Goal: Task Accomplishment & Management: Use online tool/utility

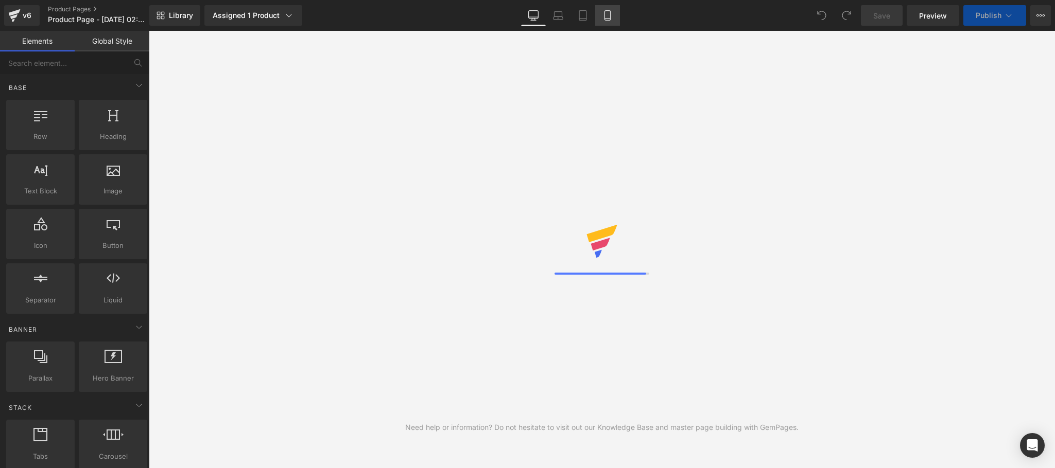
click at [602, 21] on link "Mobile" at bounding box center [607, 15] width 25 height 21
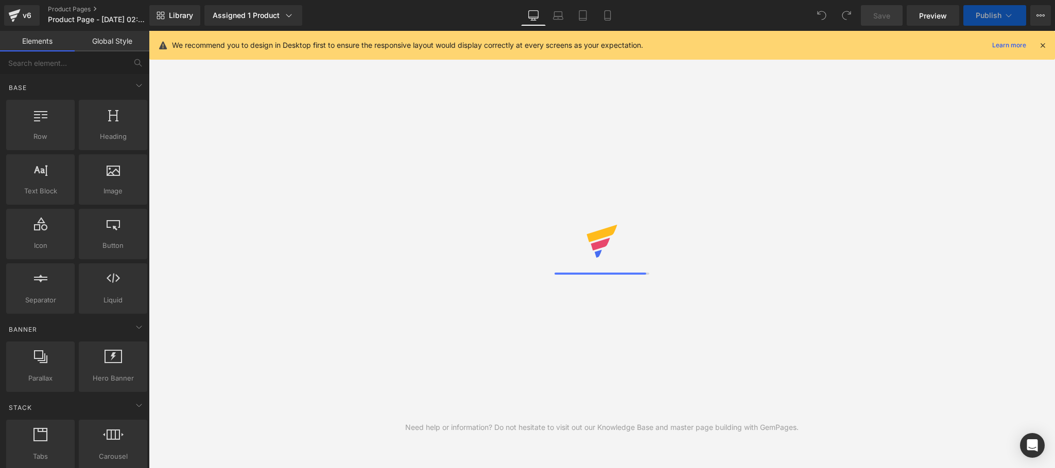
click at [1040, 45] on icon at bounding box center [1042, 45] width 9 height 9
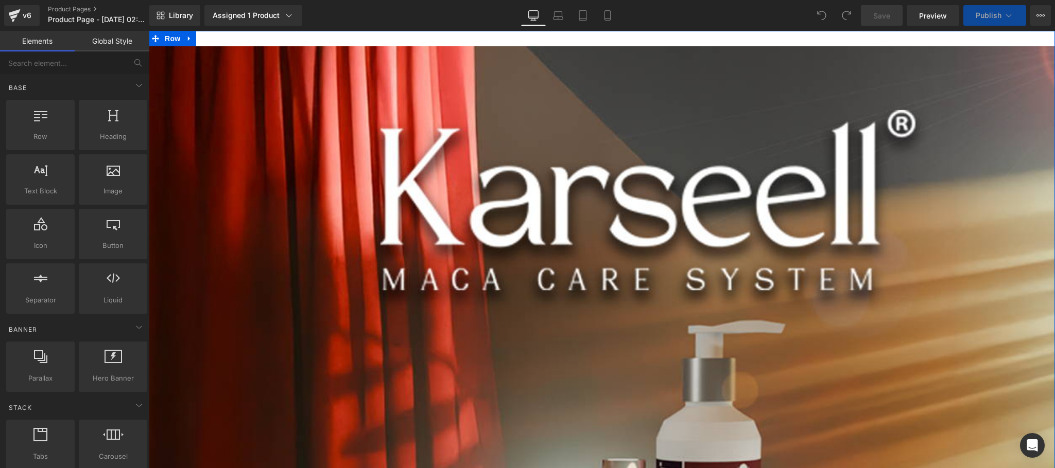
click at [604, 26] on div "Library Assigned 1 Product Product Preview Combo KARSELL (Shampoo + Botox Capil…" at bounding box center [602, 15] width 906 height 31
click at [607, 19] on icon at bounding box center [607, 15] width 10 height 10
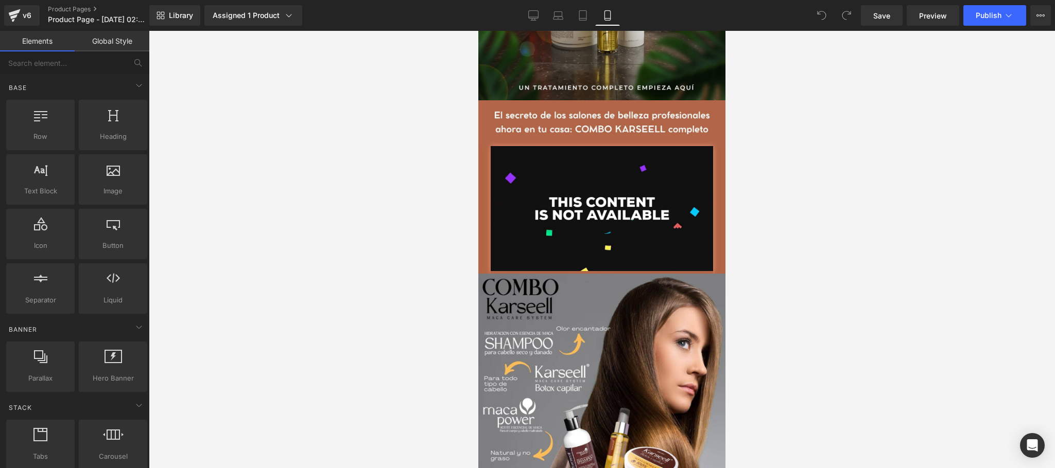
scroll to position [206, 0]
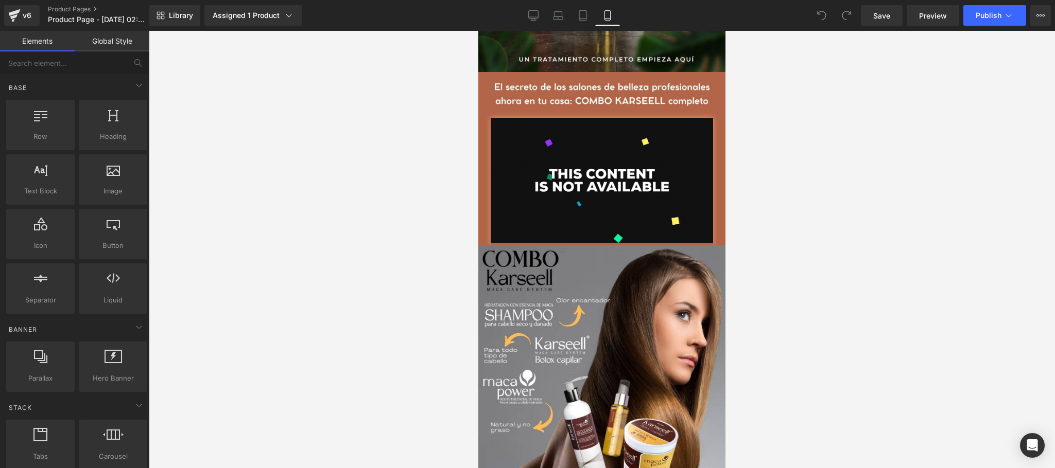
click at [482, 179] on div at bounding box center [601, 182] width 247 height 128
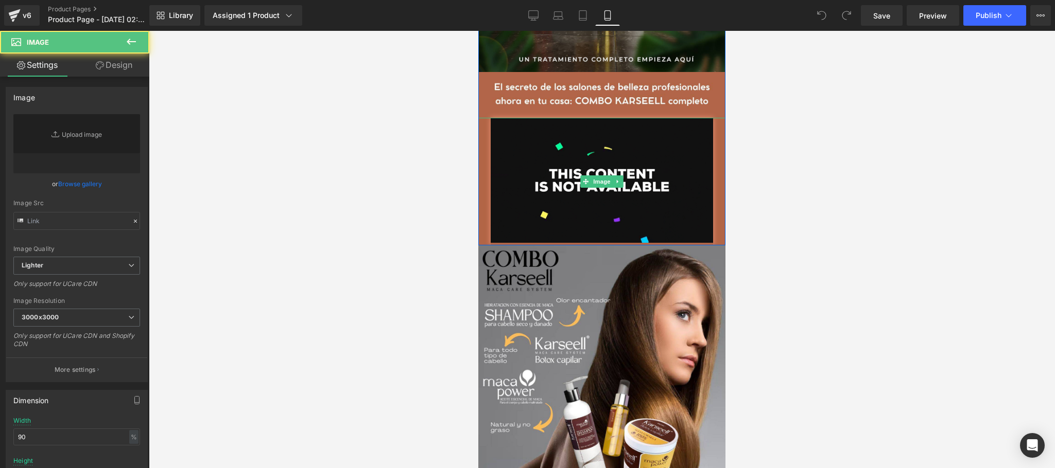
type input "https://media4.giphy.com/media/v1.Y2lkPTc5MGI3NjExazNuM2lncHNnZDY1a2YxMmprNjMxM…"
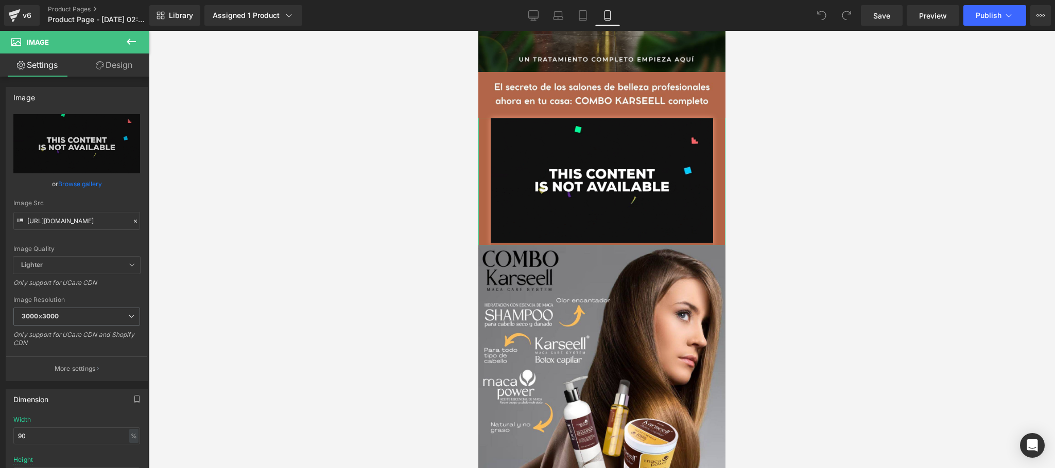
click at [123, 64] on link "Design" at bounding box center [114, 65] width 75 height 23
click at [0, 0] on div "Shadow" at bounding box center [0, 0] width 0 height 0
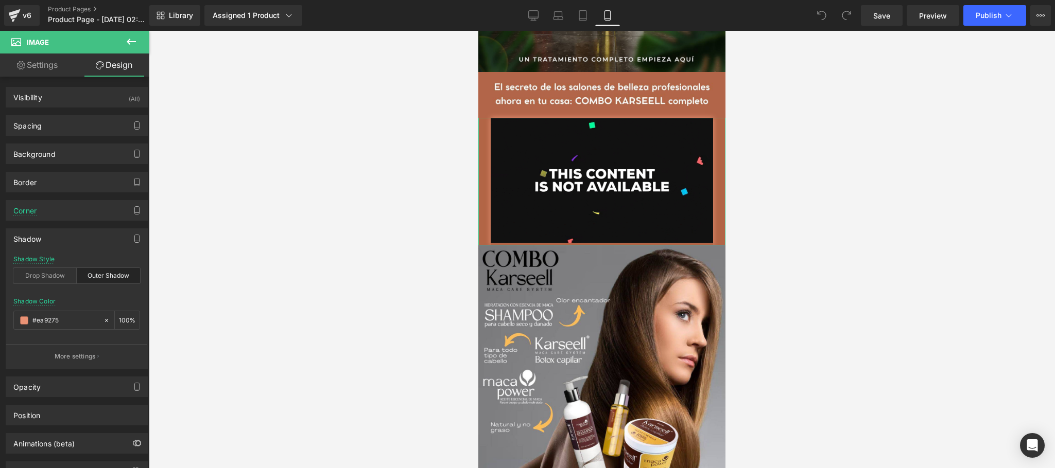
type input "#ea9275"
type input "100"
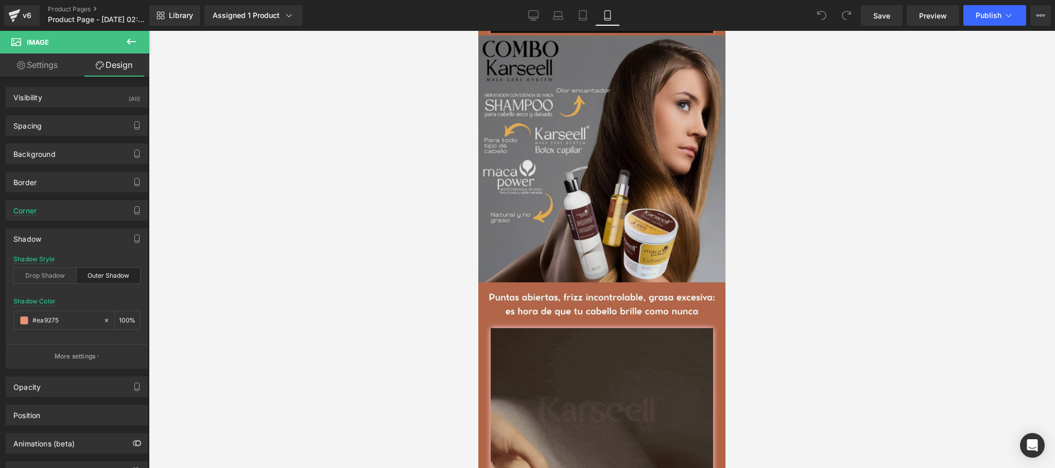
scroll to position [618, 0]
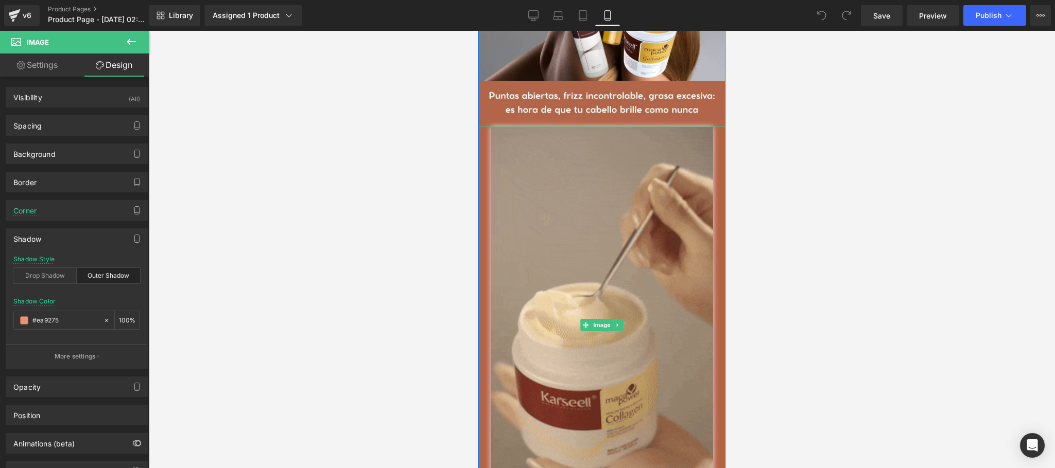
click at [482, 249] on div at bounding box center [601, 326] width 247 height 398
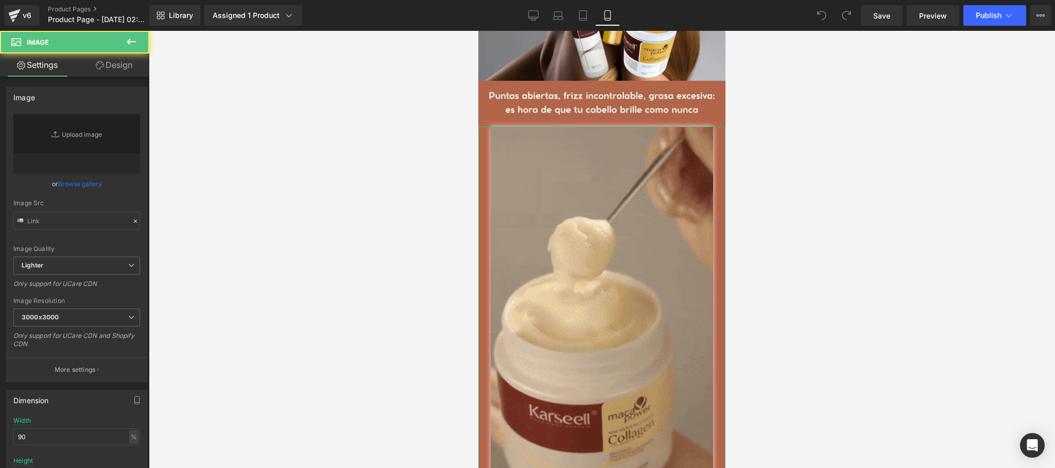
type input "https://media1.giphy.com/media/v1.Y2lkPTc5MGI3NjExNDBiaXc0YjQzcDZrNTdoM202M2J6c…"
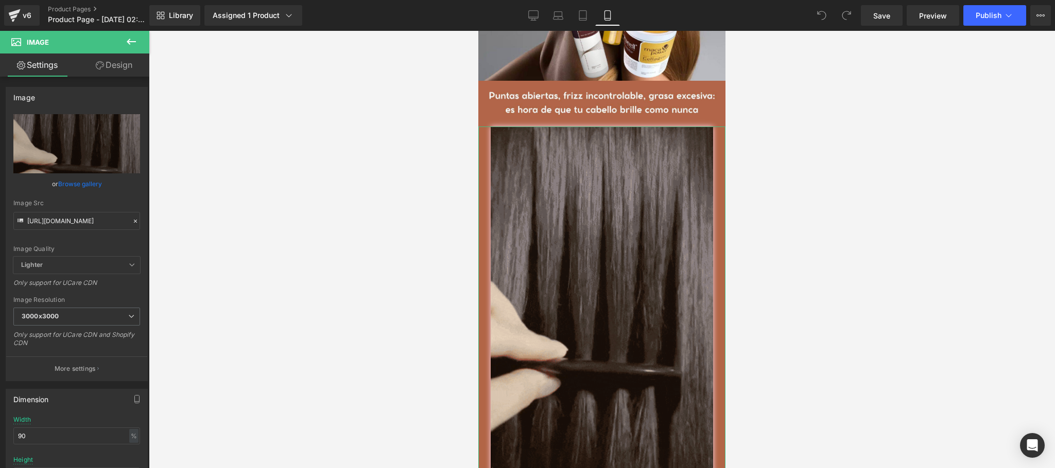
click at [116, 58] on link "Design" at bounding box center [114, 65] width 75 height 23
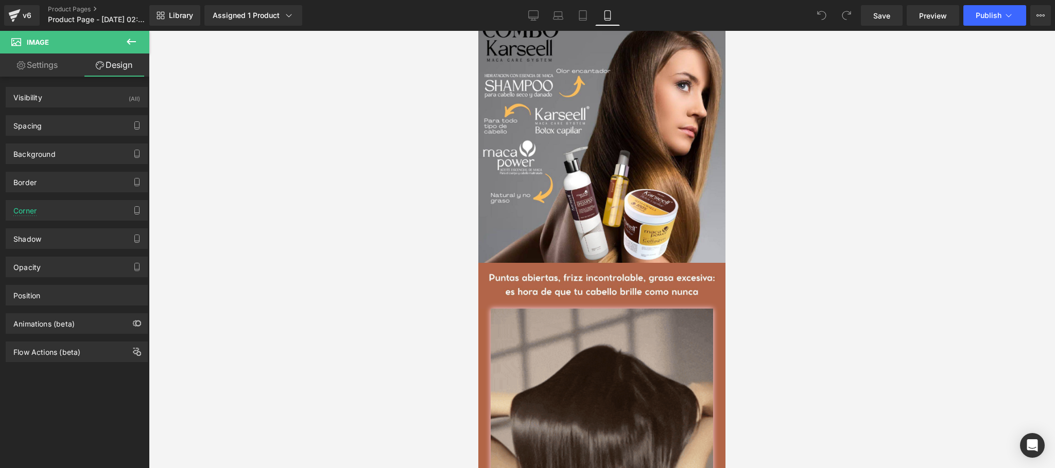
scroll to position [0, 0]
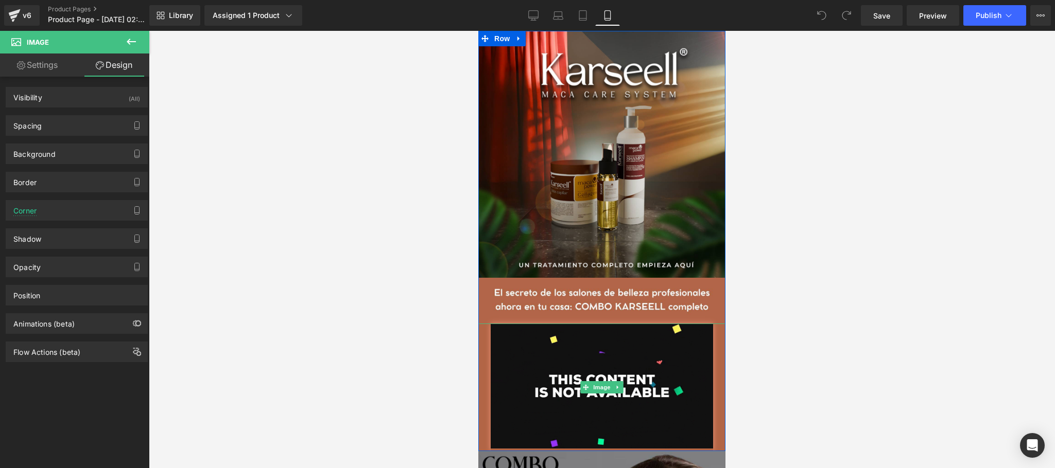
click at [479, 356] on div at bounding box center [601, 388] width 247 height 128
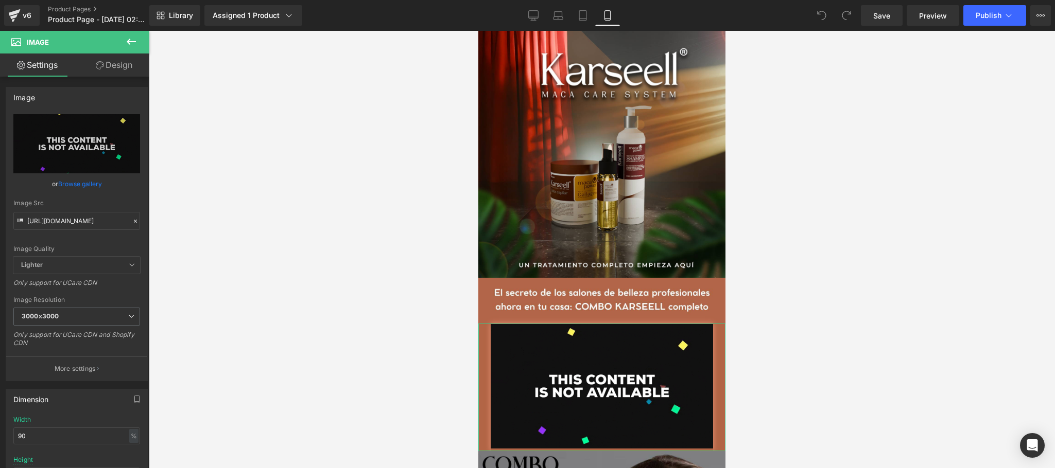
click at [130, 68] on link "Design" at bounding box center [114, 65] width 75 height 23
click at [0, 0] on div "Shadow" at bounding box center [0, 0] width 0 height 0
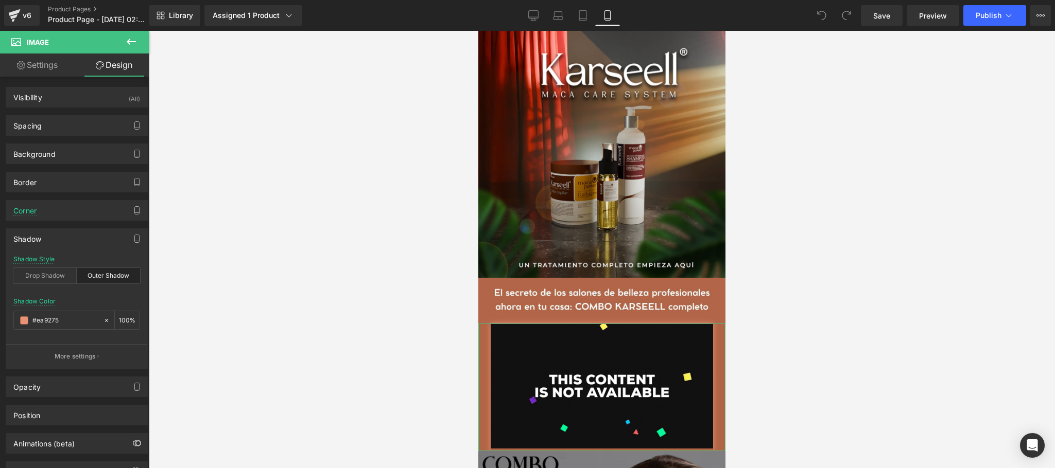
type input "#ea9275"
type input "100"
click at [74, 324] on input "#ea9275" at bounding box center [65, 320] width 66 height 11
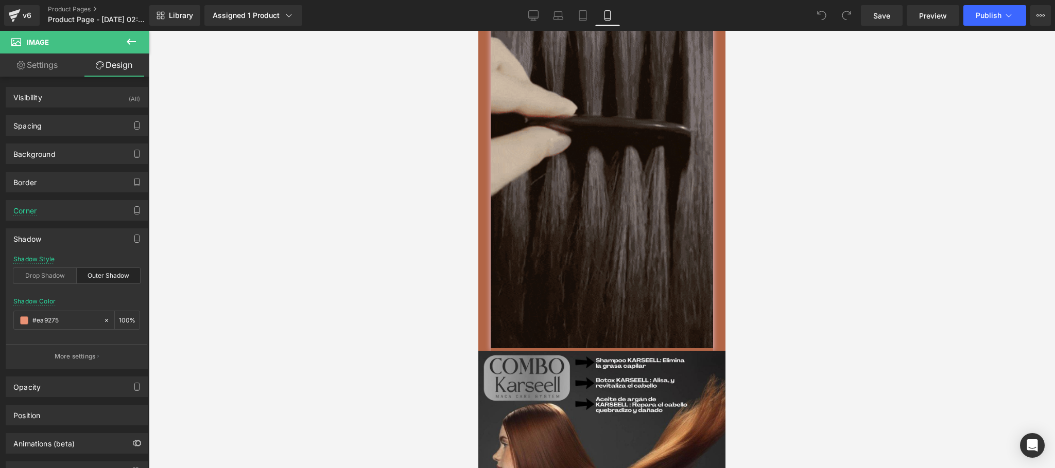
scroll to position [824, 0]
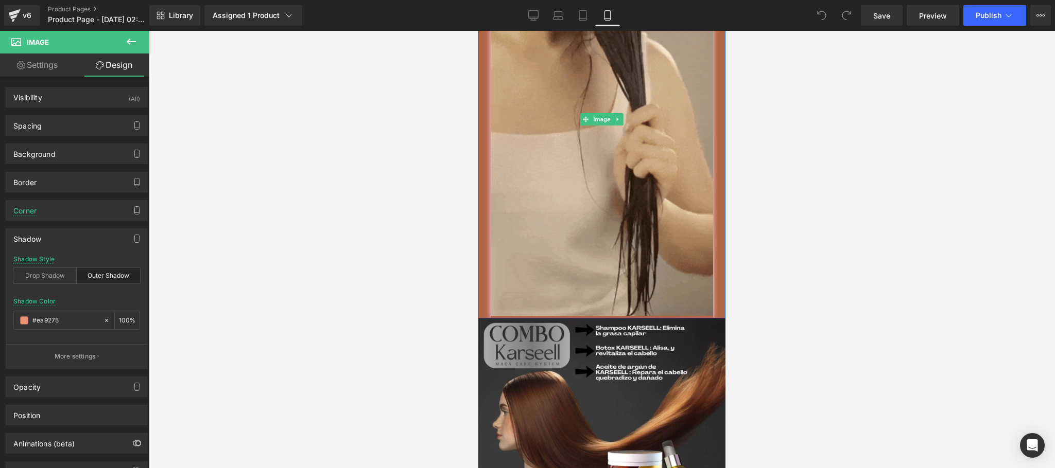
click at [480, 242] on div at bounding box center [601, 120] width 247 height 398
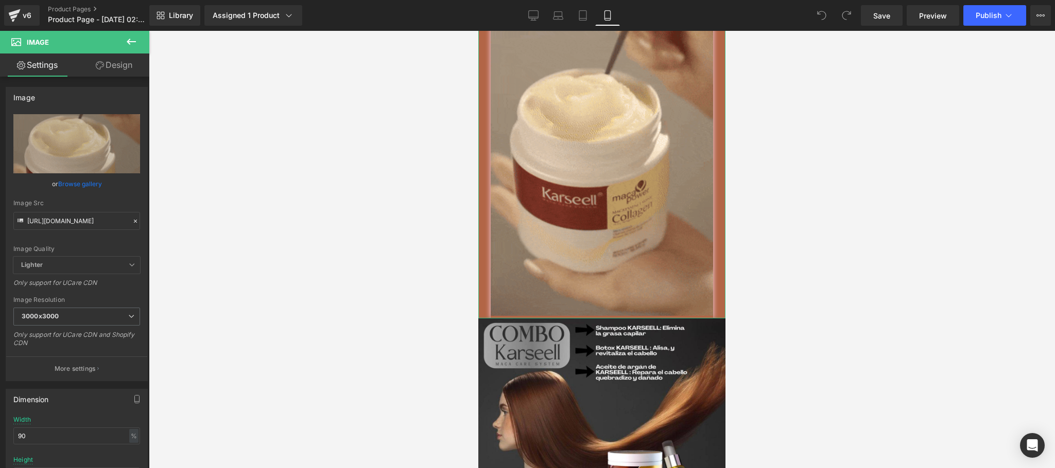
click at [117, 73] on link "Design" at bounding box center [114, 65] width 75 height 23
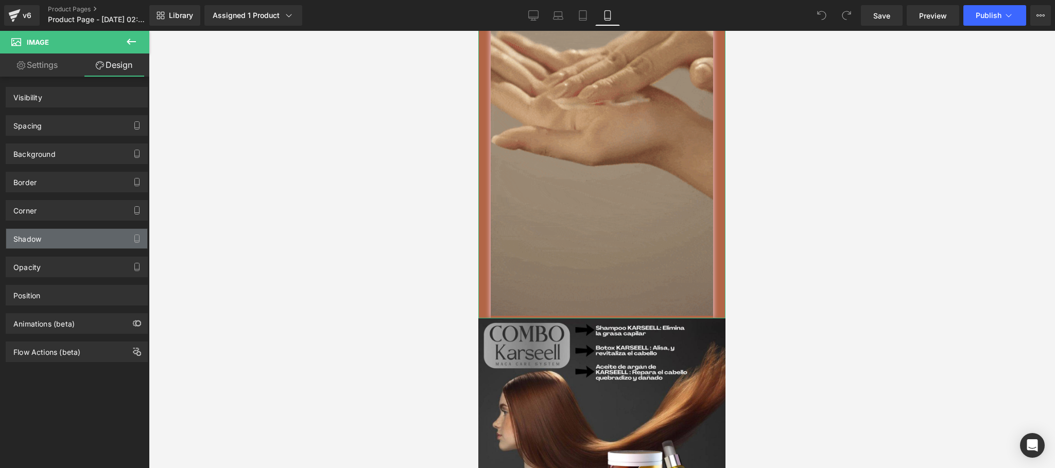
click at [73, 246] on div "Shadow" at bounding box center [76, 239] width 141 height 20
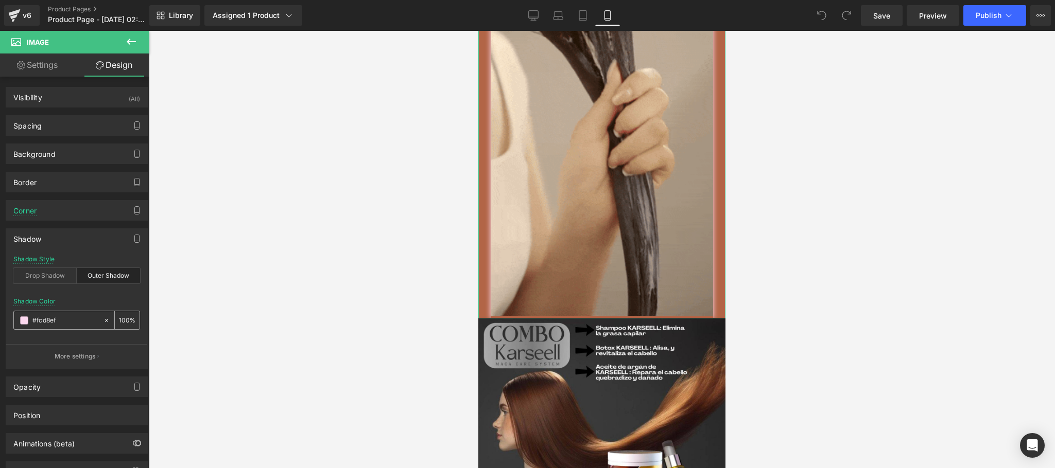
type input "#fcd8ef"
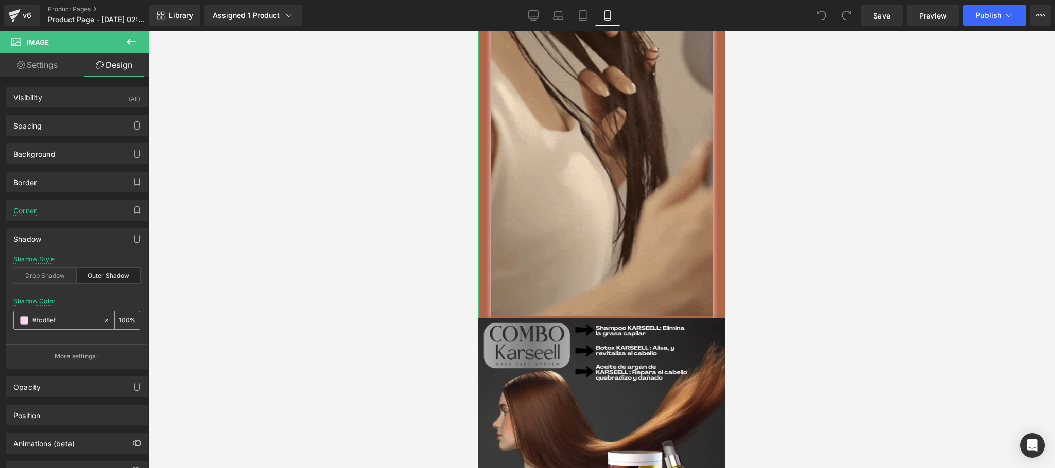
type input "100"
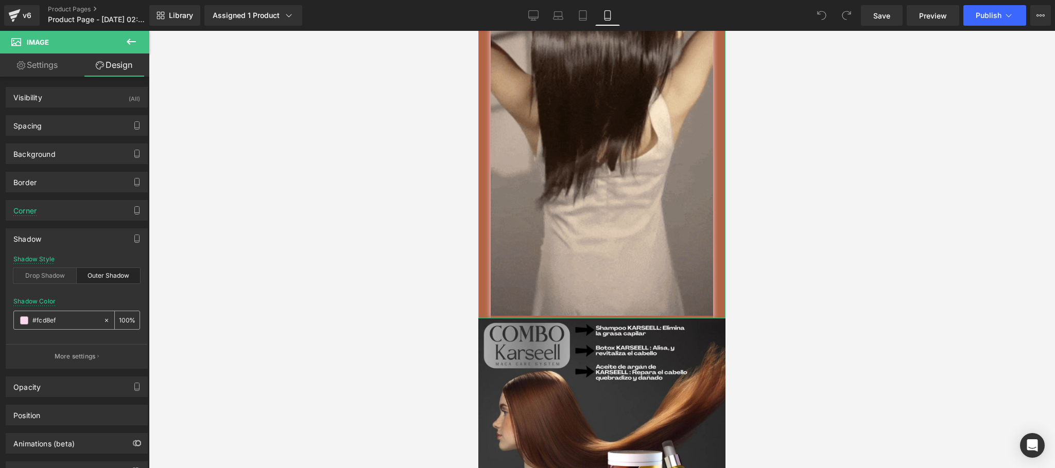
click at [66, 325] on input "#fcd8ef" at bounding box center [65, 320] width 66 height 11
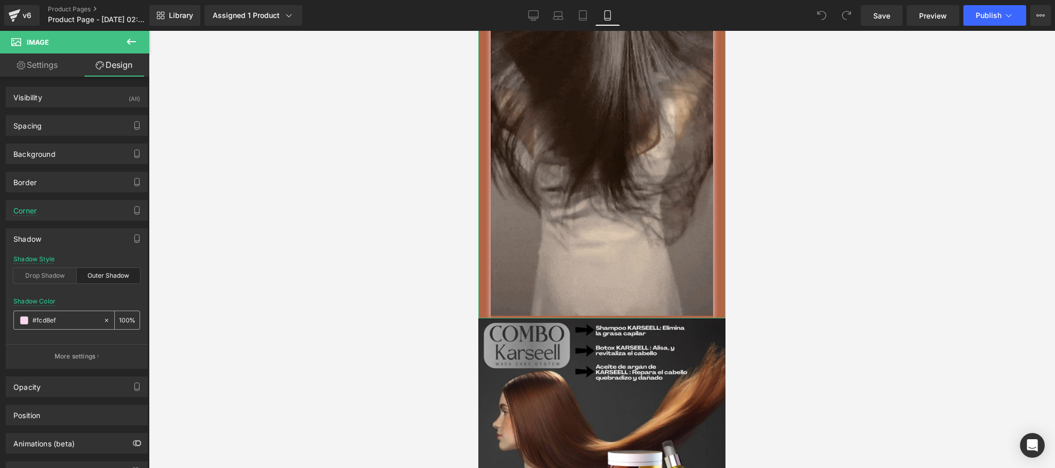
paste input "ea9275"
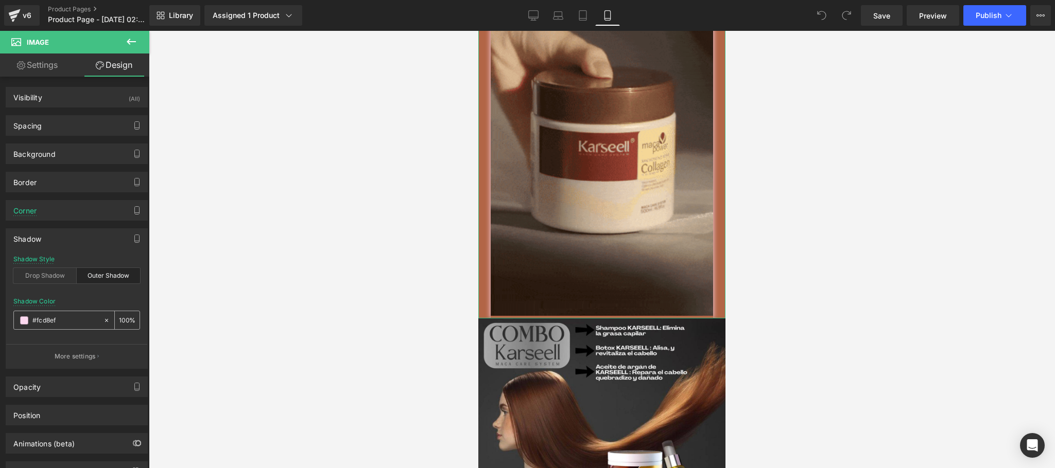
type input "#ea9275"
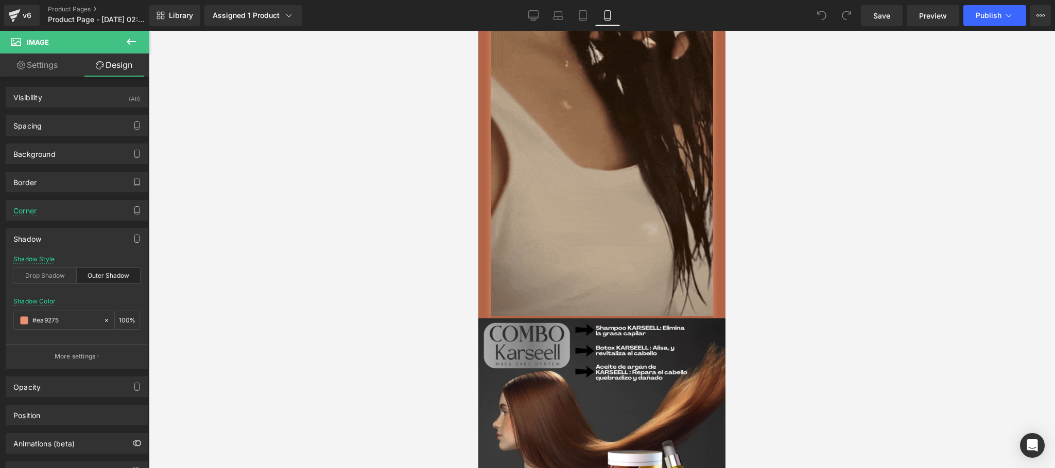
click at [255, 312] on div at bounding box center [602, 250] width 906 height 438
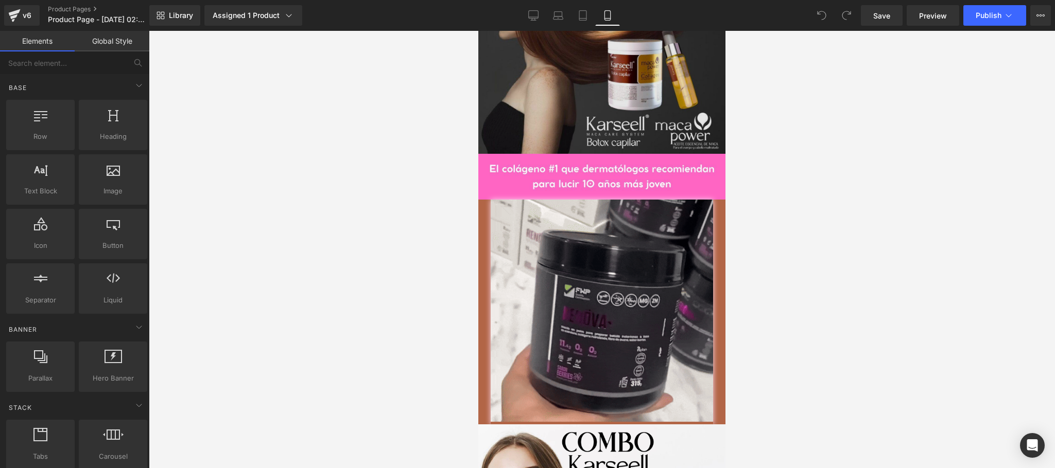
scroll to position [1441, 0]
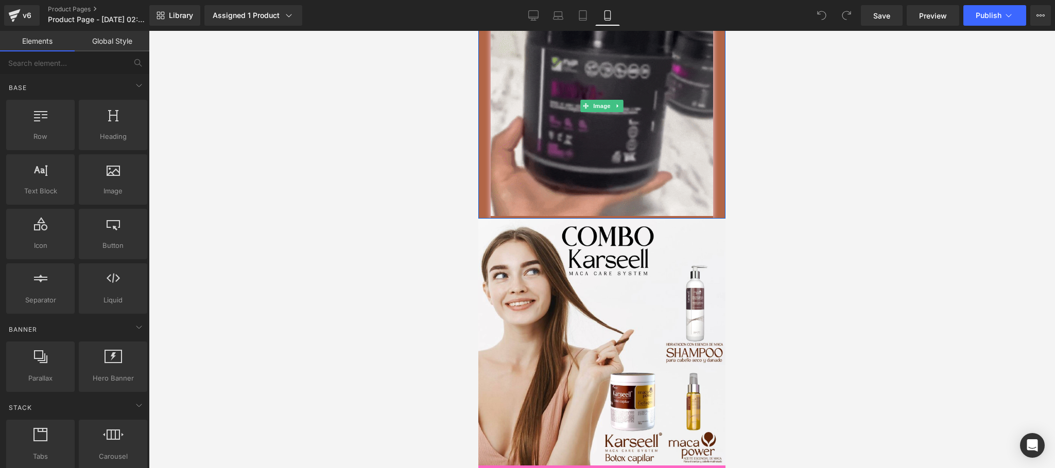
click at [481, 219] on div at bounding box center [601, 106] width 247 height 225
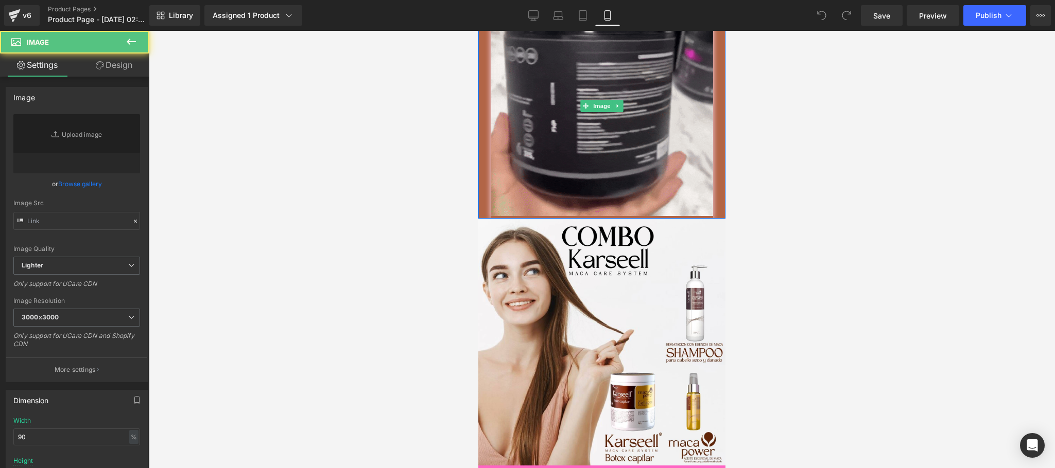
type input "https://media3.giphy.com/media/v1.Y2lkPTc5MGI3NjExMzcycmEydW9rMmN4a2ZzOTJpaW4za…"
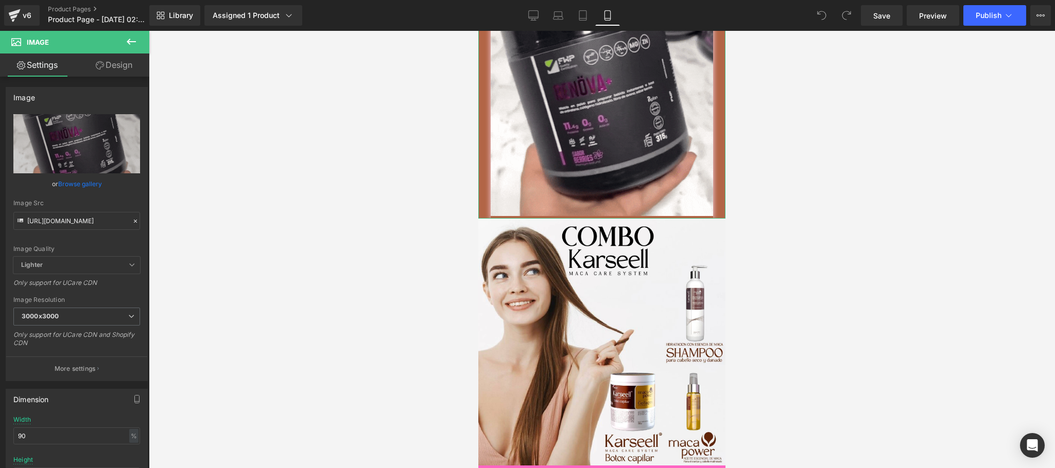
click at [116, 62] on link "Design" at bounding box center [114, 65] width 75 height 23
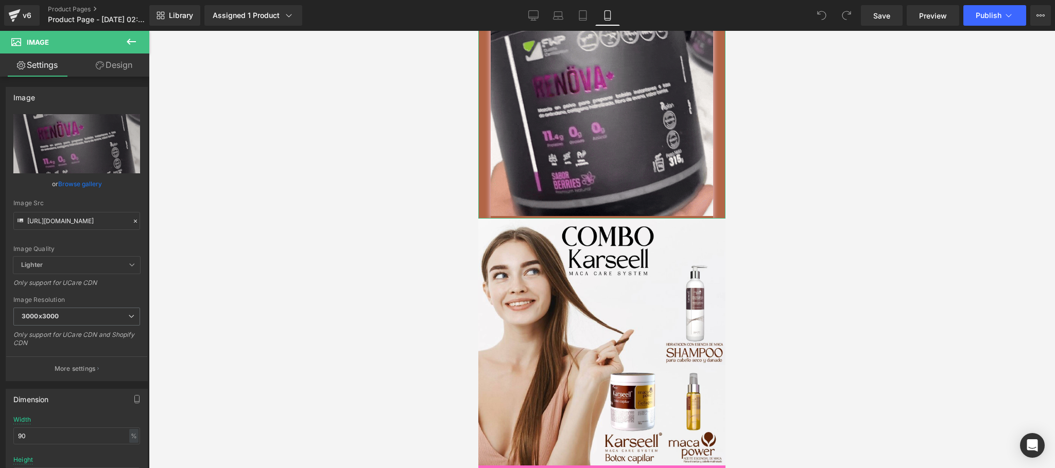
click at [0, 0] on div "Shadow" at bounding box center [0, 0] width 0 height 0
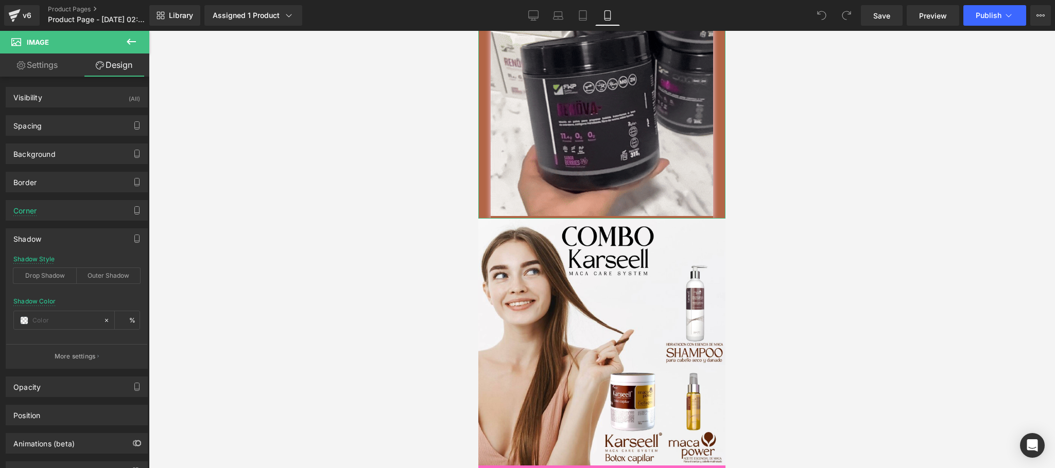
type input "#fcd8ef"
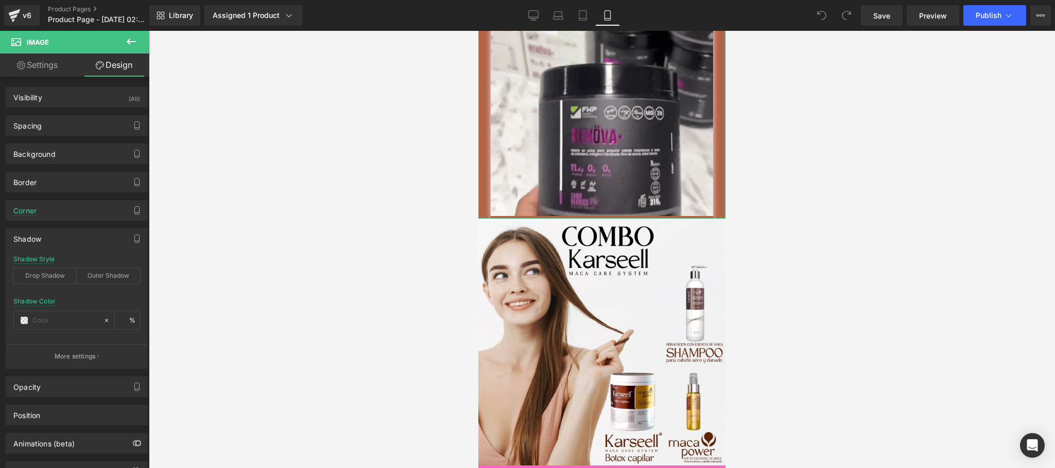
type input "100"
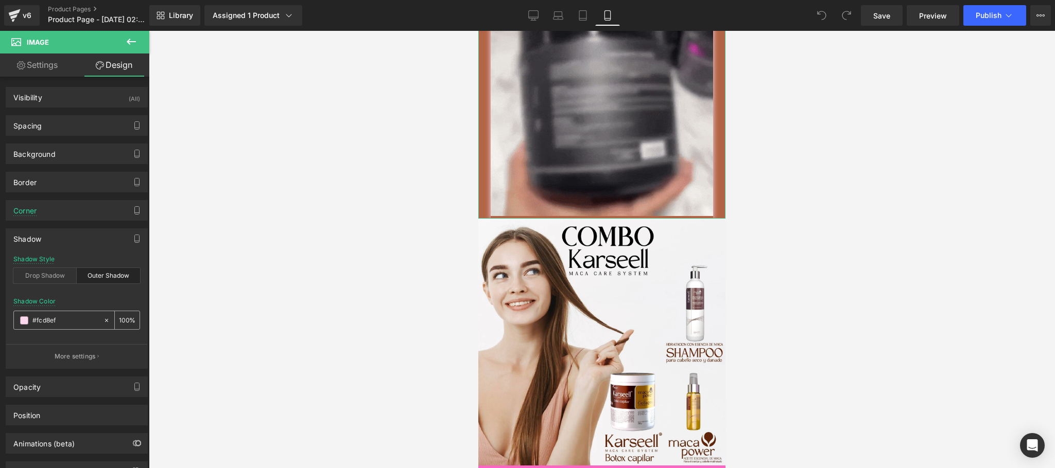
click at [63, 326] on input "#fcd8ef" at bounding box center [65, 320] width 66 height 11
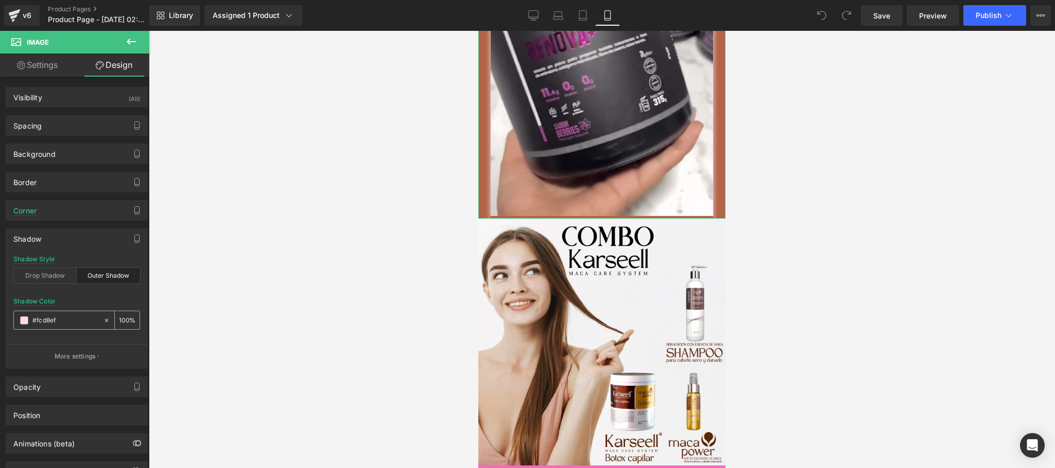
paste input "ea9275"
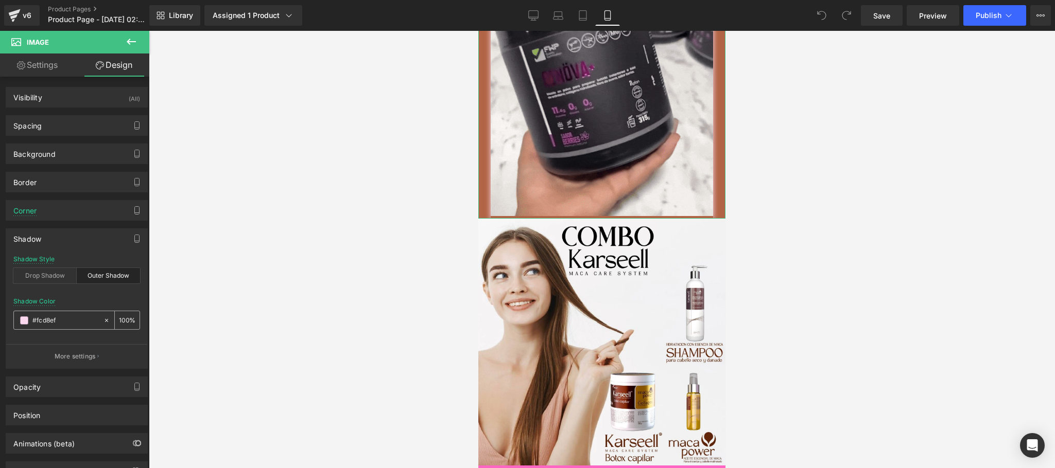
type input "#ea9275"
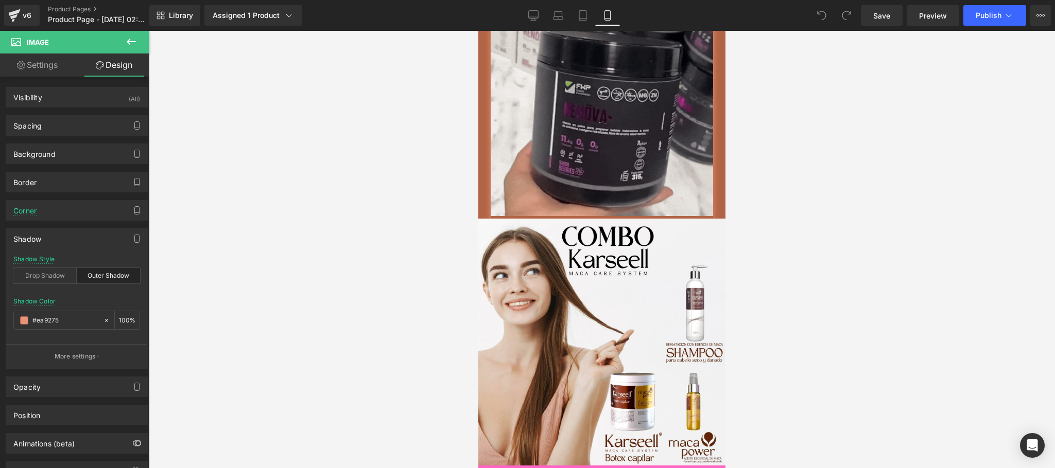
click at [241, 314] on div at bounding box center [602, 250] width 906 height 438
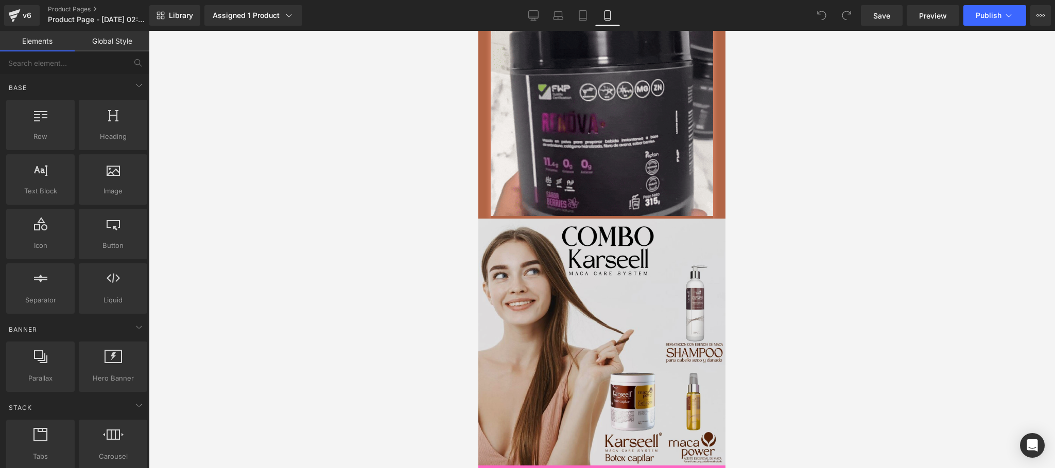
scroll to position [2059, 0]
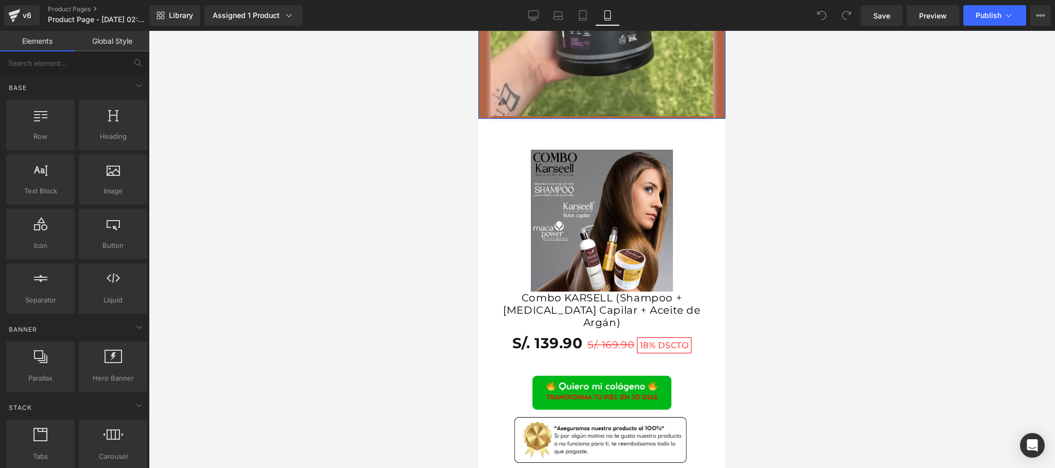
click at [482, 119] on div at bounding box center [601, 6] width 247 height 225
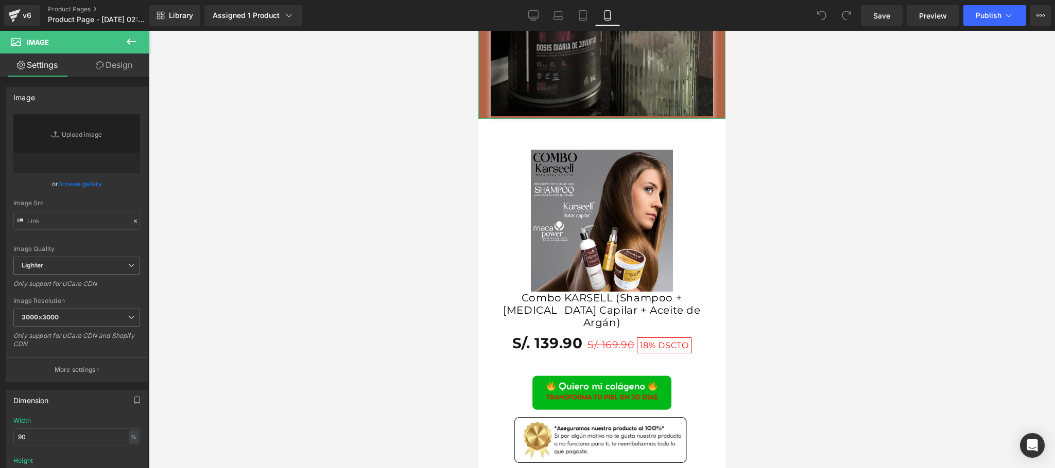
click at [123, 65] on link "Design" at bounding box center [114, 65] width 75 height 23
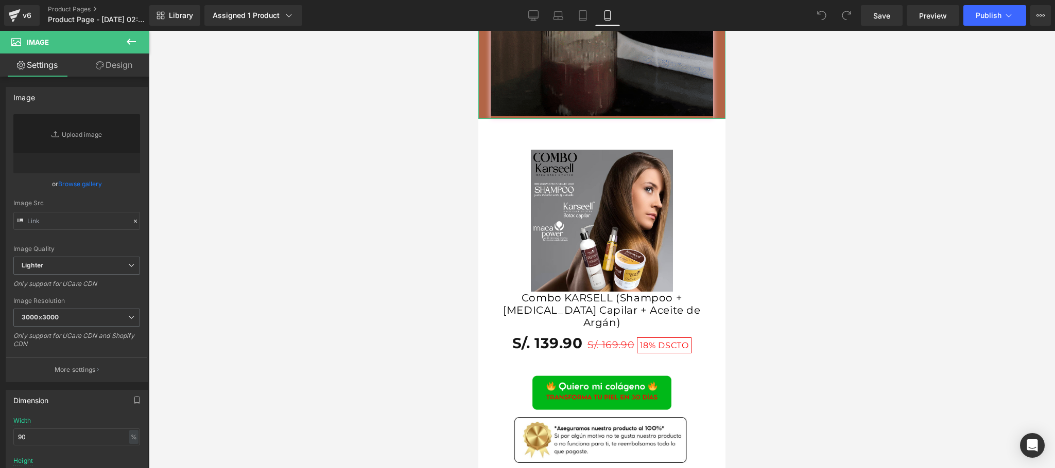
click at [0, 0] on div "Shadow" at bounding box center [0, 0] width 0 height 0
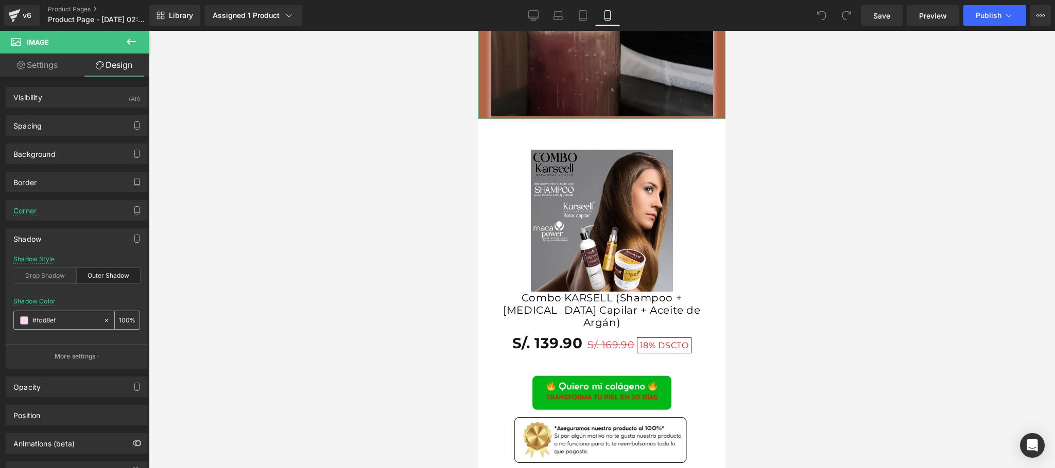
type input "#fcd8ef"
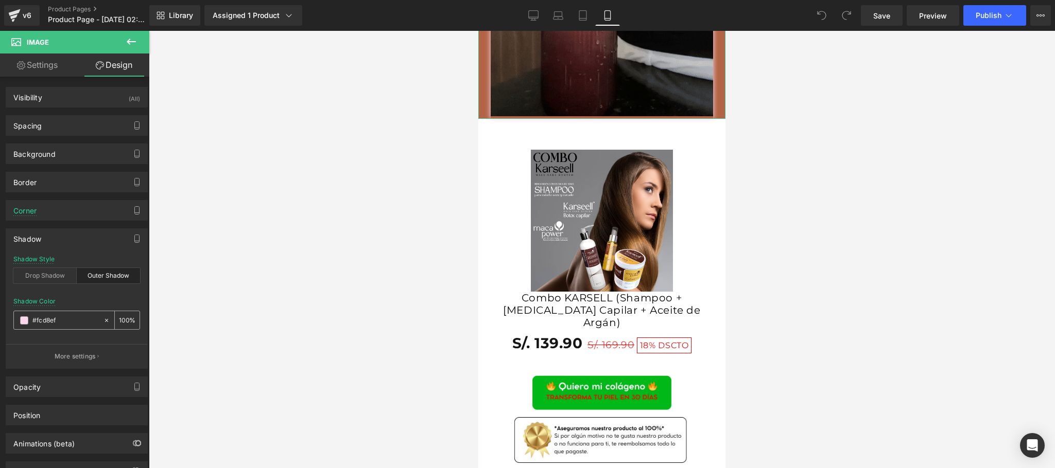
type input "100"
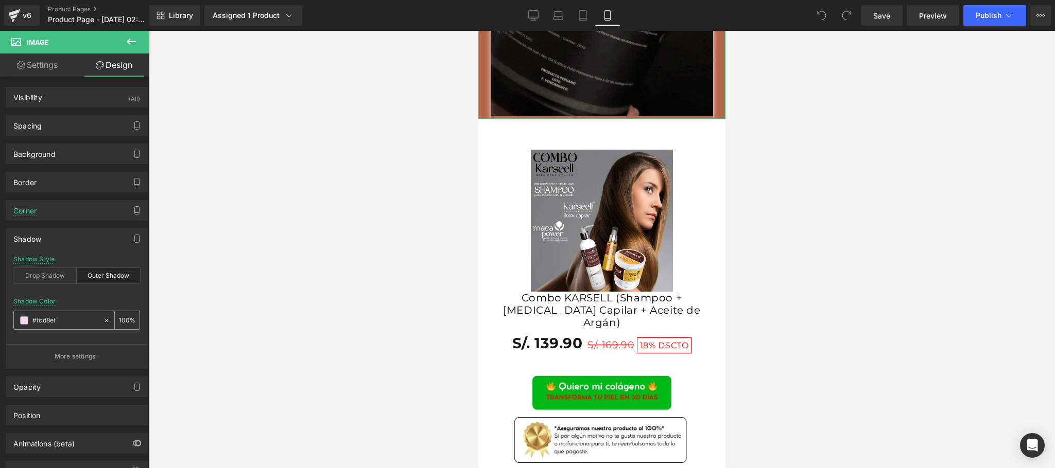
click at [54, 321] on input "#fcd8ef" at bounding box center [65, 320] width 66 height 11
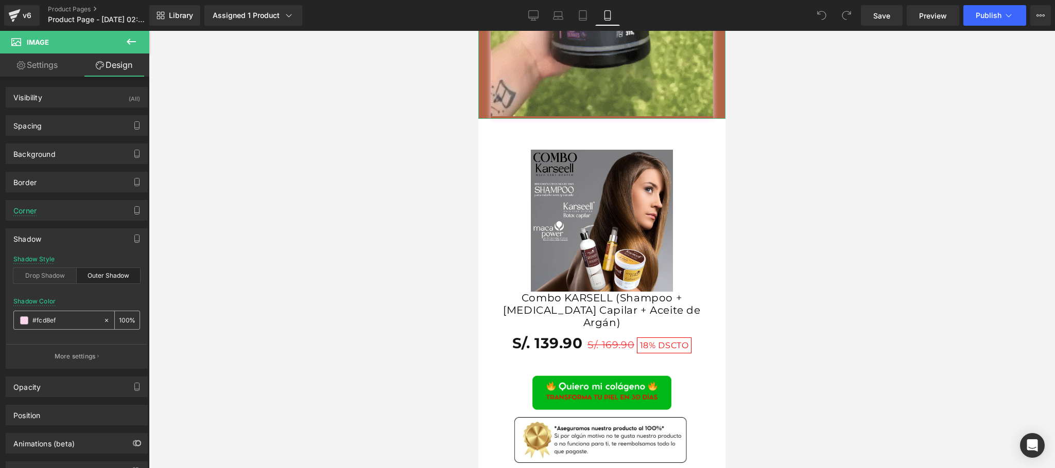
paste input "ea9275"
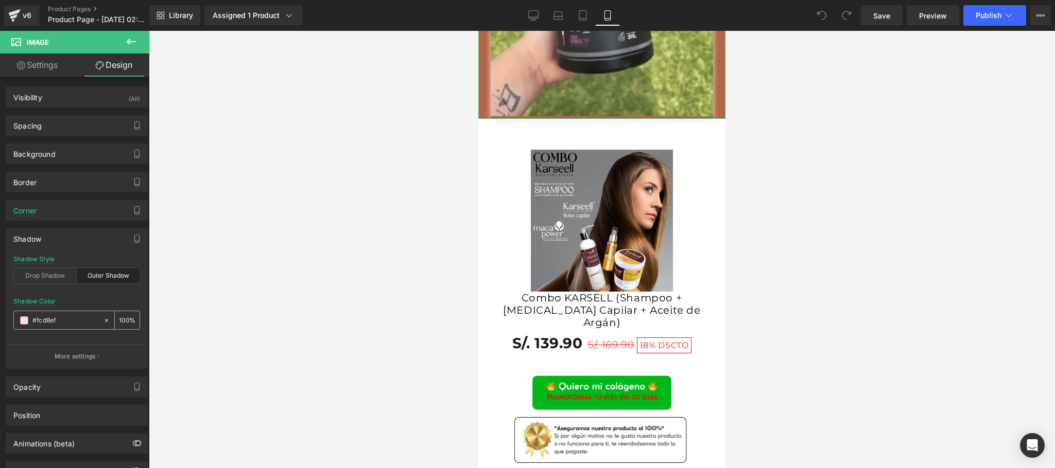
type input "#ea9275"
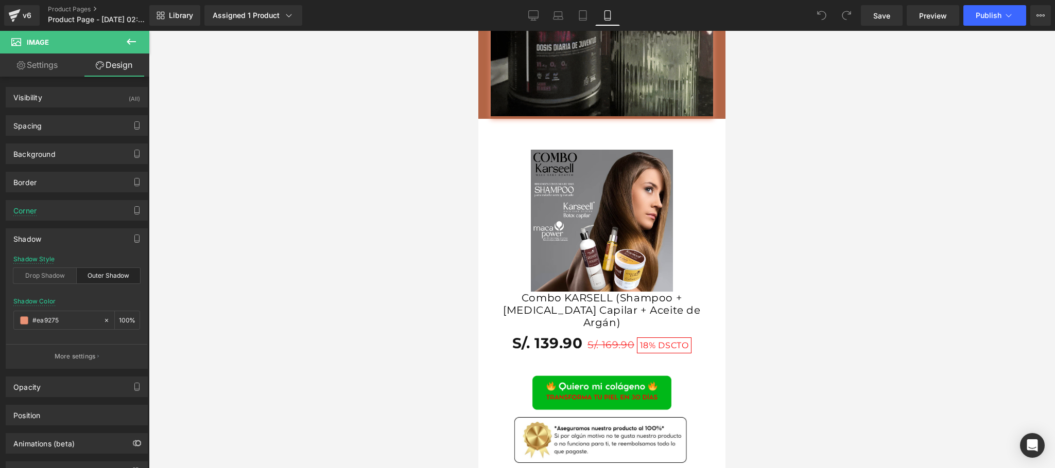
click at [275, 288] on div at bounding box center [602, 250] width 906 height 438
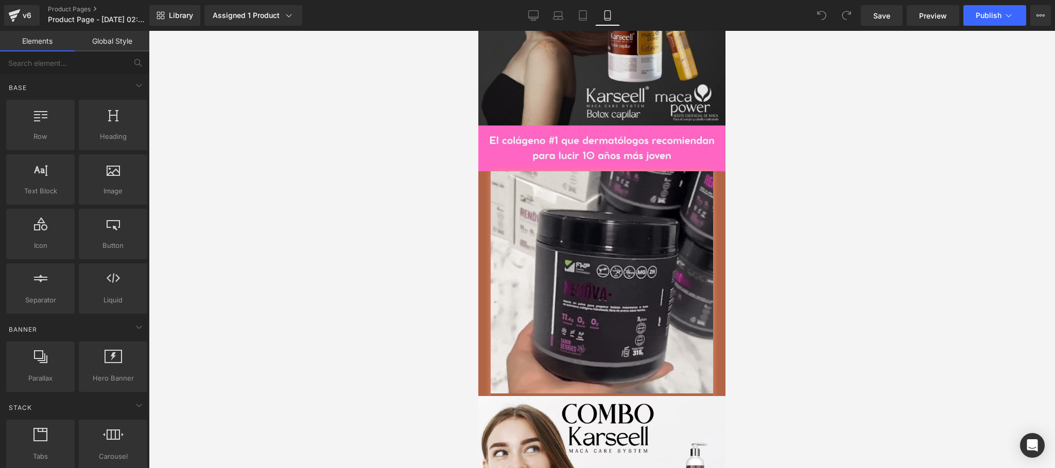
scroll to position [1236, 0]
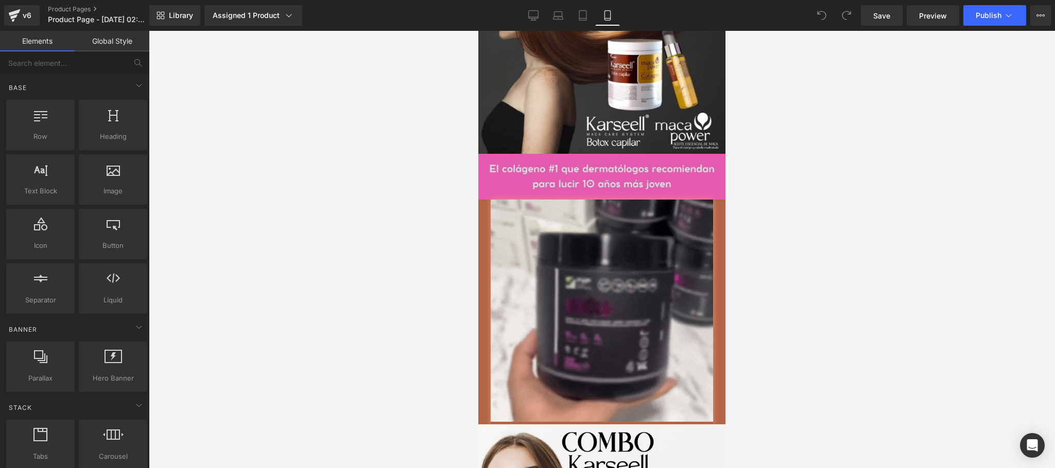
click at [599, 200] on div "Image" at bounding box center [601, 177] width 247 height 46
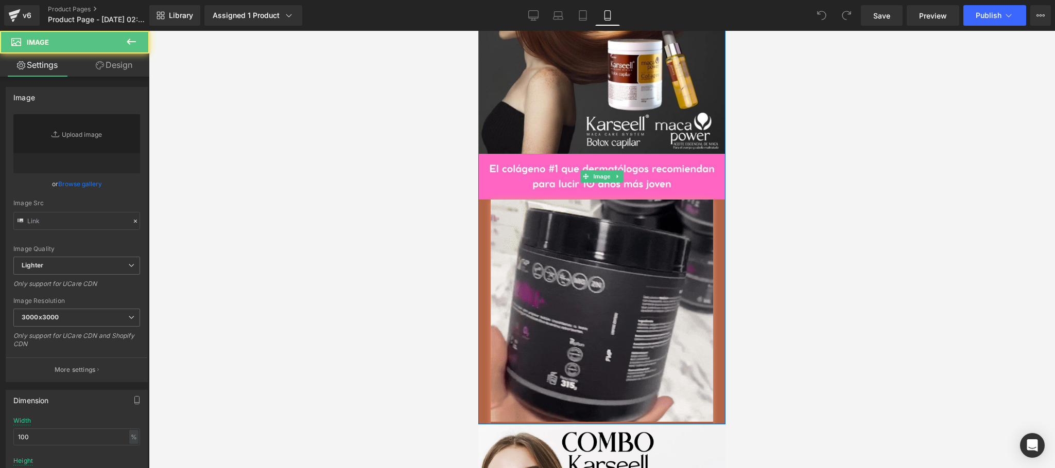
type input "https://ucarecdn.com/8accac41-ff7b-4d12-8df1-a6979366d62e/-/format/auto/-/previ…"
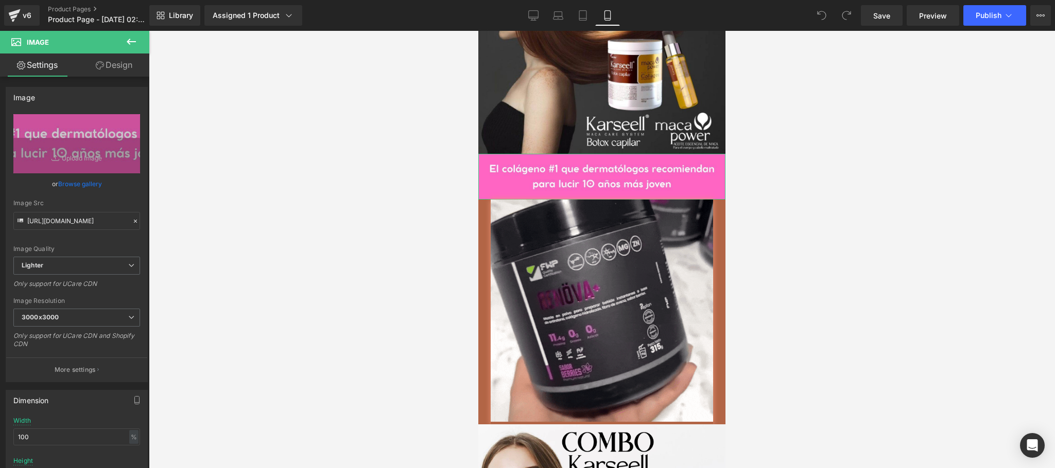
click at [97, 63] on icon at bounding box center [100, 65] width 8 height 8
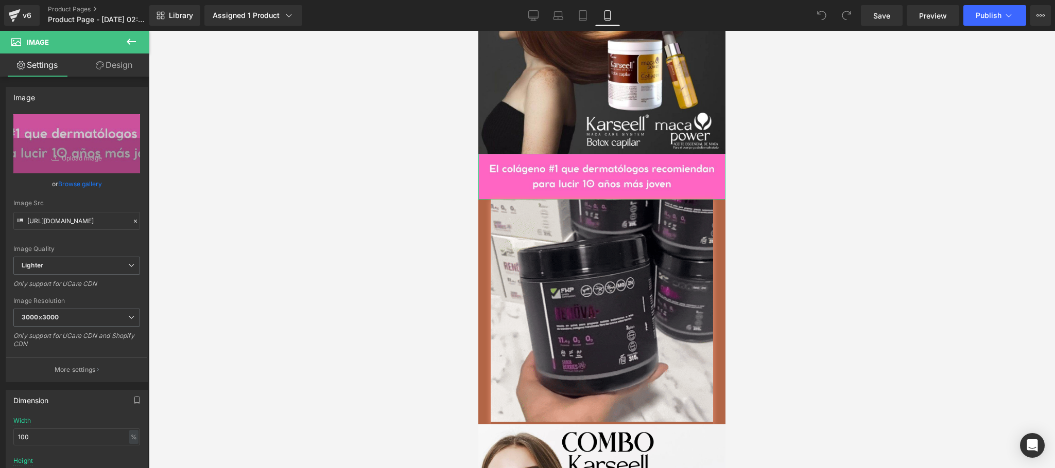
click at [62, 59] on link "Settings" at bounding box center [37, 65] width 75 height 23
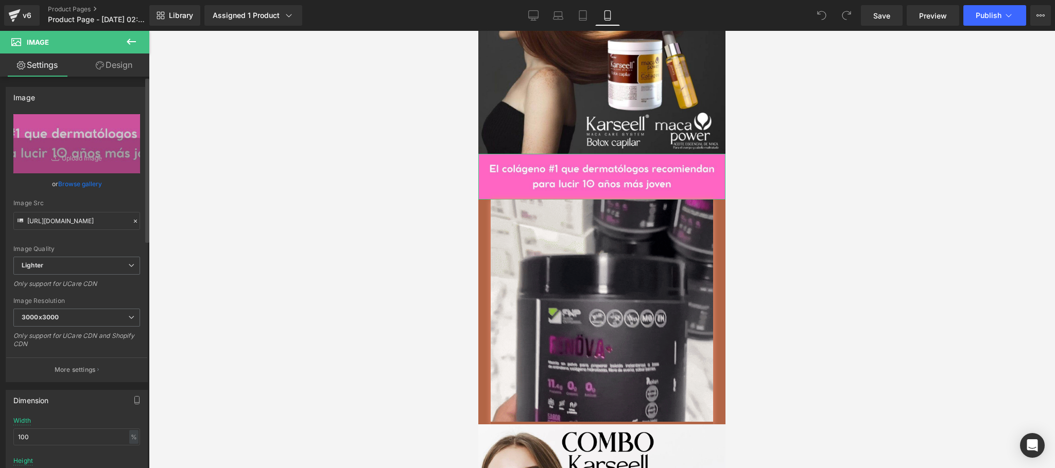
click at [71, 182] on link "Browse gallery" at bounding box center [80, 184] width 44 height 18
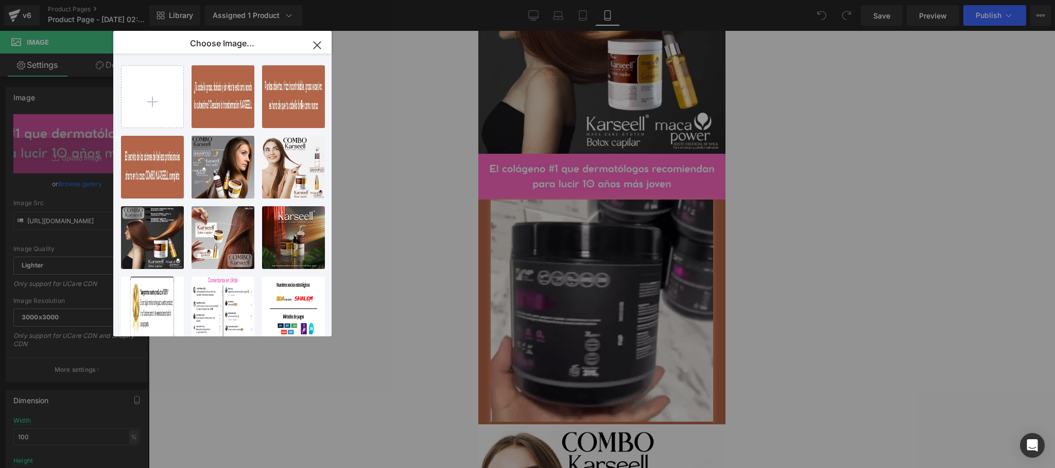
click at [318, 43] on icon "button" at bounding box center [317, 45] width 16 height 16
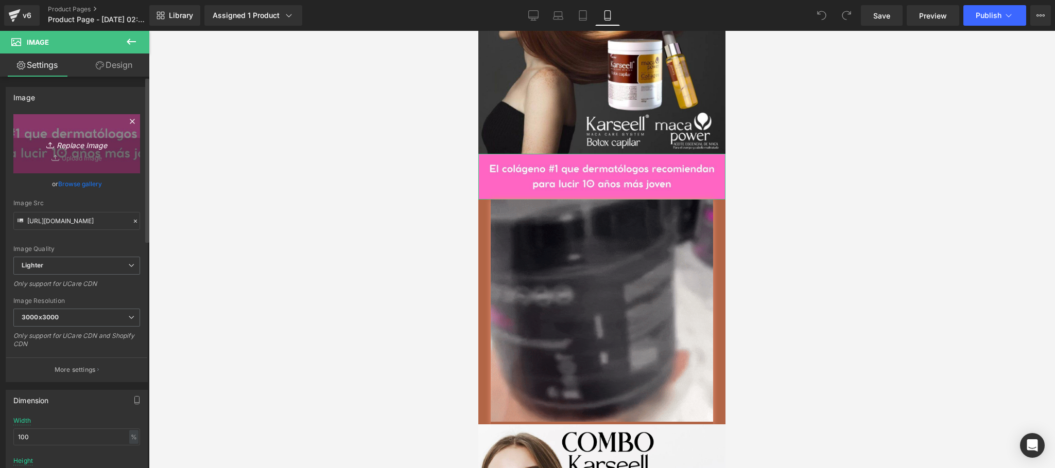
click at [90, 147] on icon "Replace Image" at bounding box center [77, 143] width 82 height 13
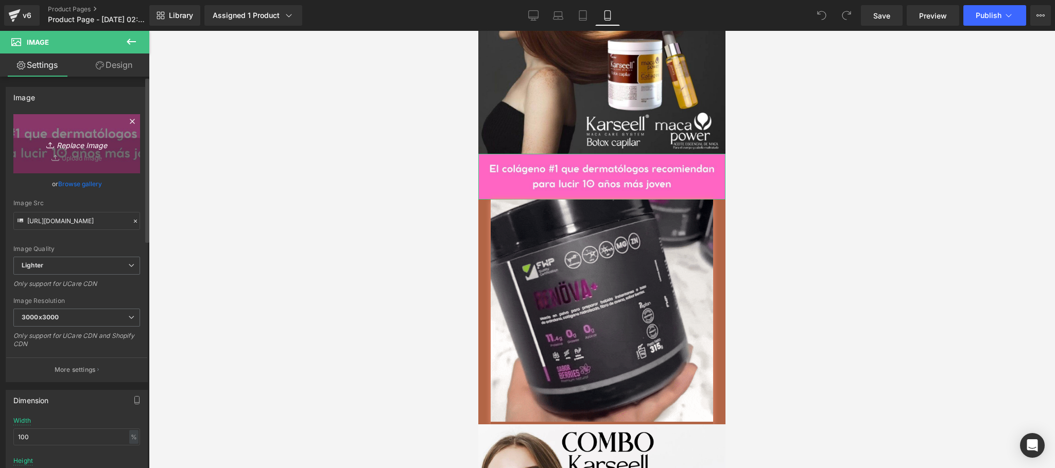
type input "C:\fakepath\PKARSELL (2).jpg"
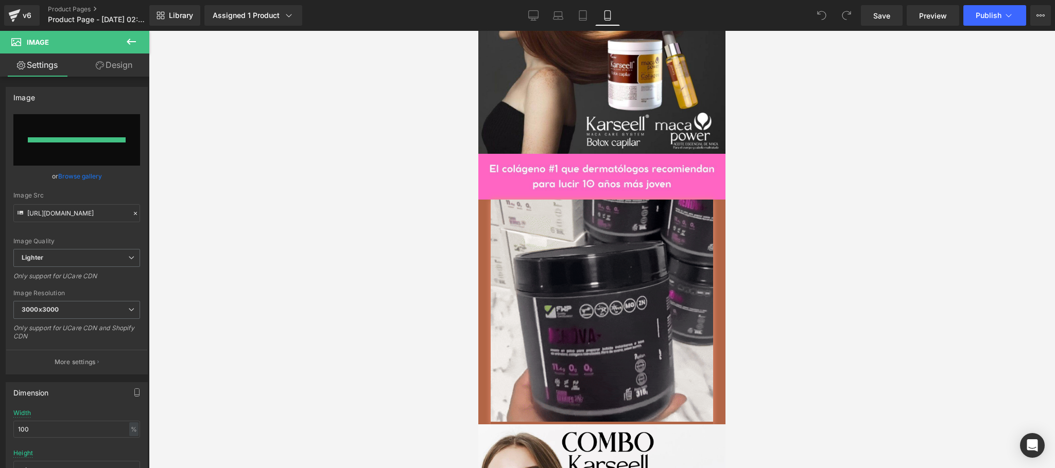
type input "https://ucarecdn.com/f3179640-0dfe-4615-afa8-bab79b32a397/-/format/auto/-/previ…"
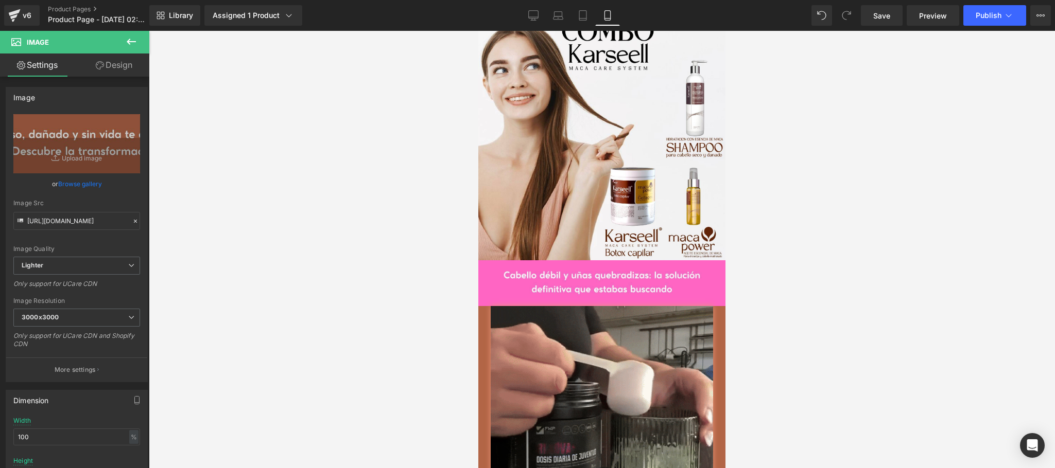
scroll to position [1853, 0]
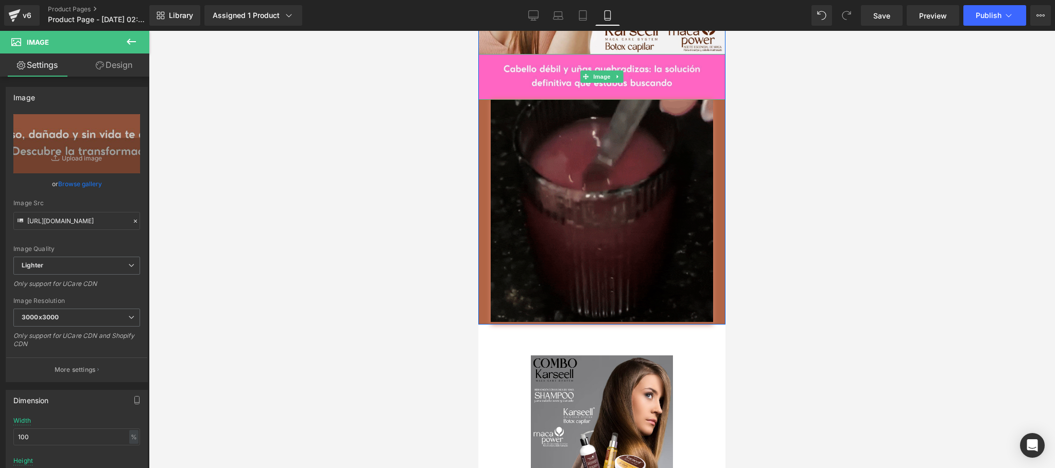
click at [606, 100] on img at bounding box center [601, 77] width 247 height 46
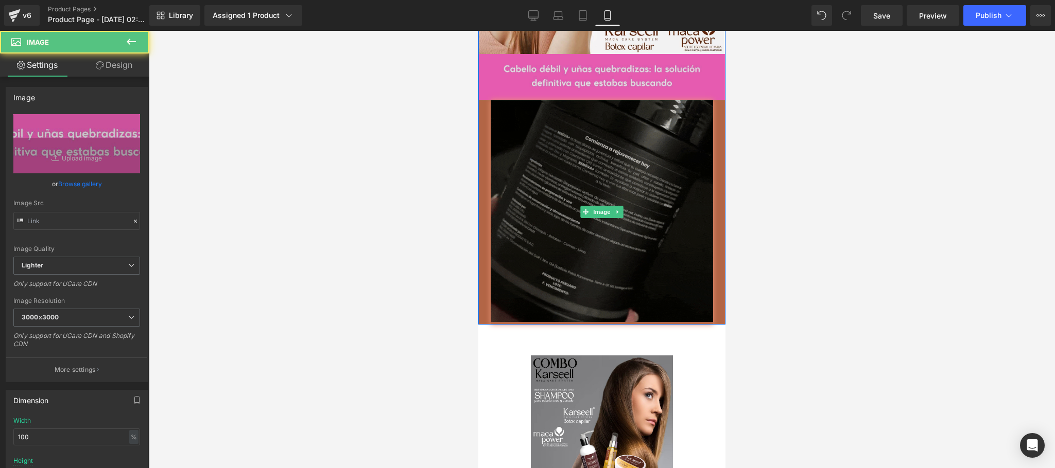
type input "https://ucarecdn.com/80aeba3b-43d1-4cb5-bdb3-9f06f5626840/-/format/auto/-/previ…"
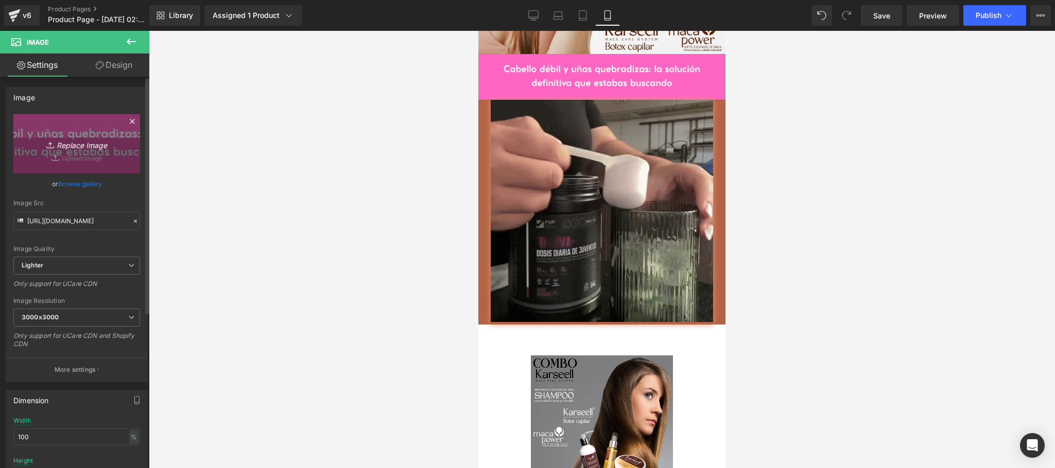
click at [78, 145] on icon "Replace Image" at bounding box center [77, 143] width 82 height 13
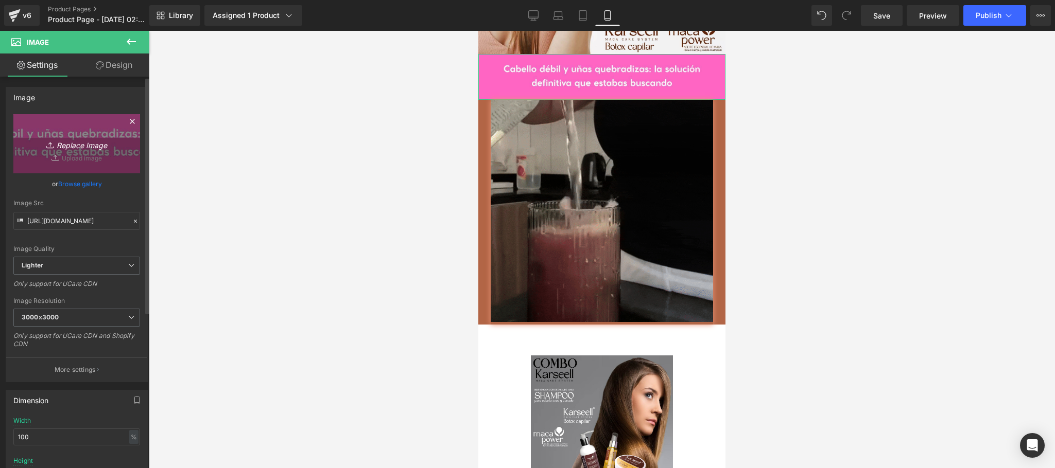
click at [81, 150] on icon "Replace Image" at bounding box center [77, 143] width 82 height 13
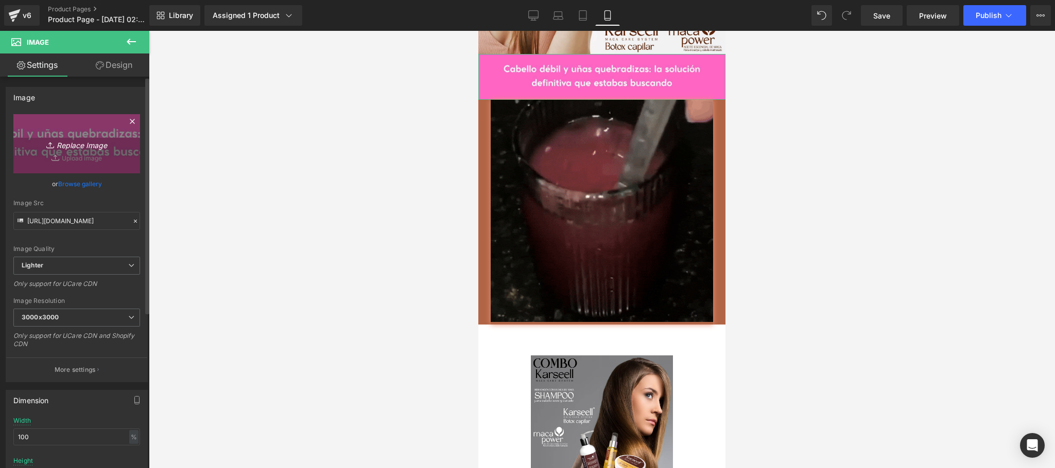
type input "C:\fakepath\PKARSELL (3).jpg"
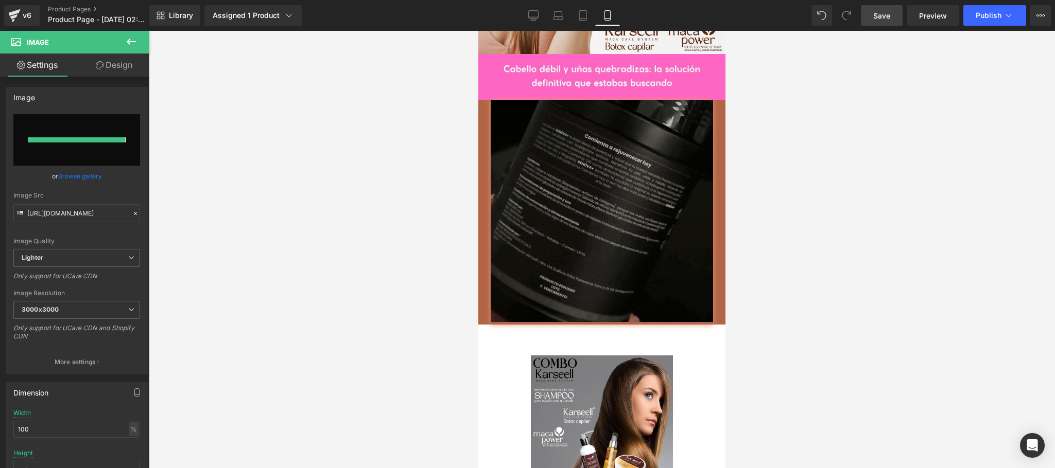
type input "https://ucarecdn.com/3ad23716-534a-49e9-b200-f2f1893d5134/-/format/auto/-/previ…"
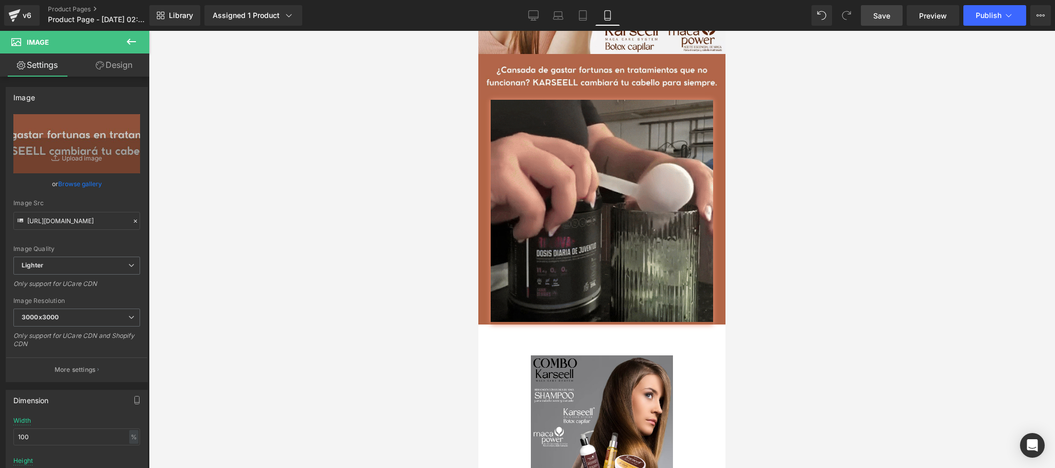
click at [893, 18] on link "Save" at bounding box center [882, 15] width 42 height 21
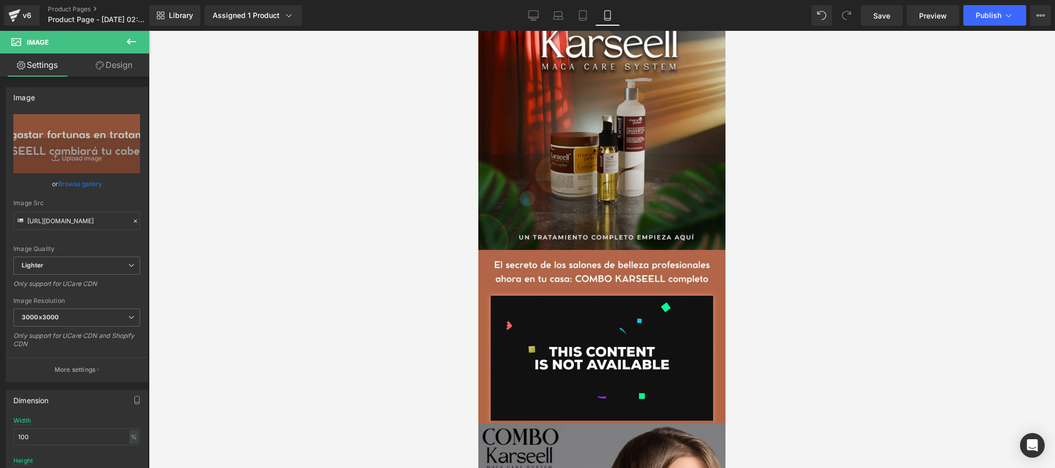
scroll to position [0, 0]
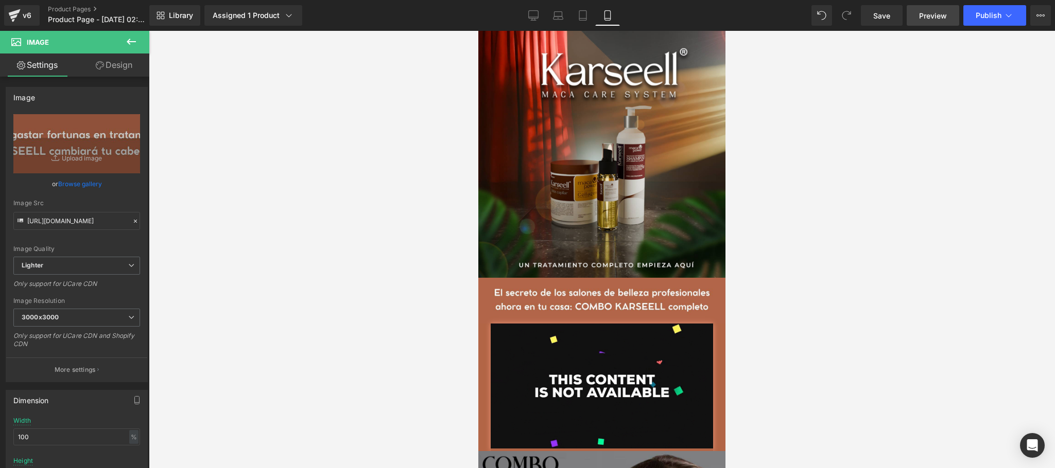
click at [928, 17] on span "Preview" at bounding box center [933, 15] width 28 height 11
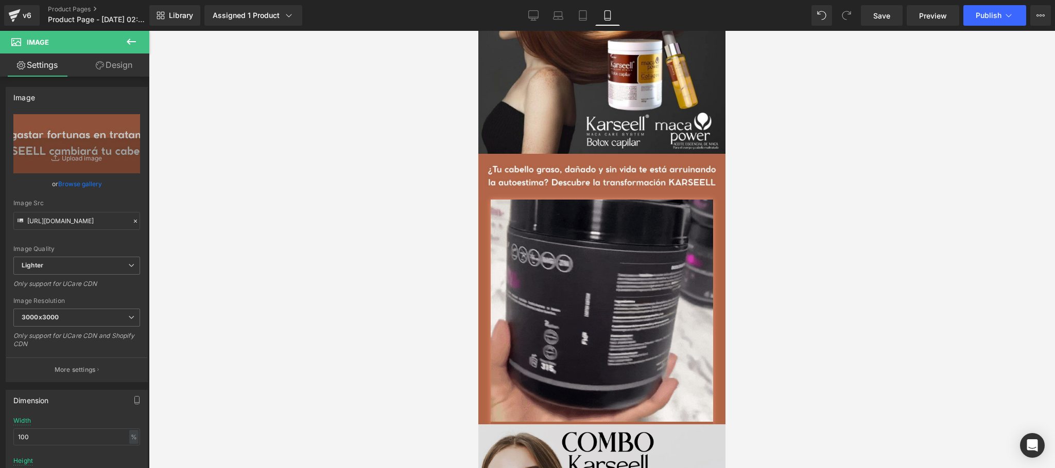
scroll to position [1441, 0]
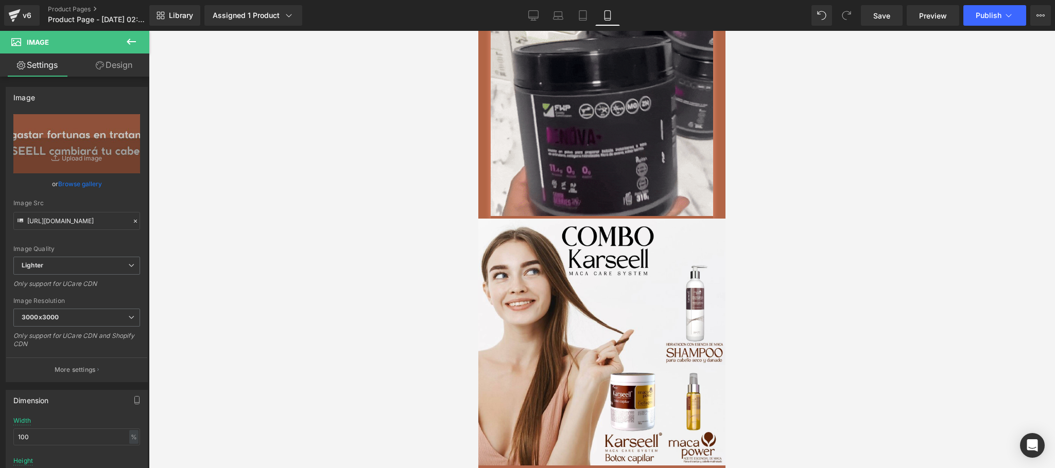
click at [612, 209] on div "Image" at bounding box center [601, 106] width 247 height 225
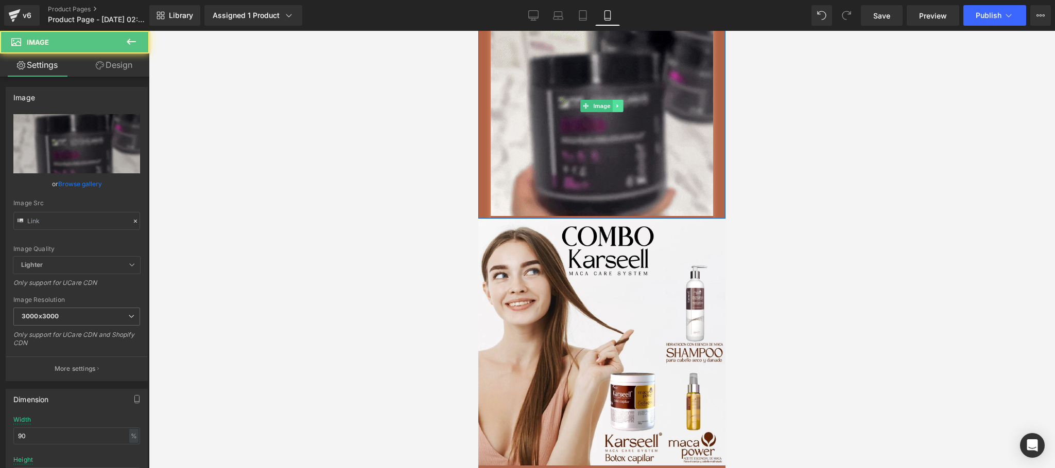
type input "https://media3.giphy.com/media/v1.Y2lkPTc5MGI3NjExMzcycmEydW9rMmN4a2ZzOTJpaW4za…"
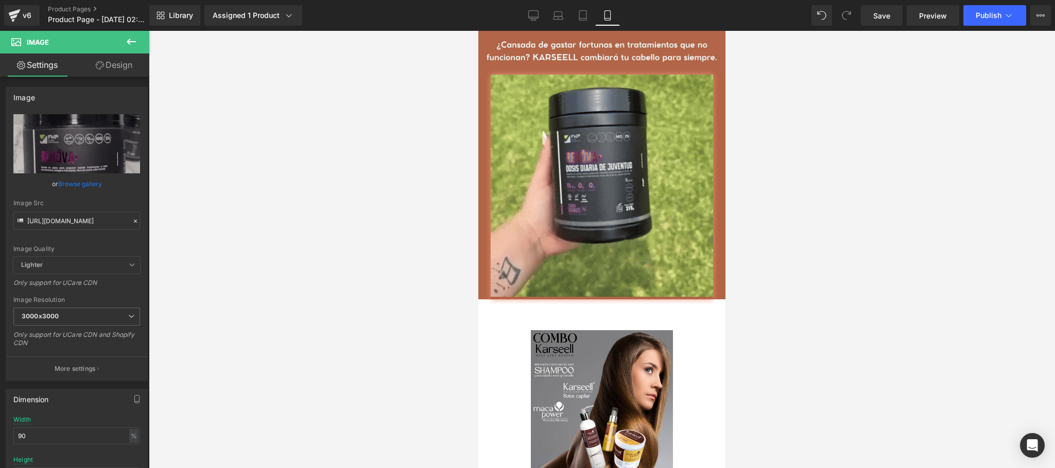
scroll to position [1853, 0]
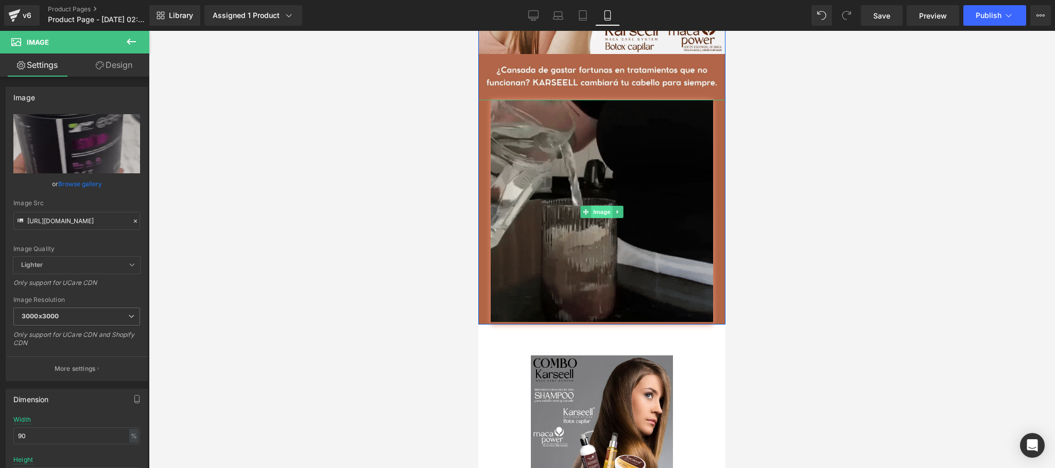
click at [598, 218] on span "Image" at bounding box center [602, 212] width 22 height 12
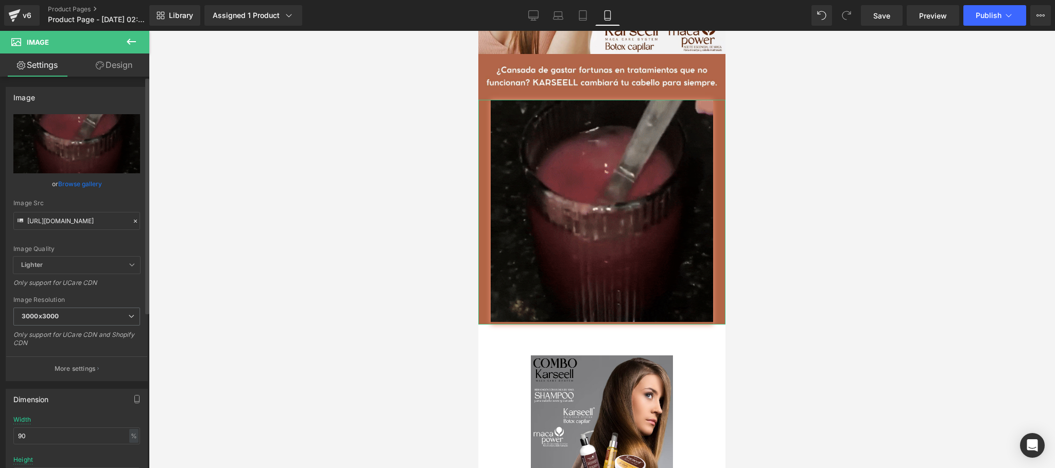
click at [132, 221] on icon at bounding box center [135, 221] width 7 height 7
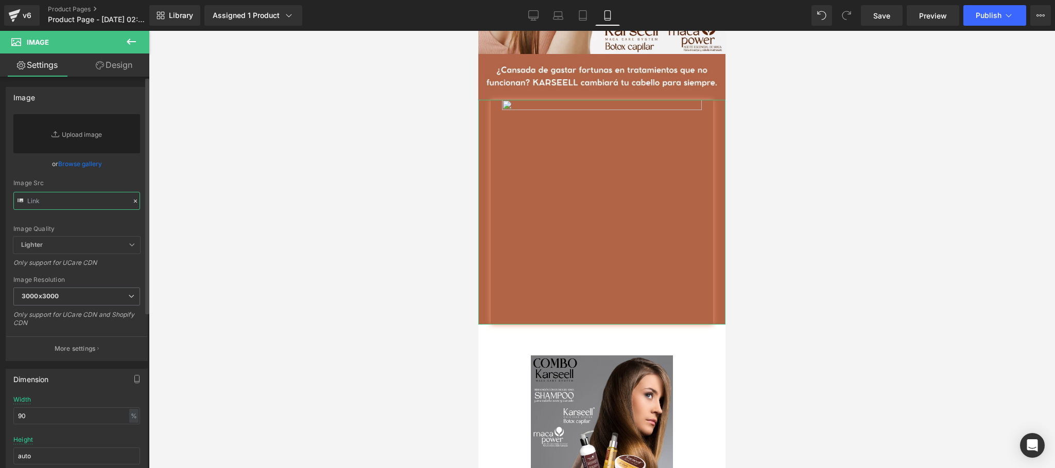
paste input "https://media3.giphy.com/media/v1.Y2lkPTc5MGI3NjExOTRoY20wdTBkczJyanZiYnN1cTg3d…"
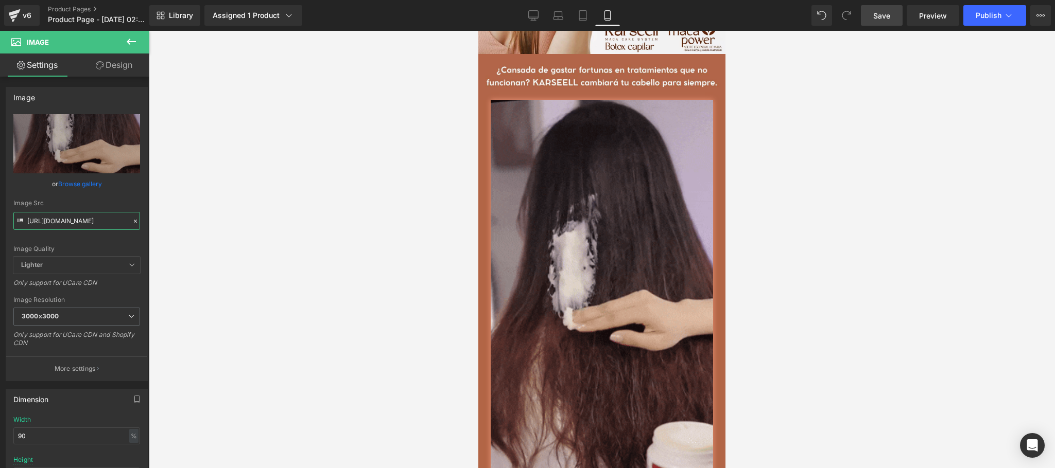
type input "https://media3.giphy.com/media/v1.Y2lkPTc5MGI3NjExOTRoY20wdTBkczJyanZiYnN1cTg3d…"
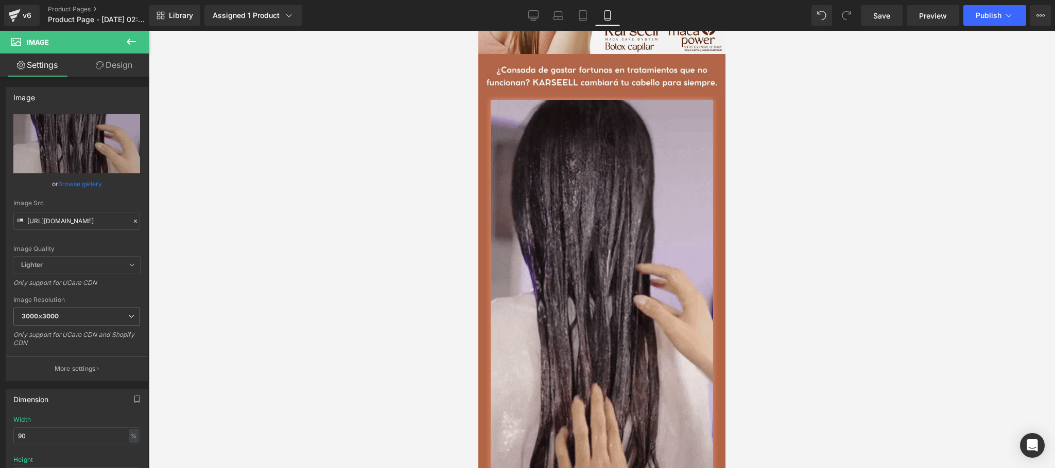
drag, startPoint x: 879, startPoint y: 14, endPoint x: 757, endPoint y: 5, distance: 122.4
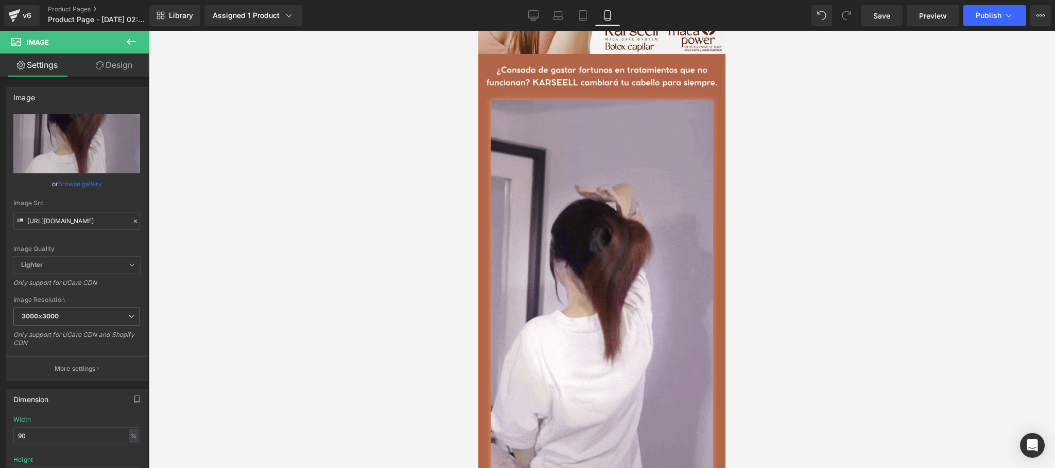
click at [880, 14] on span "Save" at bounding box center [881, 15] width 17 height 11
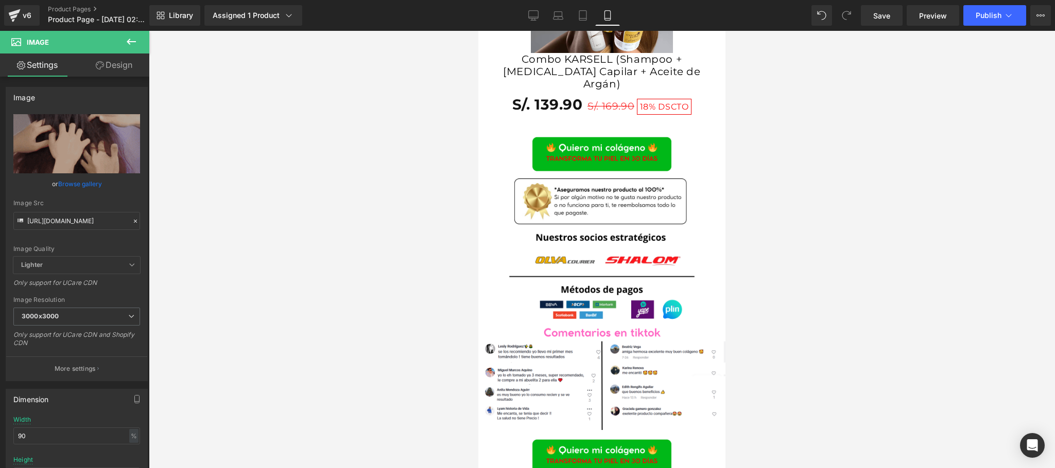
scroll to position [2677, 0]
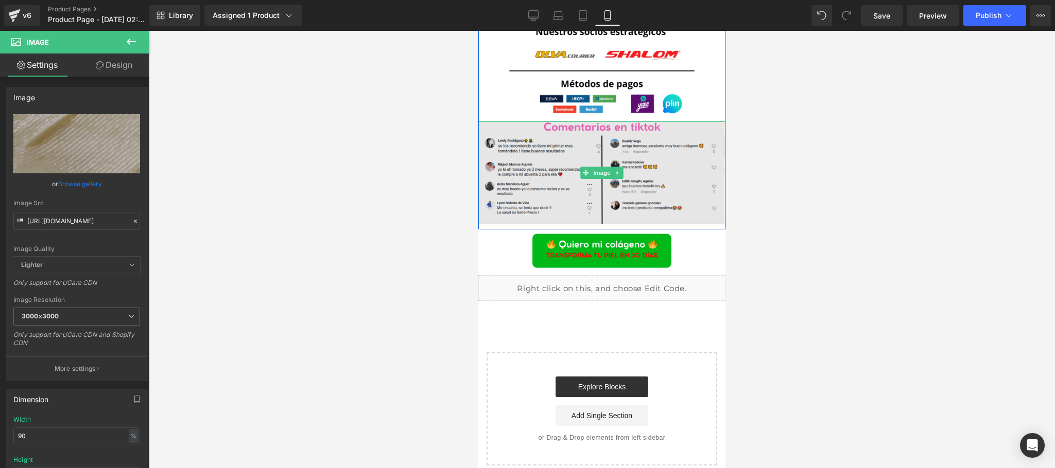
drag, startPoint x: 589, startPoint y: 261, endPoint x: 504, endPoint y: 272, distance: 85.6
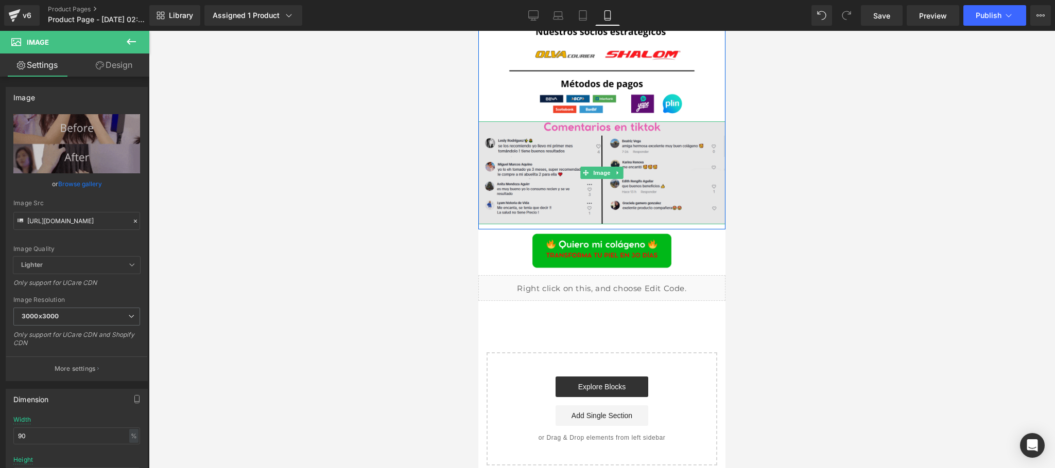
click at [591, 179] on span "Image" at bounding box center [602, 173] width 22 height 12
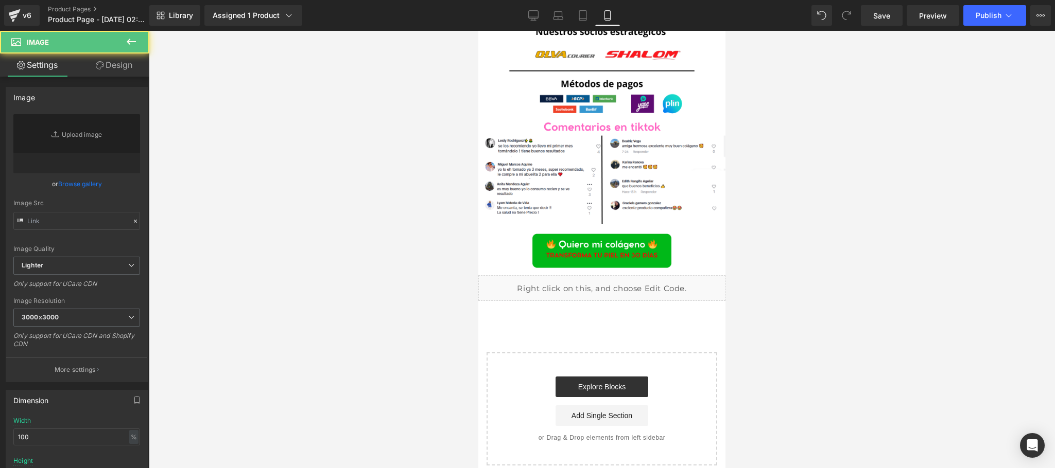
type input "https://ucarecdn.com/09f70769-51db-455a-8c9d-1fd02108e6ce/-/format/auto/-/previ…"
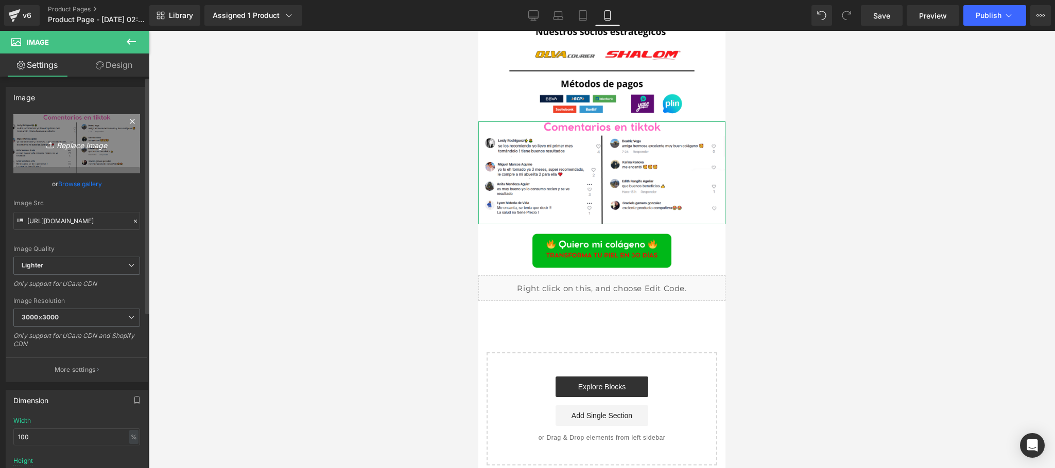
click at [77, 144] on icon "Replace Image" at bounding box center [77, 143] width 82 height 13
type input "C:\fakepath\SOCIOS Y METODOS ECOM (2).png"
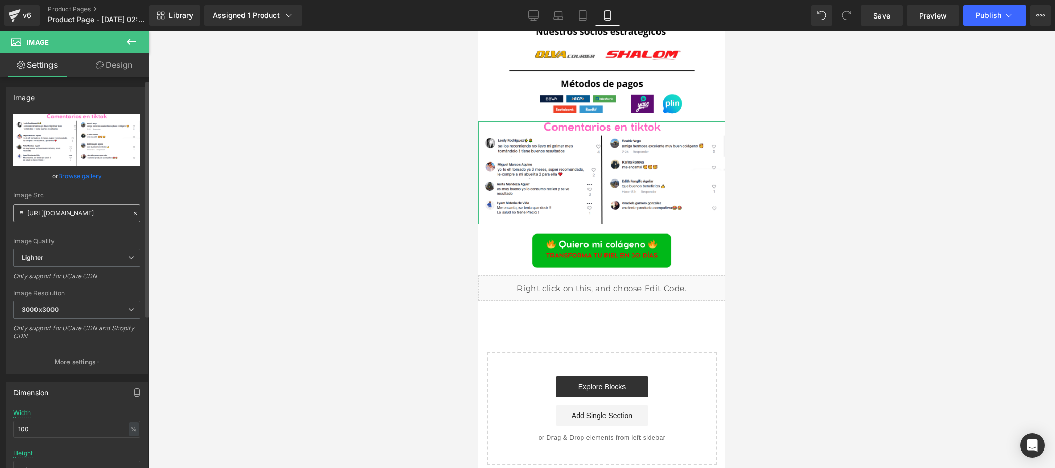
scroll to position [206, 0]
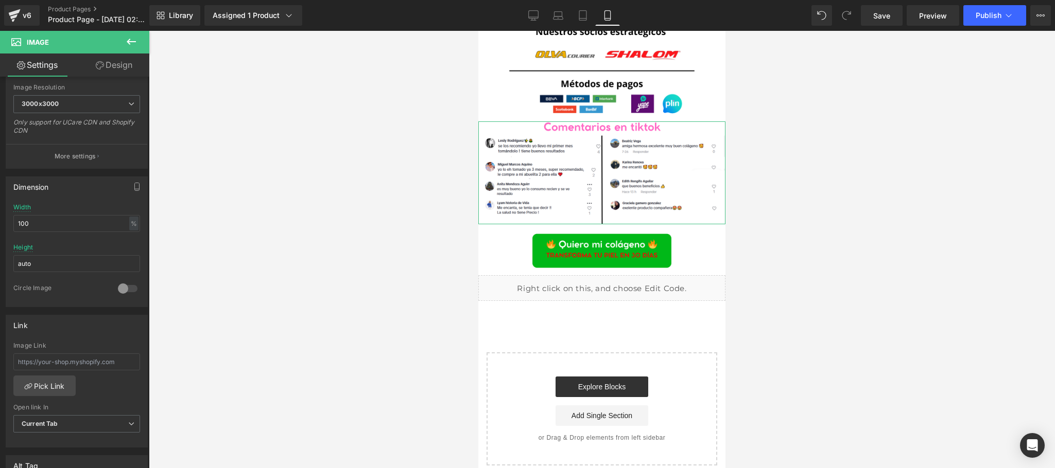
drag, startPoint x: 126, startPoint y: 63, endPoint x: 124, endPoint y: 82, distance: 19.1
click at [126, 62] on link "Design" at bounding box center [114, 65] width 75 height 23
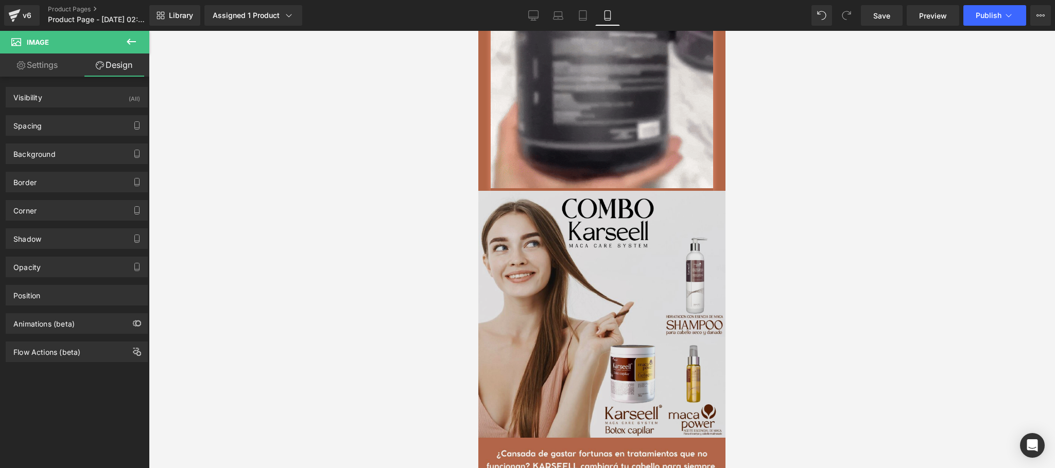
scroll to position [1441, 0]
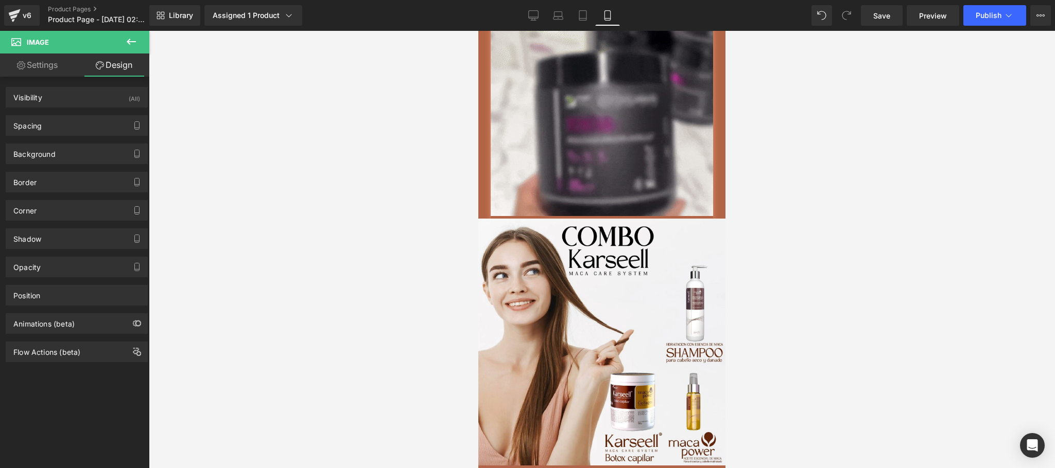
click at [479, 125] on div at bounding box center [601, 106] width 247 height 225
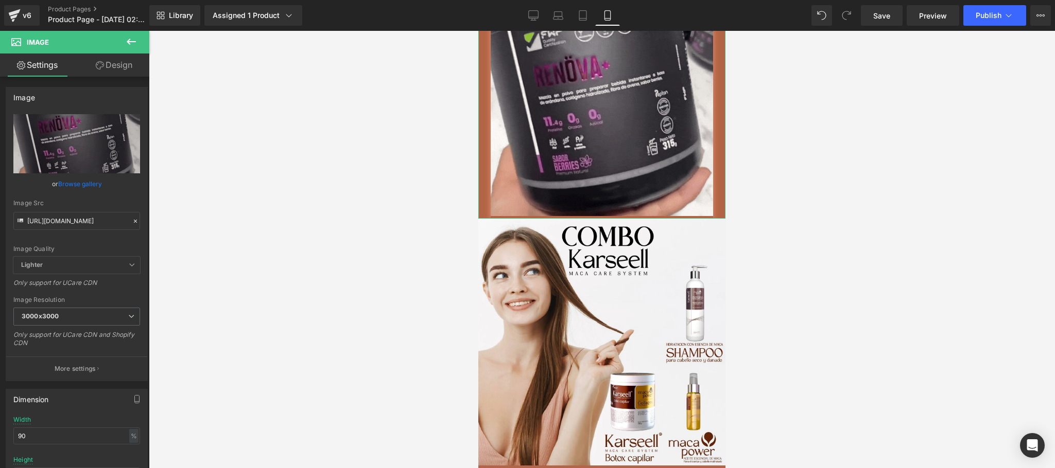
click at [127, 68] on link "Design" at bounding box center [114, 65] width 75 height 23
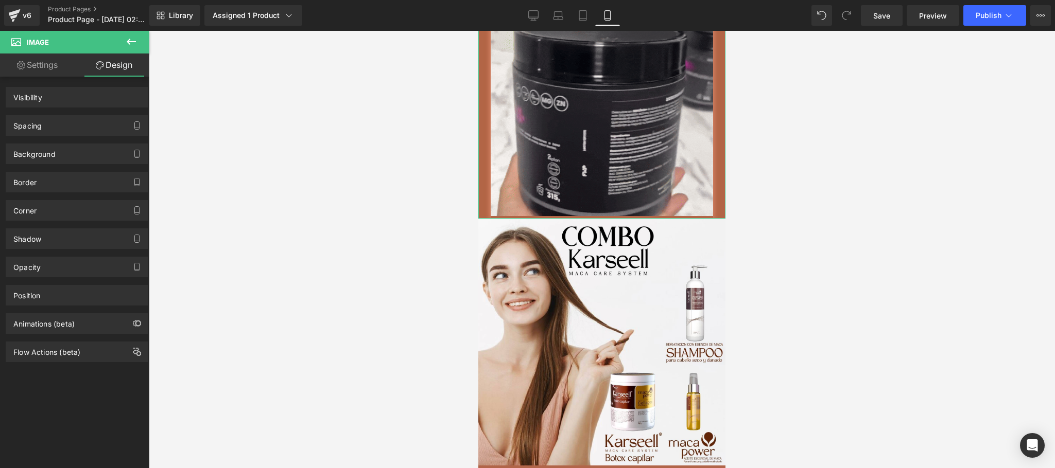
click at [61, 184] on div "Border" at bounding box center [76, 182] width 141 height 20
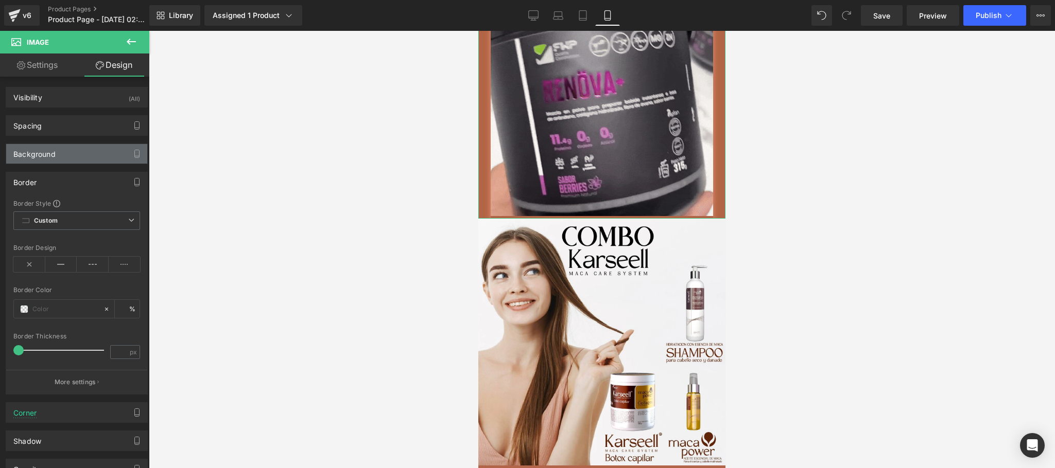
click at [71, 157] on div "Background" at bounding box center [76, 154] width 141 height 20
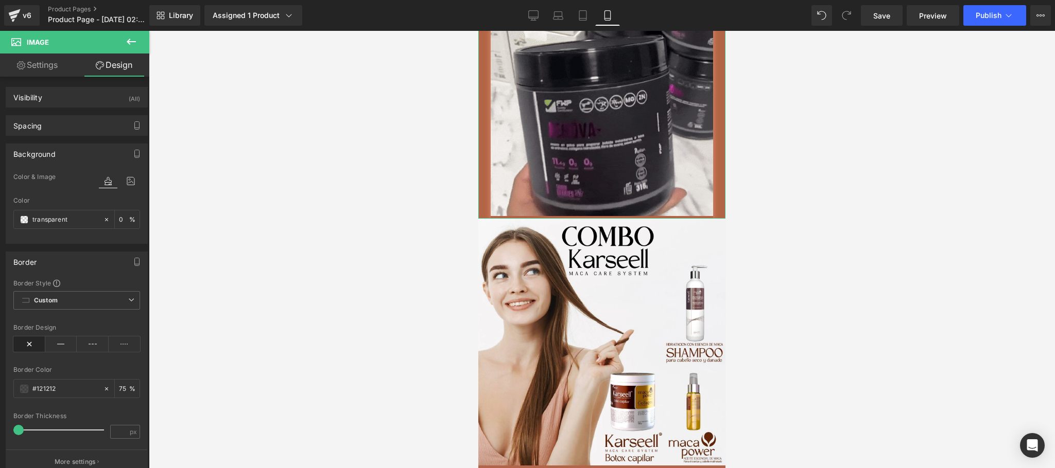
type input "transparent"
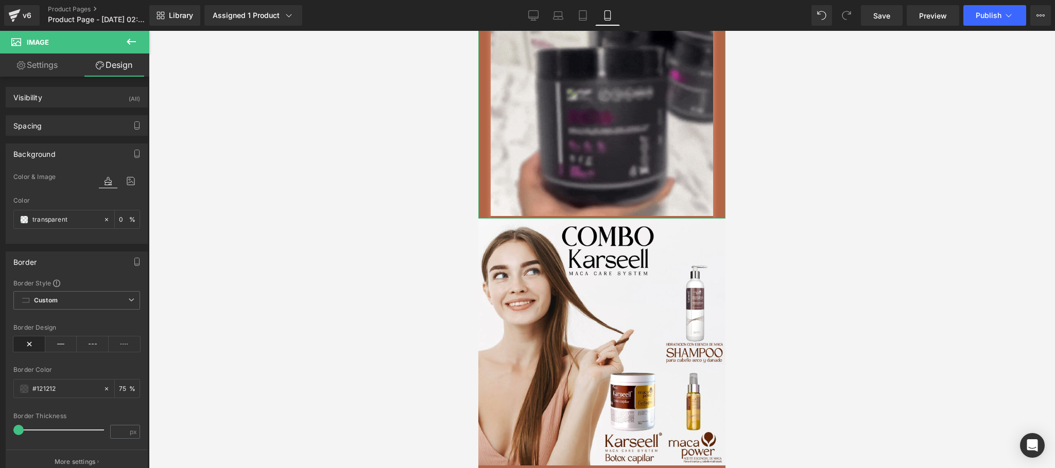
type input "0"
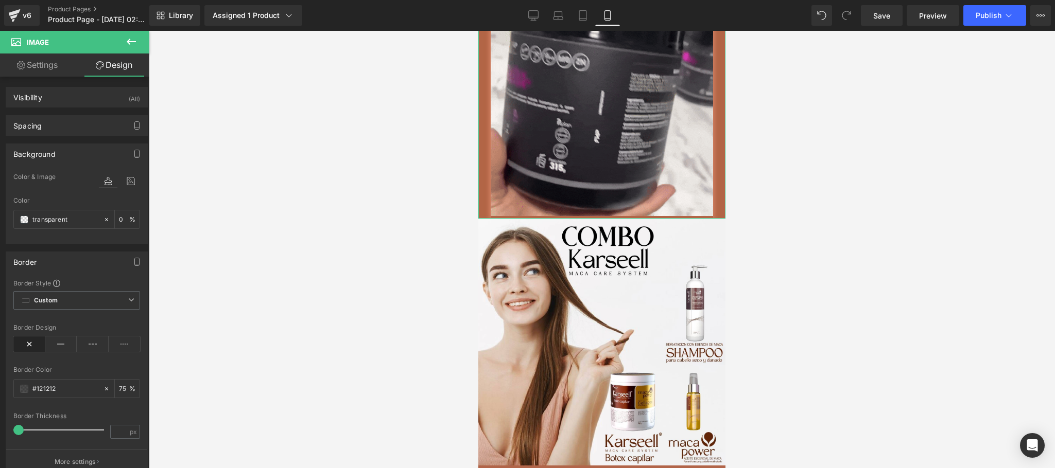
type input "#121212"
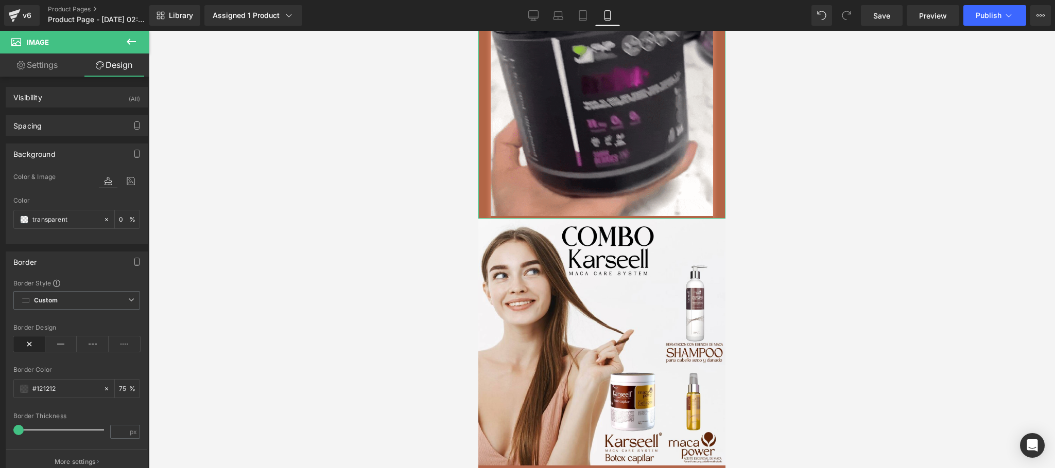
type input "75"
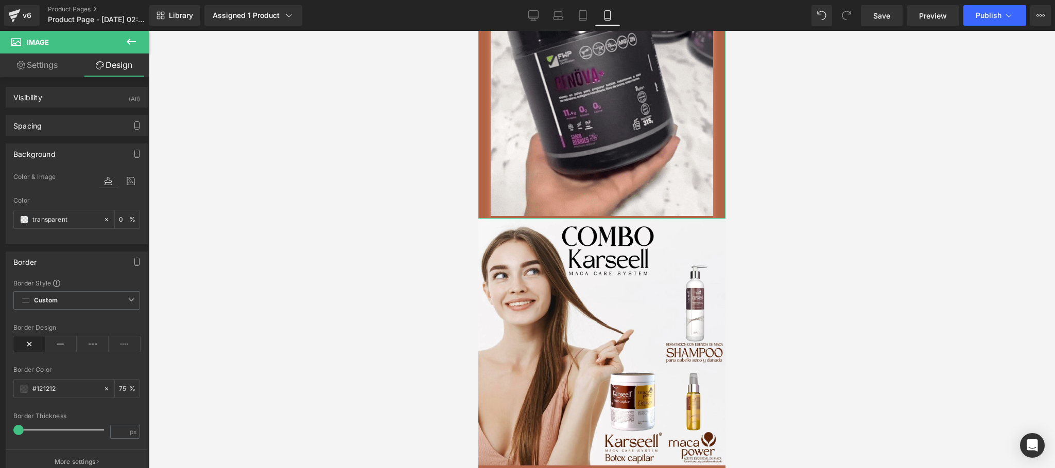
type input "0"
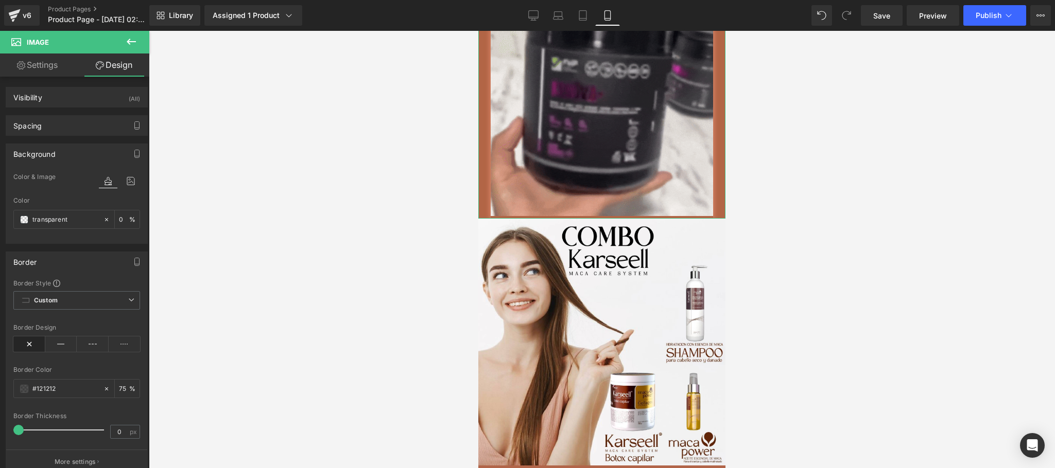
click at [82, 152] on div "Background" at bounding box center [76, 154] width 141 height 20
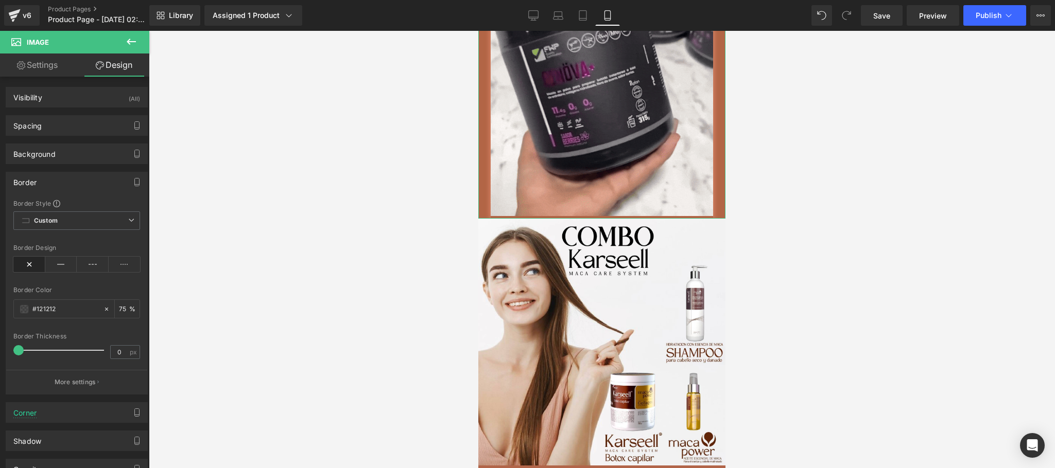
click at [73, 190] on div "Border" at bounding box center [76, 182] width 141 height 20
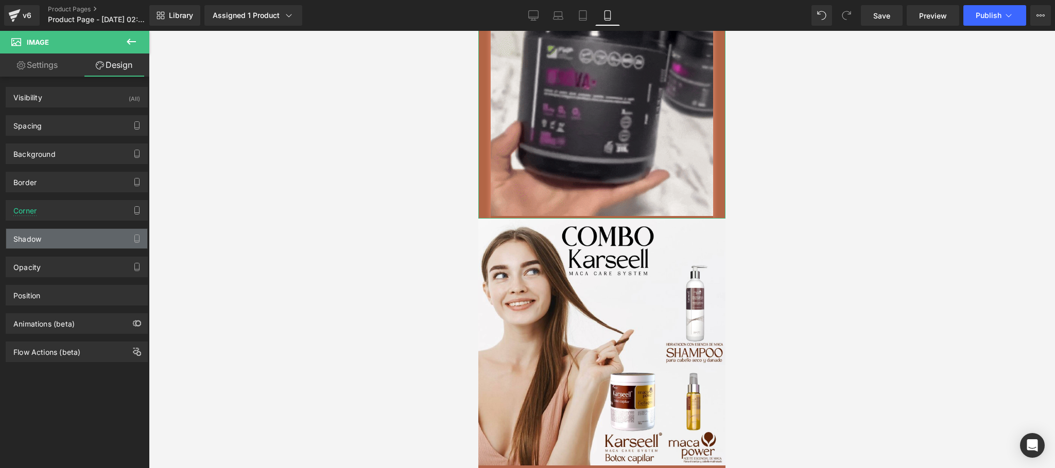
click at [65, 246] on div "Shadow" at bounding box center [76, 239] width 141 height 20
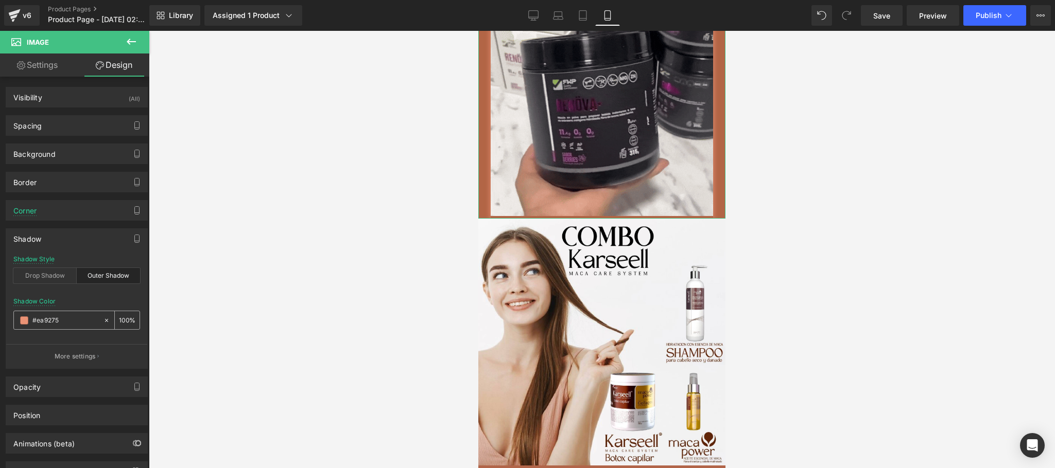
click at [53, 325] on input "#ea9275" at bounding box center [65, 320] width 66 height 11
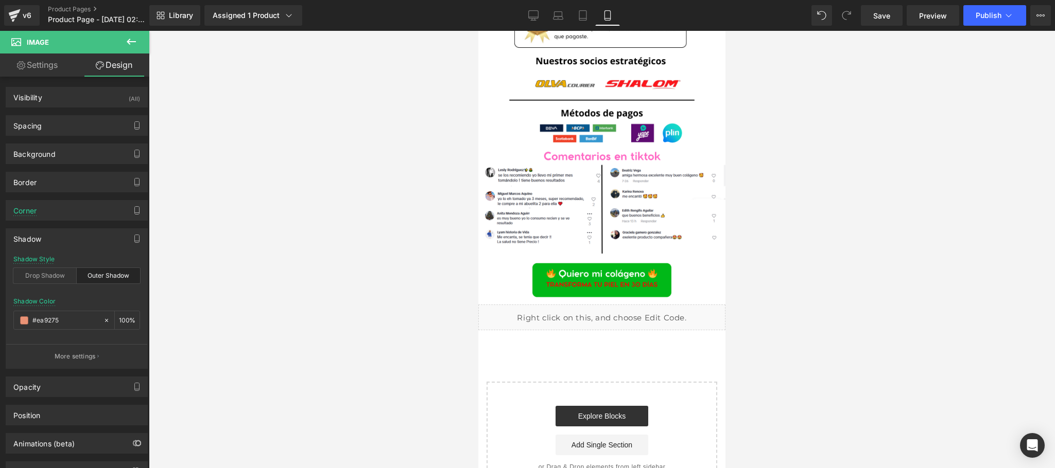
scroll to position [2677, 0]
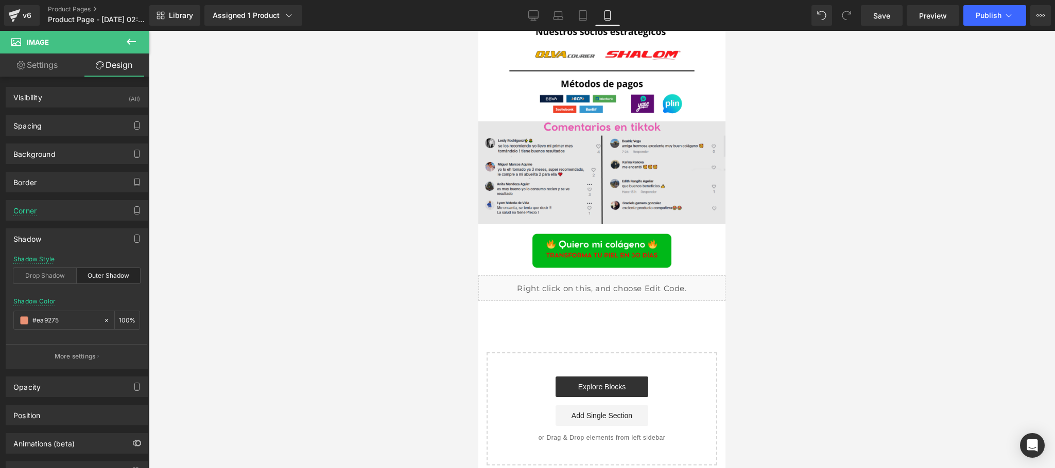
click at [595, 224] on img at bounding box center [601, 172] width 247 height 103
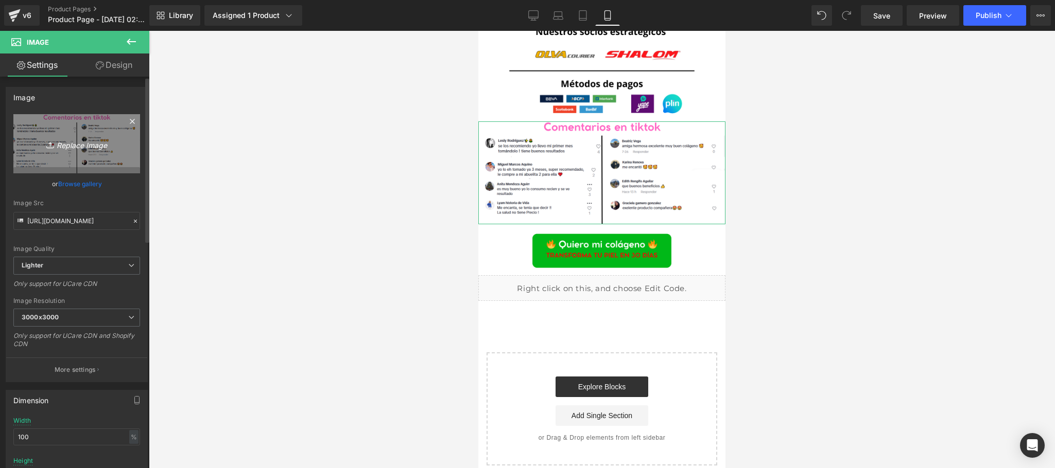
click at [87, 147] on icon "Replace Image" at bounding box center [77, 143] width 82 height 13
type input "C:\fakepath\SOCIOS Y METODOS ECOM (3).png"
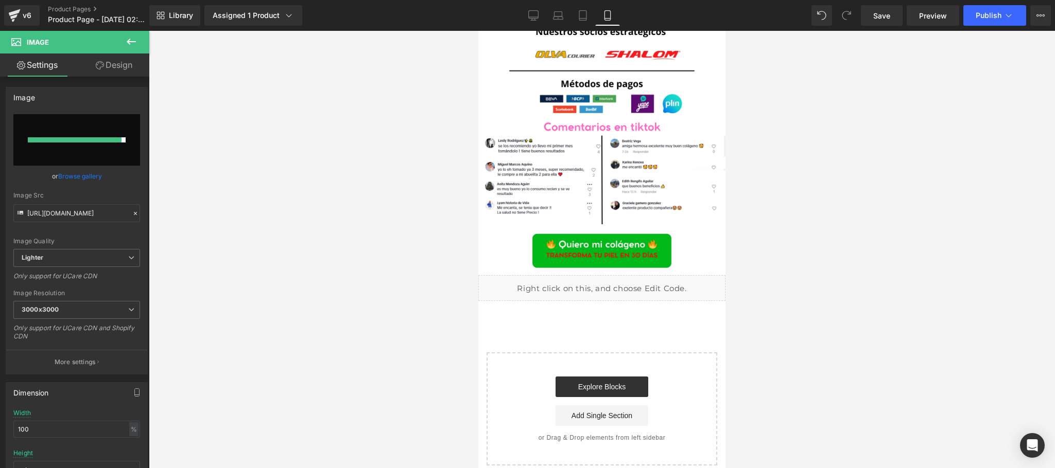
type input "https://ucarecdn.com/83149d18-950e-4a7a-badf-fc2c94d56d40/-/format/auto/-/previ…"
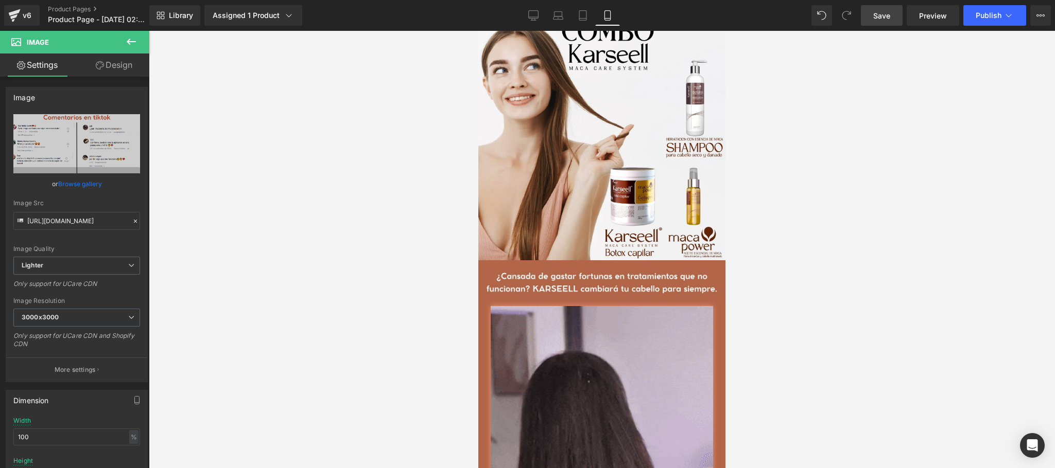
scroll to position [618, 0]
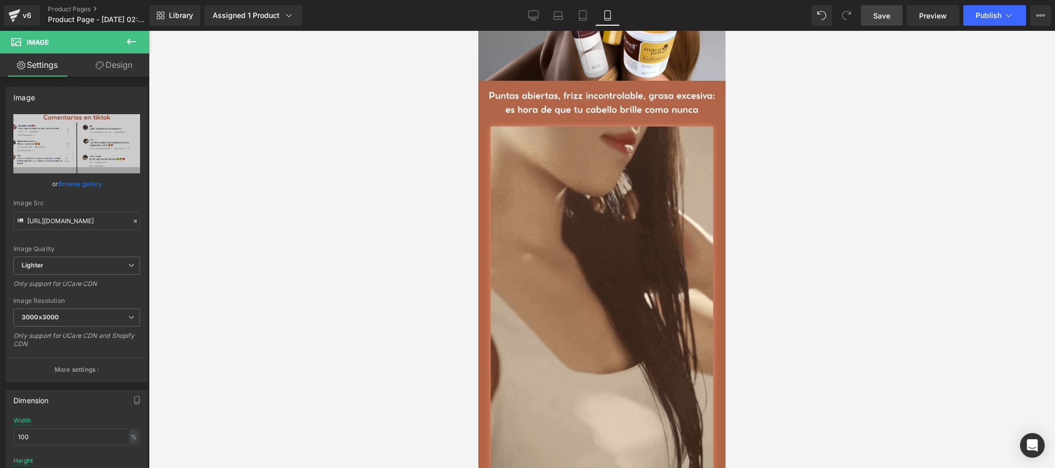
click at [887, 15] on span "Save" at bounding box center [881, 15] width 17 height 11
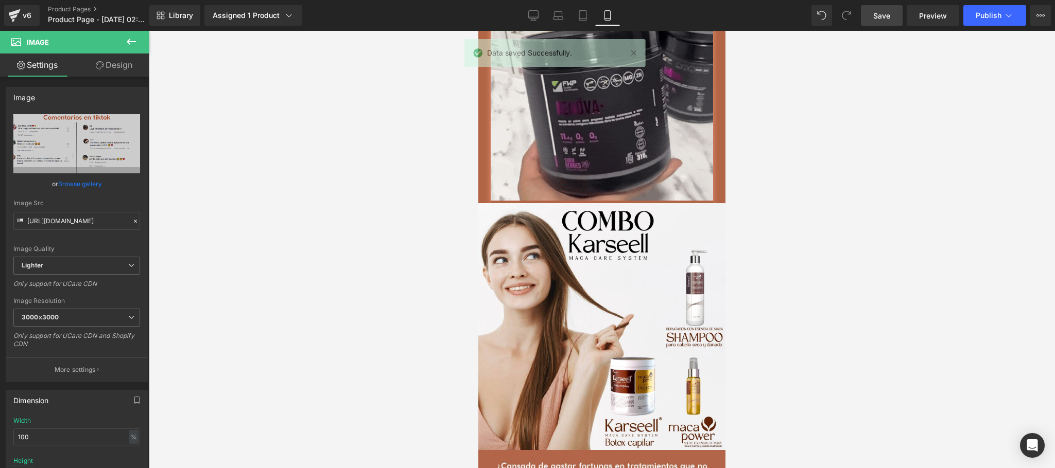
scroll to position [1441, 0]
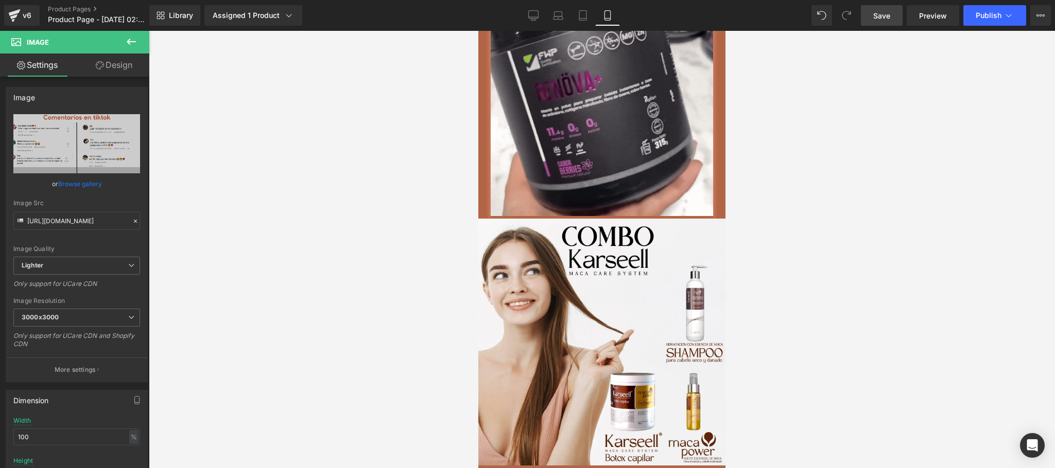
click at [603, 219] on img at bounding box center [602, 106] width 222 height 225
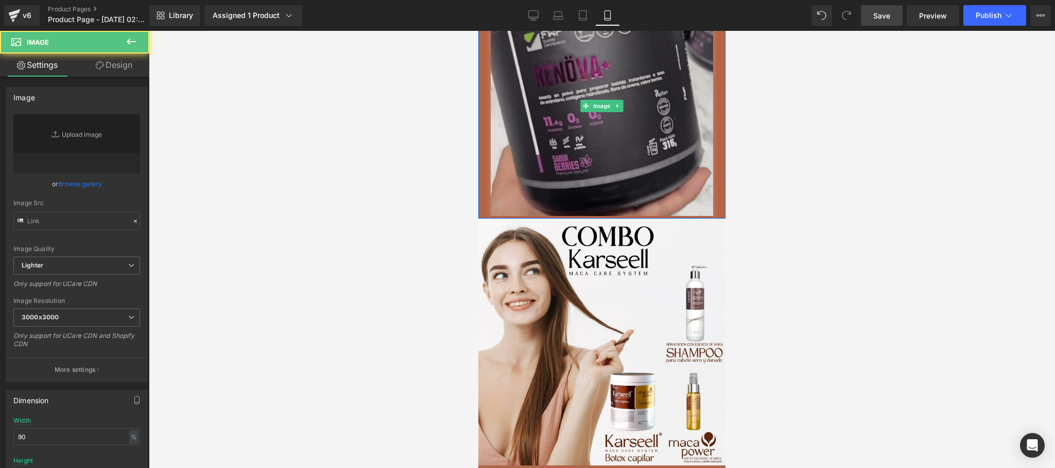
type input "https://media3.giphy.com/media/v1.Y2lkPTc5MGI3NjExMzcycmEydW9rMmN4a2ZzOTJpaW4za…"
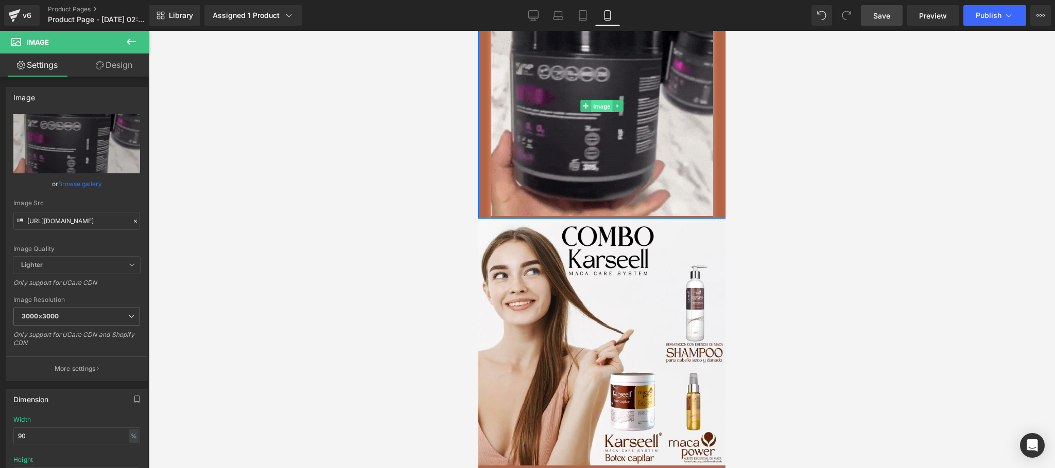
click at [596, 113] on span "Image" at bounding box center [602, 106] width 22 height 12
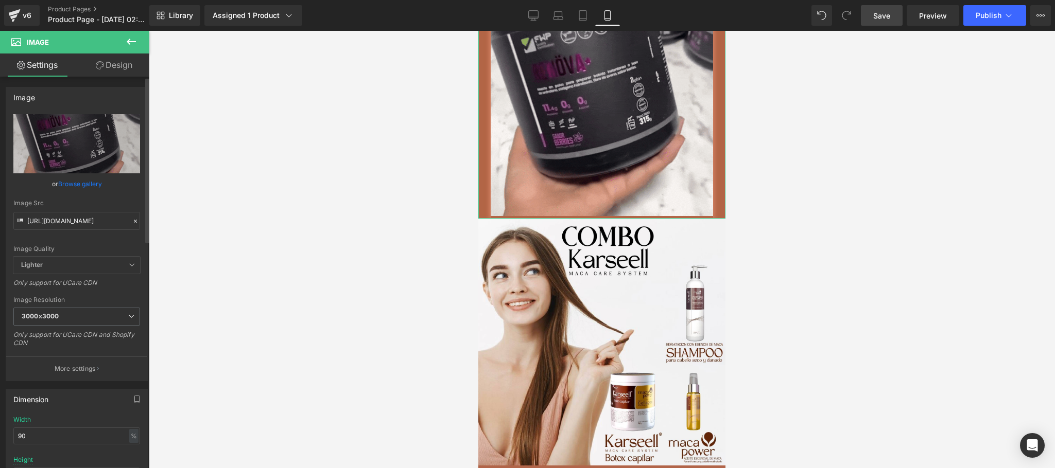
click at [132, 223] on icon at bounding box center [135, 221] width 7 height 7
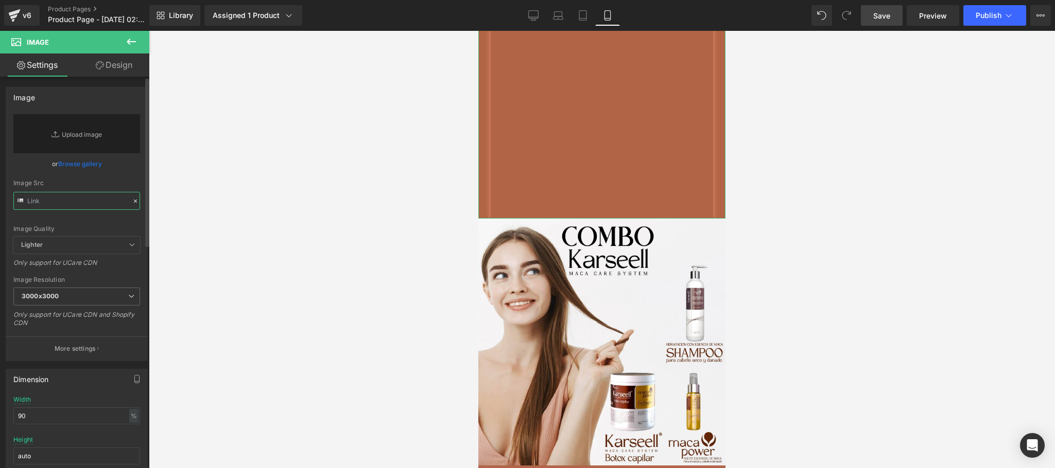
click at [85, 196] on input "text" at bounding box center [76, 201] width 127 height 18
paste input "https://media1.giphy.com/media/v1.Y2lkPTc5MGI3NjExMG5ndGhuaWJnY25oM29sZGR1cmFvY…"
type input "https://media1.giphy.com/media/v1.Y2lkPTc5MGI3NjExMG5ndGhuaWJnY25oM29sZGR1cmFvY…"
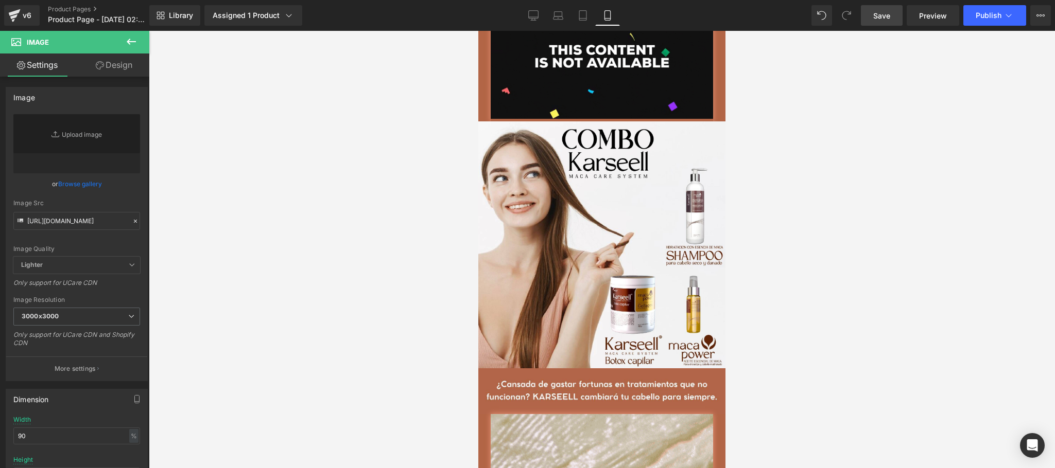
click at [337, 231] on div at bounding box center [602, 250] width 906 height 438
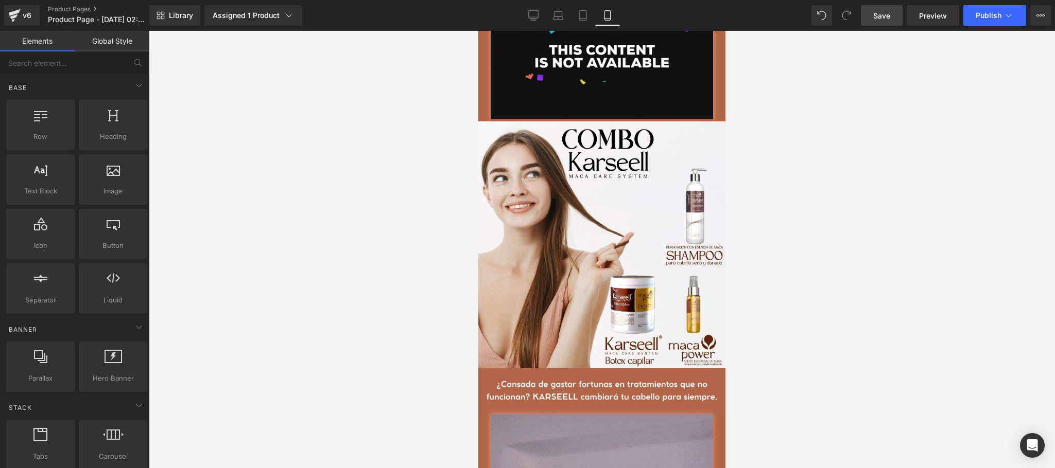
click at [862, 26] on div "Library Assigned 1 Product Product Preview Combo KARSELL (Shampoo + Botox Capil…" at bounding box center [602, 15] width 906 height 31
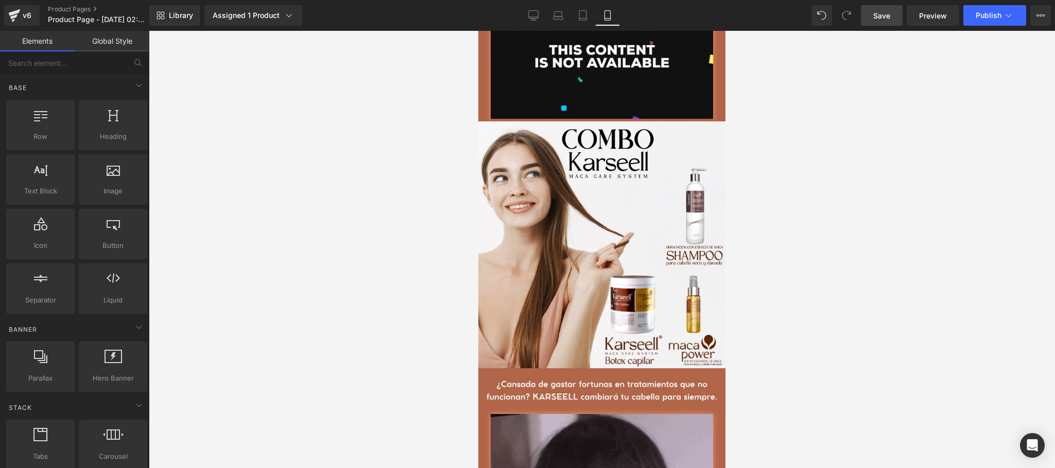
click at [876, 21] on link "Save" at bounding box center [882, 15] width 42 height 21
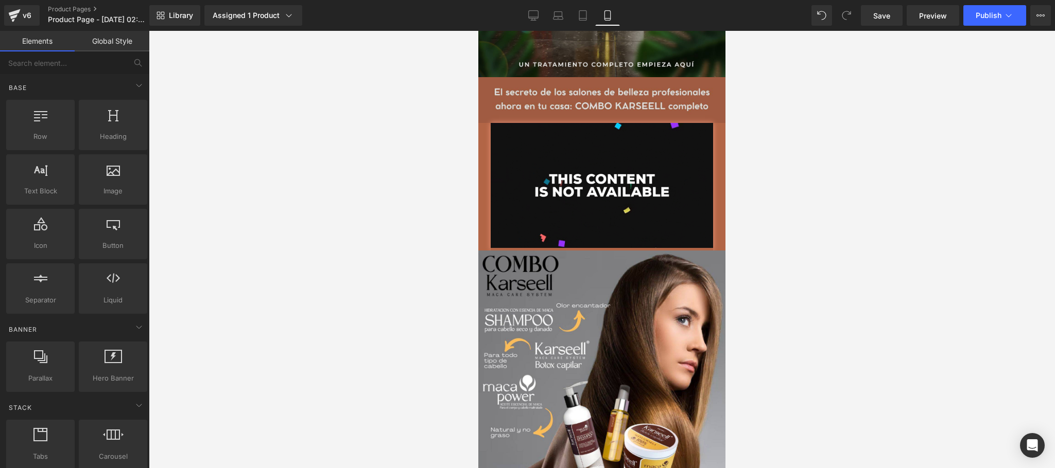
scroll to position [0, 0]
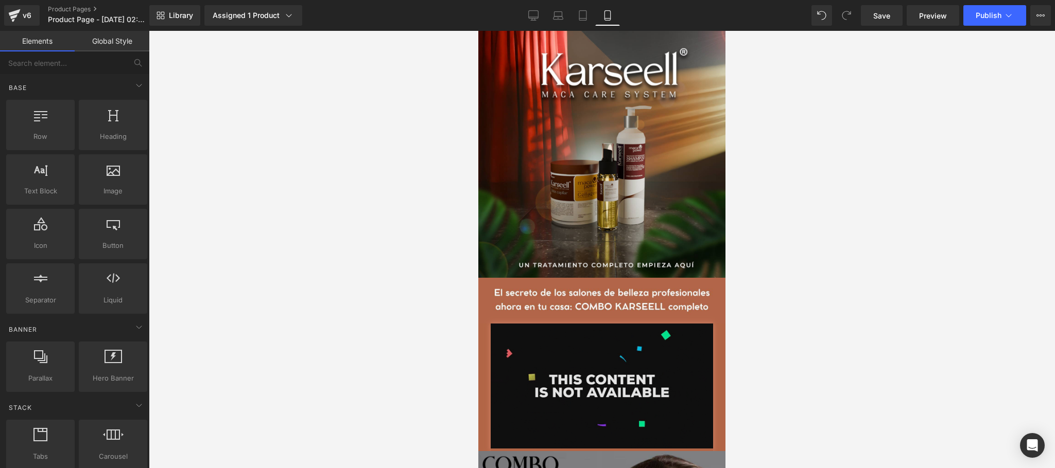
click at [581, 374] on img at bounding box center [602, 388] width 222 height 128
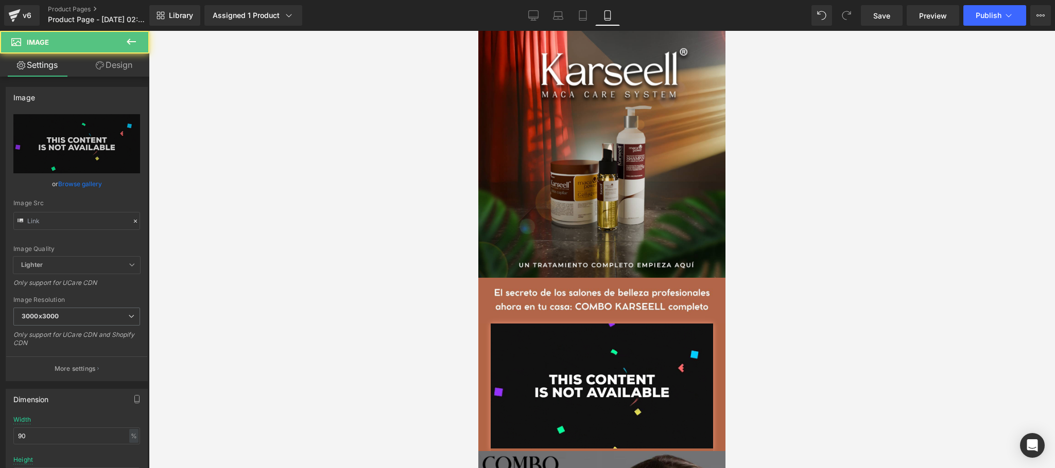
type input "https://media4.giphy.com/media/v1.Y2lkPTc5MGI3NjExazNuM2lncHNnZDY1a2YxMmprNjMxM…"
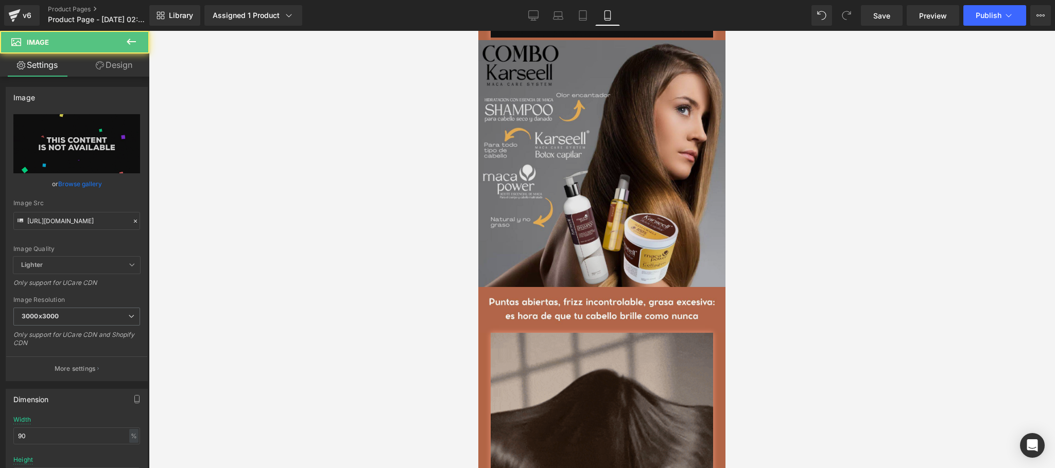
click at [612, 286] on img at bounding box center [601, 163] width 247 height 247
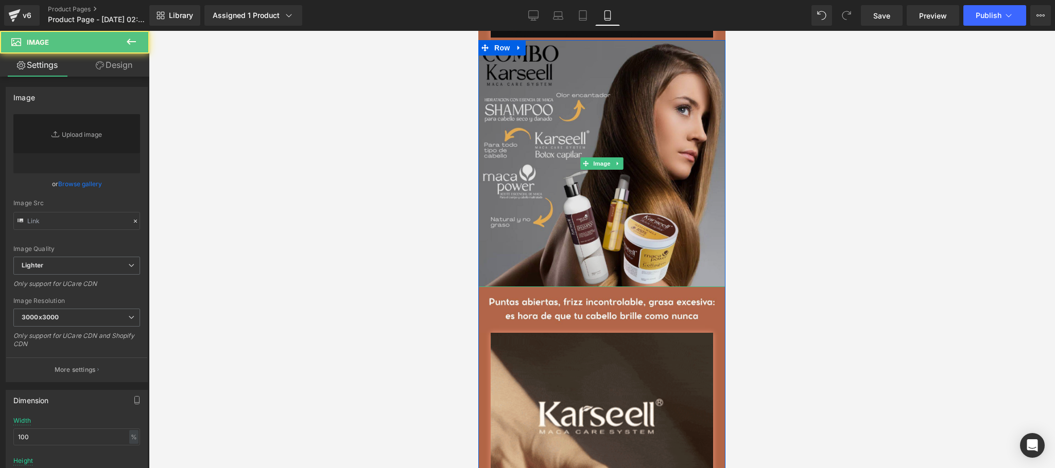
type input "https://ucarecdn.com/7b8ba050-fe5c-4b49-b611-db8e0c14c921/-/format/auto/-/previ…"
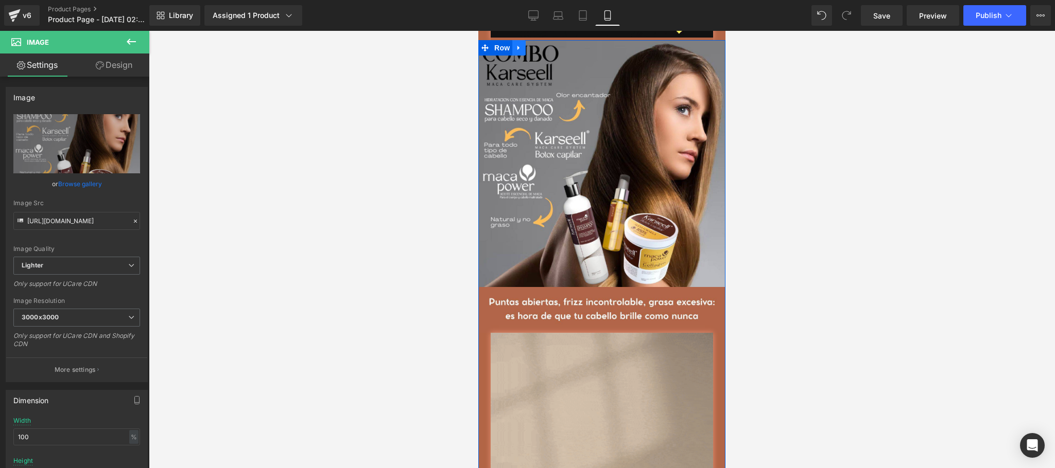
click at [516, 51] on icon at bounding box center [518, 48] width 7 height 8
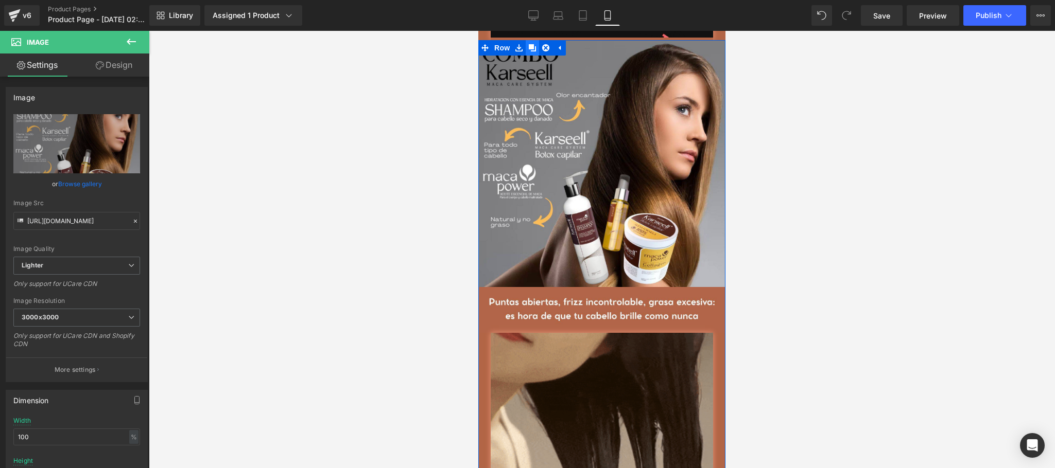
click at [529, 51] on icon at bounding box center [532, 48] width 7 height 8
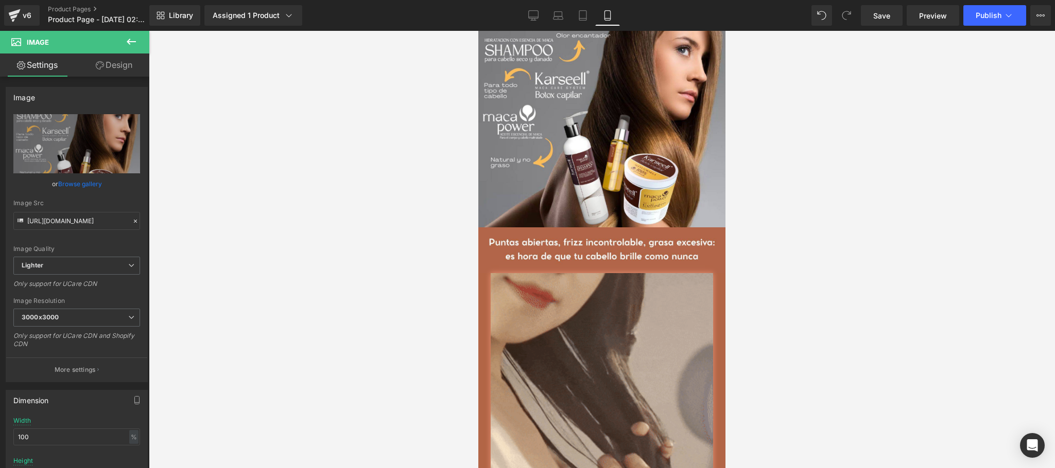
scroll to position [1168, 0]
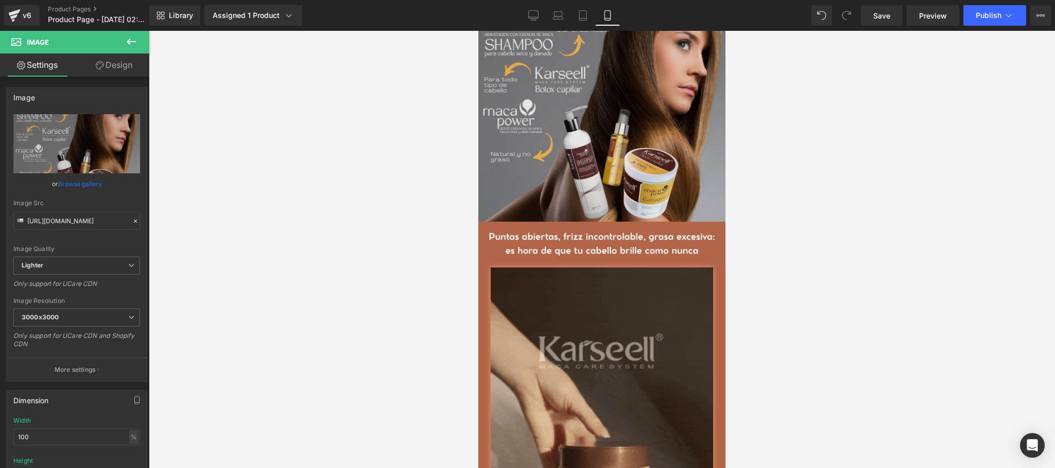
click at [571, 198] on img at bounding box center [601, 98] width 247 height 247
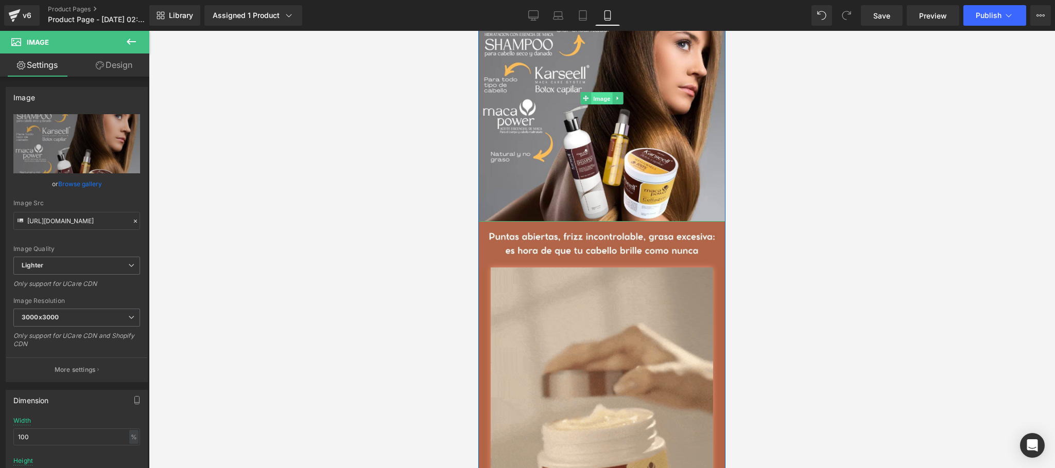
click at [591, 105] on span "Image" at bounding box center [602, 99] width 22 height 12
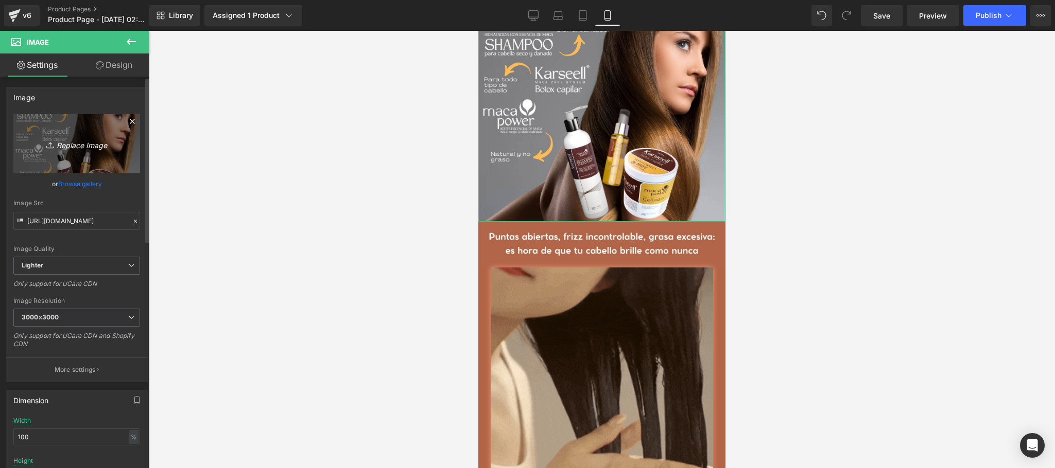
click at [93, 153] on link "Replace Image" at bounding box center [76, 143] width 127 height 59
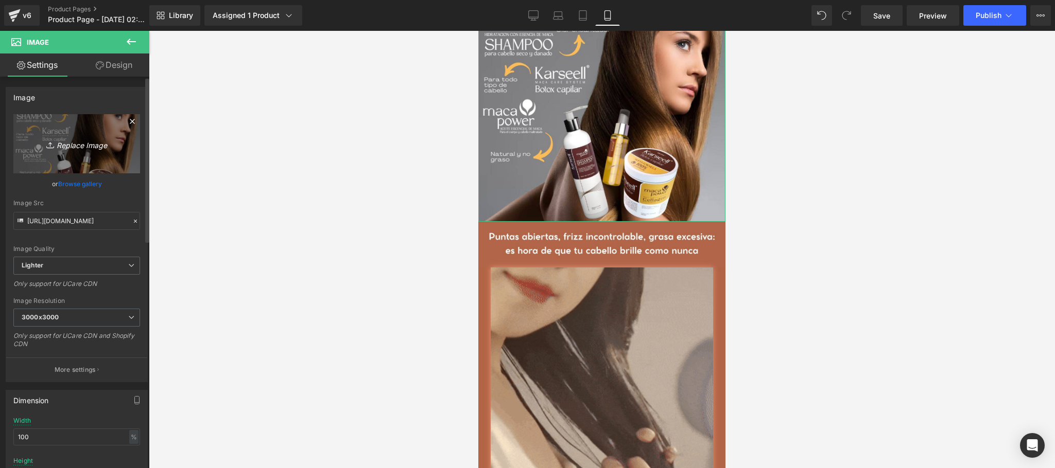
type input "C:\fakepath\KARSELL EDIT 4.jpg"
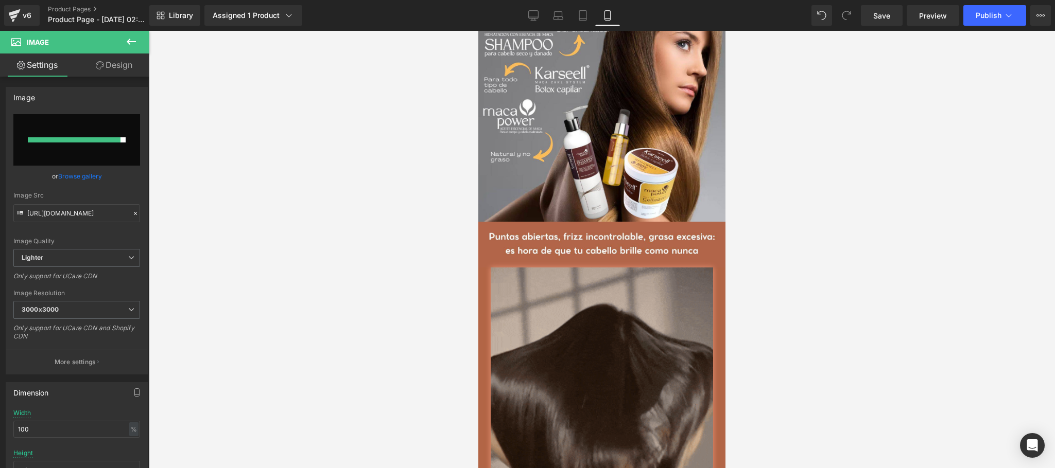
type input "https://ucarecdn.com/b633cada-fade-4947-8a58-a921d93a220b/-/format/auto/-/previ…"
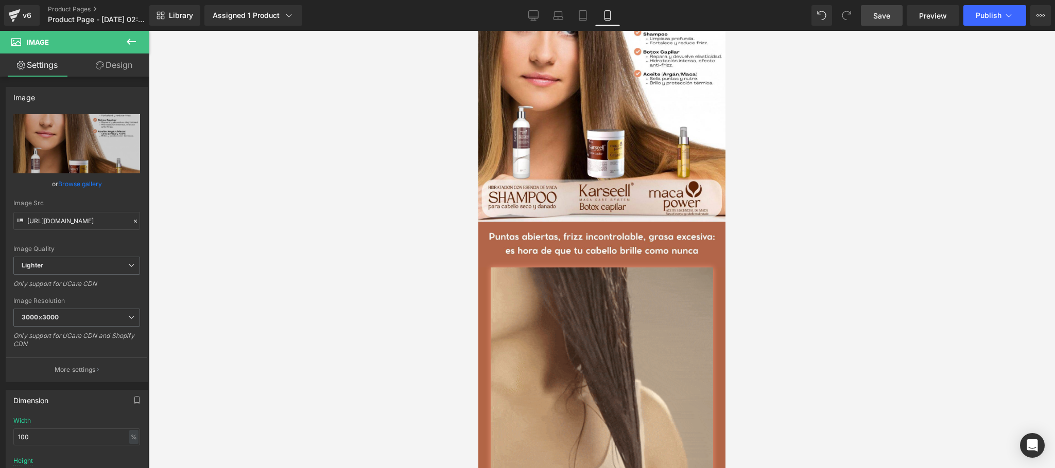
click at [890, 17] on span "Save" at bounding box center [881, 15] width 17 height 11
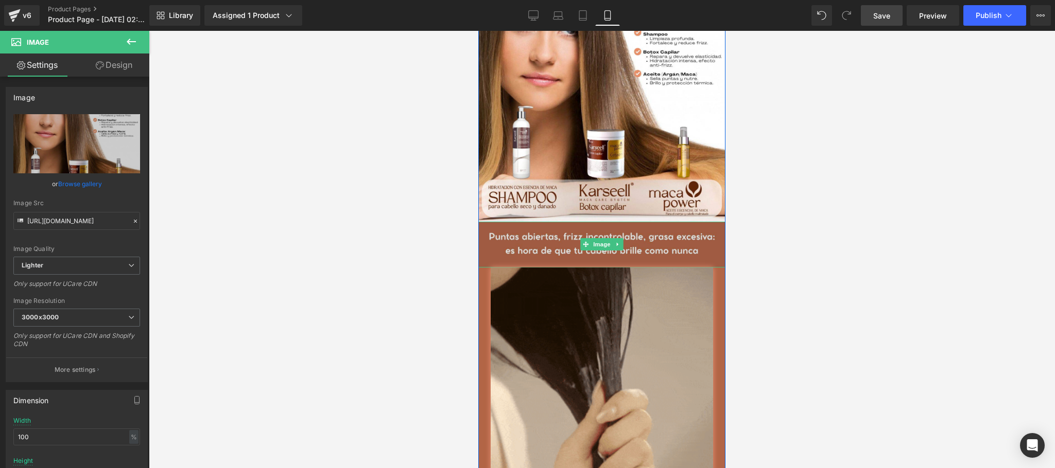
drag, startPoint x: 598, startPoint y: 341, endPoint x: 513, endPoint y: 334, distance: 85.3
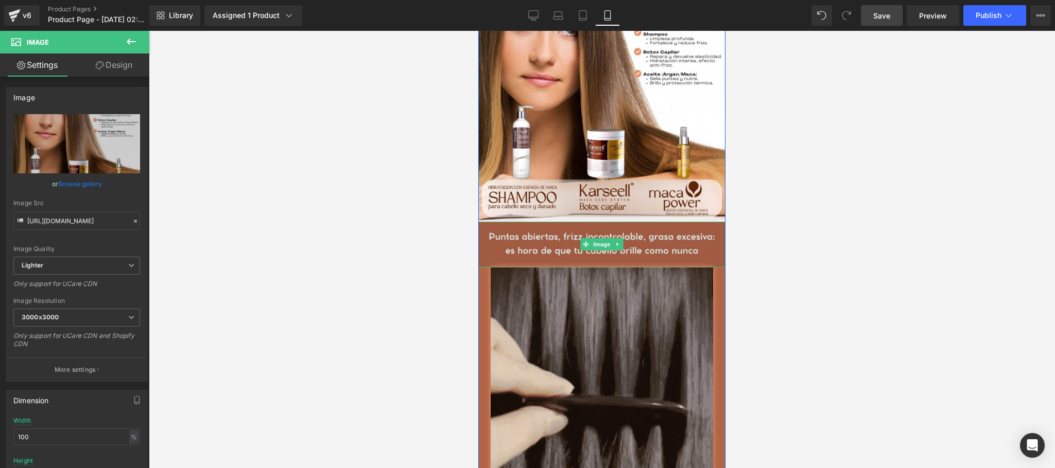
click at [598, 251] on span "Image" at bounding box center [602, 244] width 22 height 12
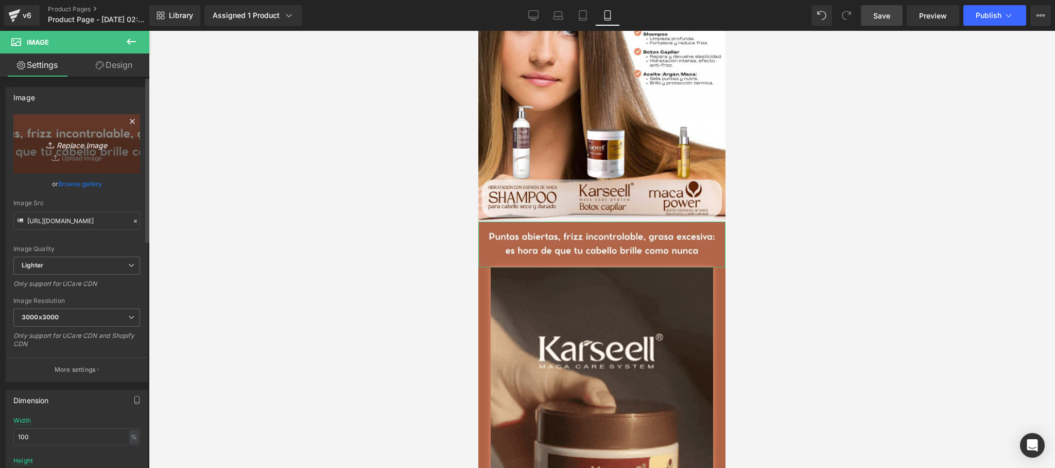
click at [92, 150] on icon "Replace Image" at bounding box center [77, 143] width 82 height 13
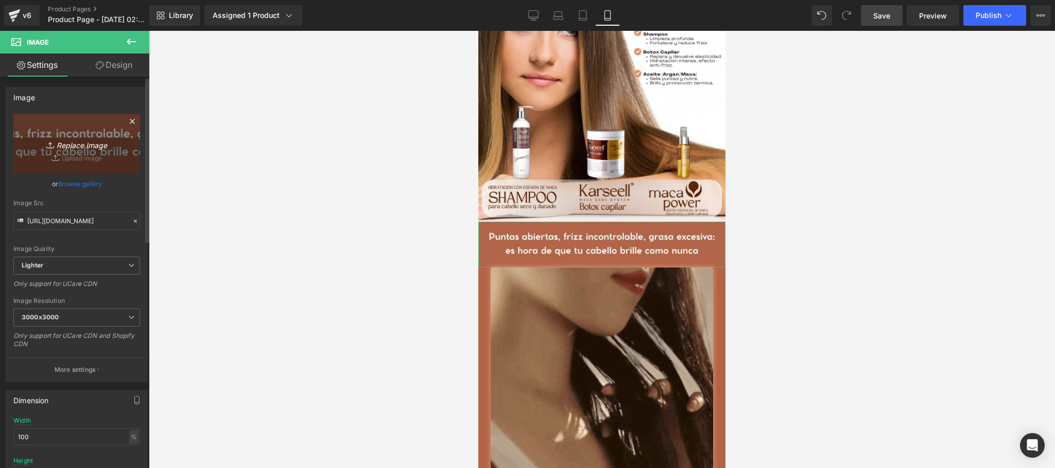
type input "C:\fakepath\PKARSELL (4).jpg"
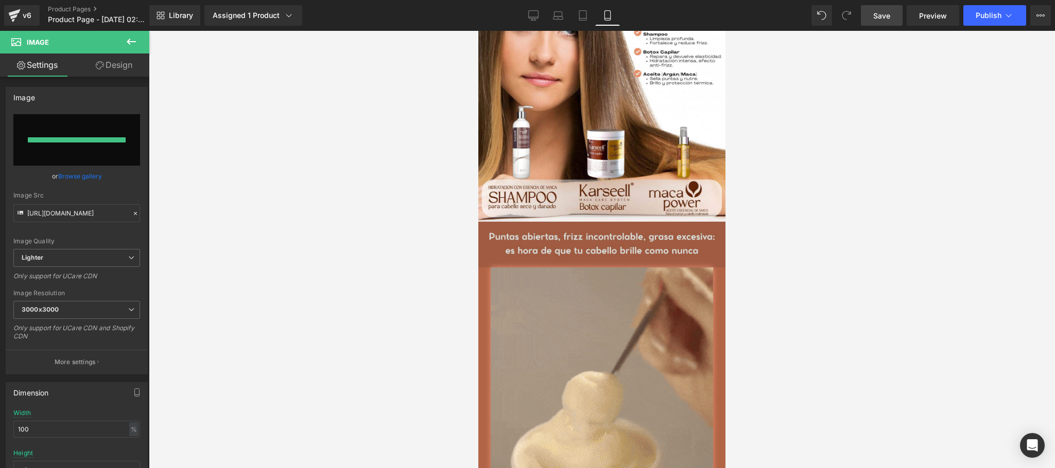
type input "https://ucarecdn.com/014be506-8eb8-4c13-8b44-cc643f7abf36/-/format/auto/-/previ…"
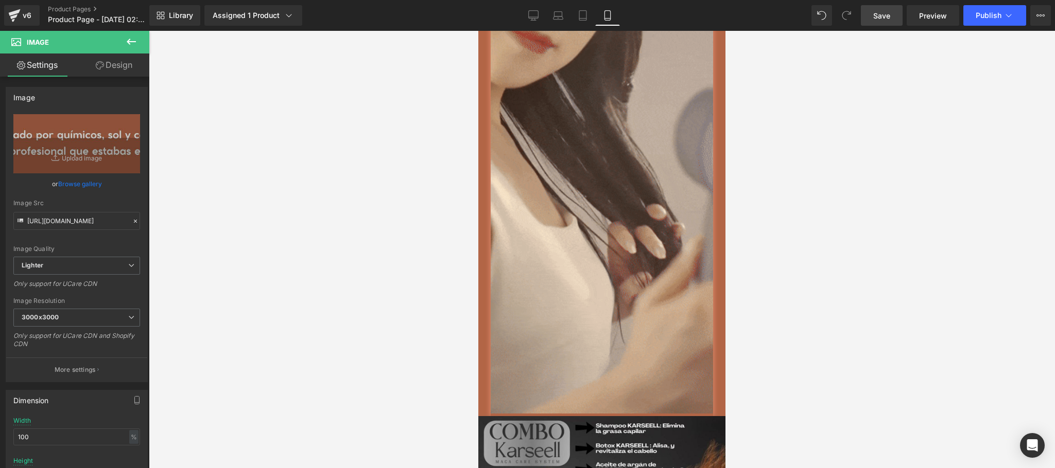
scroll to position [1494, 0]
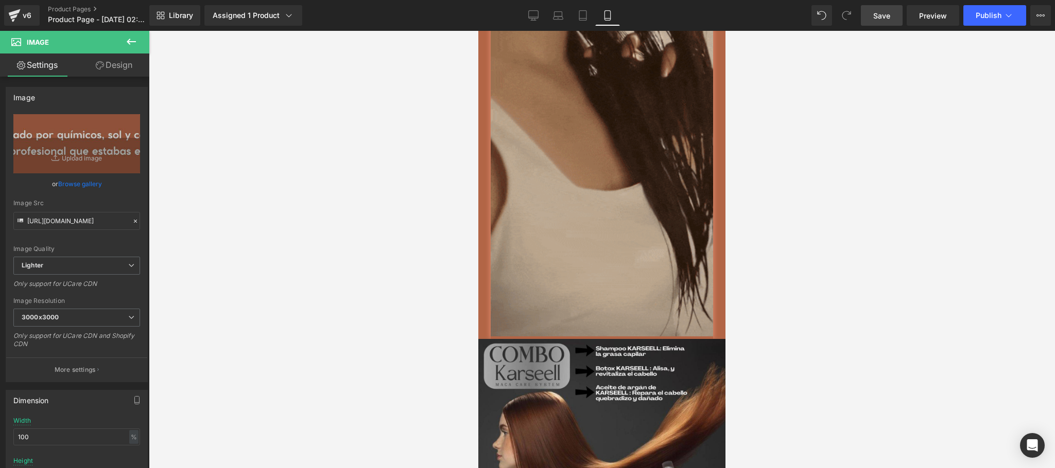
click at [883, 25] on link "Save" at bounding box center [882, 15] width 42 height 21
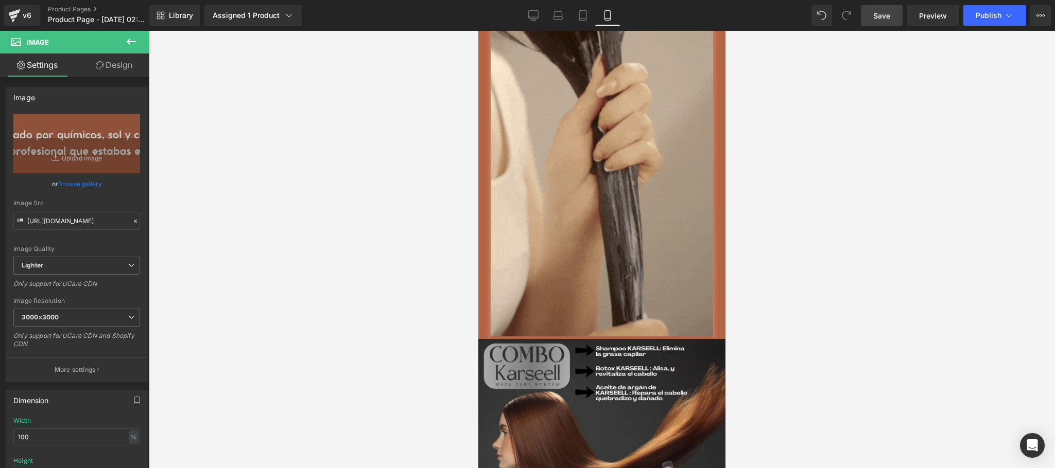
click at [895, 21] on link "Save" at bounding box center [882, 15] width 42 height 21
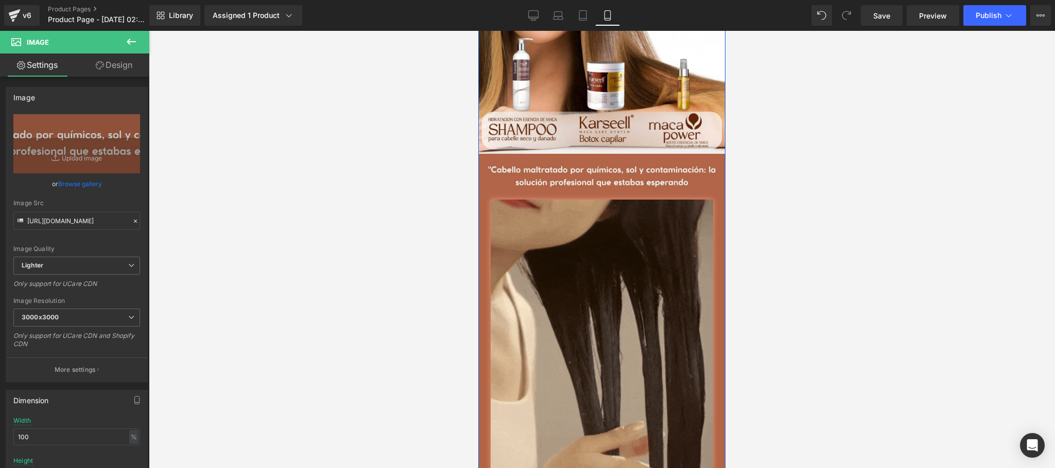
scroll to position [1441, 0]
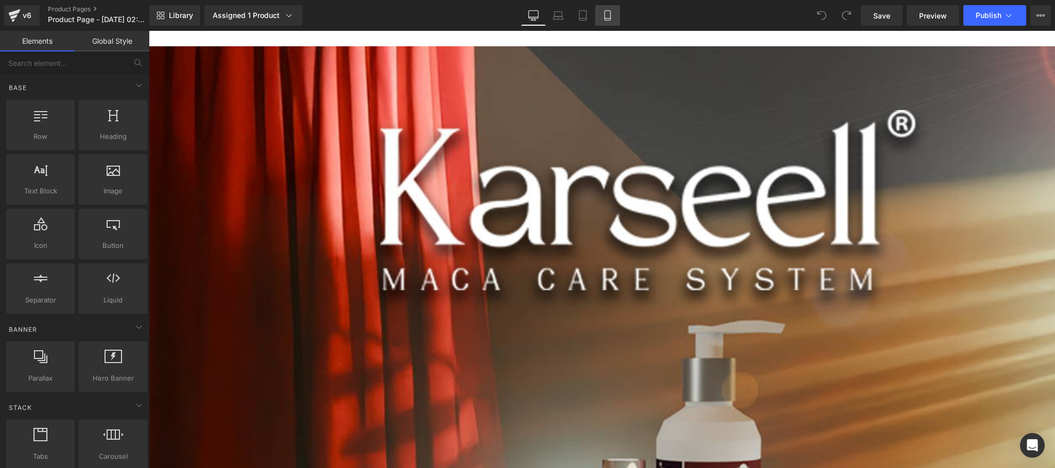
drag, startPoint x: 513, startPoint y: 50, endPoint x: 613, endPoint y: 12, distance: 107.2
click at [613, 12] on link "Mobile" at bounding box center [607, 15] width 25 height 21
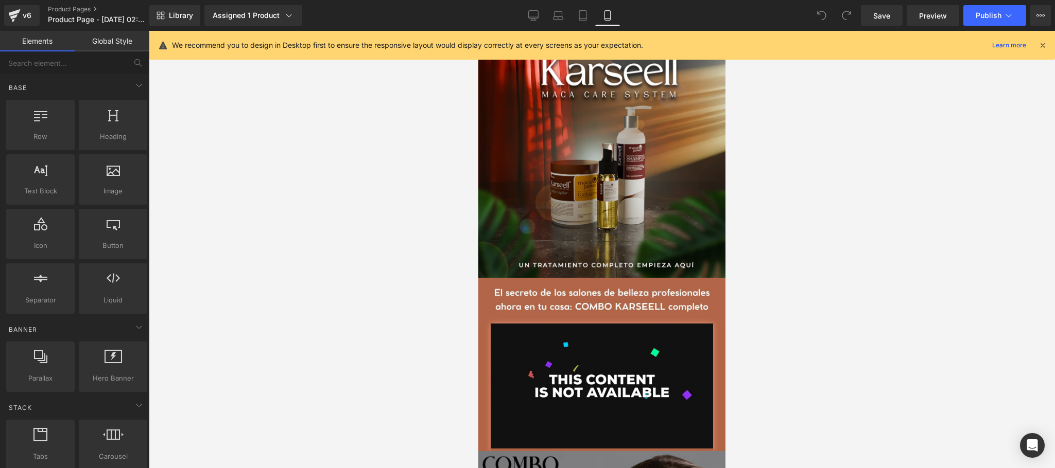
click at [1040, 42] on icon at bounding box center [1042, 45] width 9 height 9
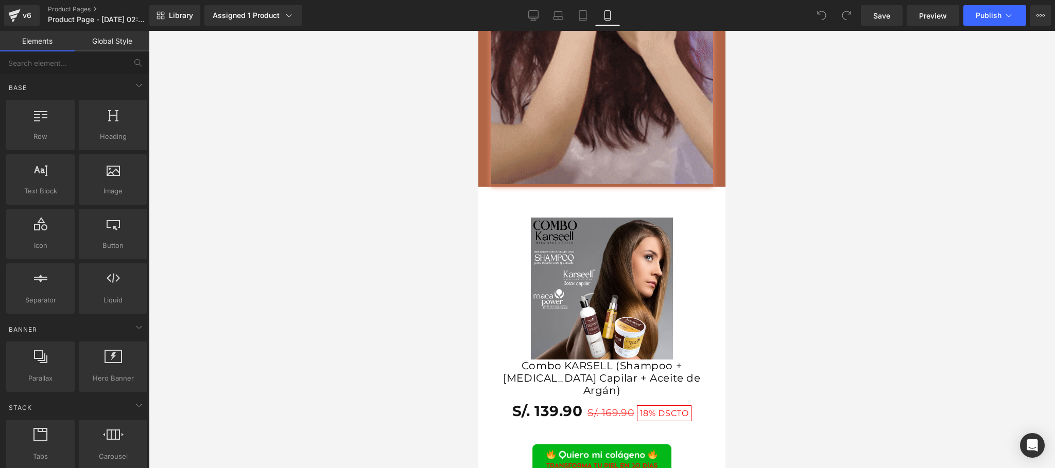
scroll to position [3089, 0]
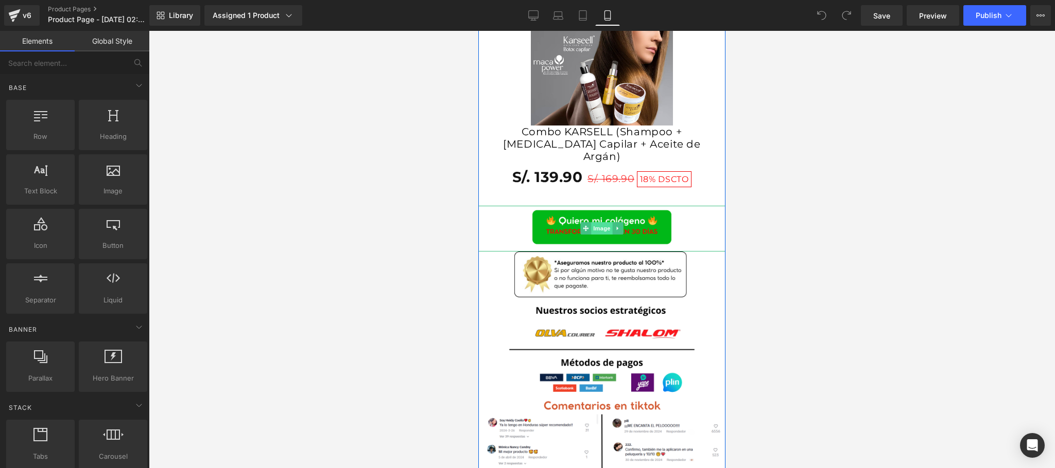
click at [592, 235] on span "Image" at bounding box center [602, 228] width 22 height 12
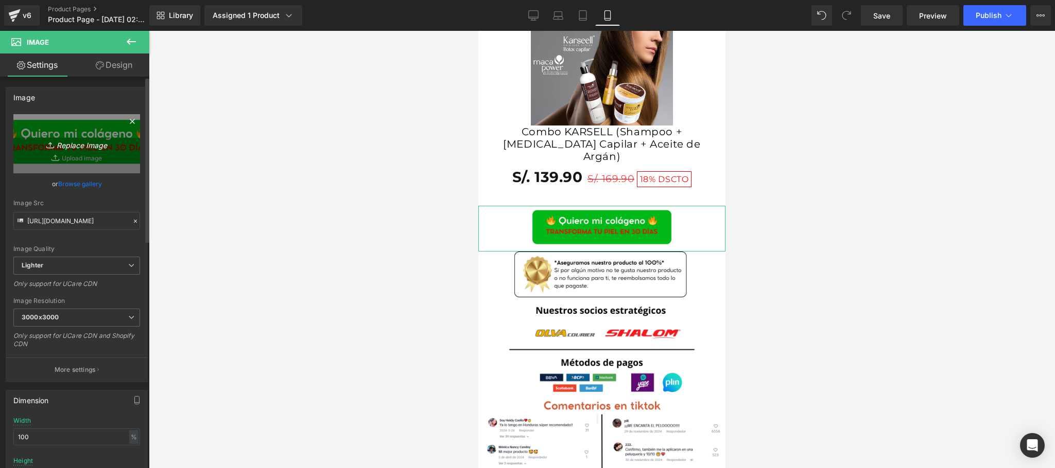
click at [82, 143] on icon "Replace Image" at bounding box center [77, 143] width 82 height 13
type input "C:\fakepath\GO KARSELL.png"
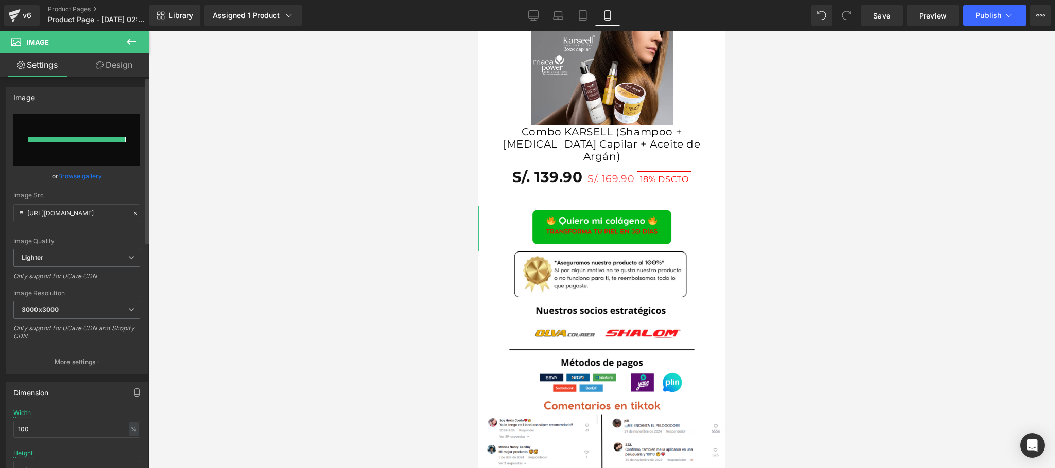
type input "https://ucarecdn.com/0918ba62-1336-4fd7-88dd-cd43b4ca9906/-/format/auto/-/previ…"
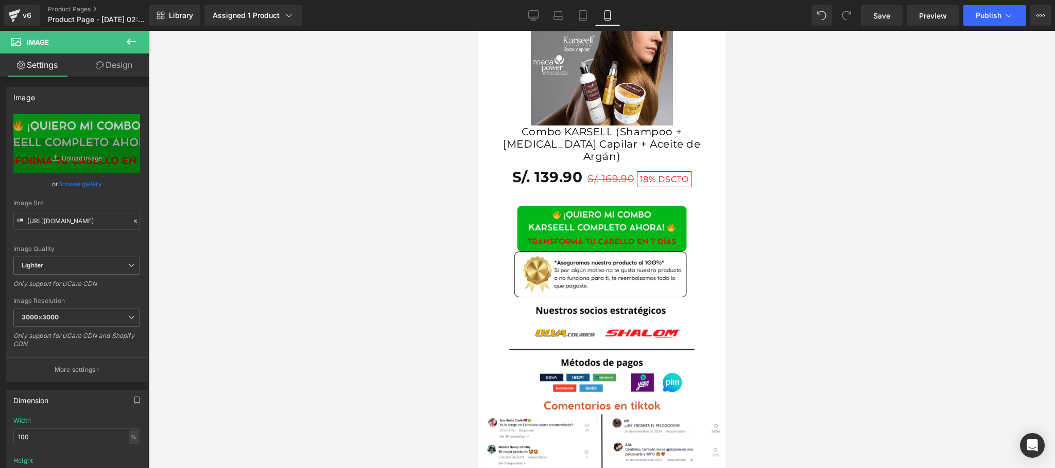
click at [908, 277] on div at bounding box center [602, 250] width 906 height 438
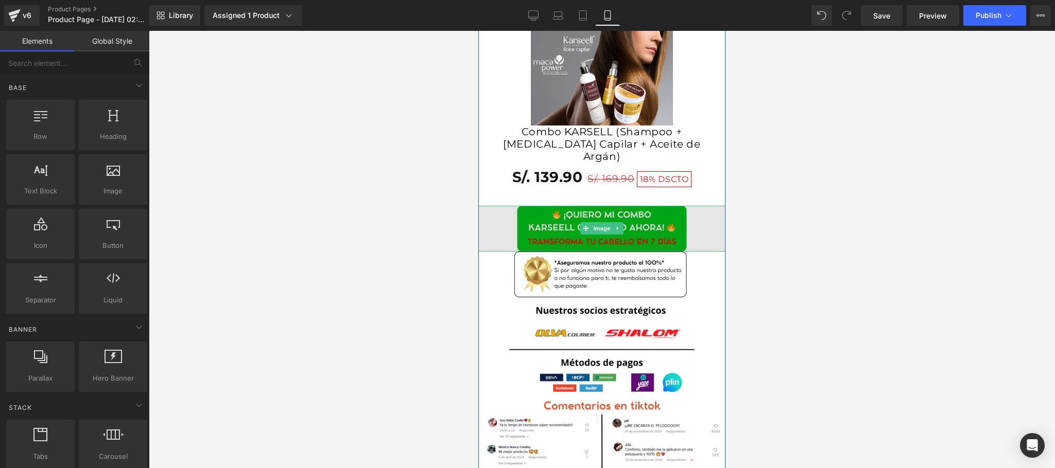
scroll to position [3295, 0]
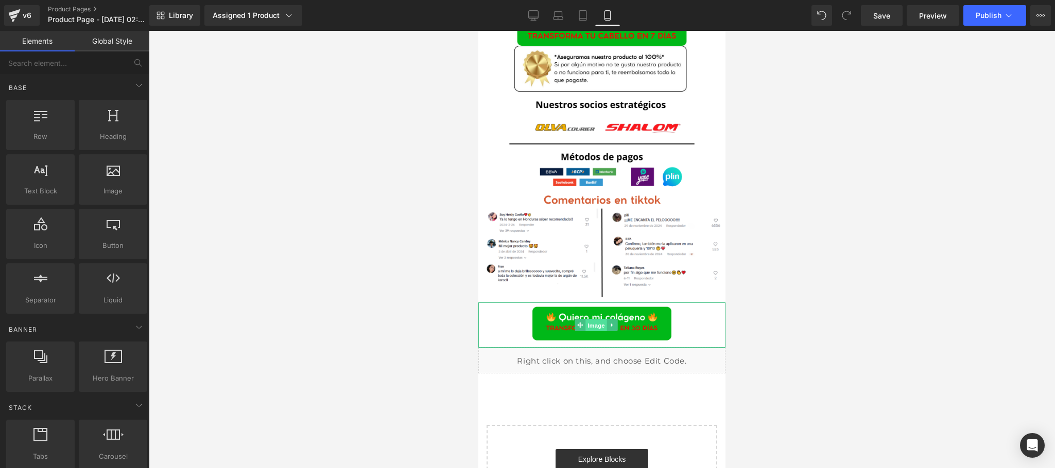
click at [598, 332] on span "Image" at bounding box center [596, 326] width 22 height 12
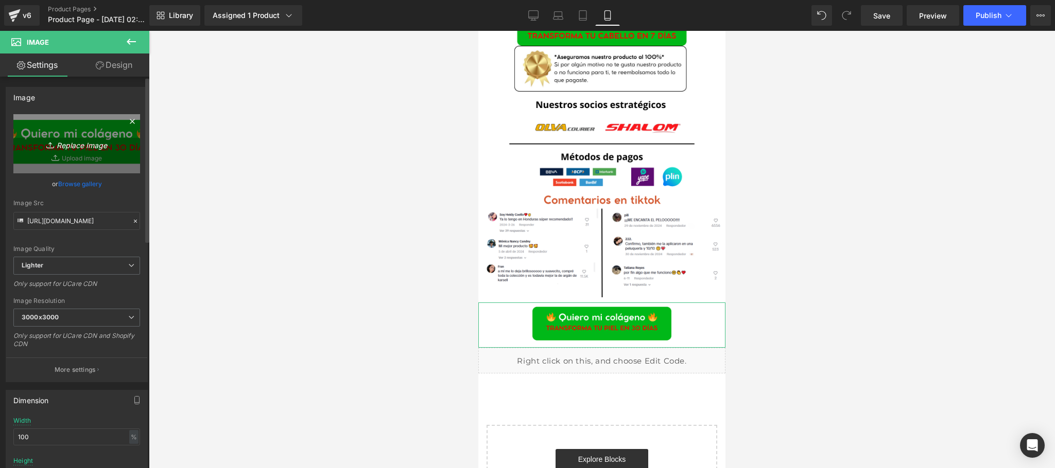
click at [90, 147] on icon "Replace Image" at bounding box center [77, 143] width 82 height 13
type input "C:\fakepath\GO KARSELL.png"
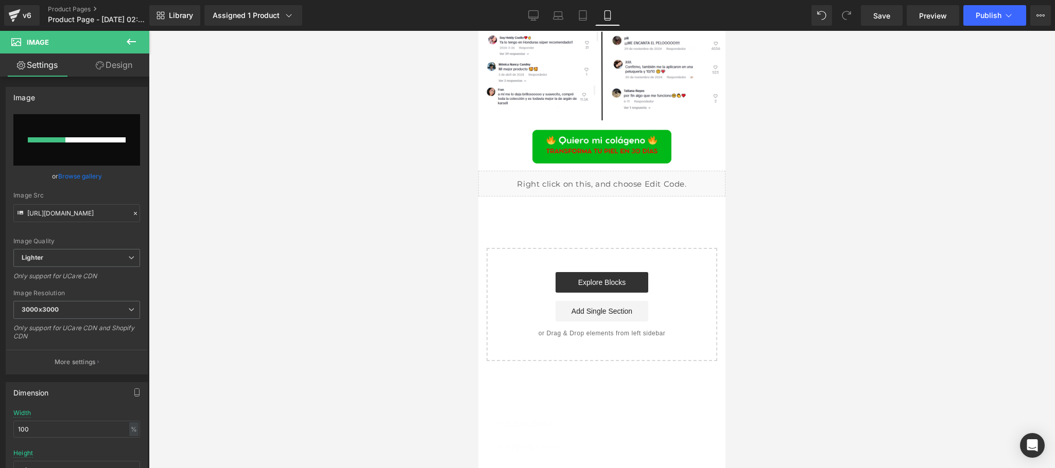
scroll to position [3500, 0]
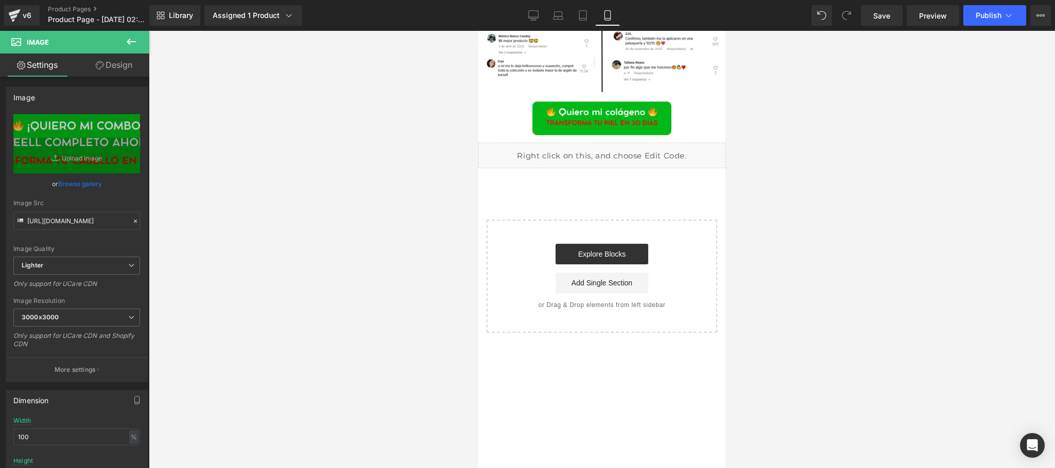
type input "https://ucarecdn.com/2bb94064-ae24-4757-ad04-faa57b678671/-/format/auto/-/previ…"
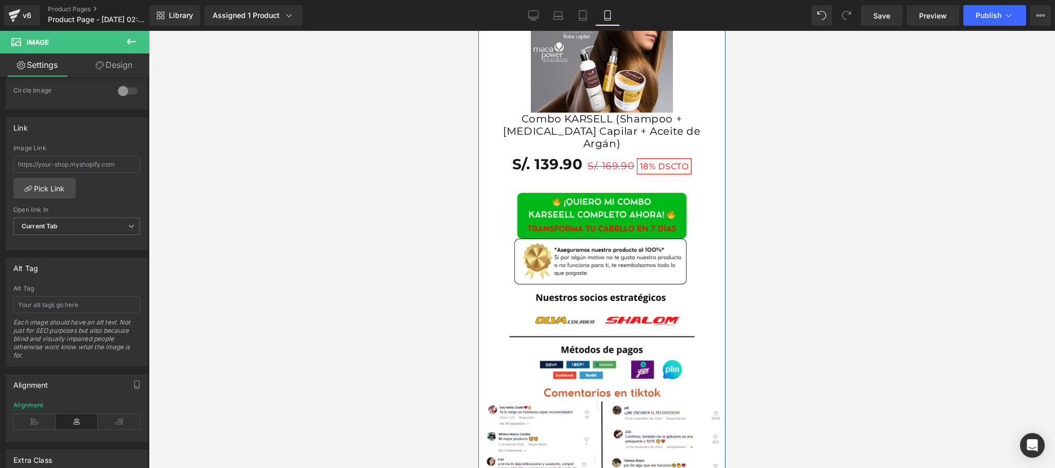
scroll to position [3073, 0]
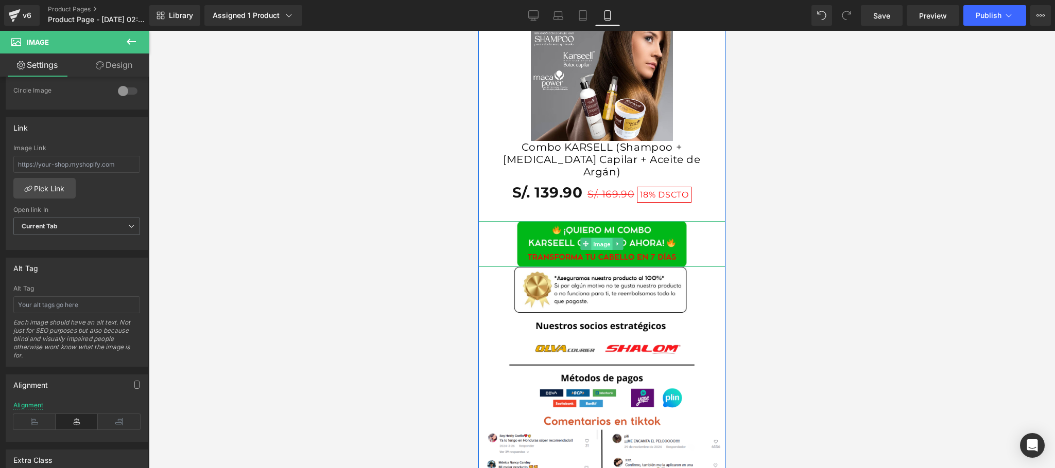
click at [601, 251] on span "Image" at bounding box center [602, 244] width 22 height 12
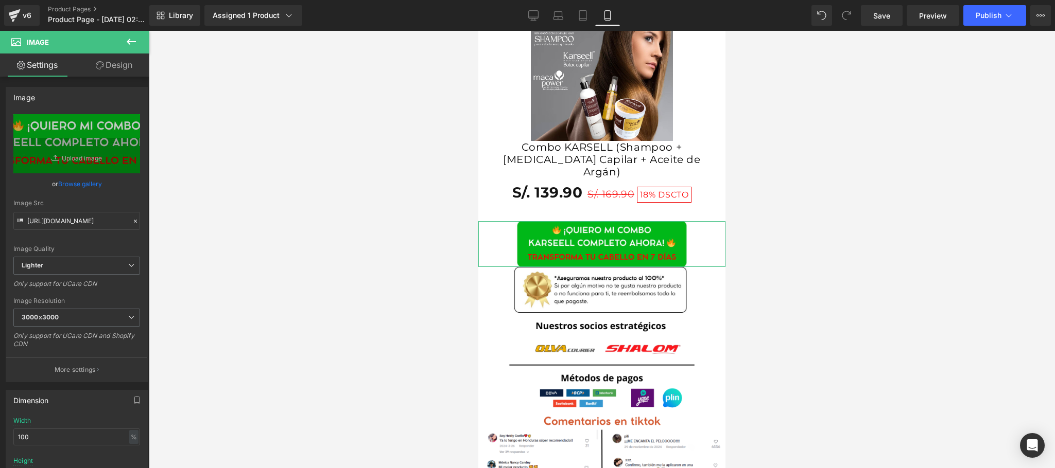
click at [124, 73] on link "Design" at bounding box center [114, 65] width 75 height 23
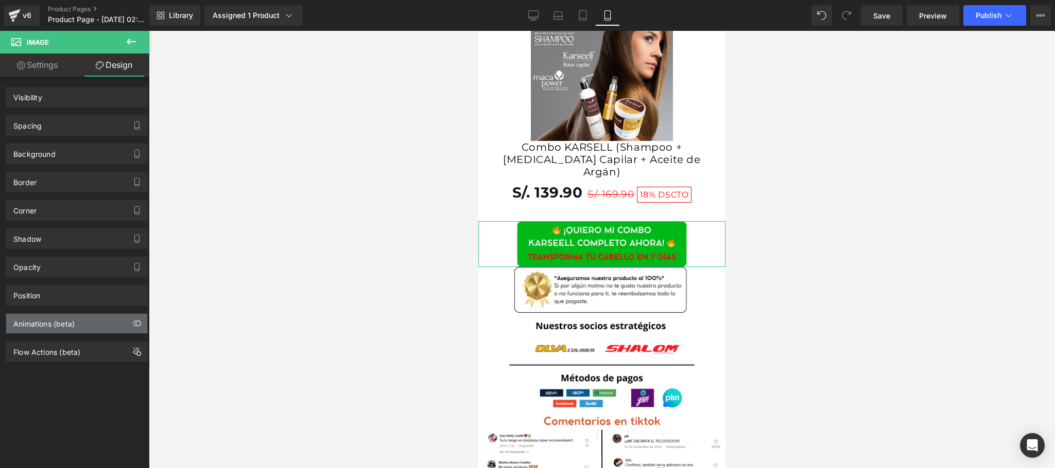
click at [78, 332] on div "Animations (beta)" at bounding box center [76, 324] width 141 height 20
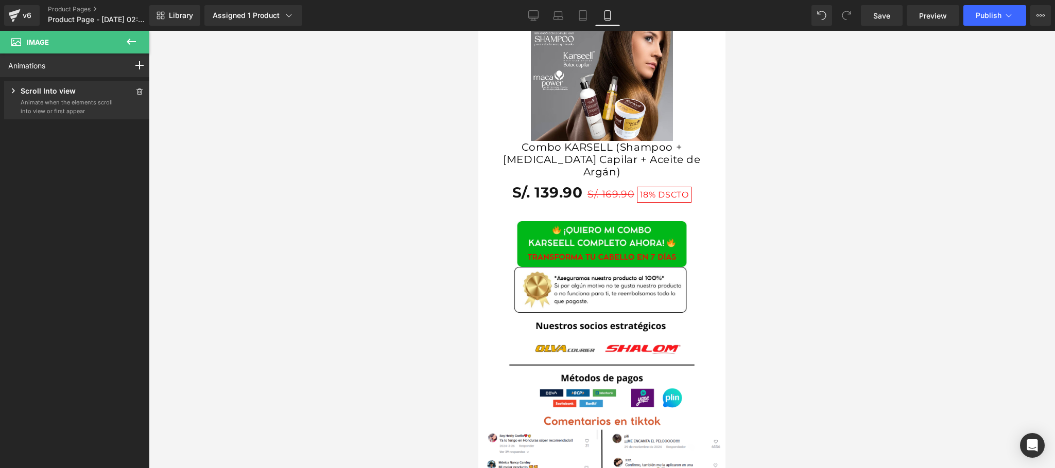
click at [250, 190] on div at bounding box center [602, 250] width 906 height 438
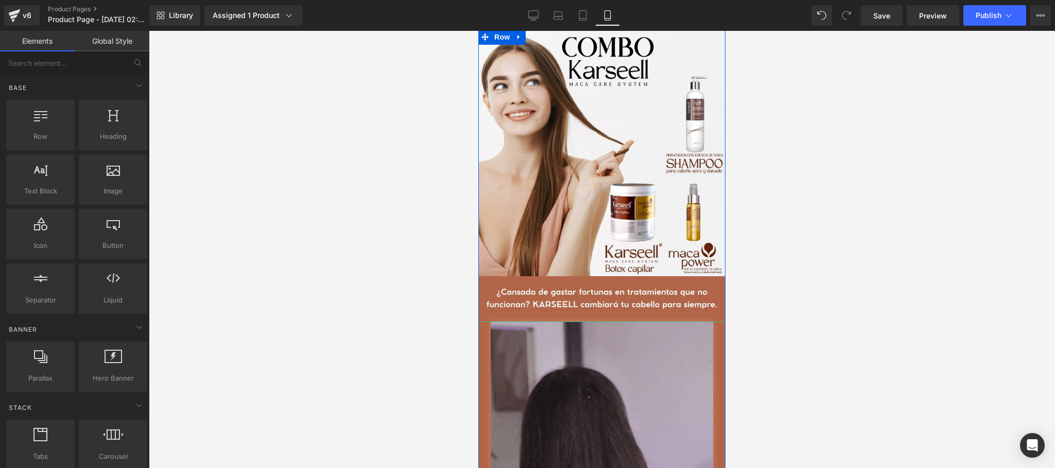
scroll to position [2249, 0]
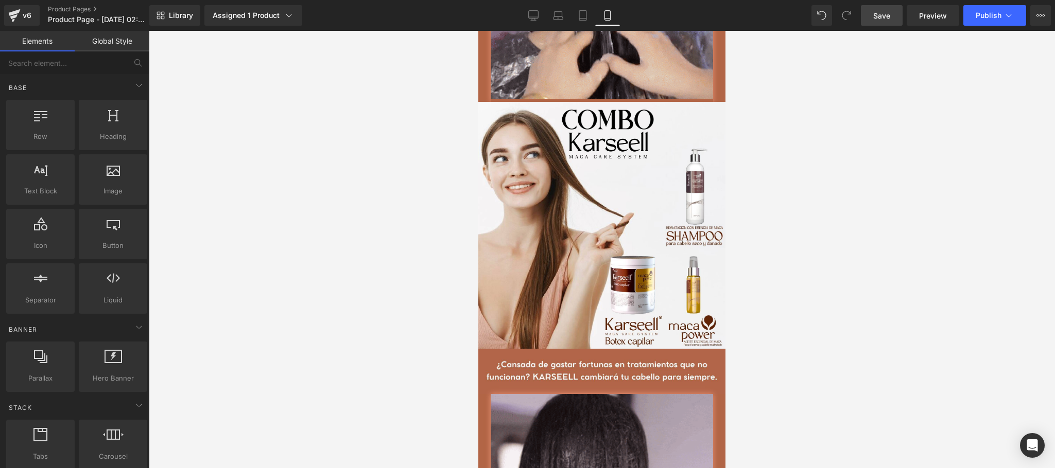
click at [872, 20] on link "Save" at bounding box center [882, 15] width 42 height 21
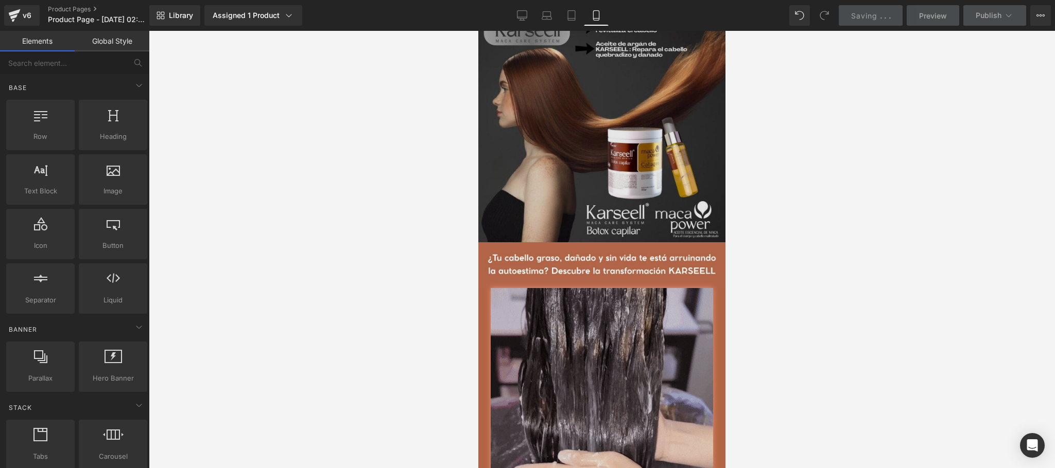
scroll to position [1631, 0]
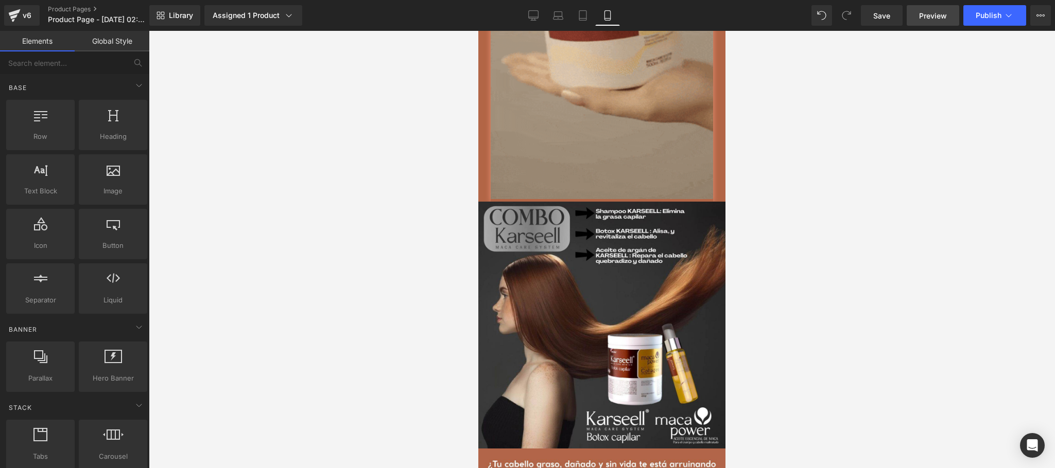
click at [941, 16] on span "Preview" at bounding box center [933, 15] width 28 height 11
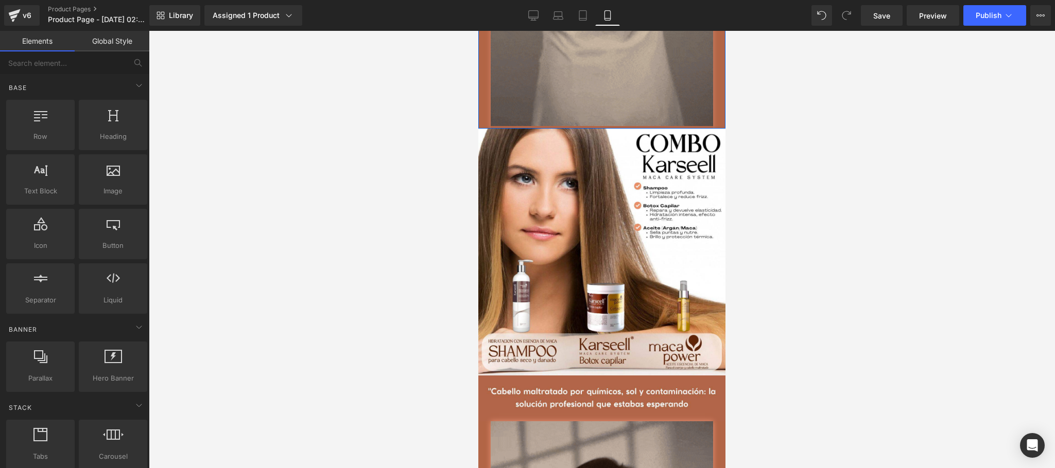
scroll to position [808, 0]
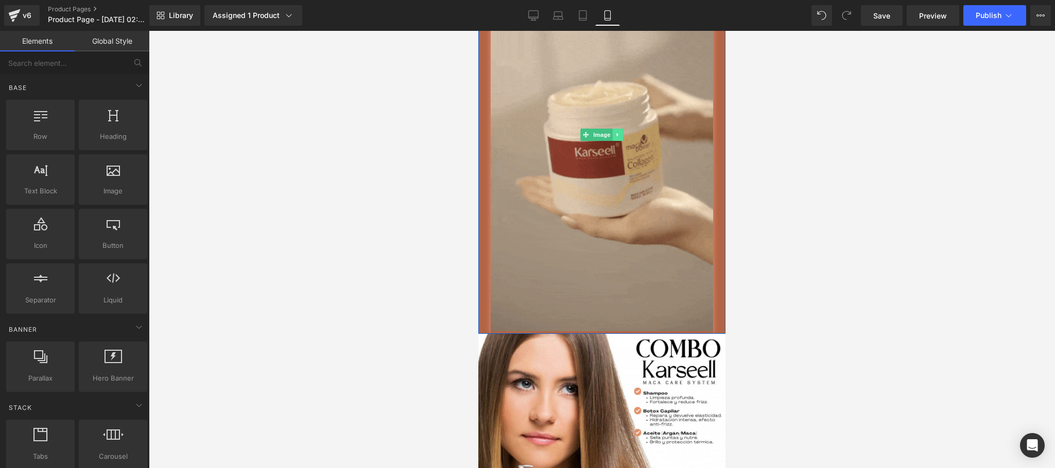
click at [617, 137] on icon at bounding box center [618, 135] width 2 height 4
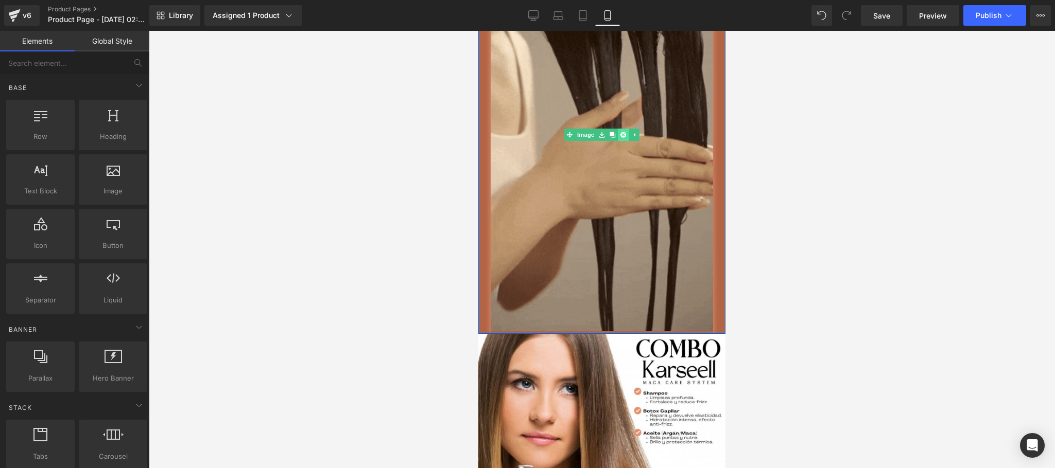
click at [620, 138] on icon at bounding box center [623, 135] width 6 height 6
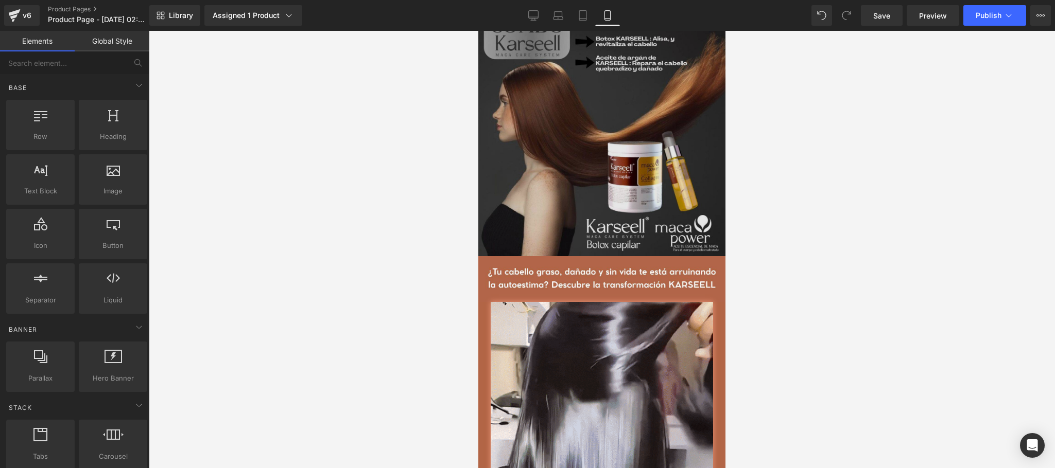
scroll to position [1220, 0]
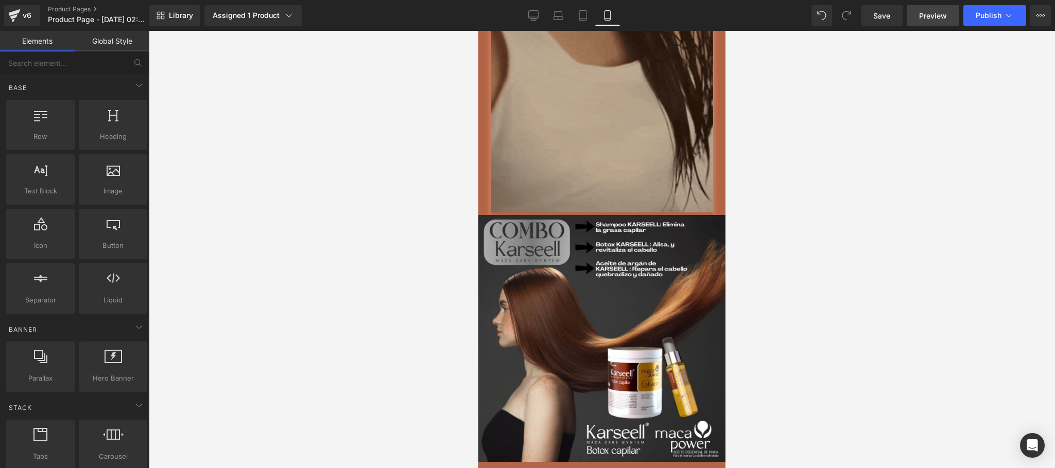
click at [921, 14] on span "Preview" at bounding box center [933, 15] width 28 height 11
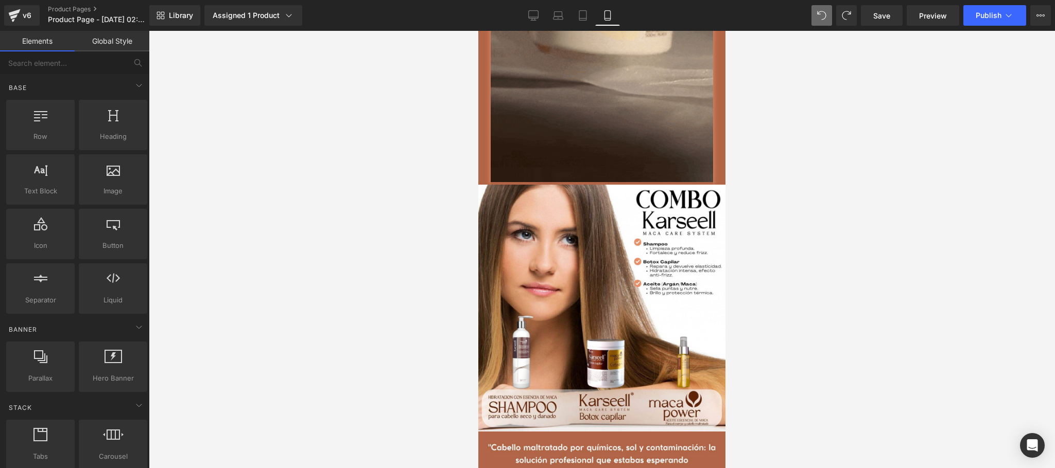
scroll to position [880, 0]
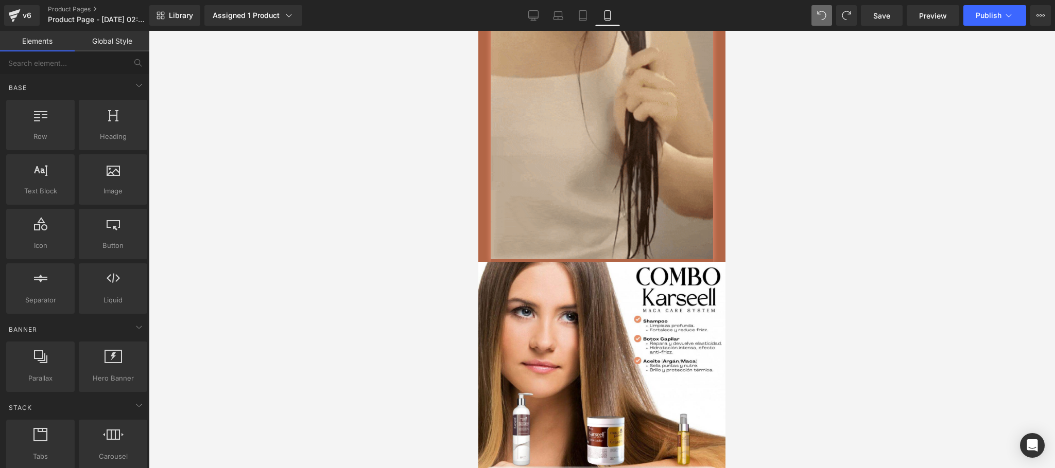
drag, startPoint x: 720, startPoint y: 140, endPoint x: 1204, endPoint y: 192, distance: 486.8
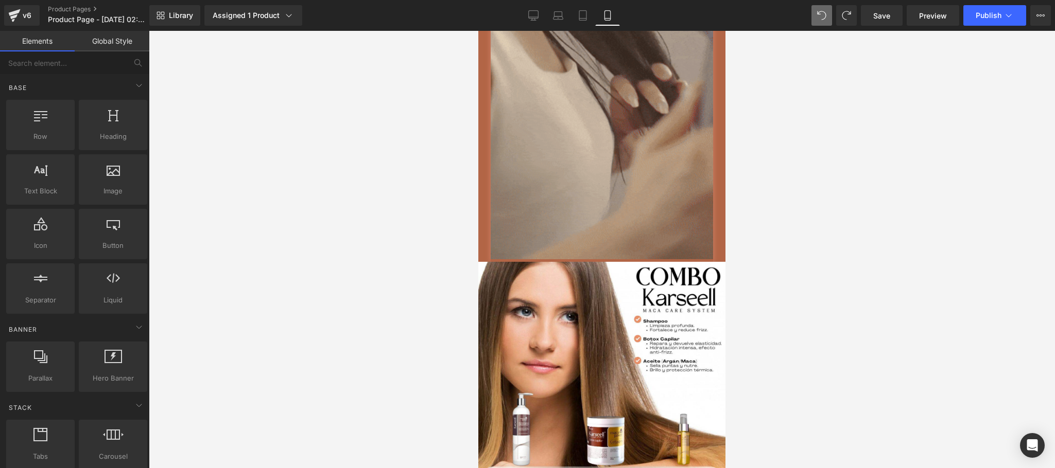
click at [620, 184] on img at bounding box center [602, 63] width 222 height 398
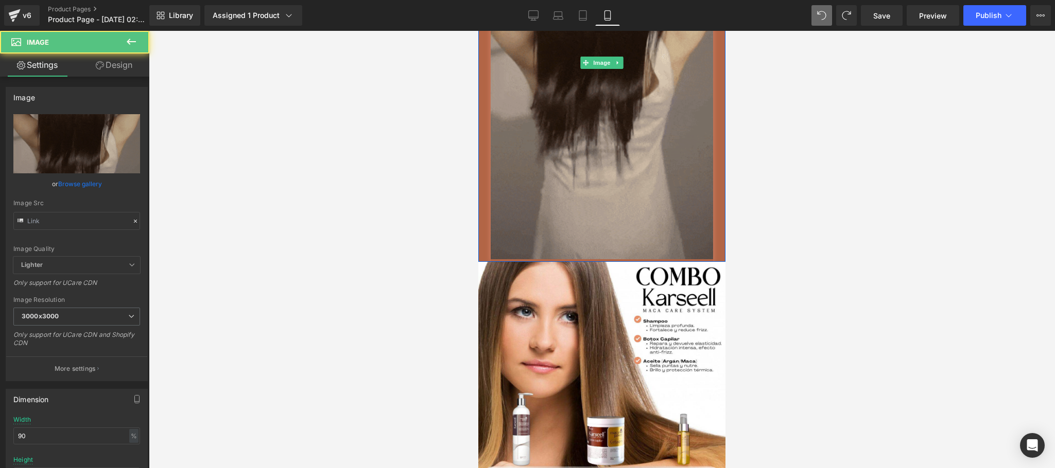
type input "https://media1.giphy.com/media/v1.Y2lkPTc5MGI3NjExNDBiaXc0YjQzcDZrNTdoM202M2J6c…"
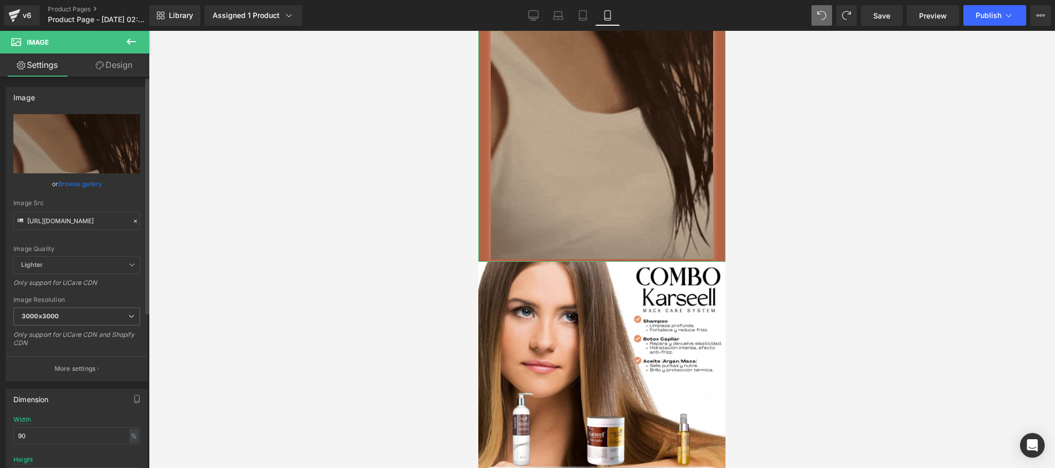
click at [132, 223] on icon at bounding box center [135, 221] width 7 height 7
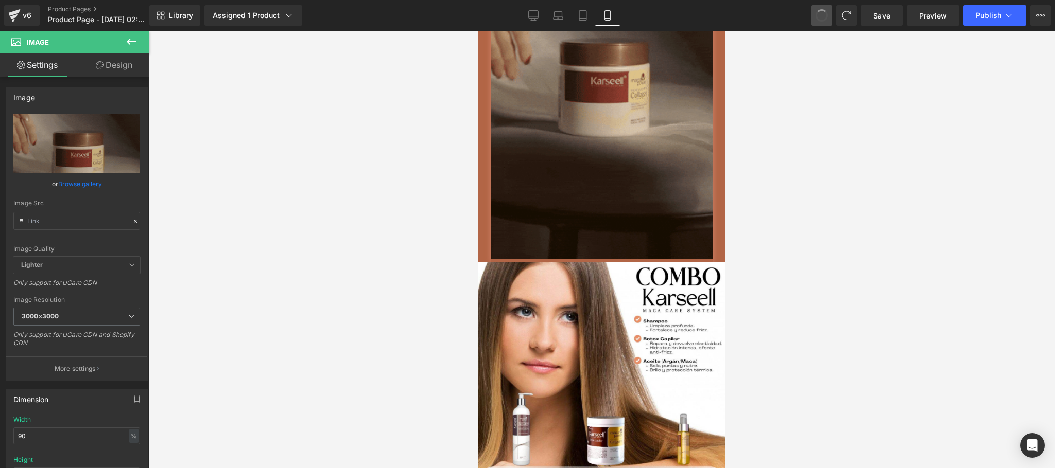
type input "https://media1.giphy.com/media/v1.Y2lkPTc5MGI3NjExNDBiaXc0YjQzcDZrNTdoM202M2J6c…"
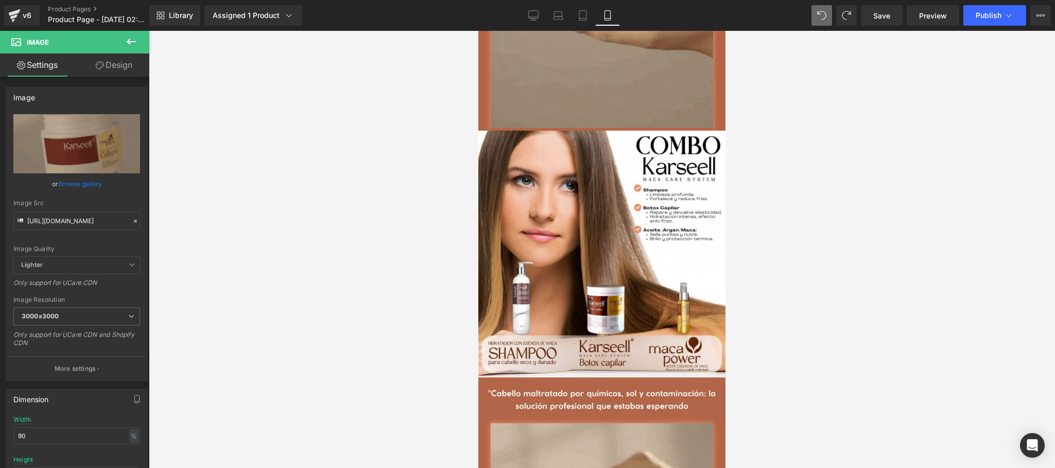
scroll to position [856, 0]
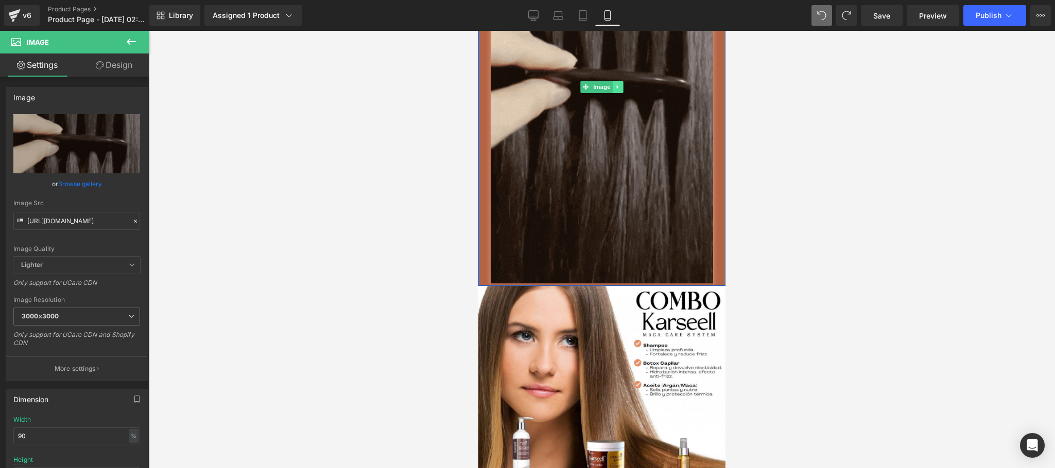
click at [615, 93] on link at bounding box center [618, 87] width 11 height 12
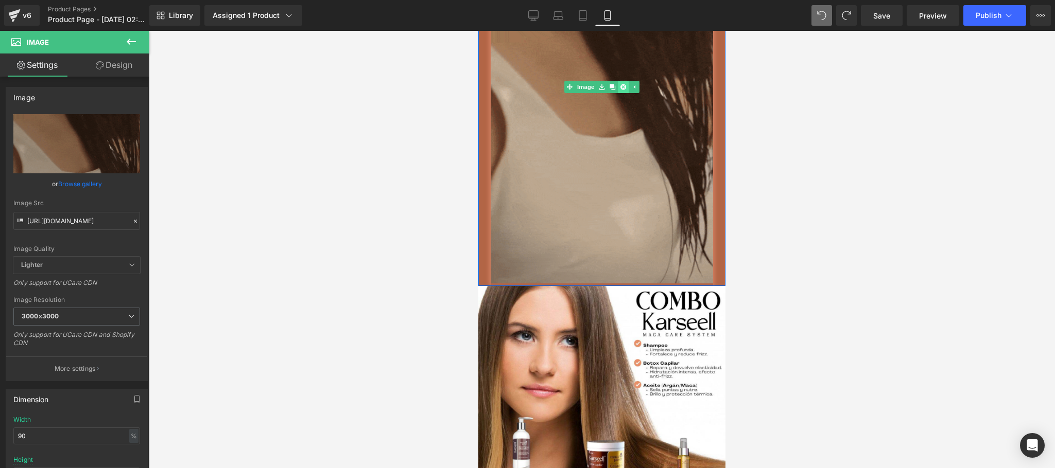
click at [620, 90] on icon at bounding box center [623, 87] width 6 height 6
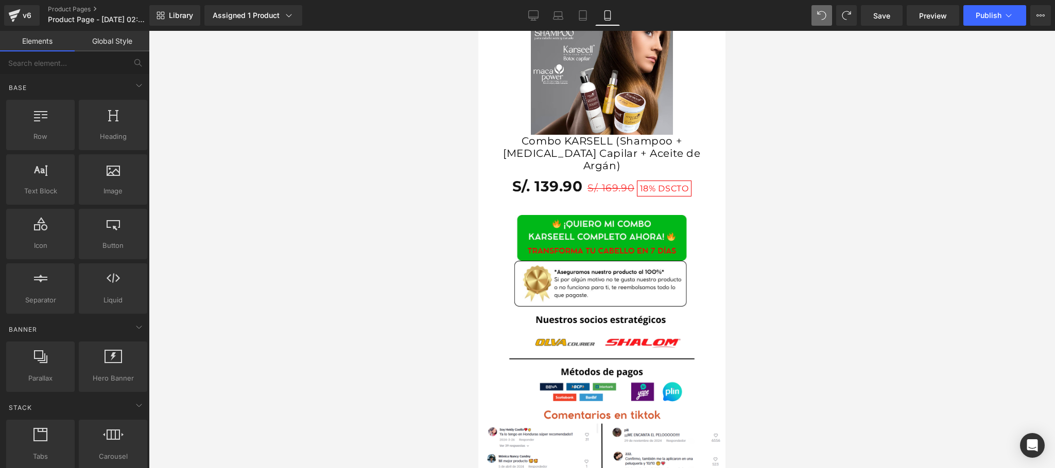
scroll to position [2882, 0]
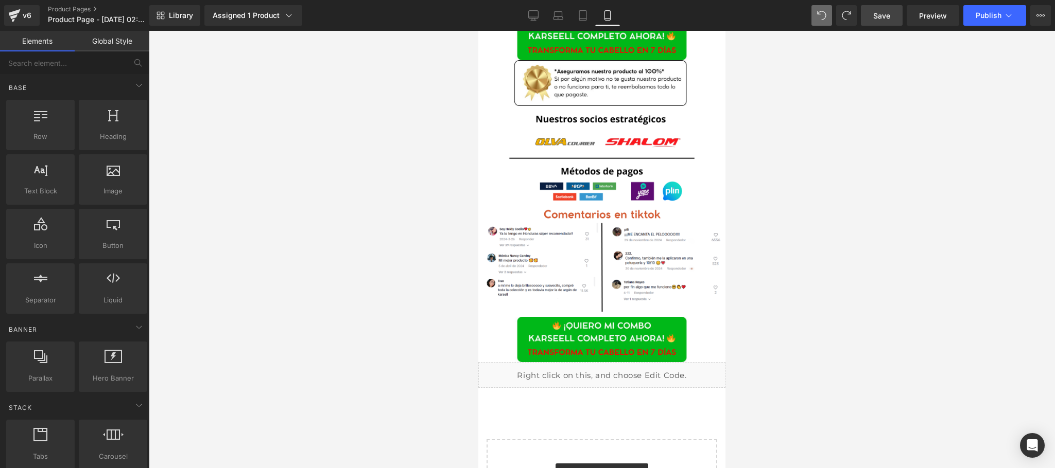
drag, startPoint x: 876, startPoint y: 19, endPoint x: 72, endPoint y: 200, distance: 824.3
click at [876, 19] on span "Save" at bounding box center [881, 15] width 17 height 11
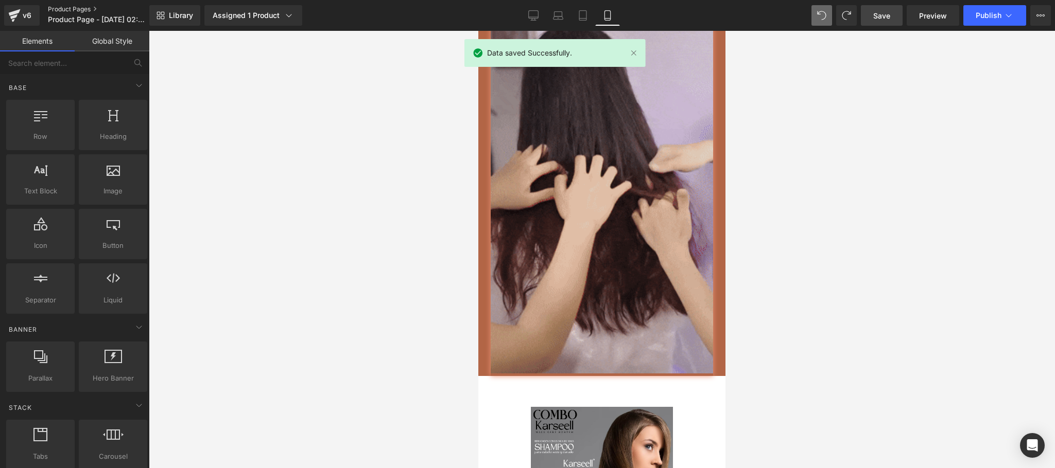
scroll to position [2265, 0]
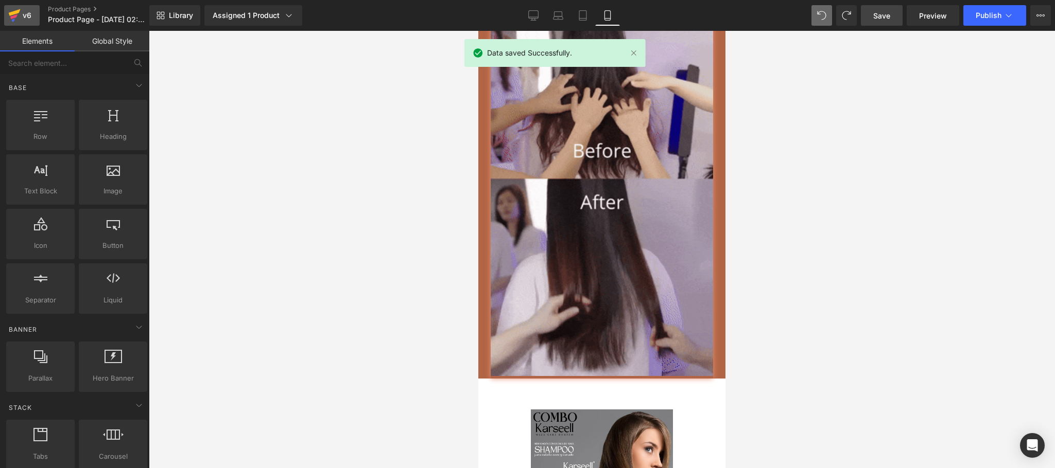
click at [19, 14] on icon at bounding box center [14, 16] width 12 height 26
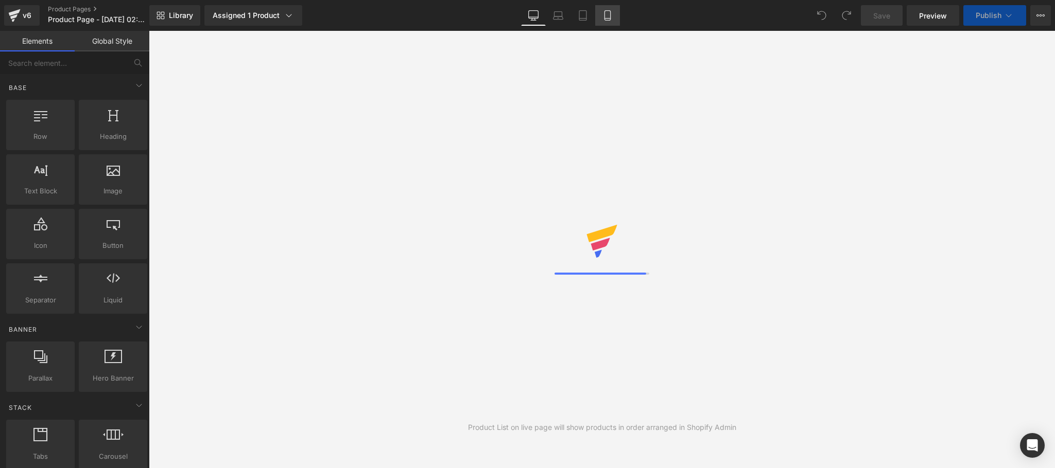
click at [615, 14] on link "Mobile" at bounding box center [607, 15] width 25 height 21
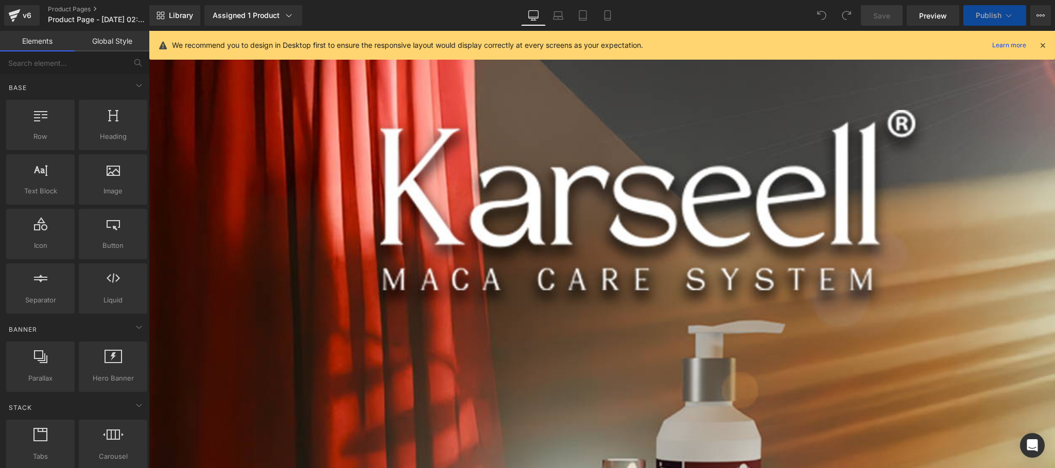
drag, startPoint x: 604, startPoint y: 16, endPoint x: 623, endPoint y: 19, distance: 19.2
click at [606, 16] on icon at bounding box center [607, 15] width 10 height 10
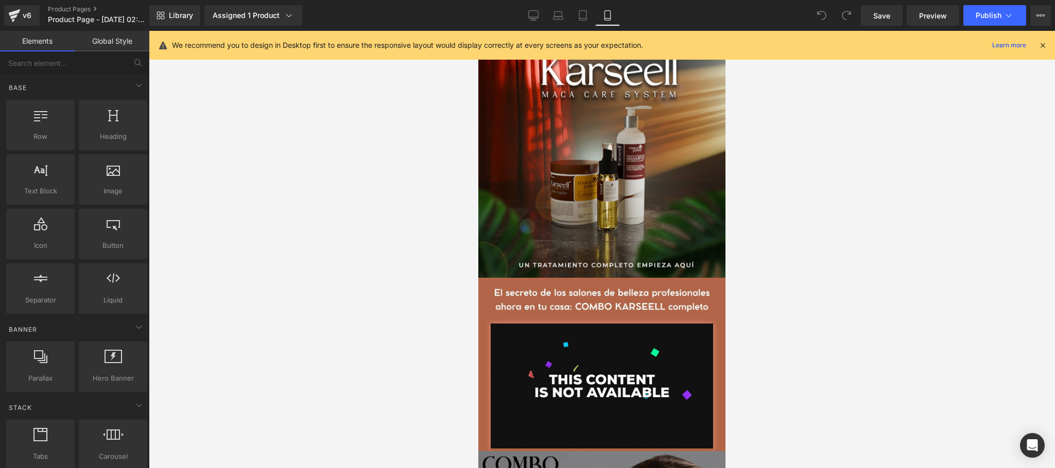
click at [1043, 45] on icon at bounding box center [1042, 45] width 9 height 9
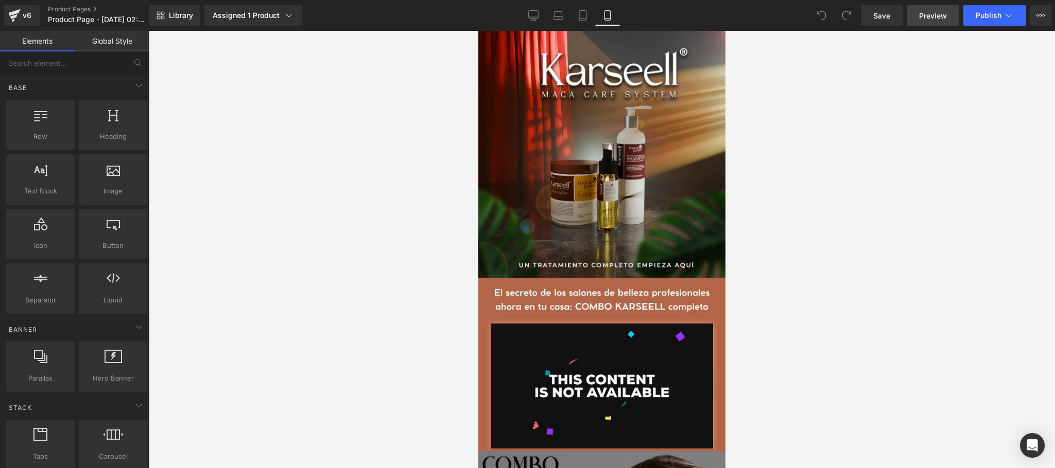
click at [933, 17] on span "Preview" at bounding box center [933, 15] width 28 height 11
drag, startPoint x: 998, startPoint y: 14, endPoint x: 982, endPoint y: 48, distance: 38.0
click at [998, 14] on span "Publish" at bounding box center [989, 15] width 26 height 8
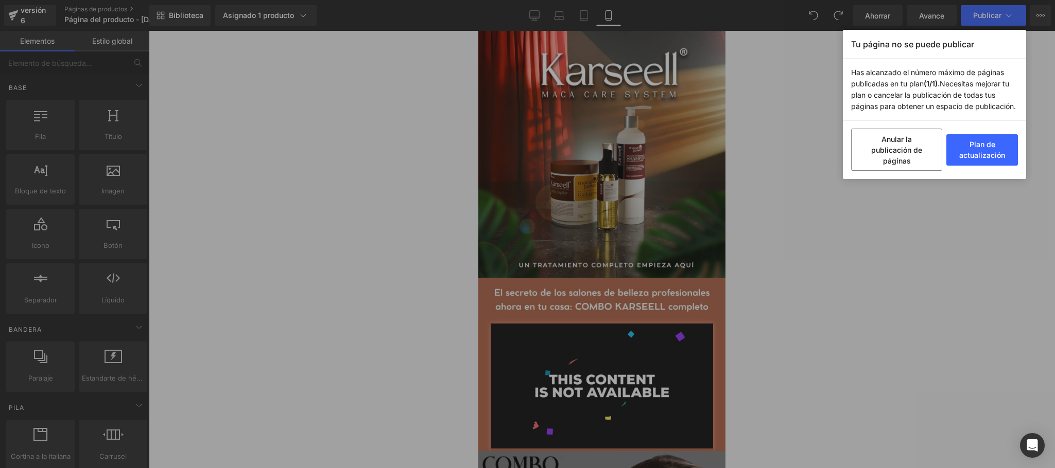
click at [812, 171] on div "Tu página no se puede publicar Has alcanzado el número máximo de páginas public…" at bounding box center [527, 234] width 1055 height 468
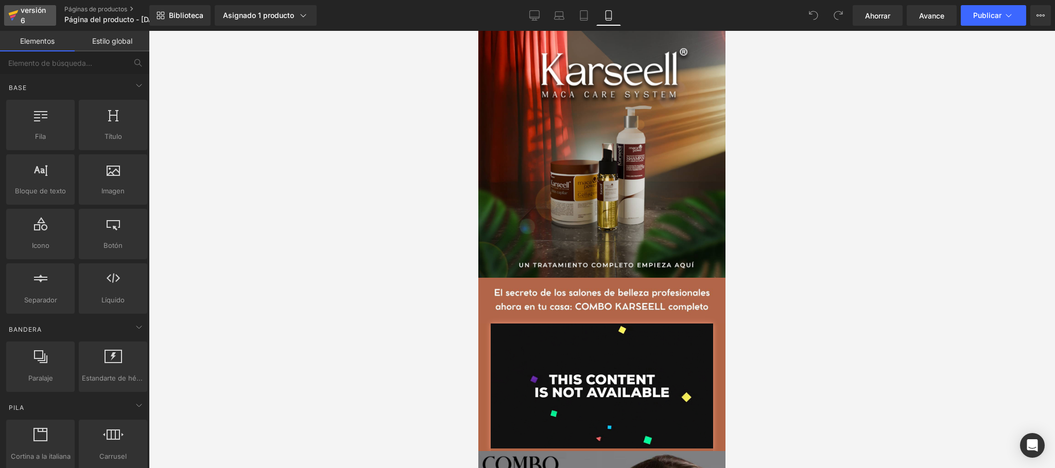
click at [27, 9] on font "versión 6" at bounding box center [33, 15] width 25 height 19
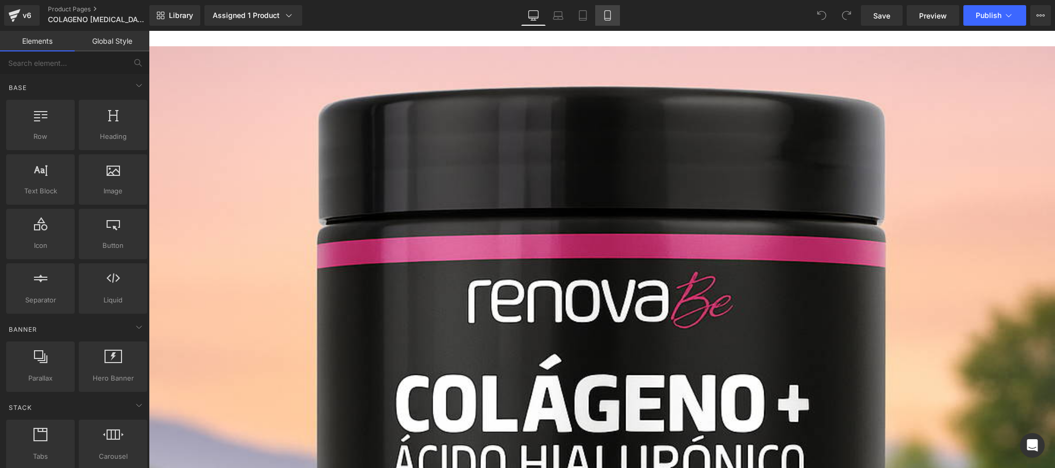
click at [610, 21] on link "Mobile" at bounding box center [607, 15] width 25 height 21
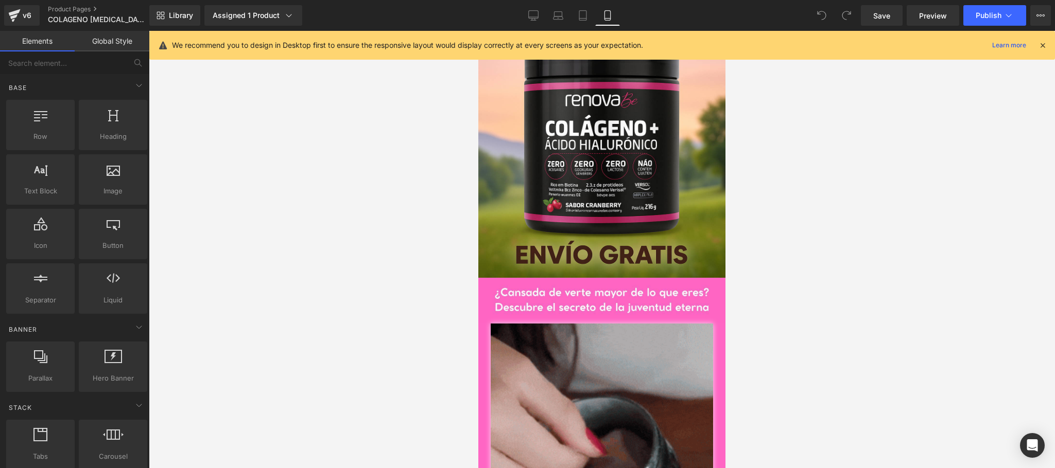
click at [1045, 44] on icon at bounding box center [1042, 45] width 9 height 9
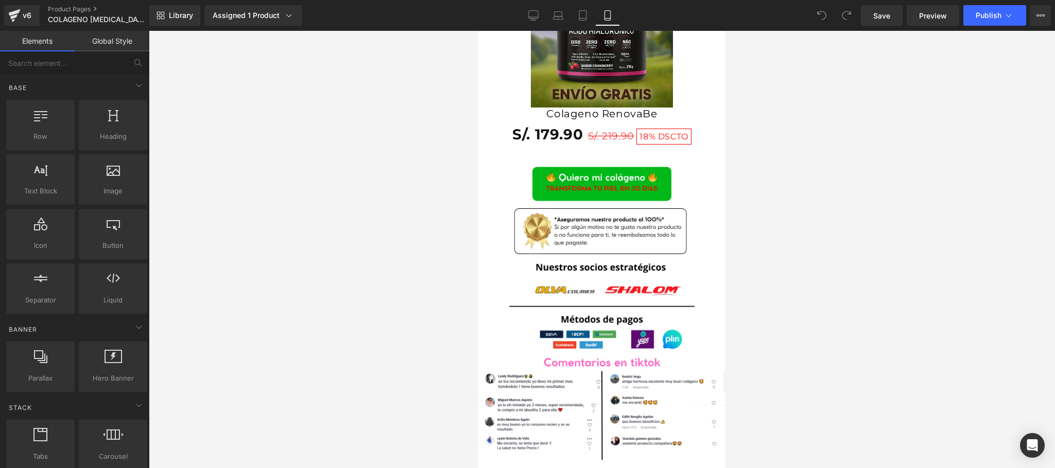
scroll to position [1853, 0]
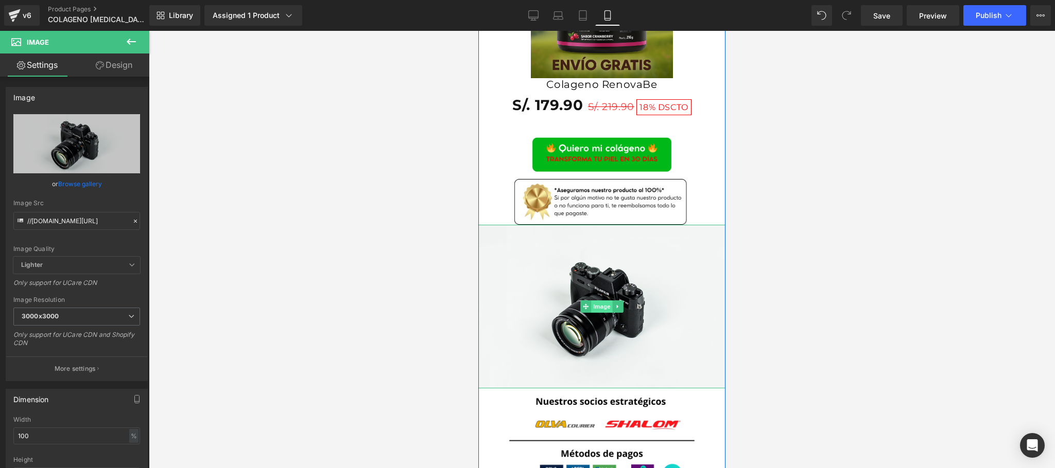
click at [598, 309] on span "Image" at bounding box center [602, 307] width 22 height 12
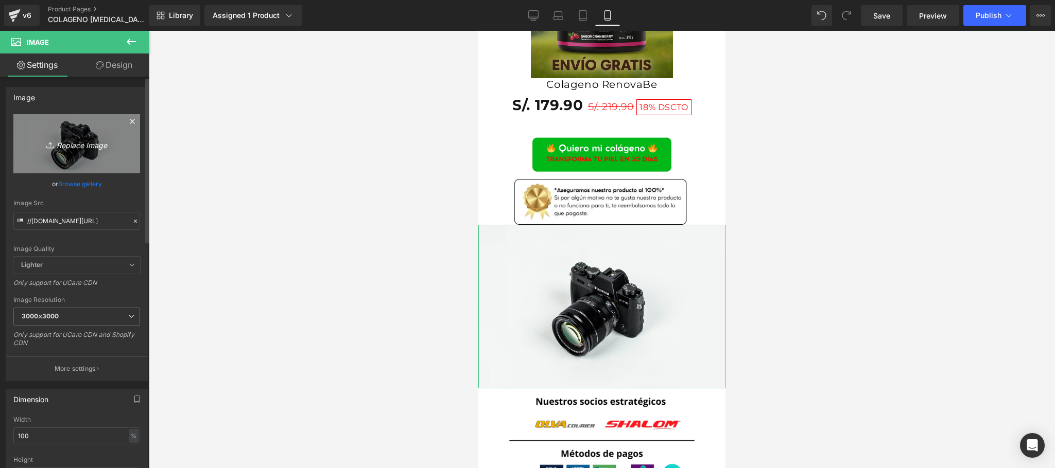
click at [81, 144] on icon "Replace Image" at bounding box center [77, 143] width 82 height 13
type input "C:\fakepath\Complementarios.png"
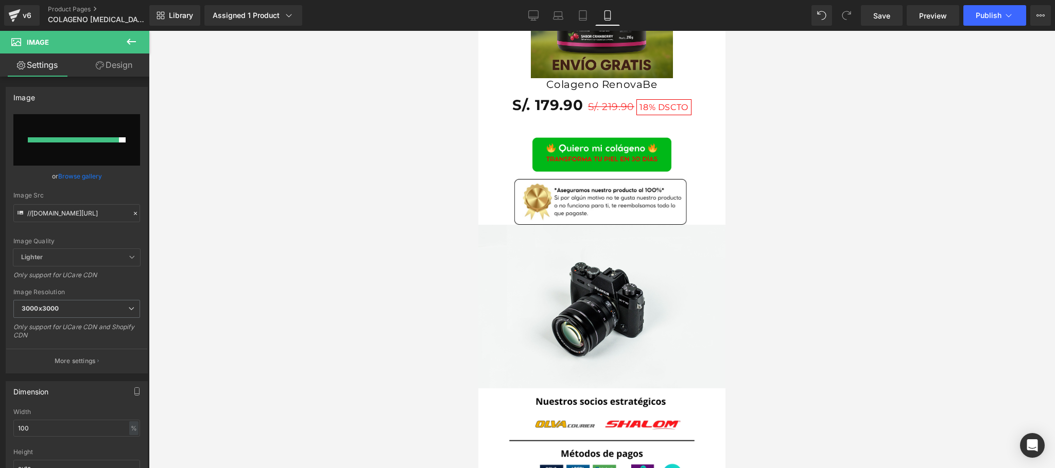
type input "[URL][DOMAIN_NAME]"
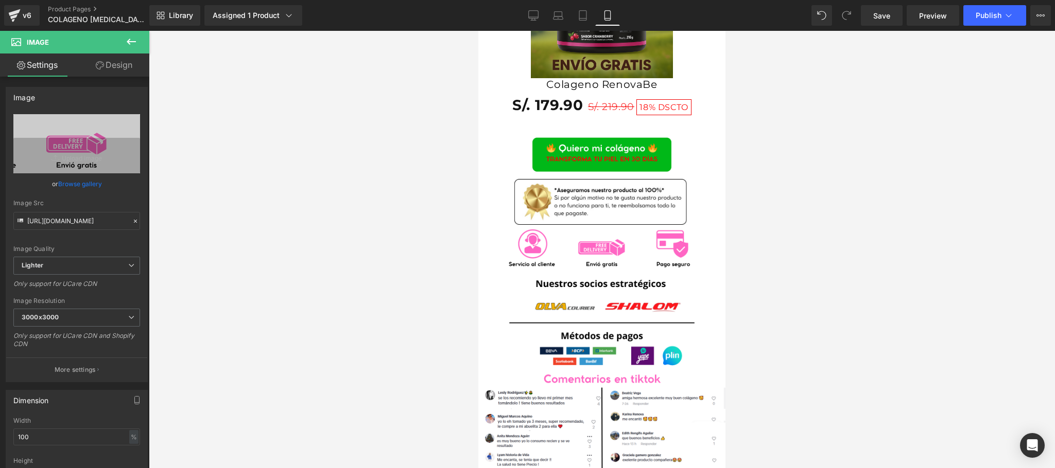
click at [909, 245] on div at bounding box center [602, 250] width 906 height 438
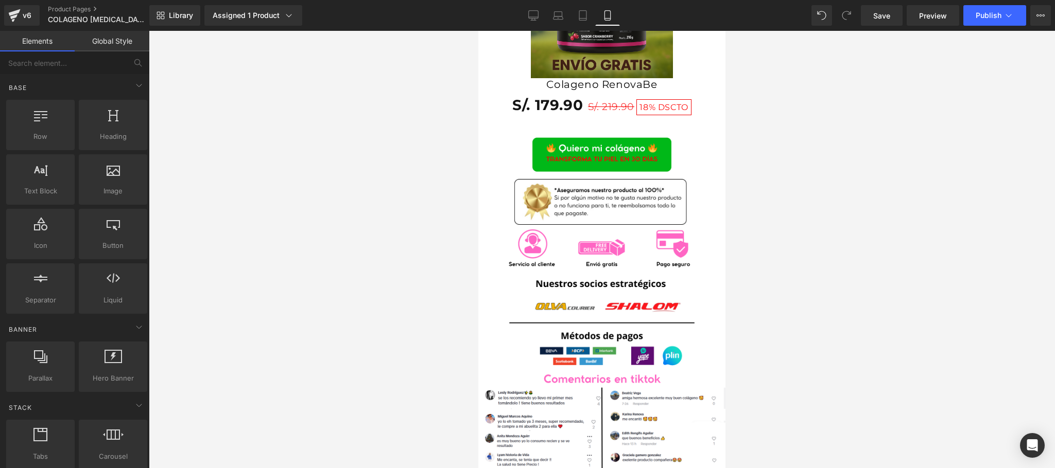
click at [871, 283] on div at bounding box center [602, 250] width 906 height 438
click at [928, 14] on span "Preview" at bounding box center [933, 15] width 28 height 11
drag, startPoint x: 892, startPoint y: 23, endPoint x: 871, endPoint y: 96, distance: 75.9
click at [891, 23] on link "Save" at bounding box center [882, 15] width 42 height 21
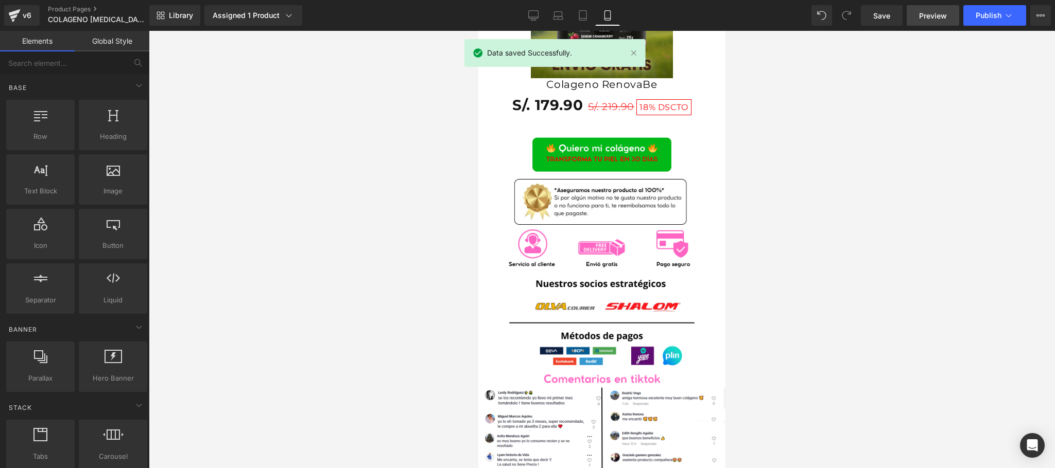
click at [925, 23] on link "Preview" at bounding box center [933, 15] width 53 height 21
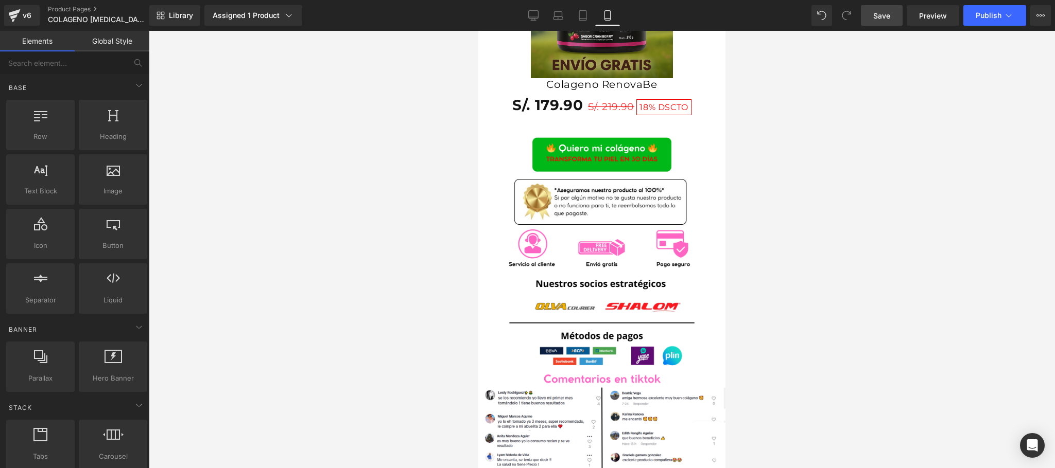
click at [897, 18] on link "Save" at bounding box center [882, 15] width 42 height 21
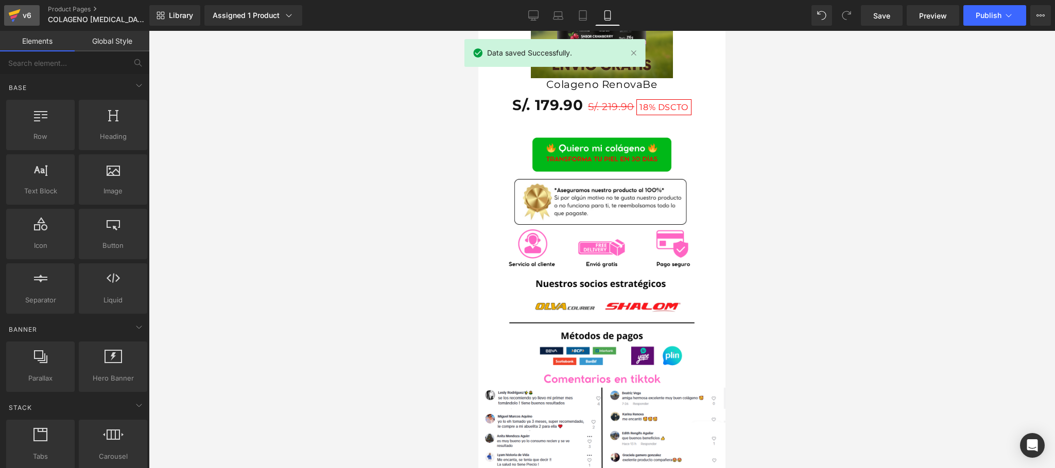
click at [28, 9] on div "v6" at bounding box center [27, 15] width 13 height 13
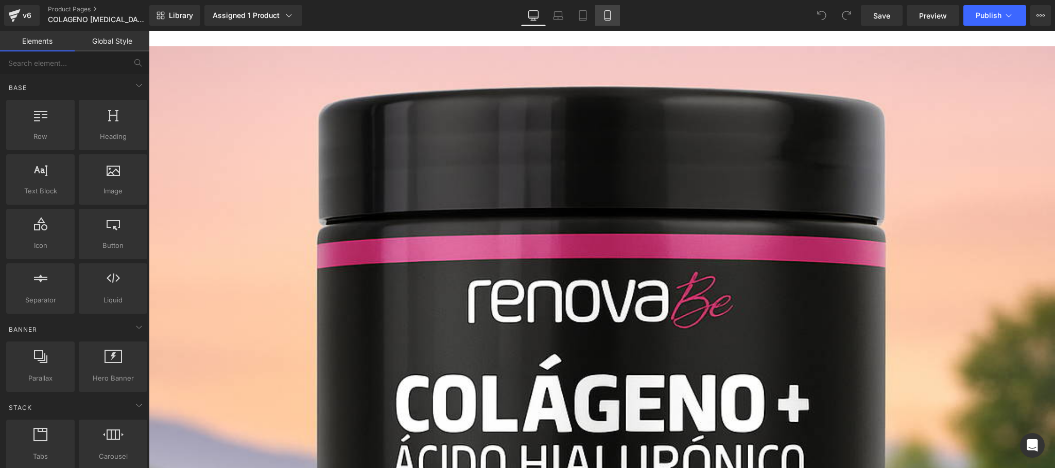
click at [604, 11] on icon at bounding box center [607, 15] width 10 height 10
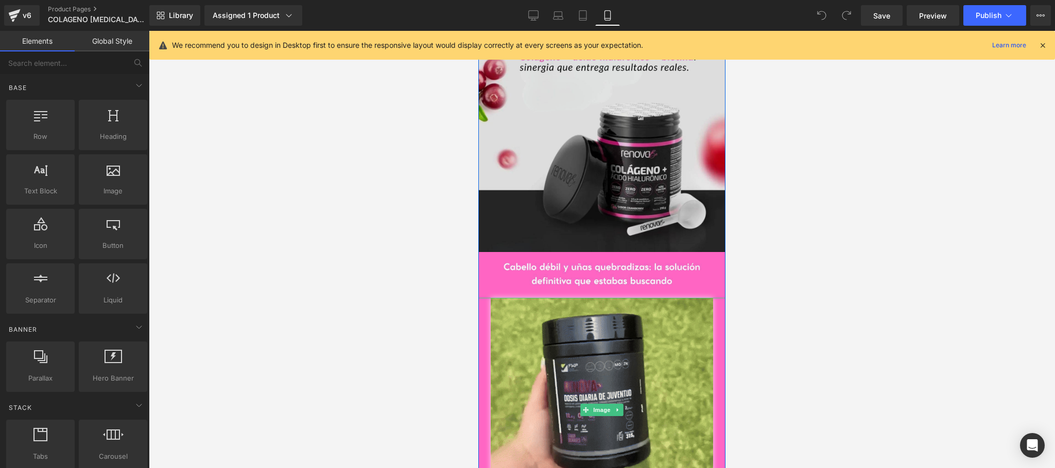
scroll to position [1441, 0]
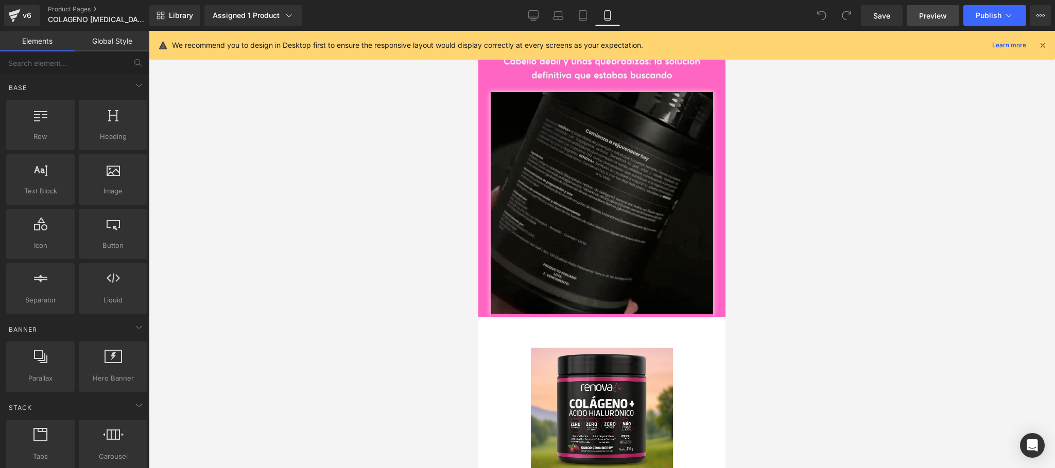
click at [915, 14] on link "Preview" at bounding box center [933, 15] width 53 height 21
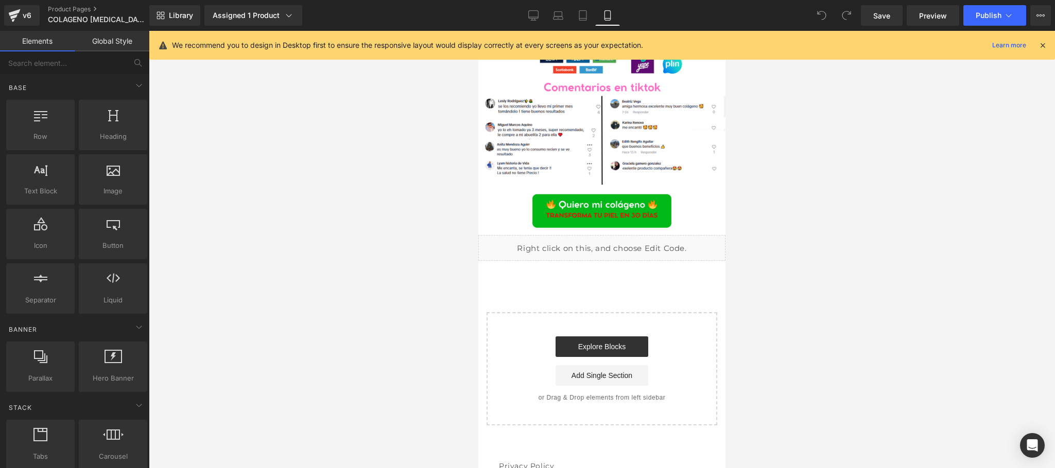
scroll to position [2115, 0]
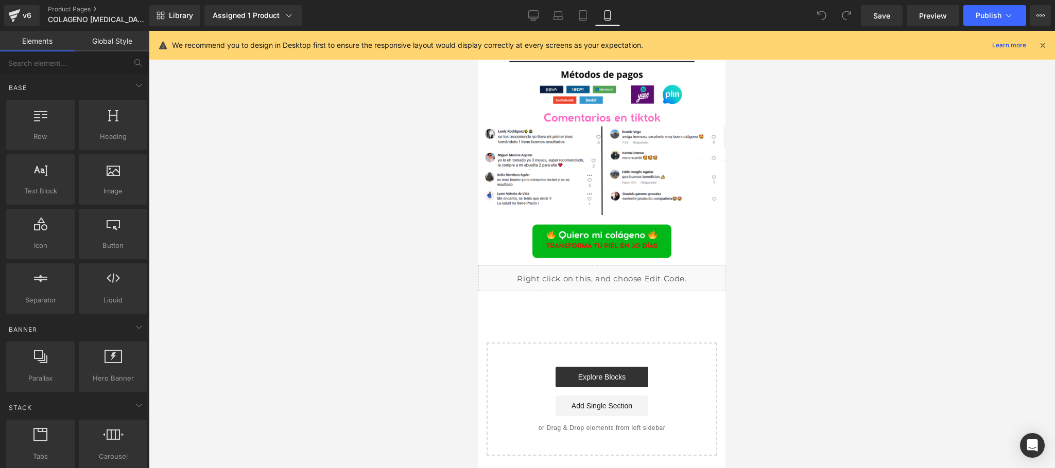
click at [113, 39] on link "Global Style" at bounding box center [112, 41] width 75 height 21
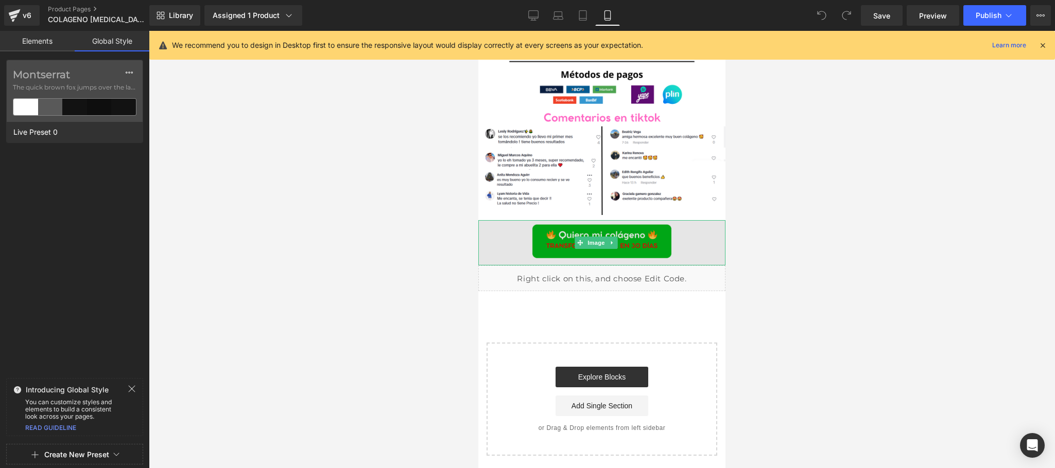
click at [637, 241] on img at bounding box center [601, 243] width 247 height 46
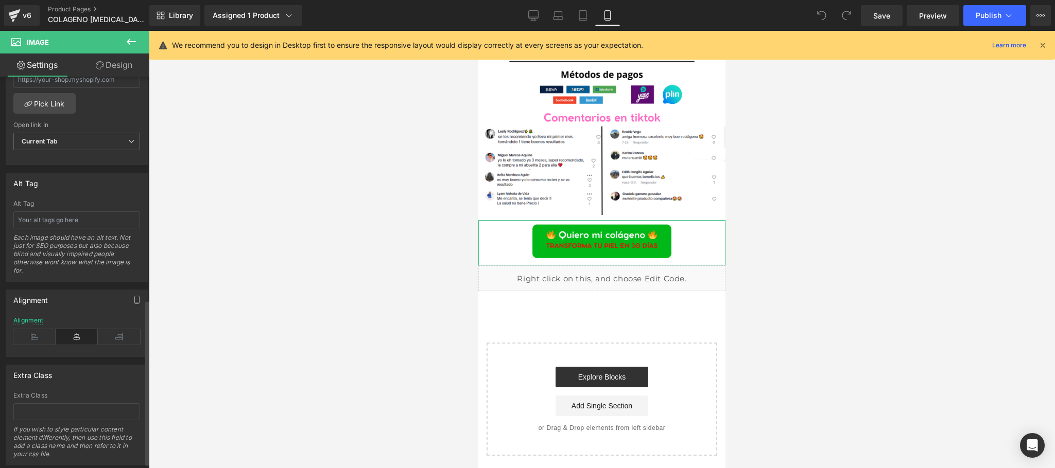
scroll to position [533, 0]
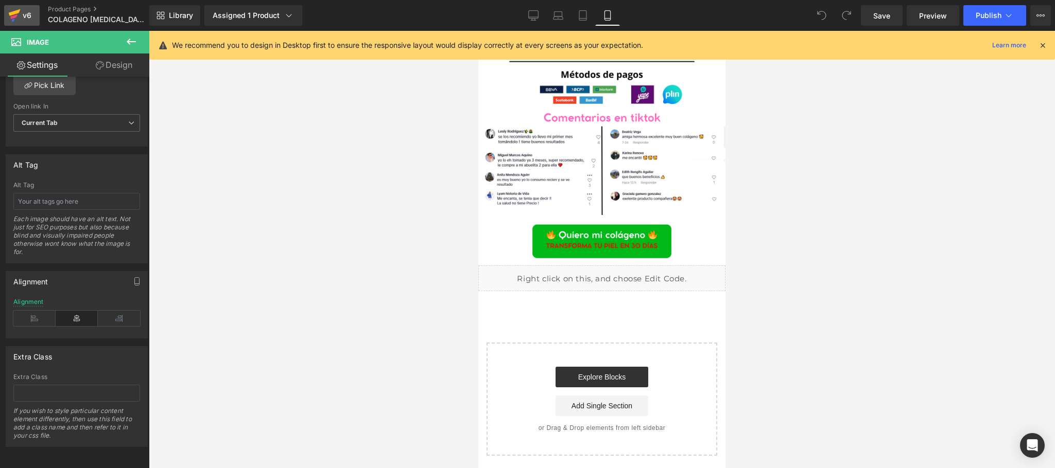
click at [19, 22] on icon at bounding box center [14, 16] width 12 height 26
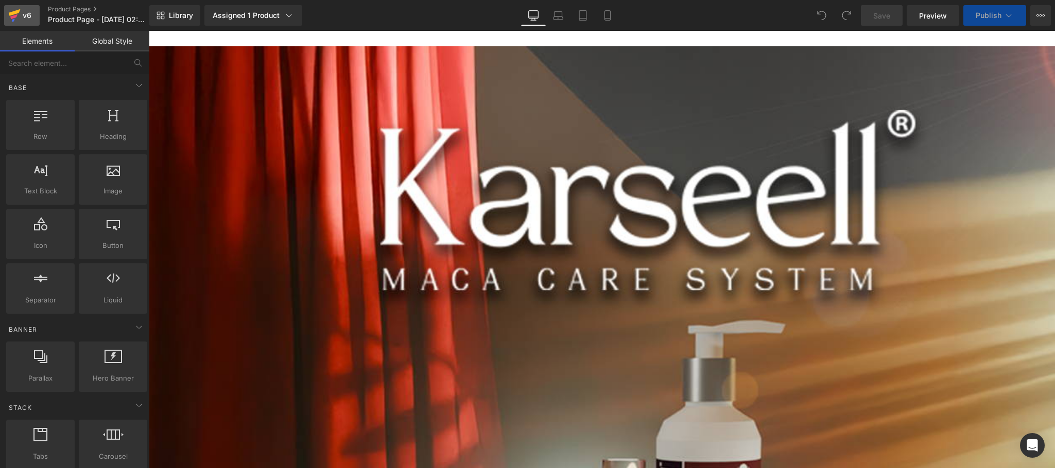
drag, startPoint x: 0, startPoint y: 0, endPoint x: 28, endPoint y: 16, distance: 32.5
click at [28, 16] on div "v6" at bounding box center [27, 15] width 13 height 13
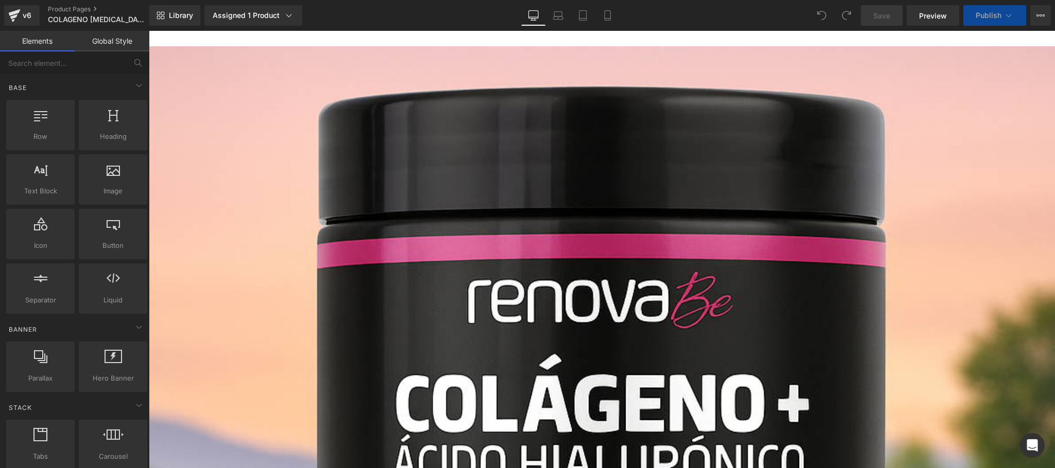
click at [613, 11] on link "Mobile" at bounding box center [607, 15] width 25 height 21
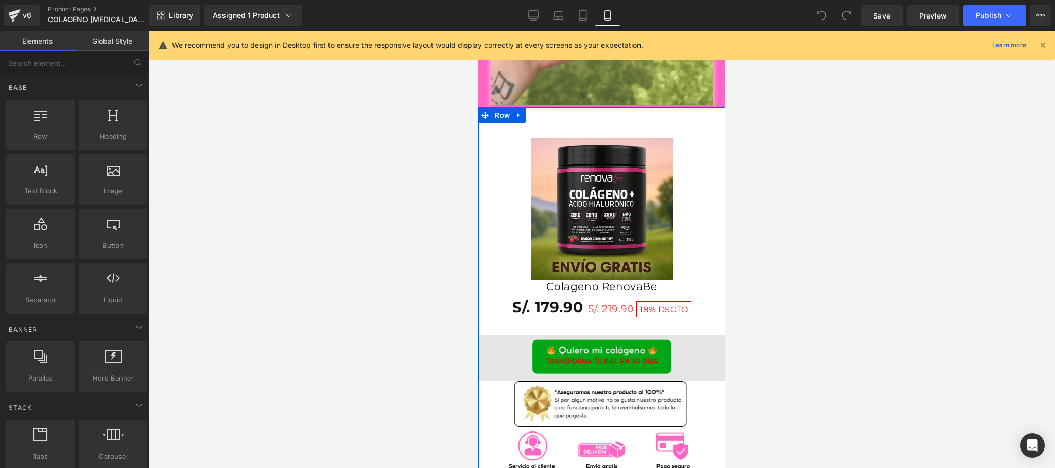
scroll to position [1704, 0]
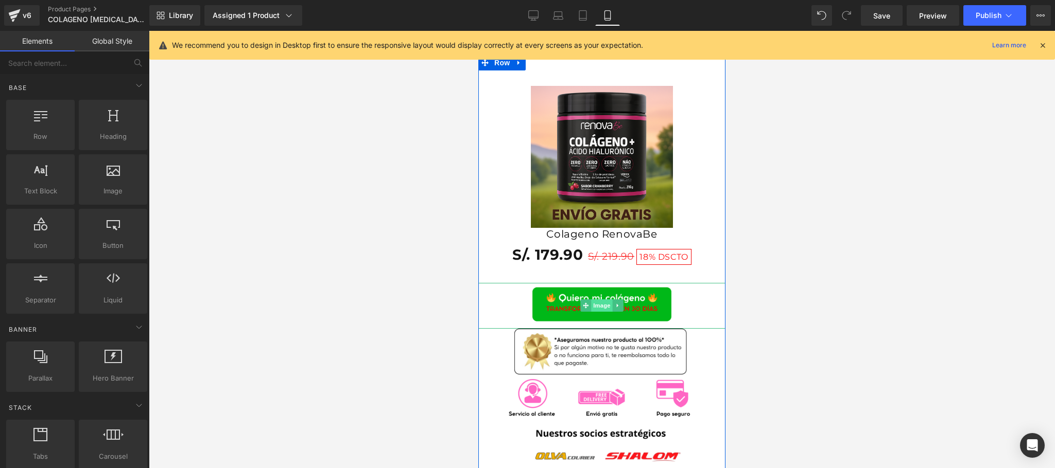
click at [591, 303] on span "Image" at bounding box center [602, 306] width 22 height 12
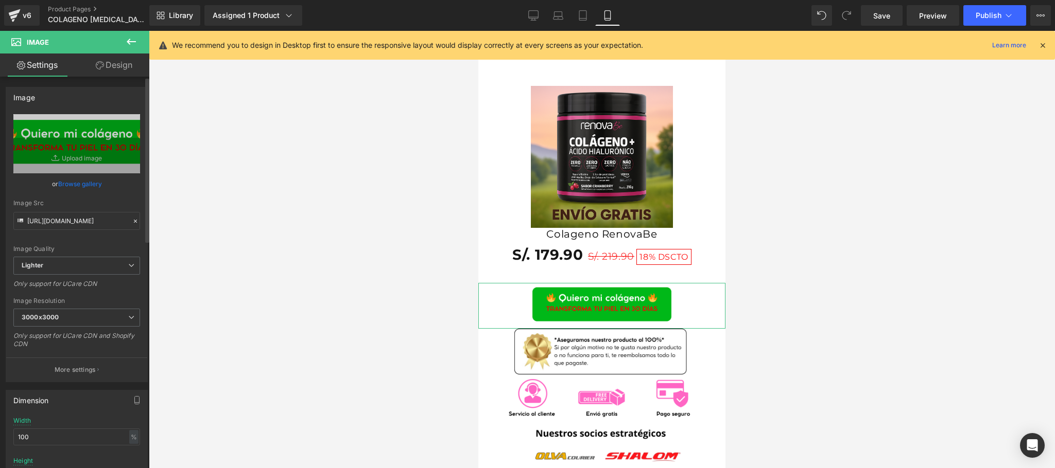
scroll to position [533, 0]
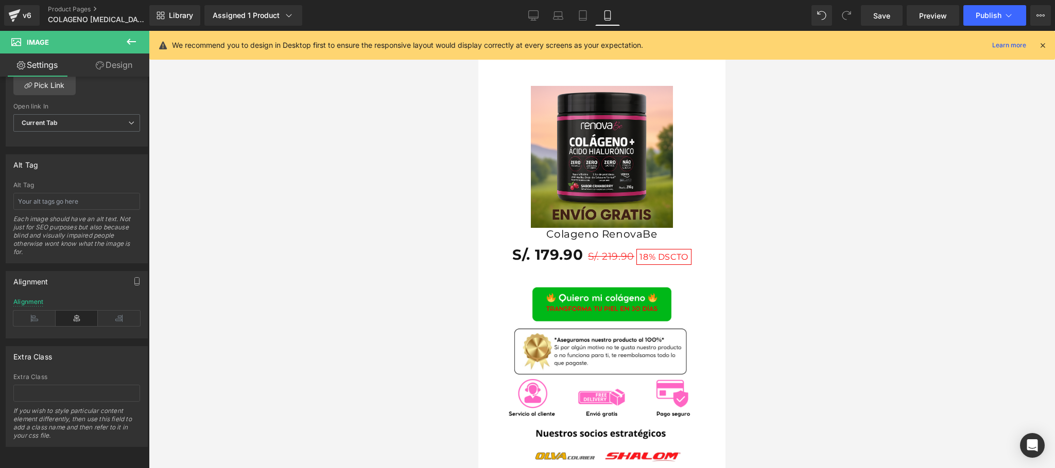
click at [1041, 46] on icon at bounding box center [1042, 45] width 9 height 9
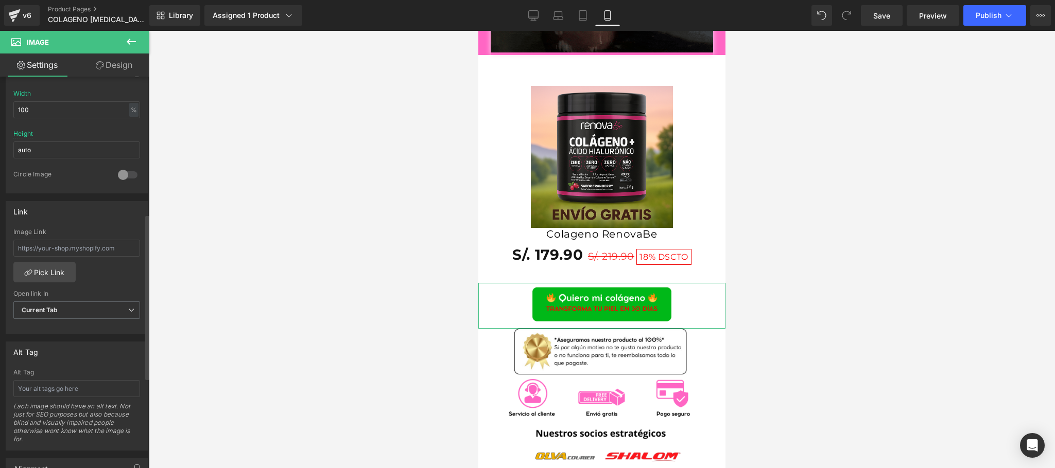
scroll to position [0, 0]
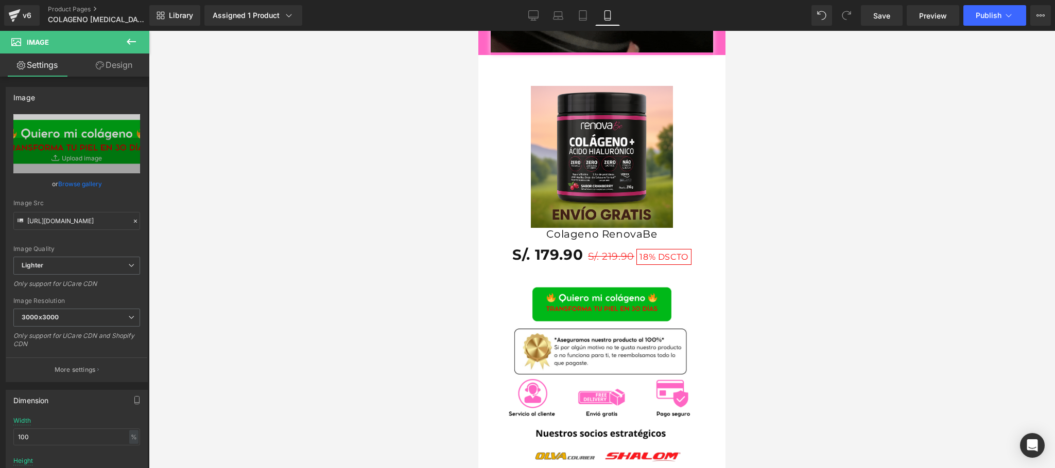
click at [131, 38] on icon at bounding box center [131, 42] width 12 height 12
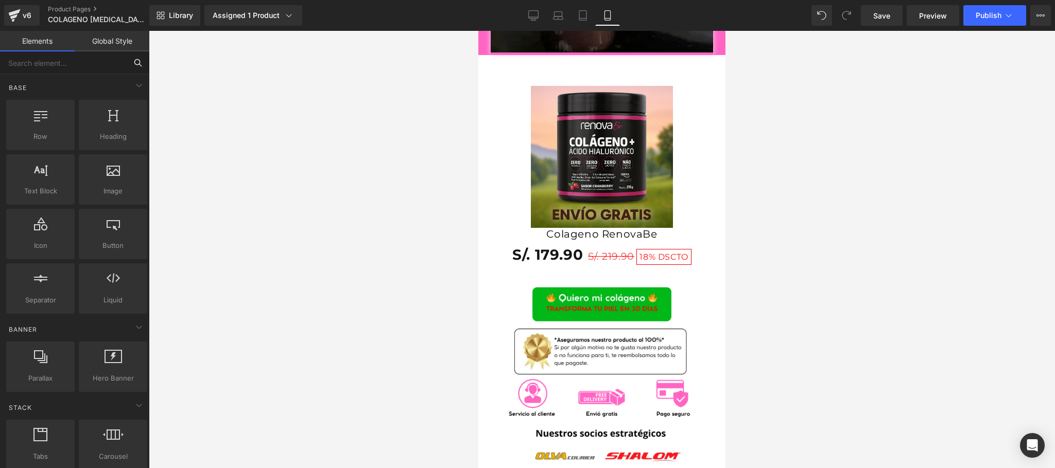
click at [88, 68] on input "text" at bounding box center [63, 62] width 127 height 23
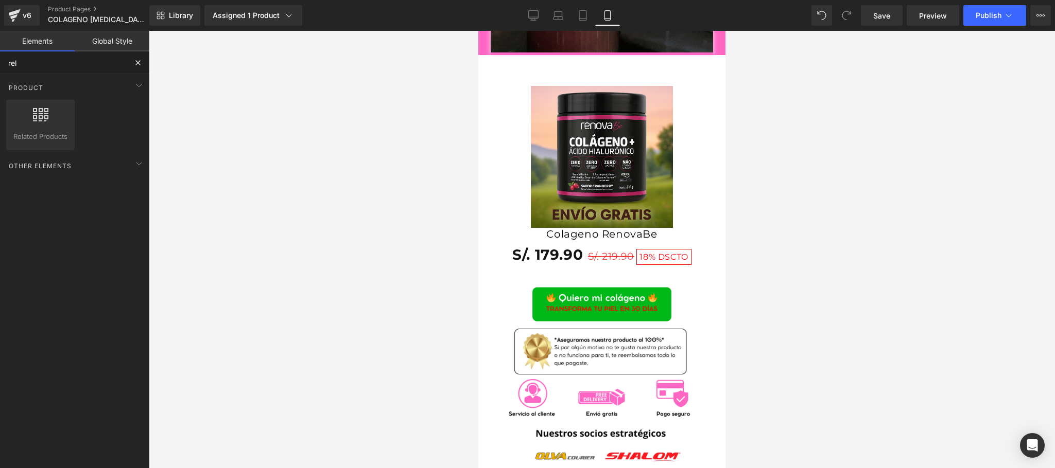
type input "re"
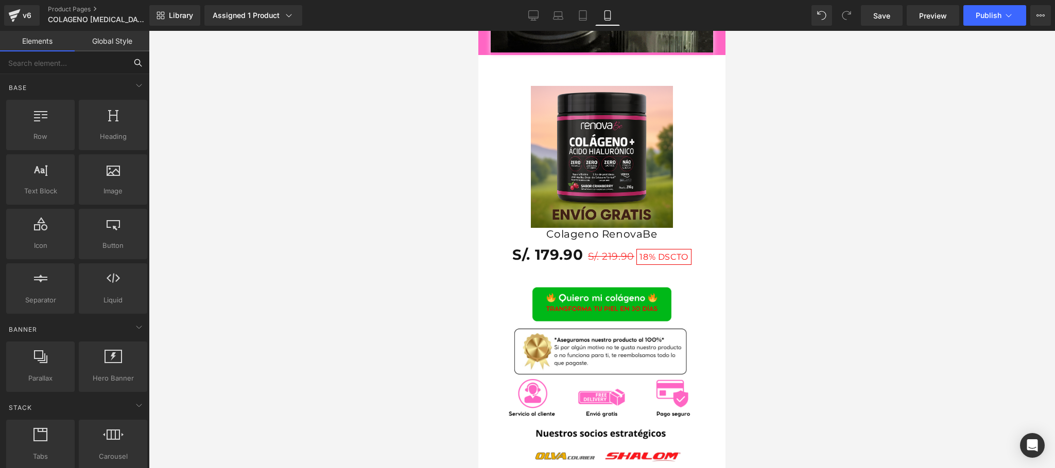
click at [76, 62] on input "text" at bounding box center [63, 62] width 127 height 23
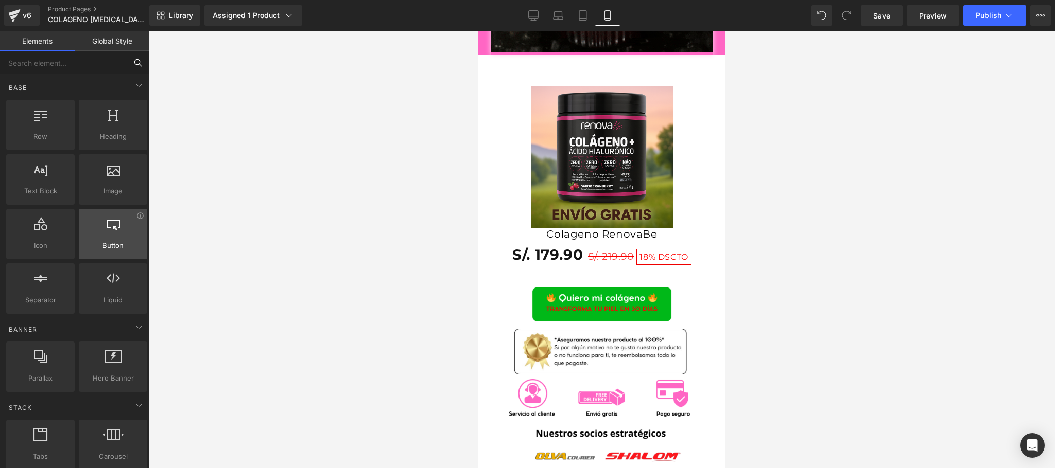
click at [122, 246] on span "Button" at bounding box center [113, 245] width 62 height 11
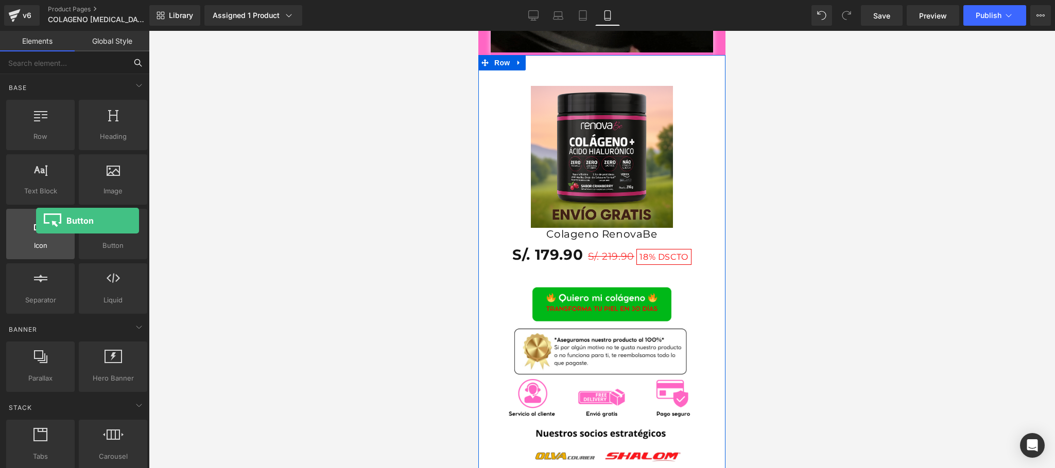
drag, startPoint x: 113, startPoint y: 229, endPoint x: 36, endPoint y: 221, distance: 77.1
click at [36, 221] on div "Row rows, columns, layouts, div Heading headings, titles, h1,h2,h3,h4,h5,h6 Tex…" at bounding box center [76, 207] width 145 height 218
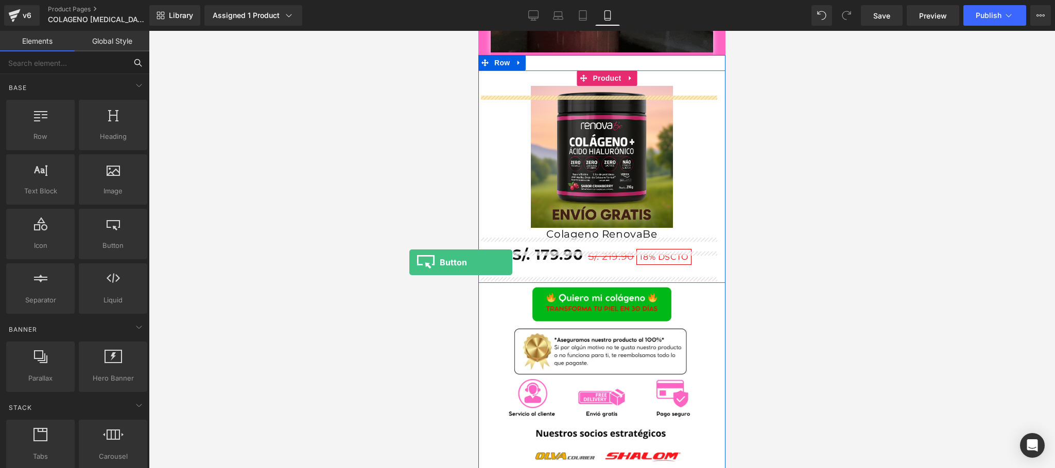
scroll to position [1693, 0]
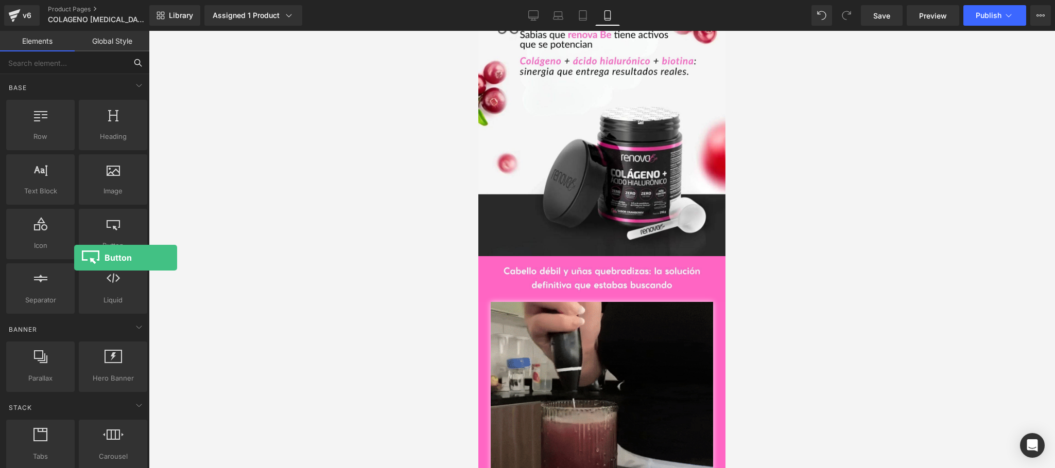
drag, startPoint x: 103, startPoint y: 241, endPoint x: 74, endPoint y: 258, distance: 33.9
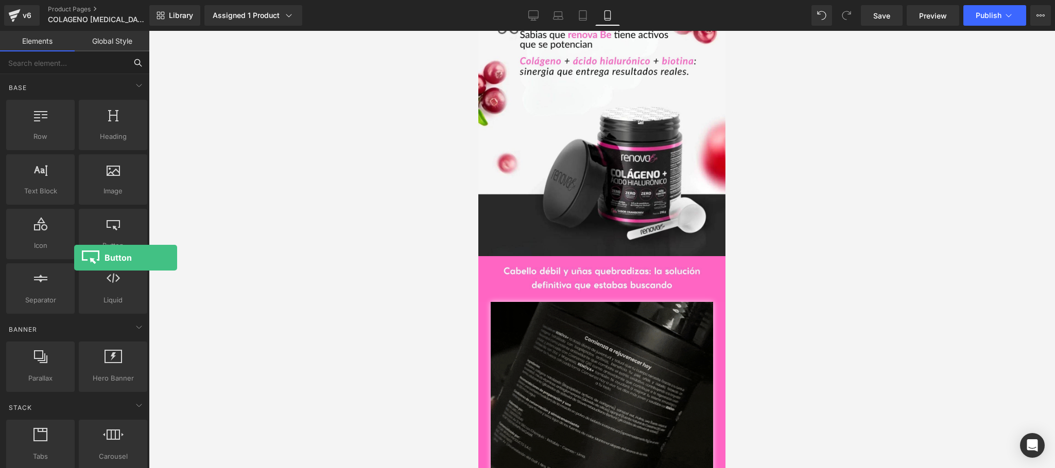
click at [77, 258] on div "Button button, call to action, cta" at bounding box center [113, 234] width 73 height 55
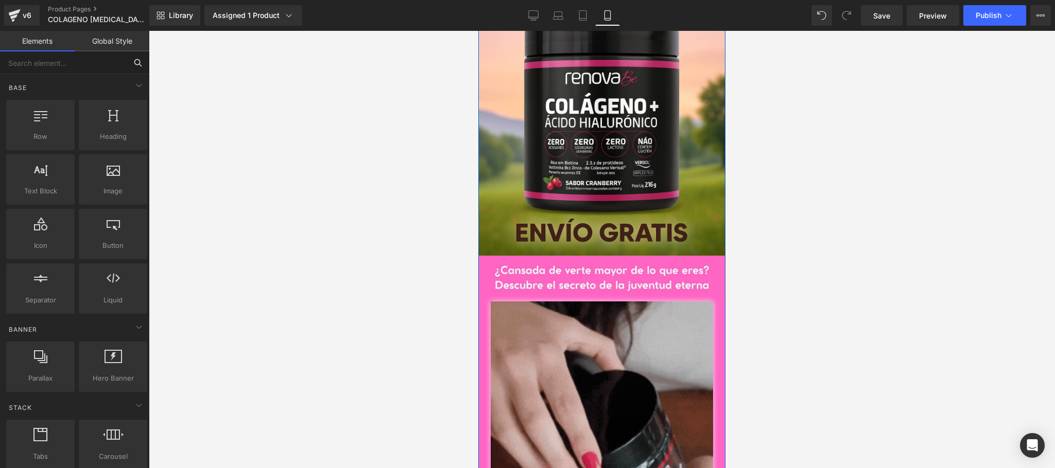
scroll to position [0, 0]
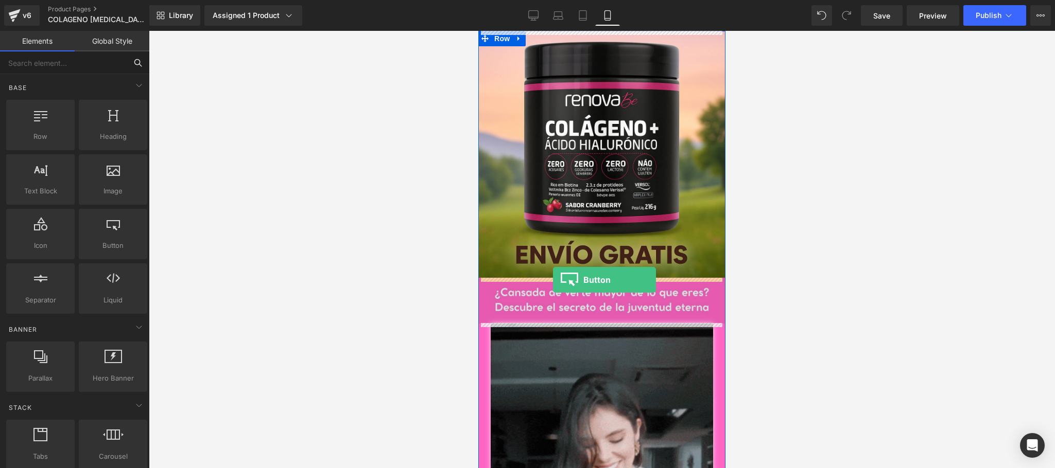
drag, startPoint x: 572, startPoint y: 272, endPoint x: 553, endPoint y: 280, distance: 21.2
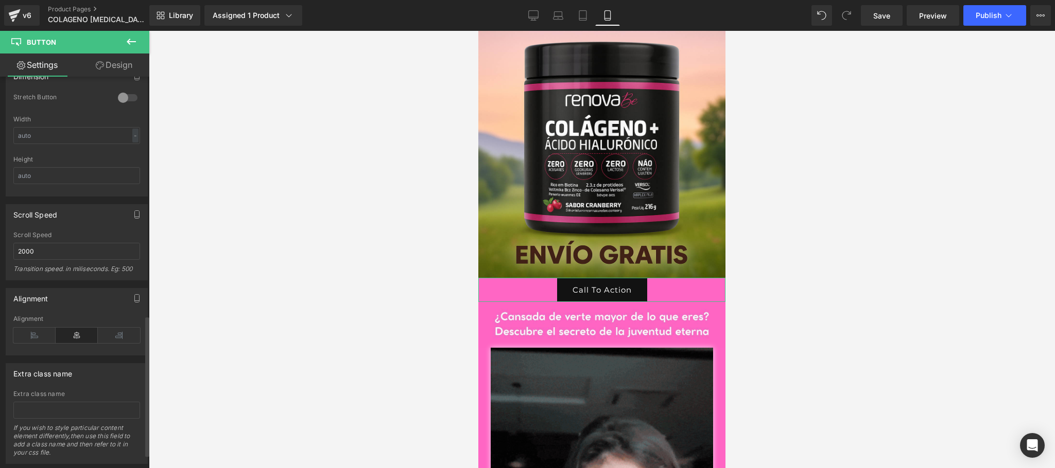
scroll to position [698, 0]
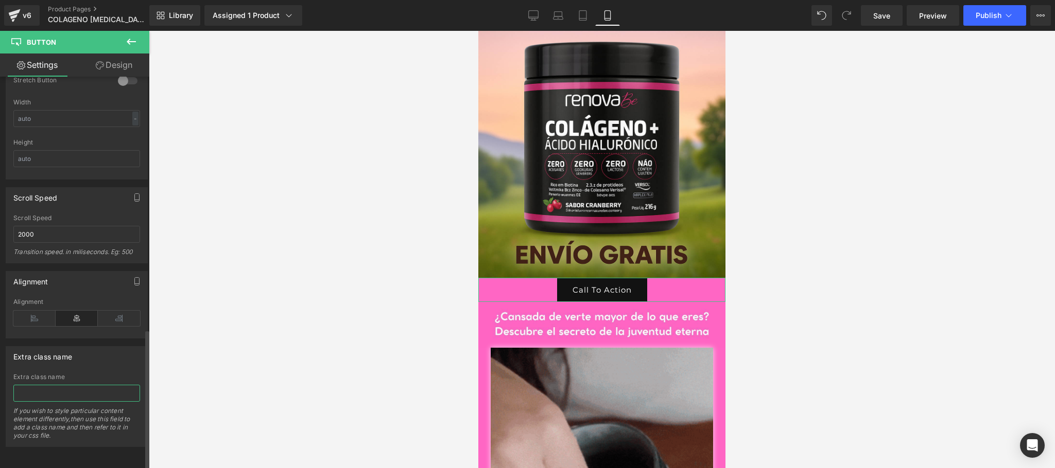
click at [65, 385] on input "text" at bounding box center [76, 393] width 127 height 17
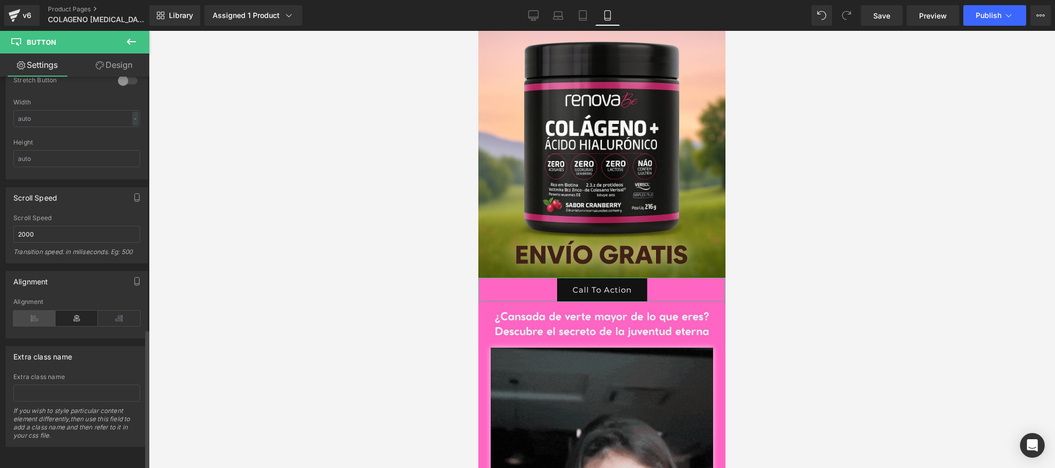
click at [26, 311] on icon at bounding box center [34, 318] width 42 height 15
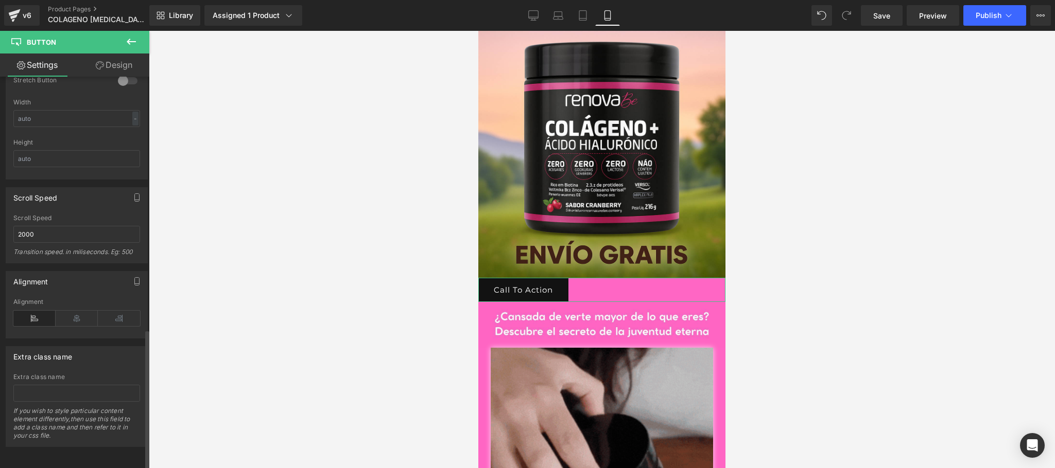
click at [67, 315] on div "Alignment" at bounding box center [76, 319] width 127 height 40
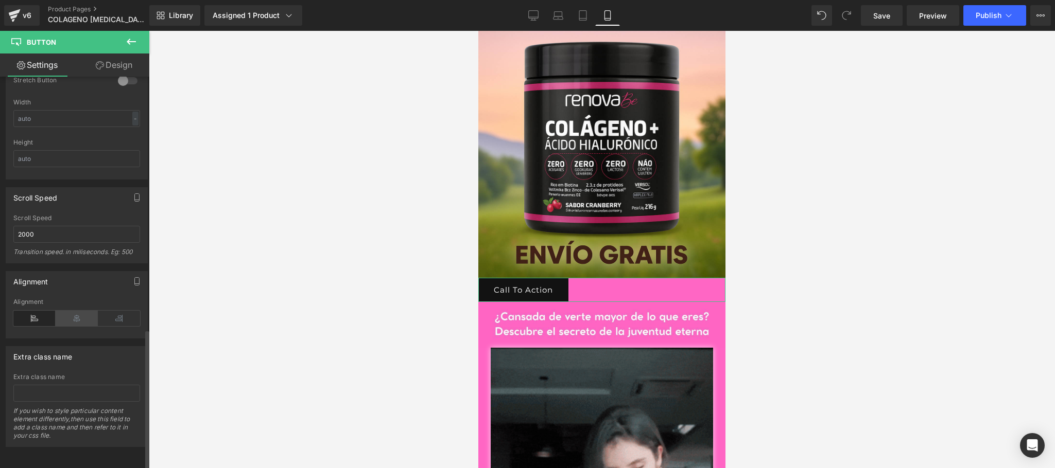
click at [68, 311] on icon at bounding box center [77, 318] width 42 height 15
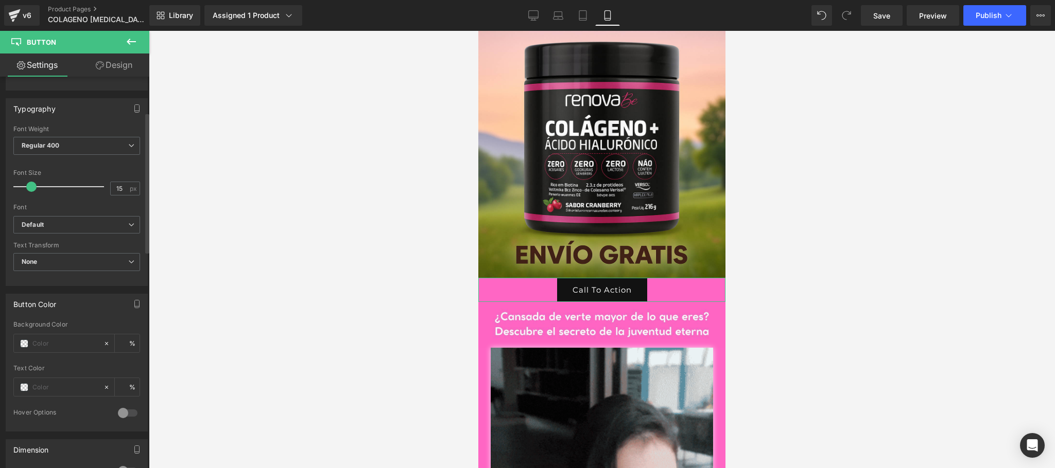
scroll to position [0, 0]
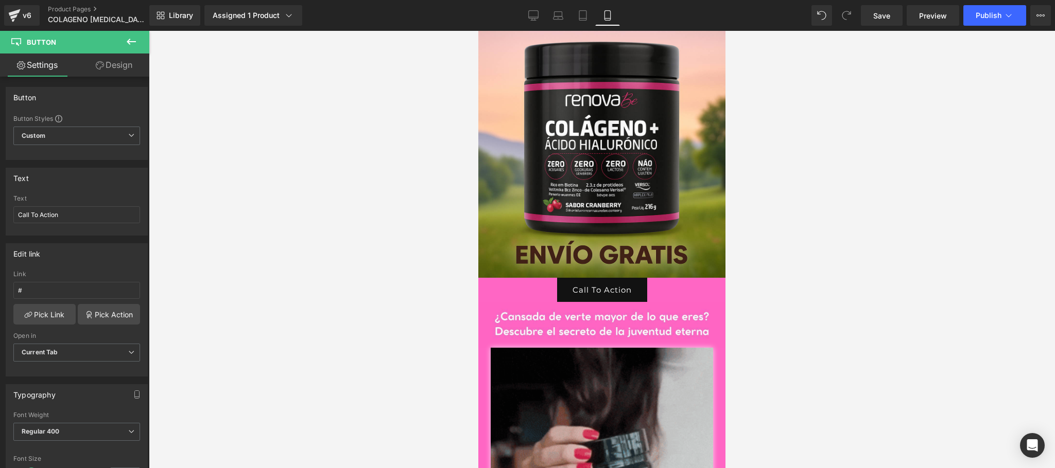
click at [128, 43] on icon at bounding box center [131, 42] width 9 height 6
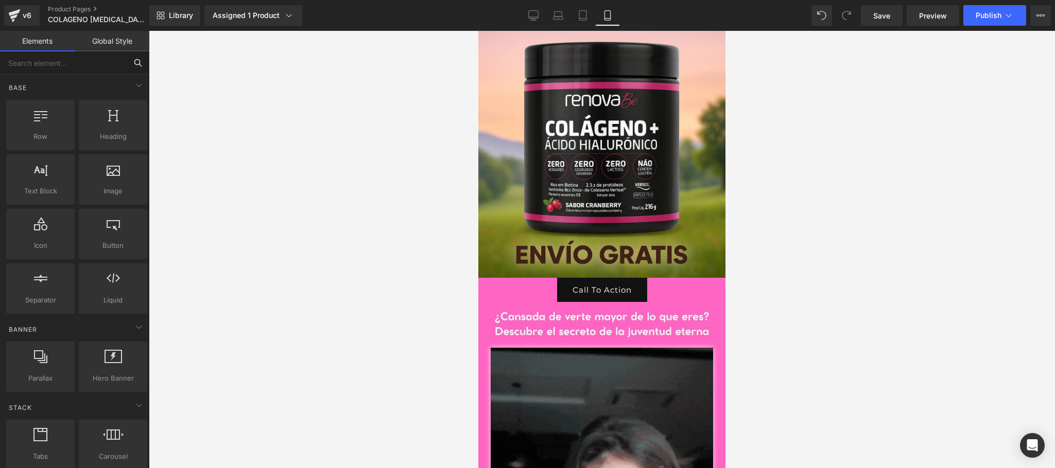
click at [72, 62] on input "text" at bounding box center [63, 62] width 127 height 23
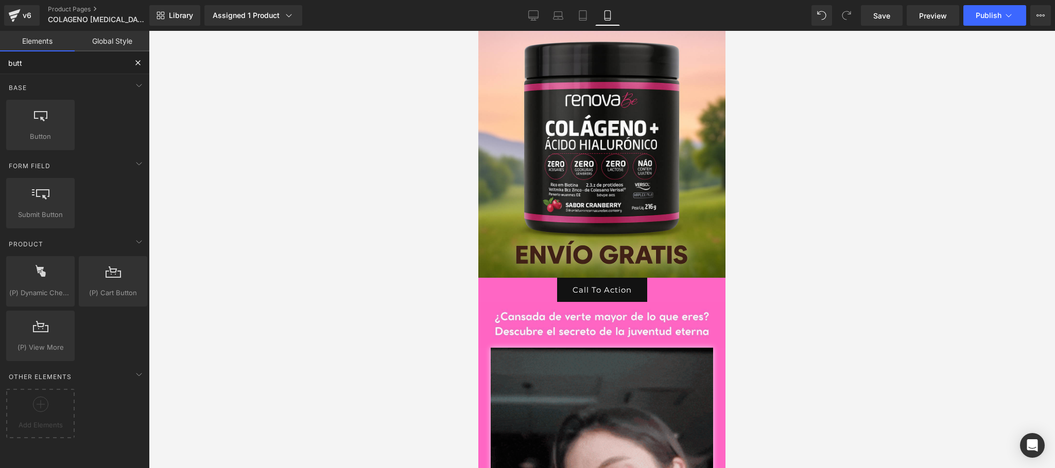
type input "butto"
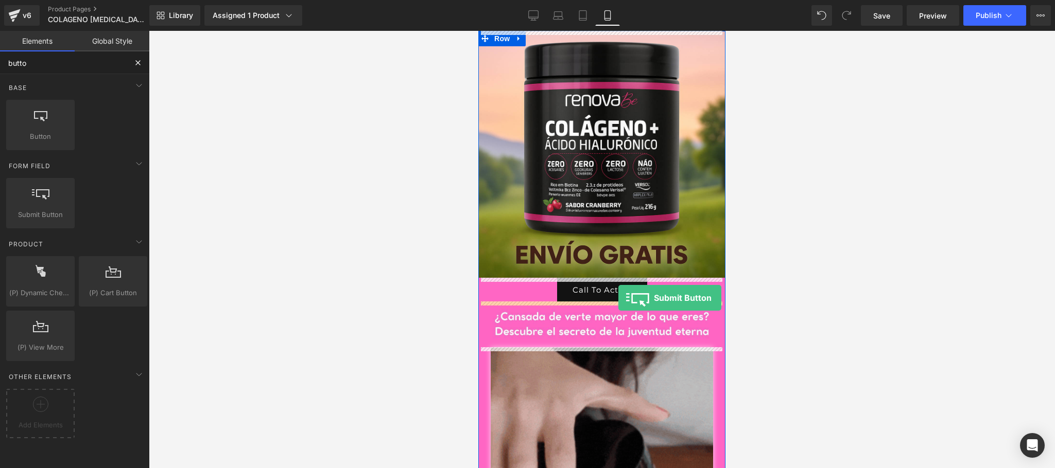
drag, startPoint x: 529, startPoint y: 246, endPoint x: 618, endPoint y: 298, distance: 103.1
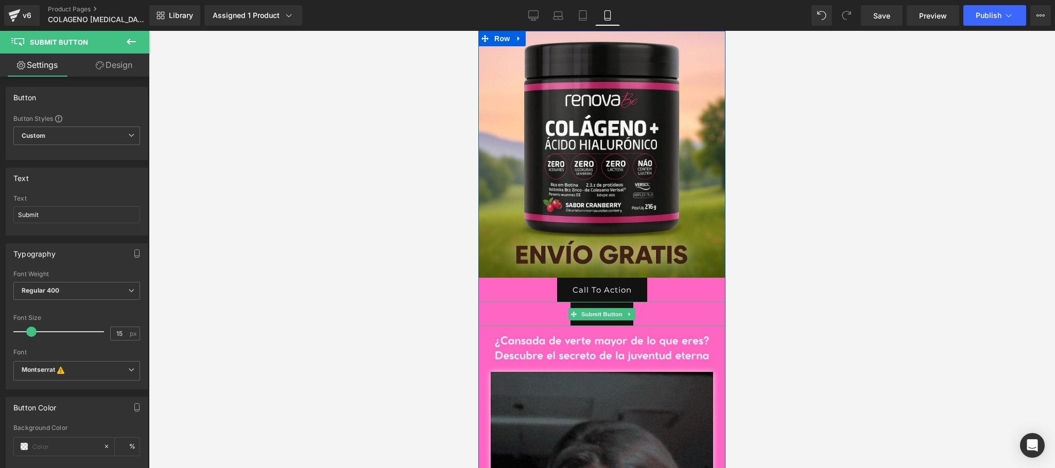
click at [589, 307] on button "Submit" at bounding box center [601, 314] width 63 height 24
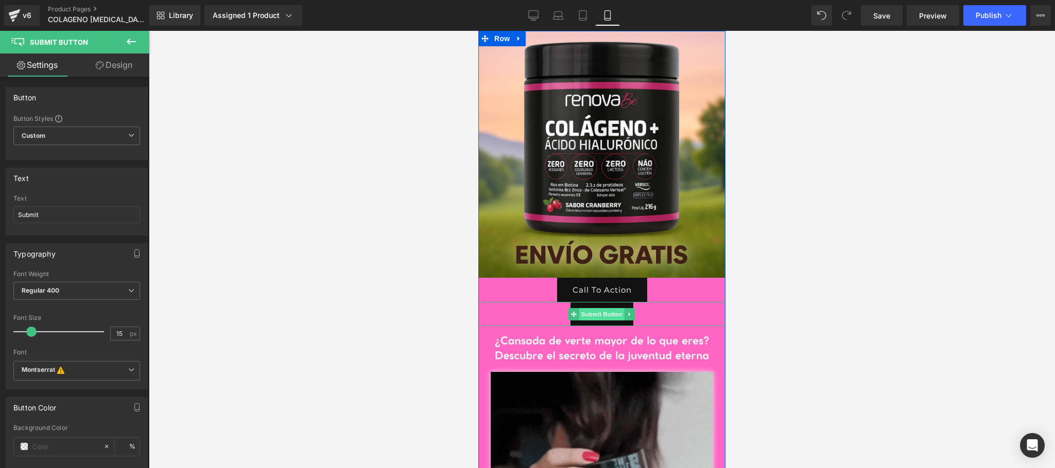
click at [588, 310] on span "Submit Button" at bounding box center [601, 314] width 45 height 12
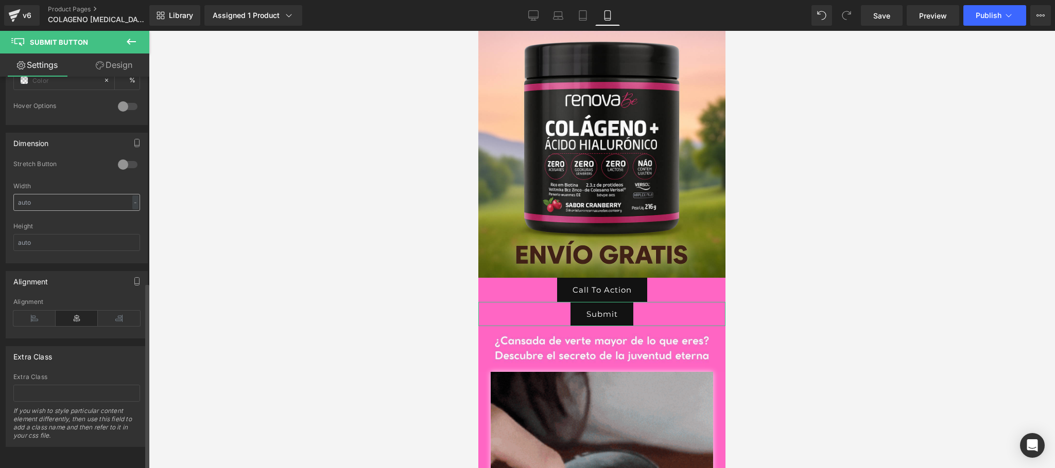
scroll to position [428, 0]
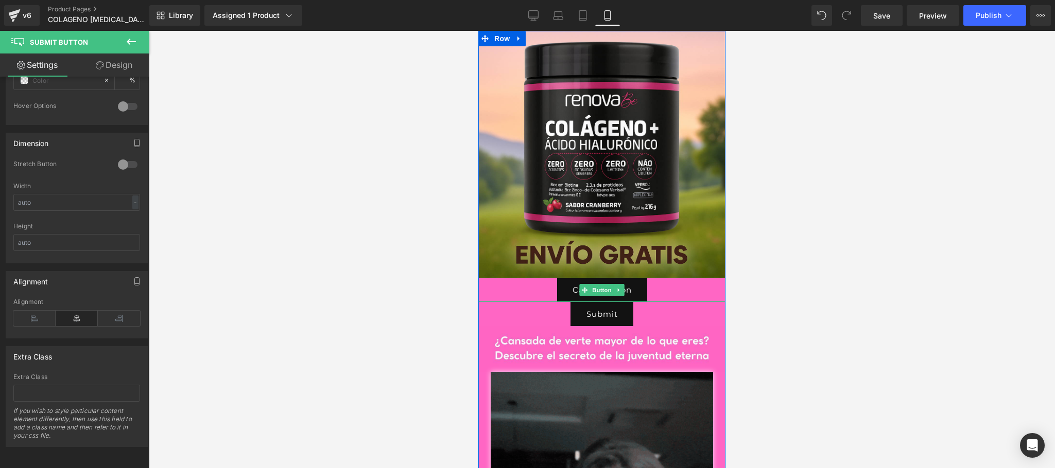
click at [568, 280] on div at bounding box center [601, 279] width 247 height 3
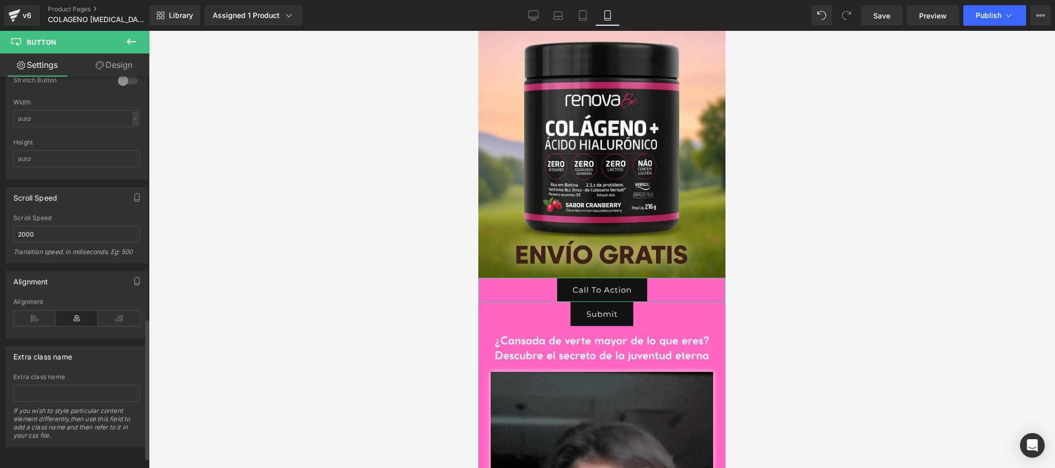
scroll to position [698, 0]
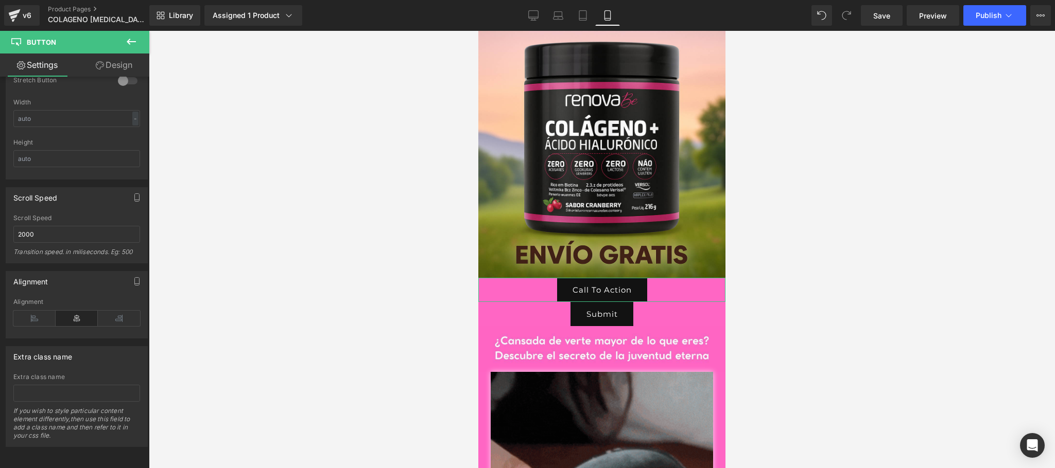
click at [103, 66] on link "Design" at bounding box center [114, 65] width 75 height 23
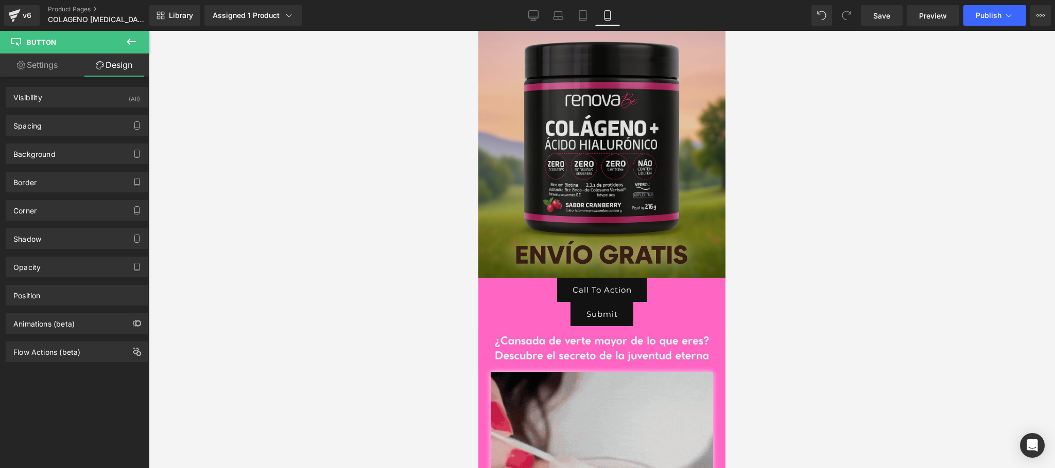
scroll to position [2, 0]
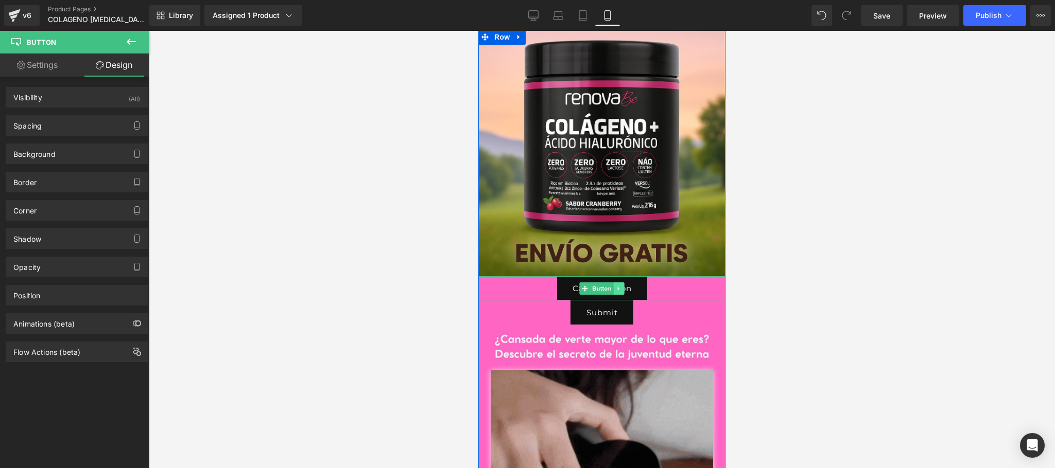
click at [617, 290] on link at bounding box center [619, 289] width 11 height 12
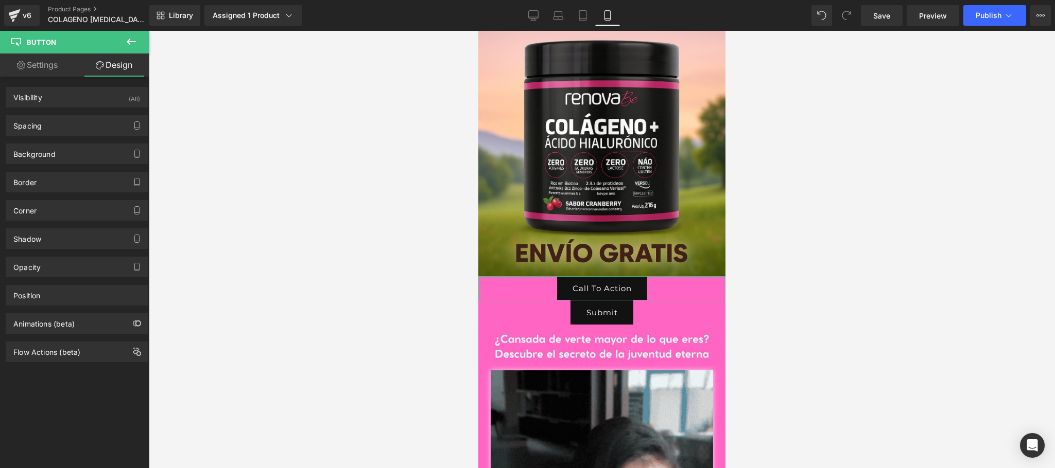
click at [45, 68] on link "Settings" at bounding box center [37, 65] width 75 height 23
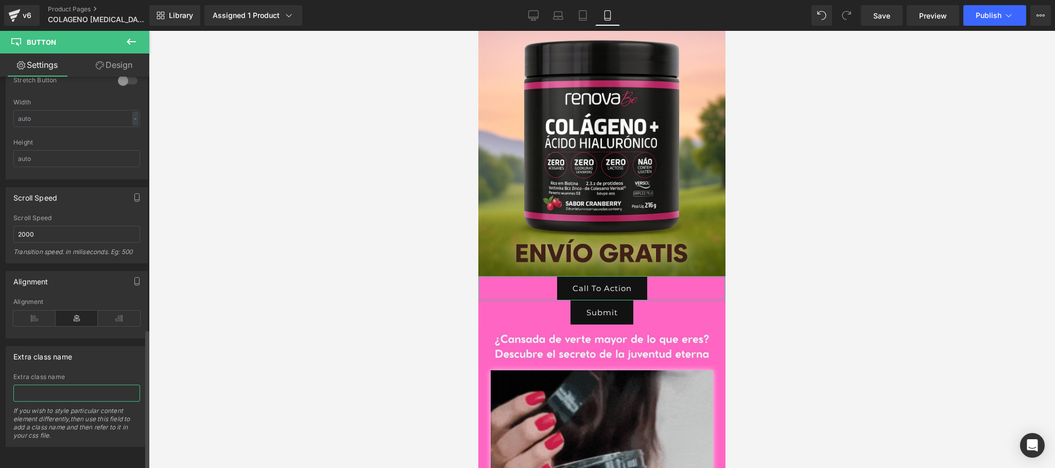
click at [74, 385] on input "text" at bounding box center [76, 393] width 127 height 17
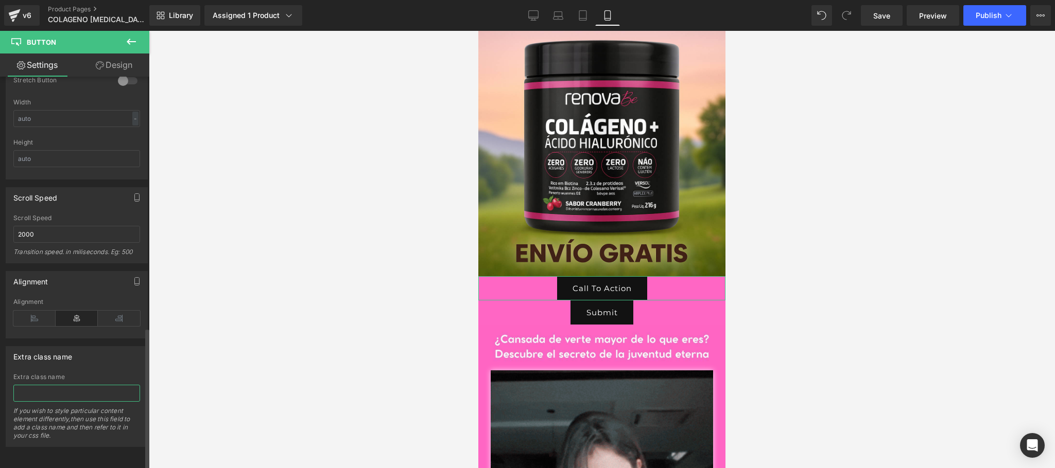
scroll to position [692, 0]
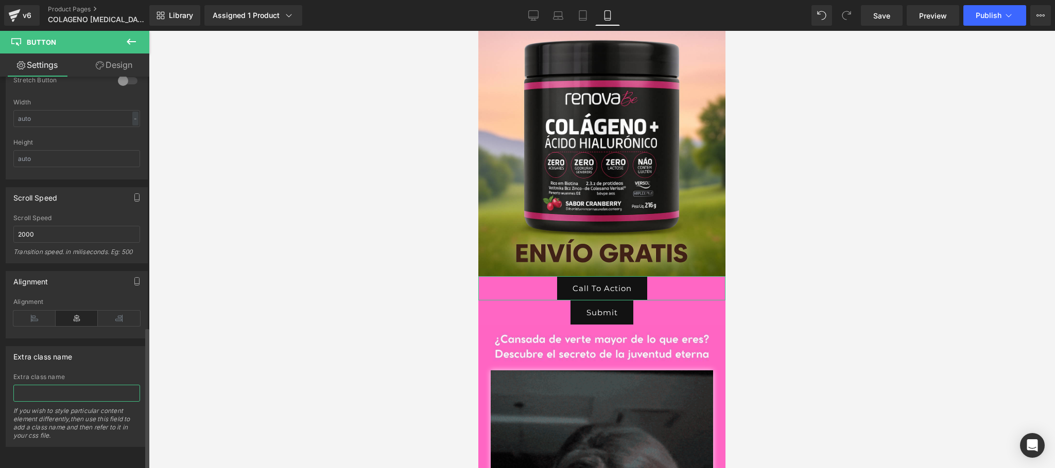
paste input "_rsi-cod-form-gempages-button-overwrite _rsi-cod-form-is-gempage"
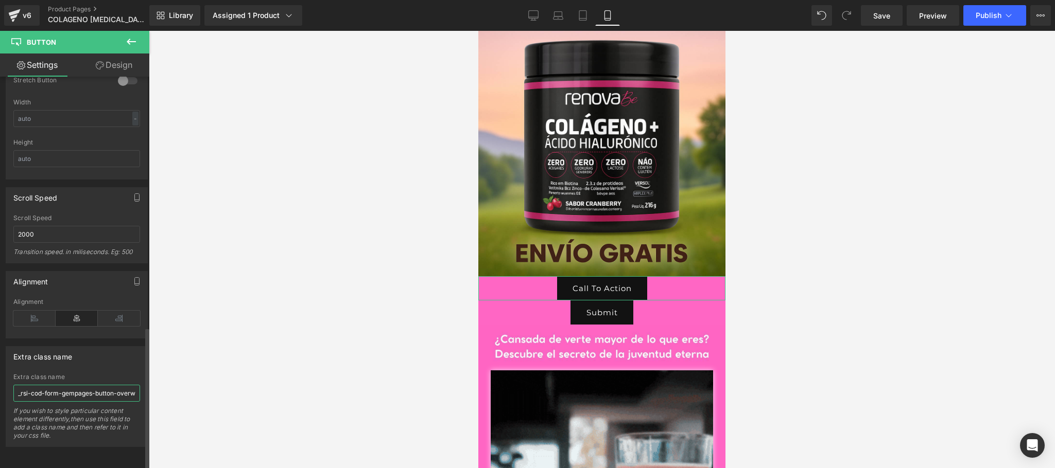
scroll to position [0, 93]
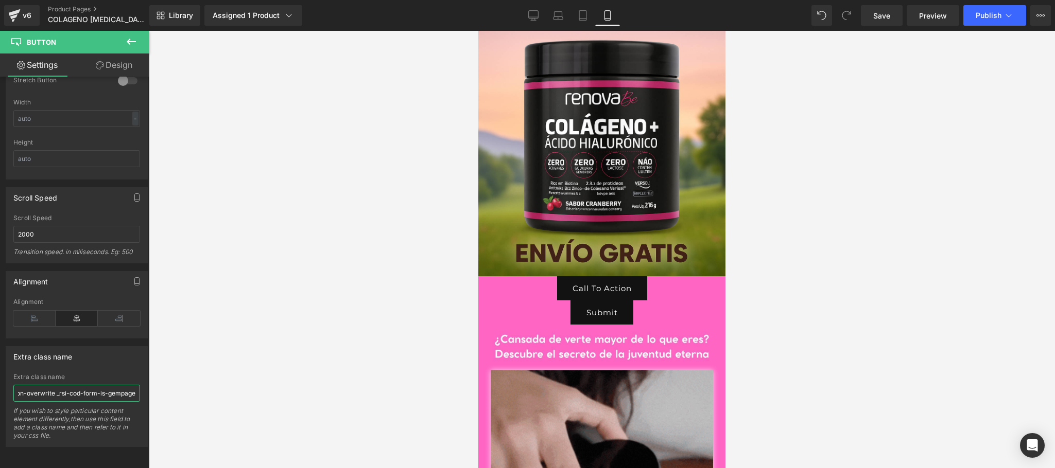
type input "_rsi-cod-form-gempages-button-overwrite _rsi-cod-form-is-gempage"
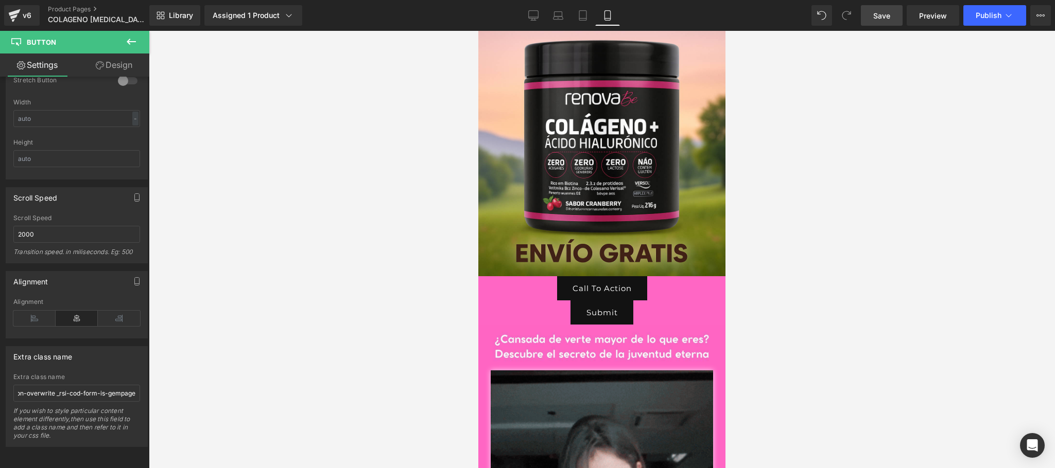
scroll to position [0, 0]
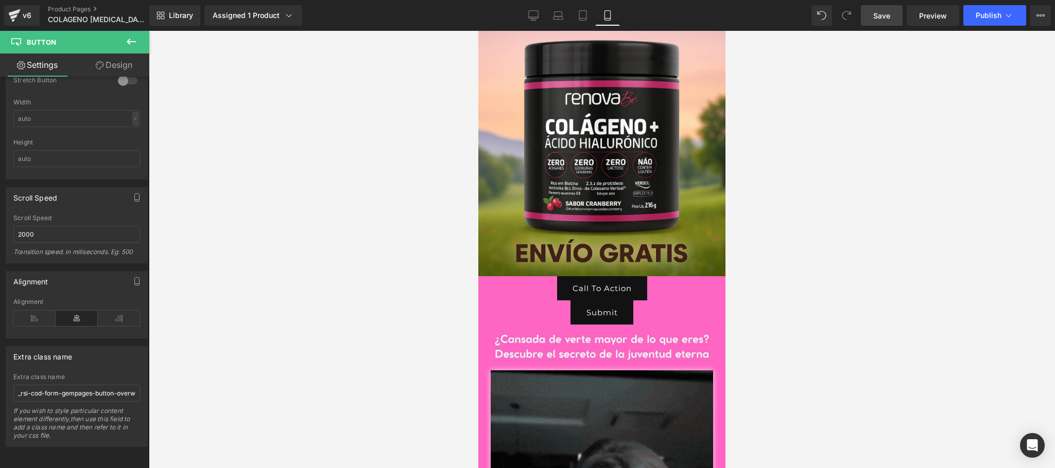
click at [875, 15] on span "Save" at bounding box center [881, 15] width 17 height 11
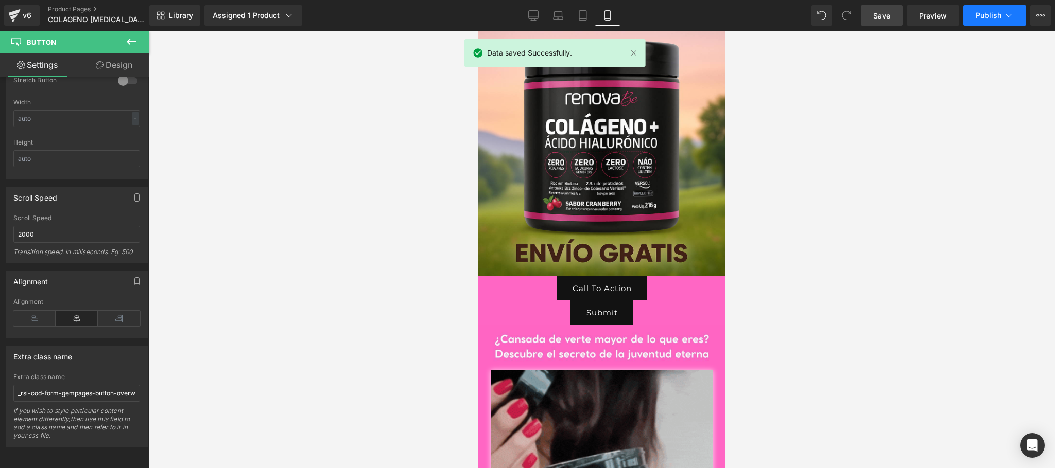
click at [991, 17] on span "Publish" at bounding box center [989, 15] width 26 height 8
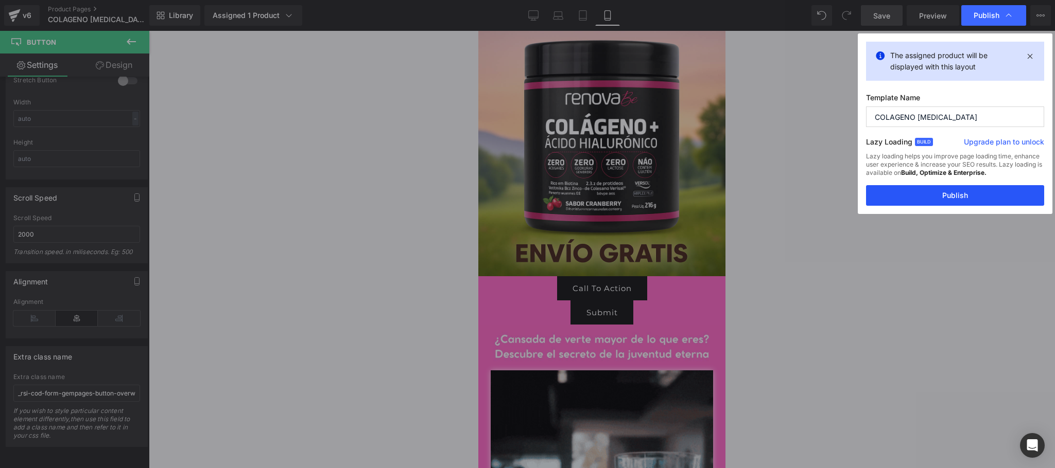
click at [955, 194] on button "Publish" at bounding box center [955, 195] width 178 height 21
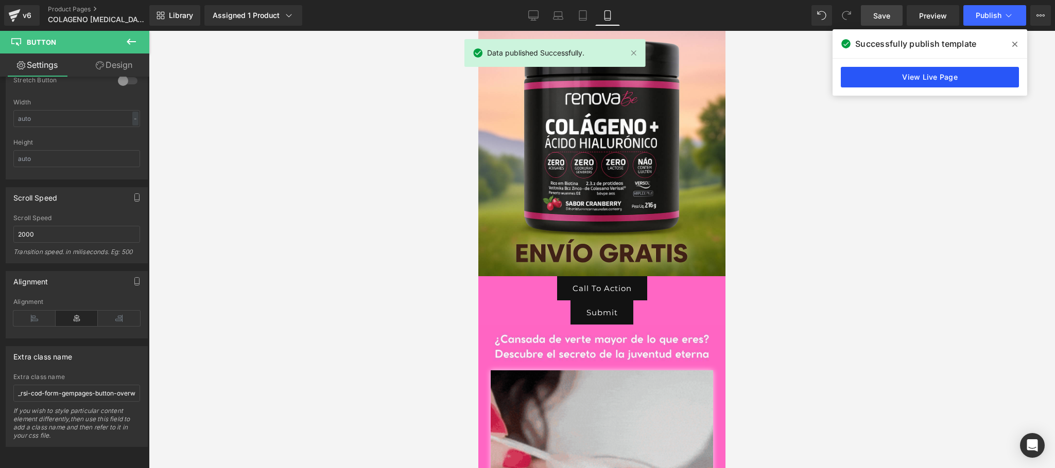
click at [920, 79] on link "View Live Page" at bounding box center [930, 77] width 178 height 21
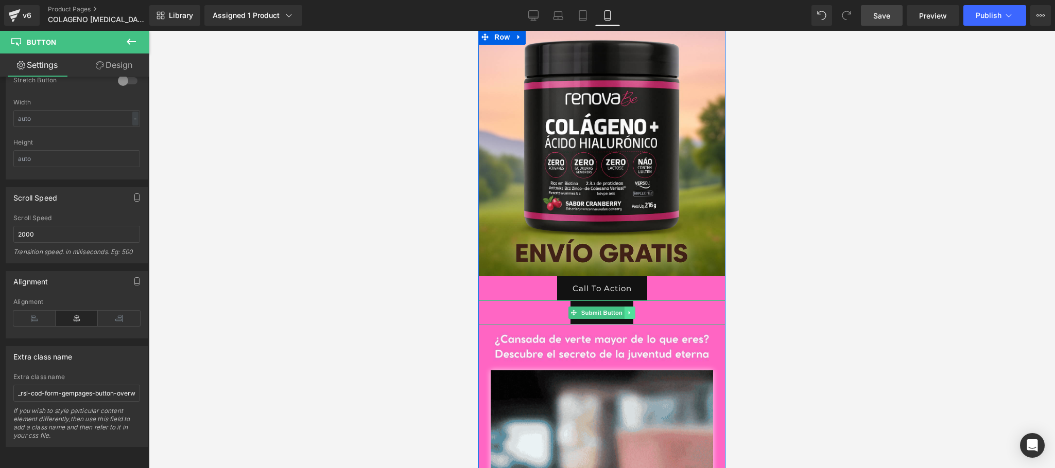
click at [627, 312] on icon at bounding box center [630, 313] width 6 height 6
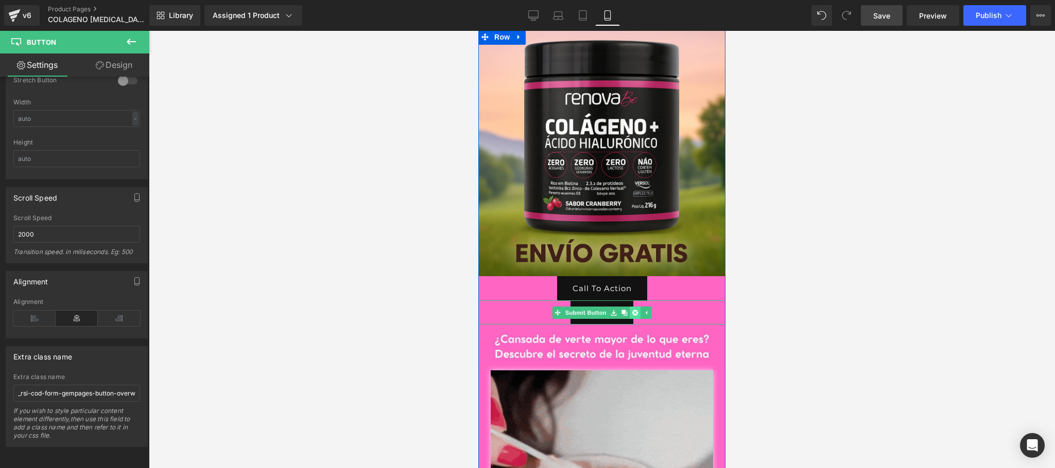
click at [632, 310] on icon at bounding box center [635, 313] width 6 height 6
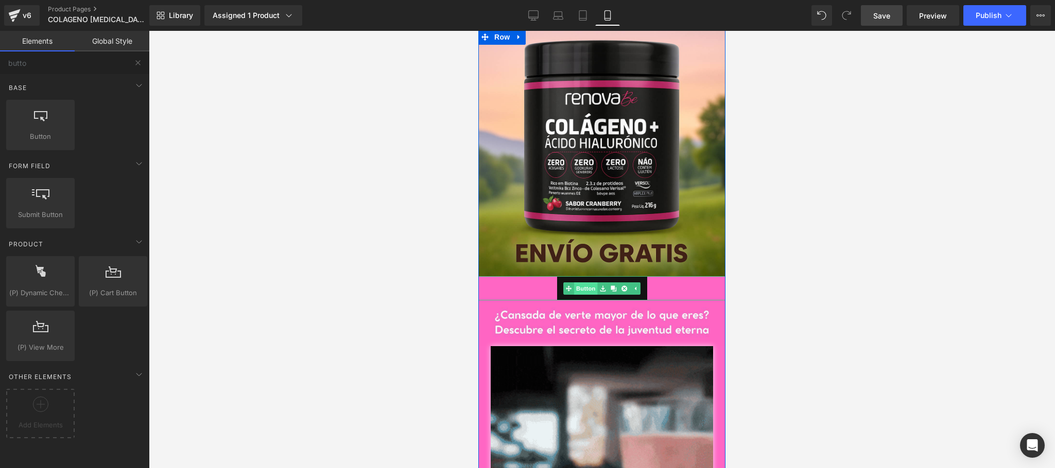
click at [582, 290] on link "Button" at bounding box center [580, 289] width 34 height 12
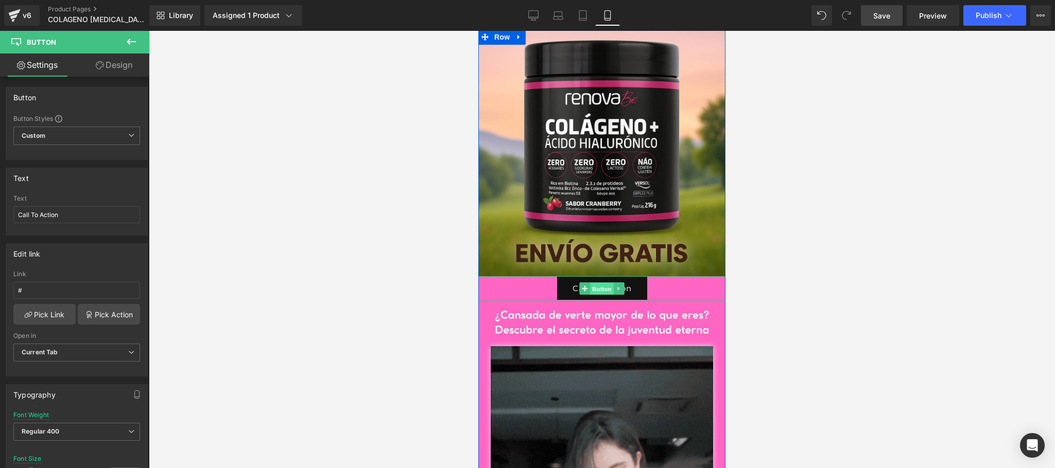
click at [592, 289] on span "Button" at bounding box center [602, 289] width 24 height 12
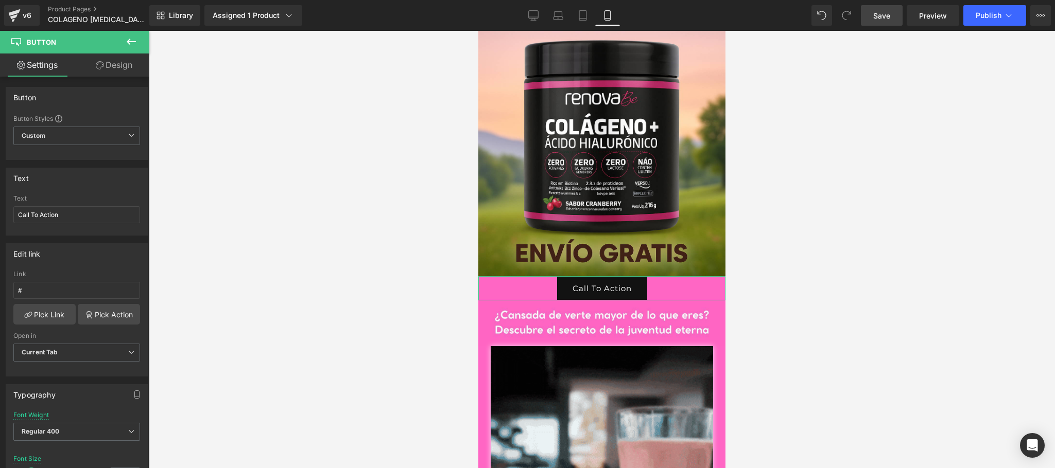
click at [113, 67] on link "Design" at bounding box center [114, 65] width 75 height 23
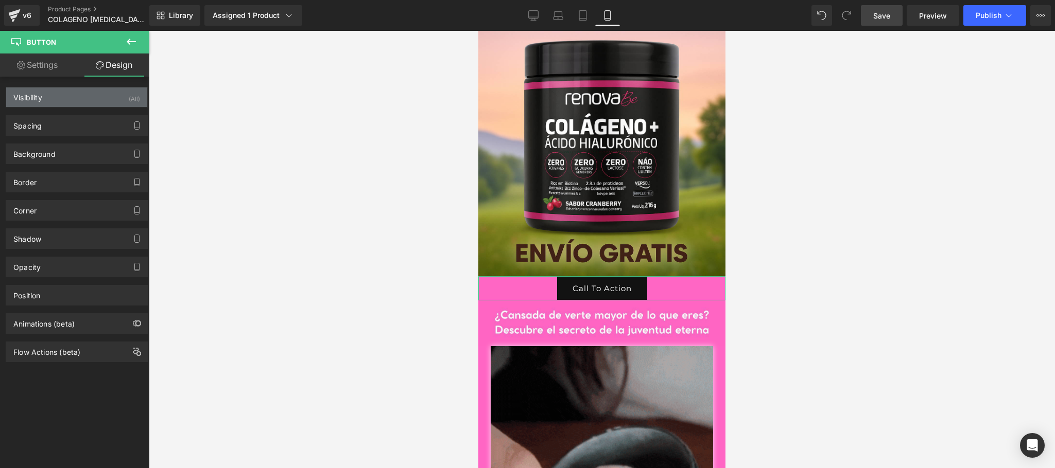
click at [73, 97] on div "Visibility (All)" at bounding box center [76, 98] width 141 height 20
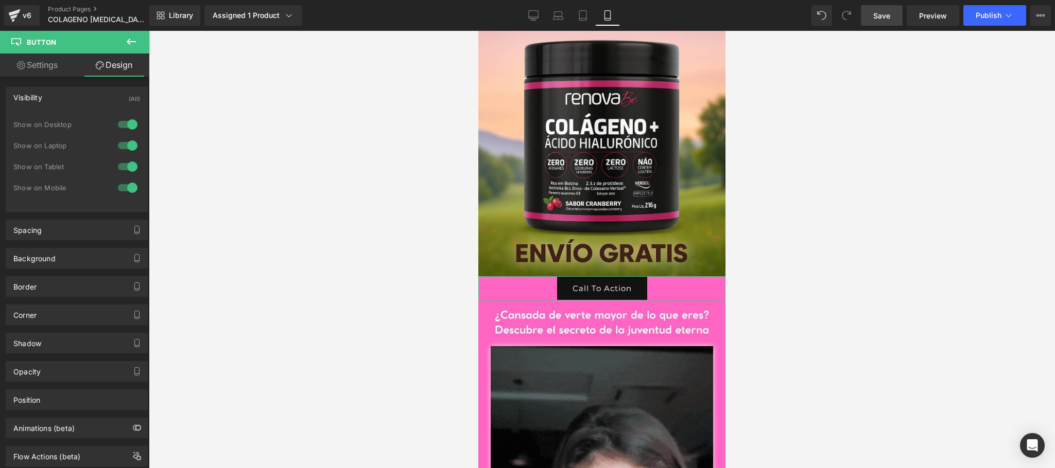
click at [73, 97] on div "Visibility (All)" at bounding box center [76, 98] width 141 height 20
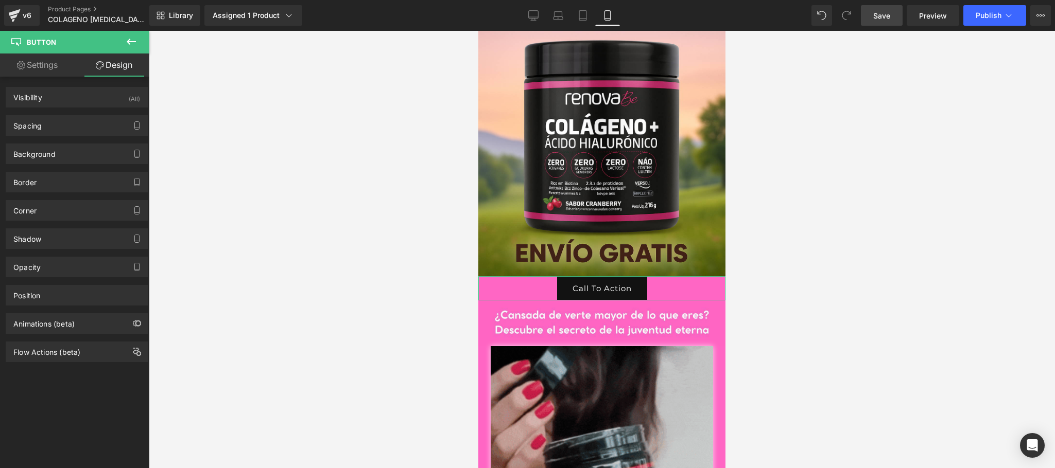
click at [22, 57] on link "Settings" at bounding box center [37, 65] width 75 height 23
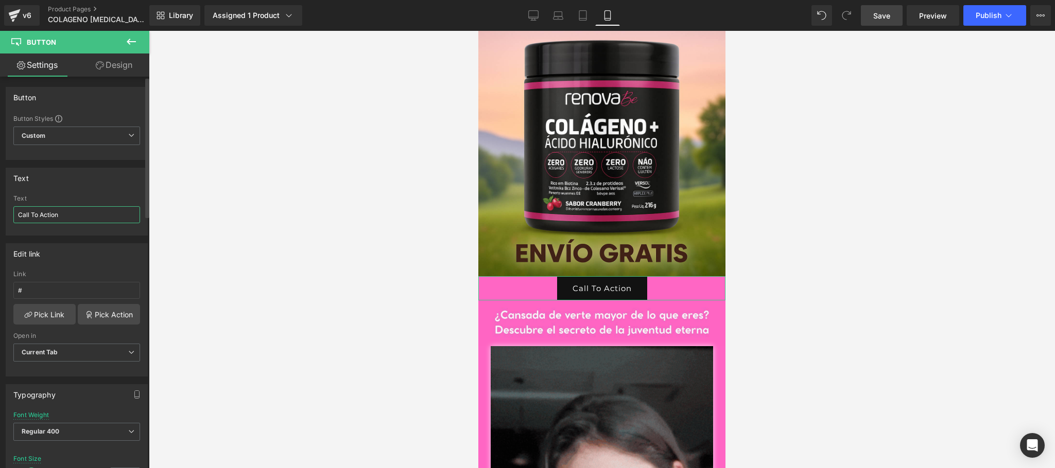
drag, startPoint x: 95, startPoint y: 215, endPoint x: 0, endPoint y: 209, distance: 94.9
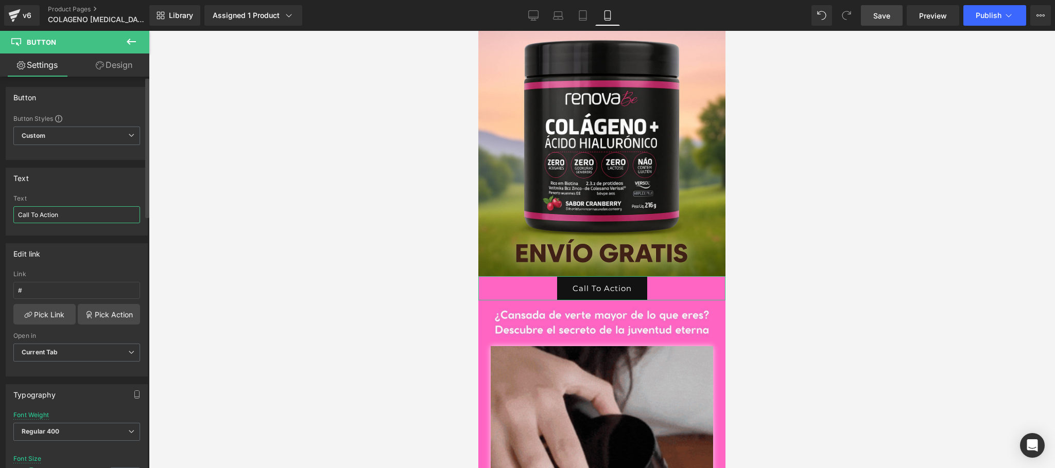
click at [0, 209] on div "Text Call To Action Text Call To Action" at bounding box center [77, 198] width 154 height 76
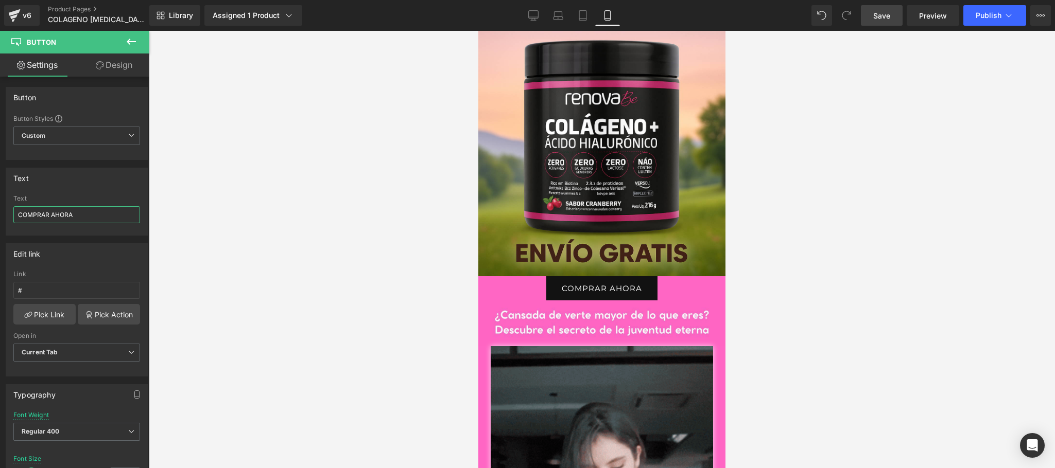
type input "COMPRAR AHORA"
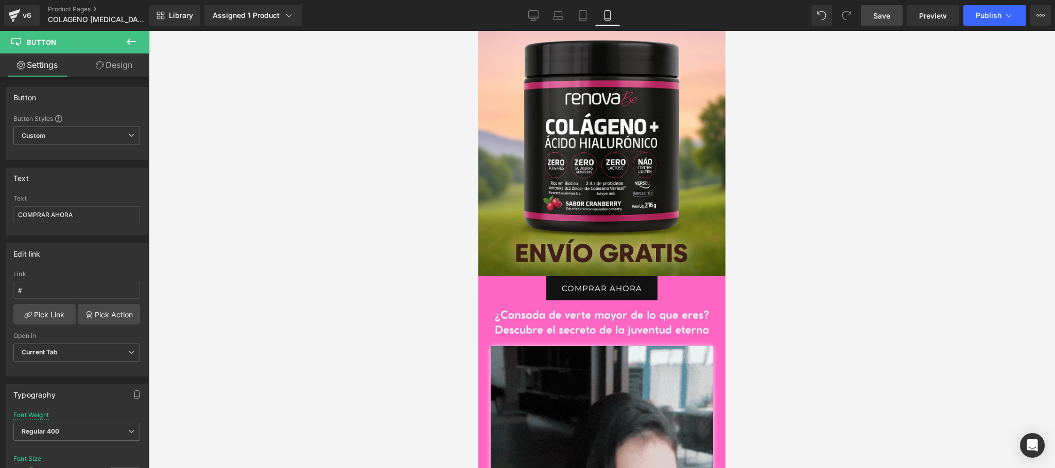
click at [106, 51] on span "Button" at bounding box center [61, 42] width 103 height 23
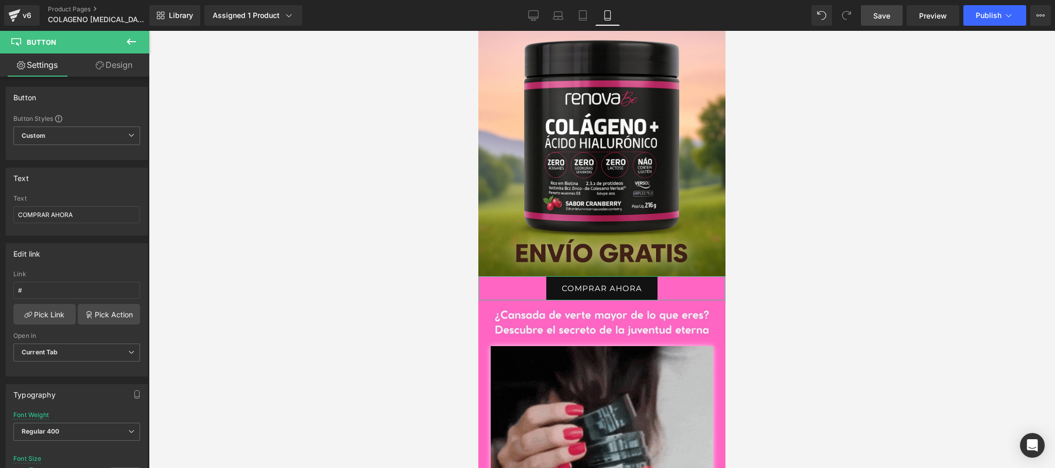
click at [108, 62] on link "Design" at bounding box center [114, 65] width 75 height 23
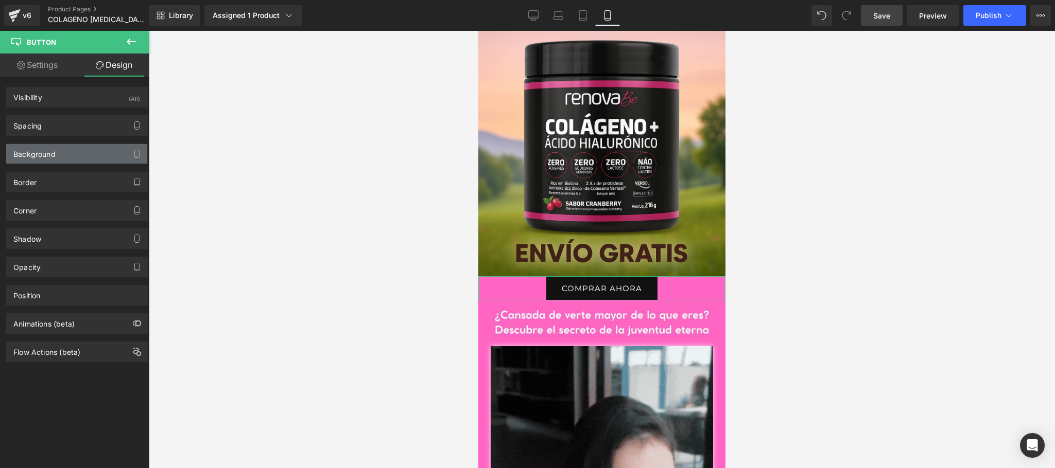
click at [86, 152] on div "Background" at bounding box center [76, 154] width 141 height 20
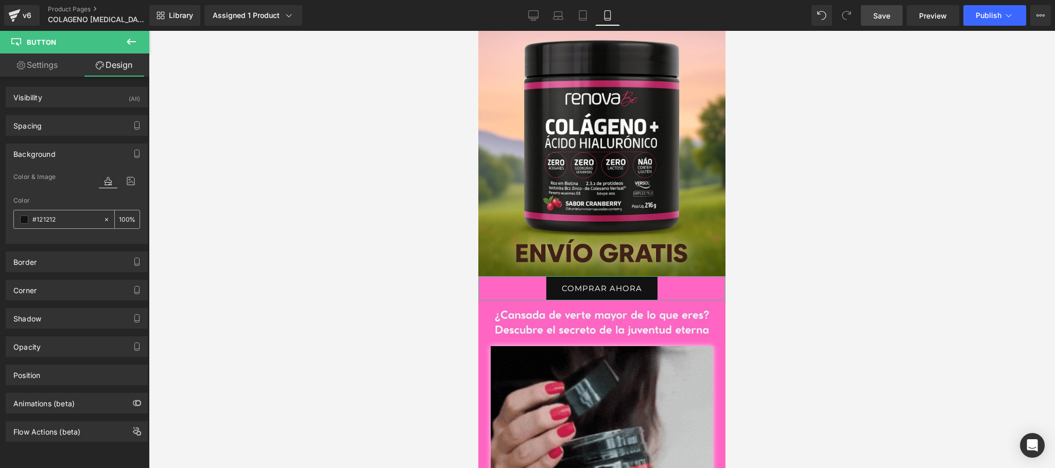
click at [76, 222] on input "#121212" at bounding box center [65, 219] width 66 height 11
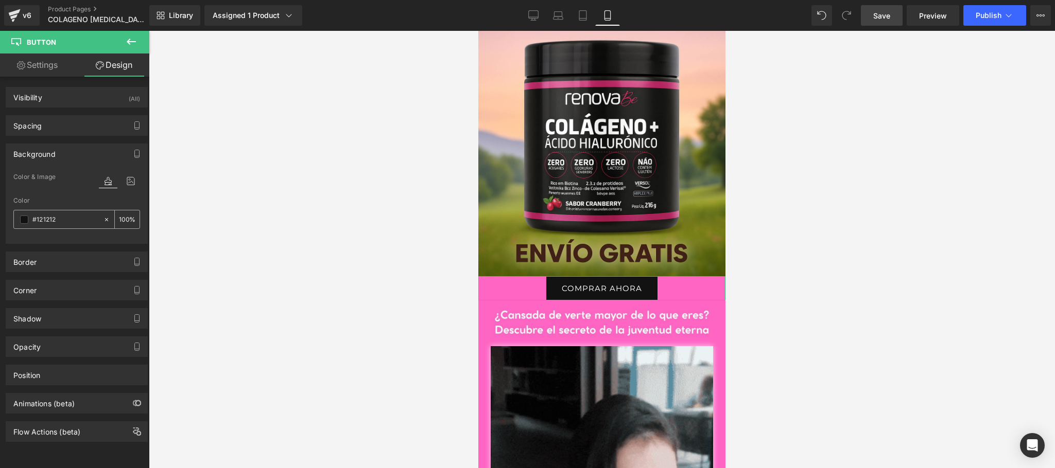
click at [107, 222] on div at bounding box center [109, 220] width 12 height 18
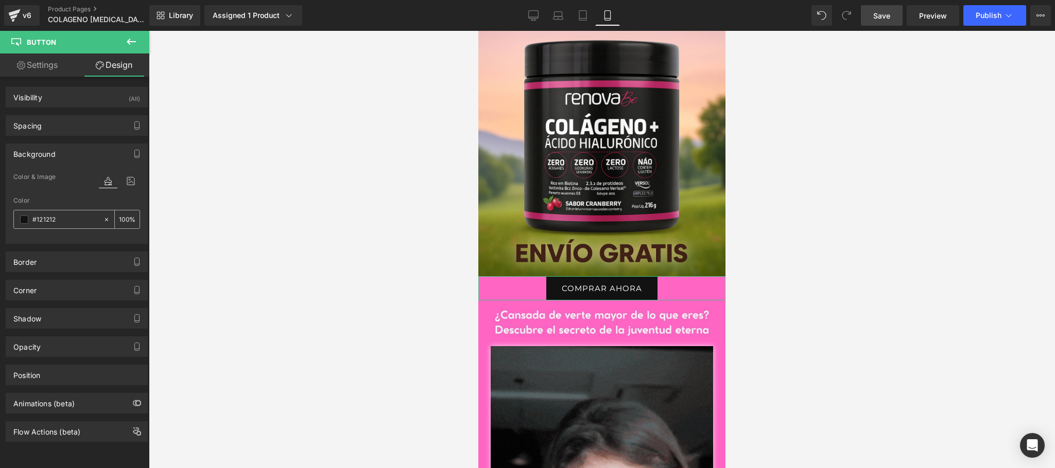
type input "none"
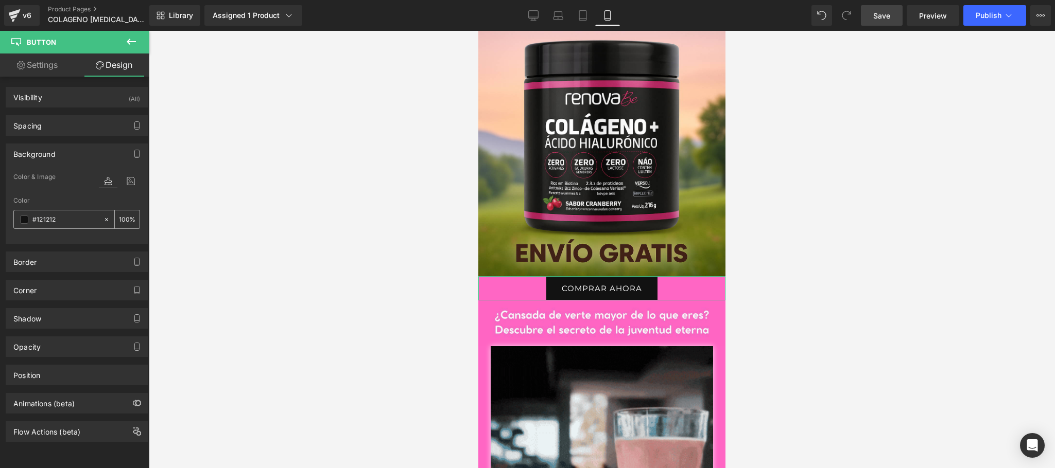
type input "0"
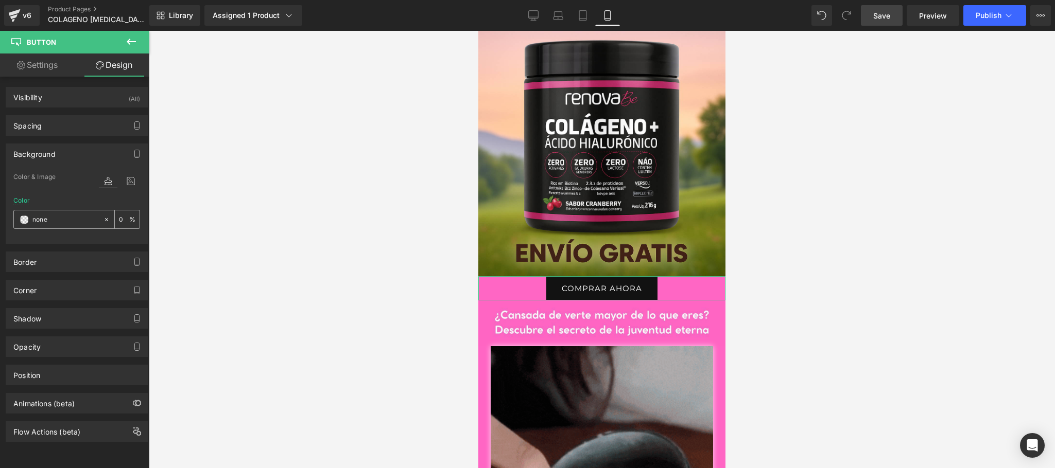
click at [105, 221] on icon at bounding box center [106, 219] width 7 height 7
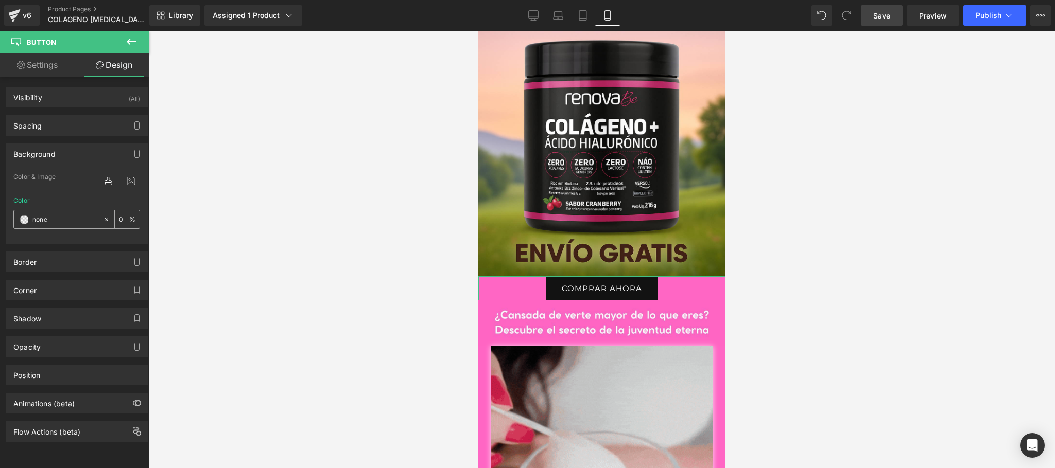
click at [103, 221] on icon at bounding box center [106, 219] width 7 height 7
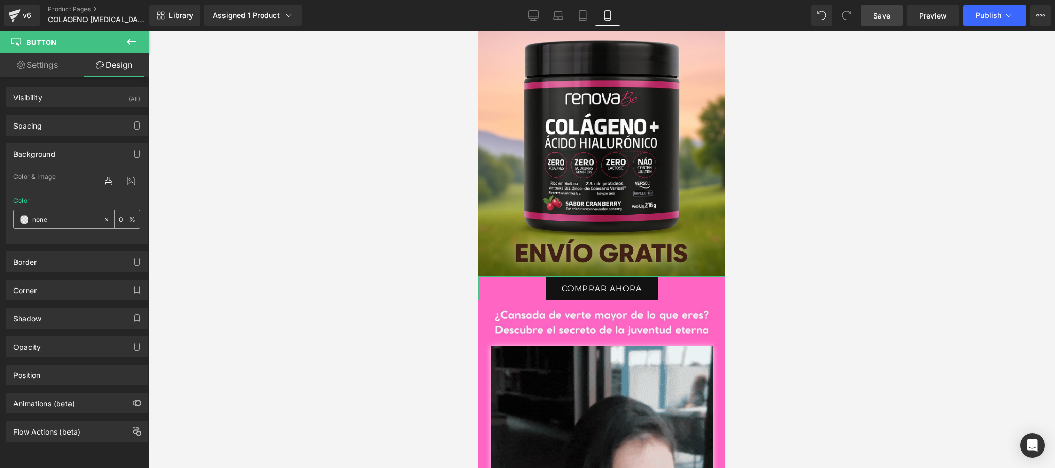
click at [28, 218] on span at bounding box center [24, 220] width 8 height 8
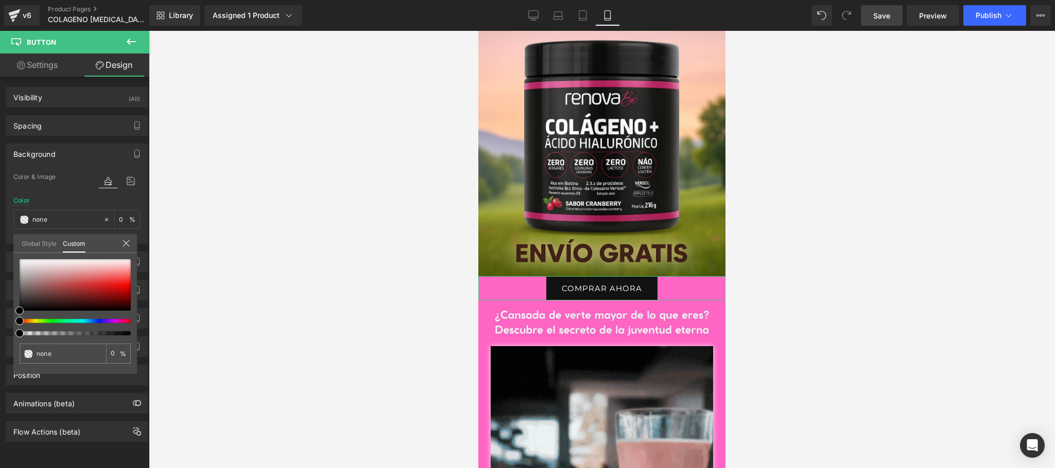
type input "#000000"
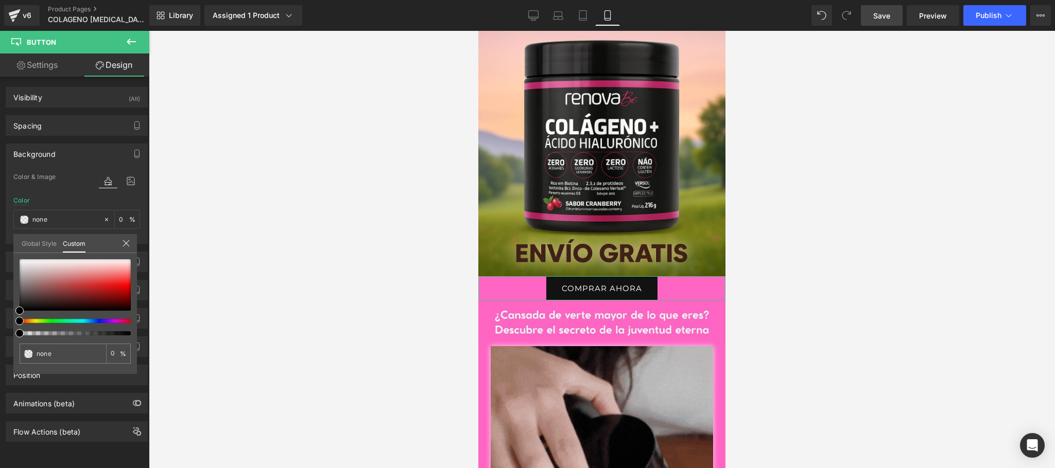
type input "100"
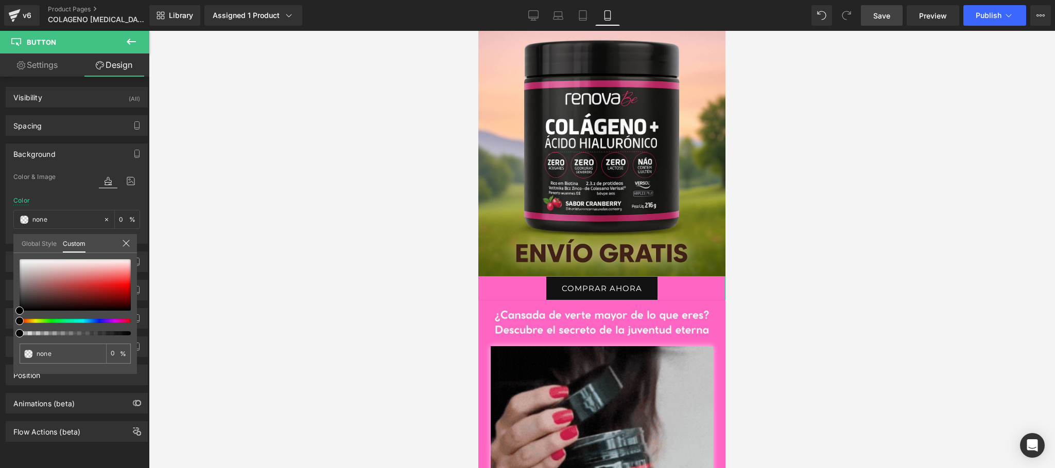
type input "#000000"
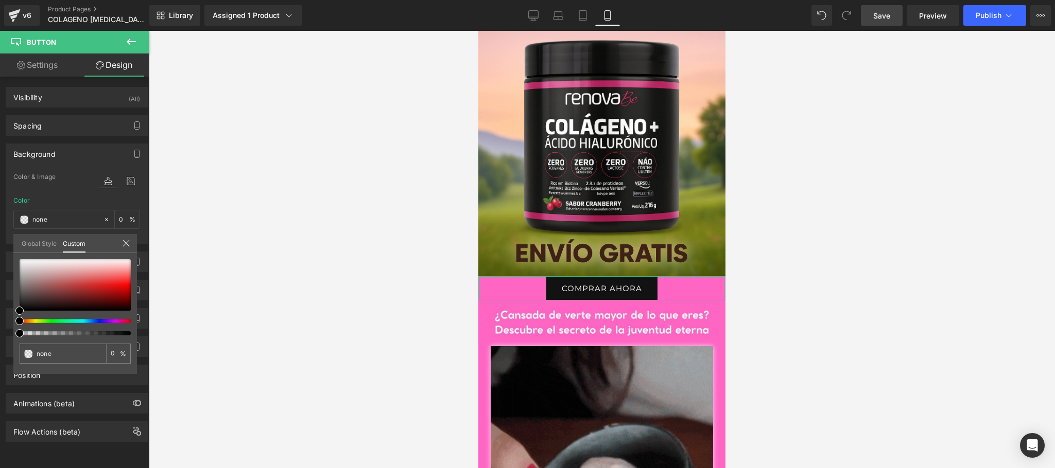
type input "100"
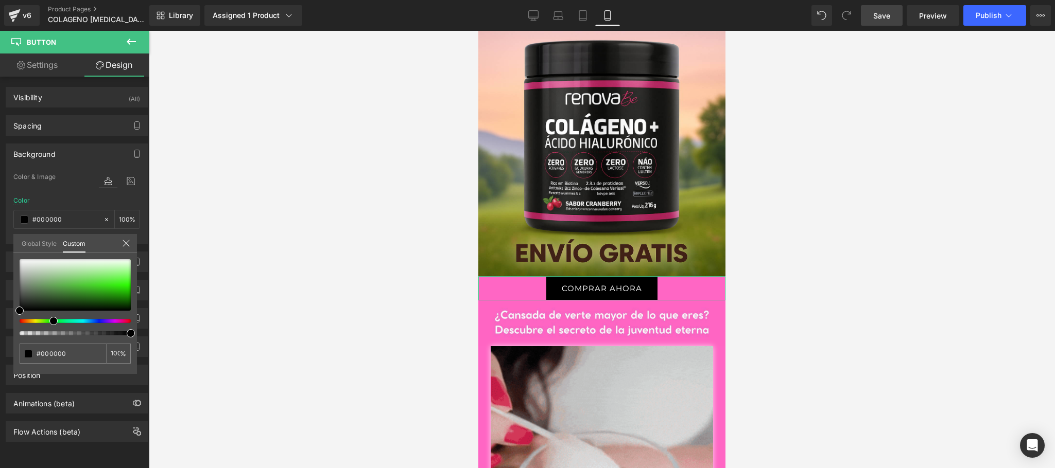
drag, startPoint x: 19, startPoint y: 321, endPoint x: 49, endPoint y: 322, distance: 30.4
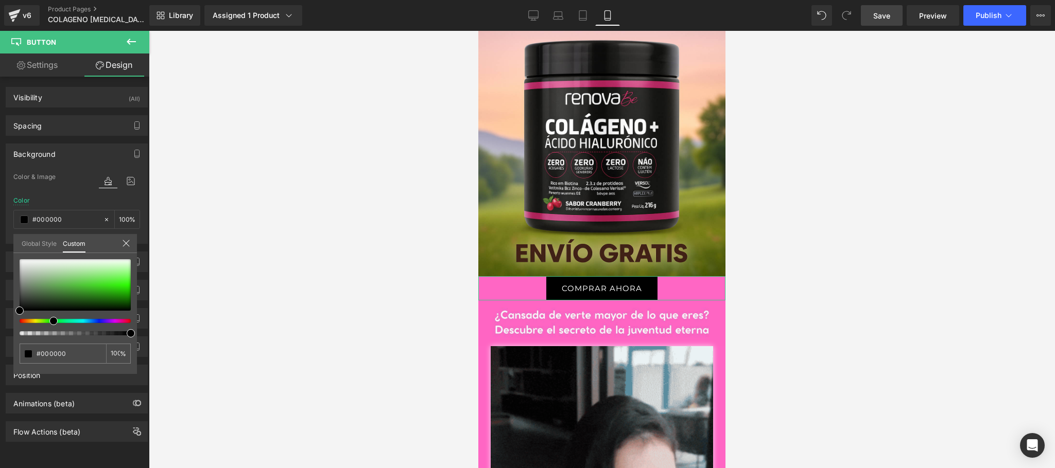
click at [49, 322] on span at bounding box center [53, 321] width 8 height 8
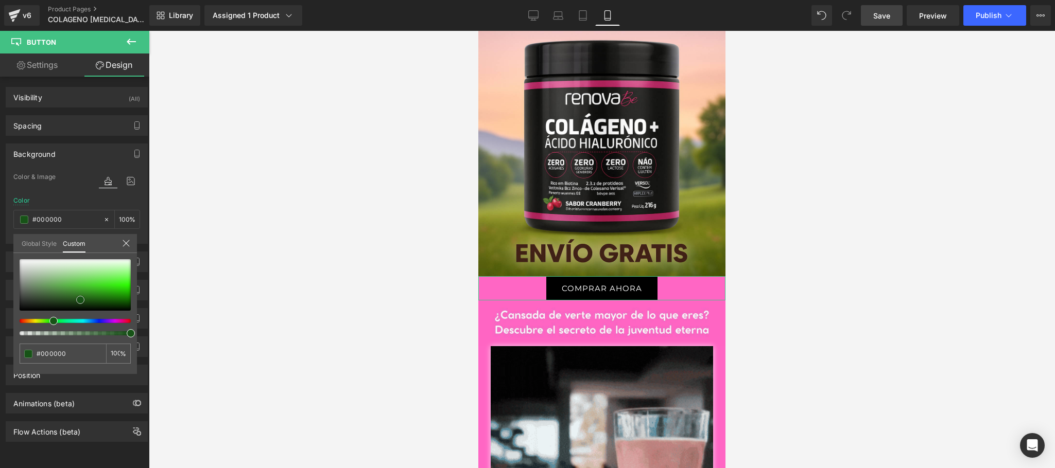
type input "#176317"
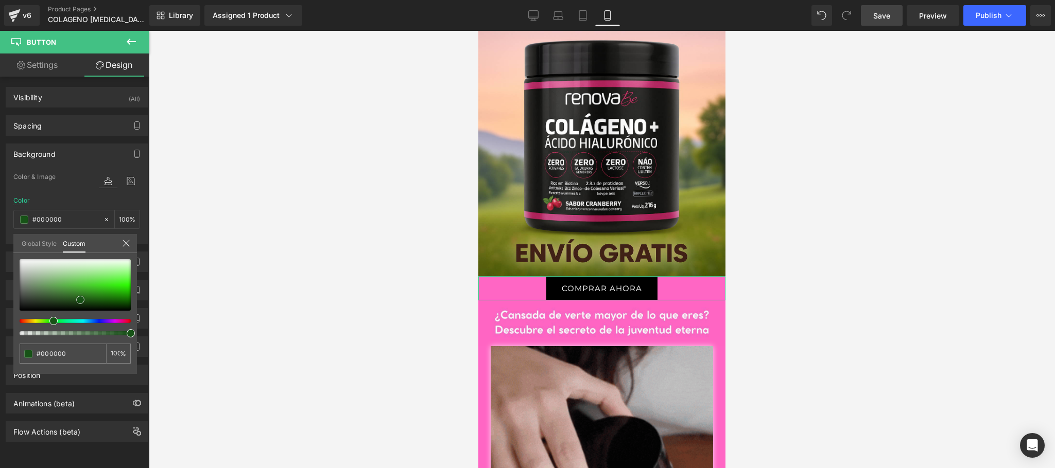
type input "#176317"
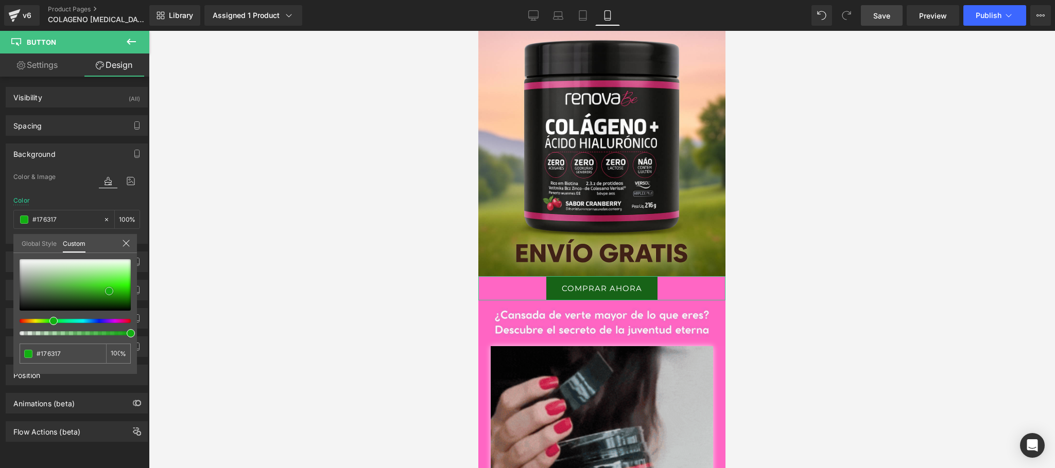
type input "#198919"
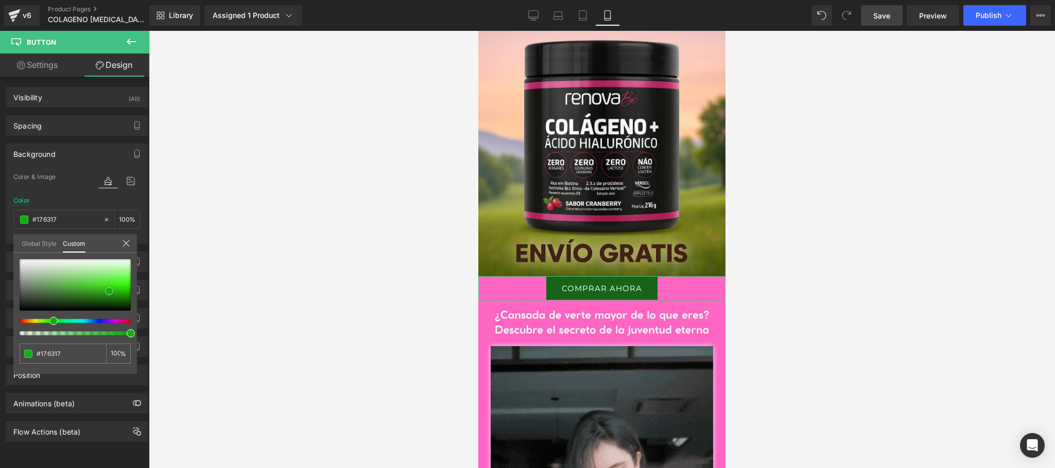
type input "#198919"
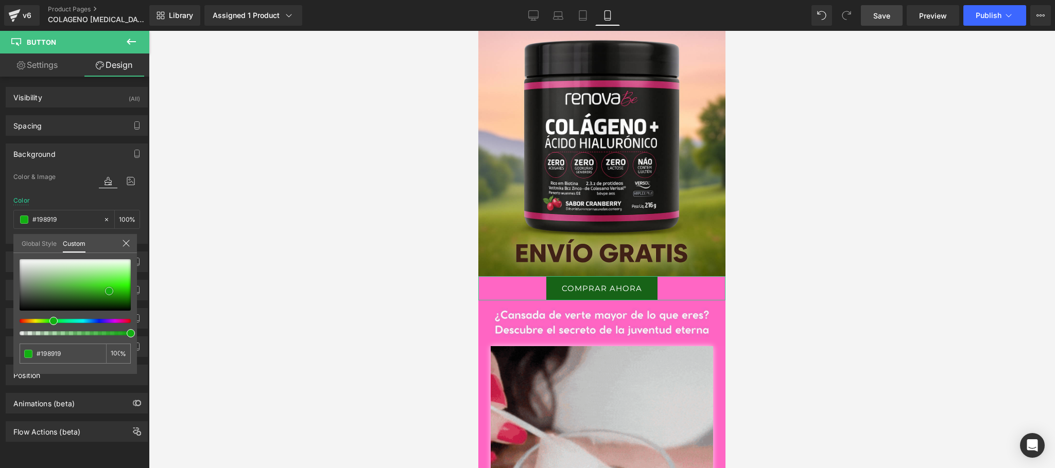
type input "#12af12"
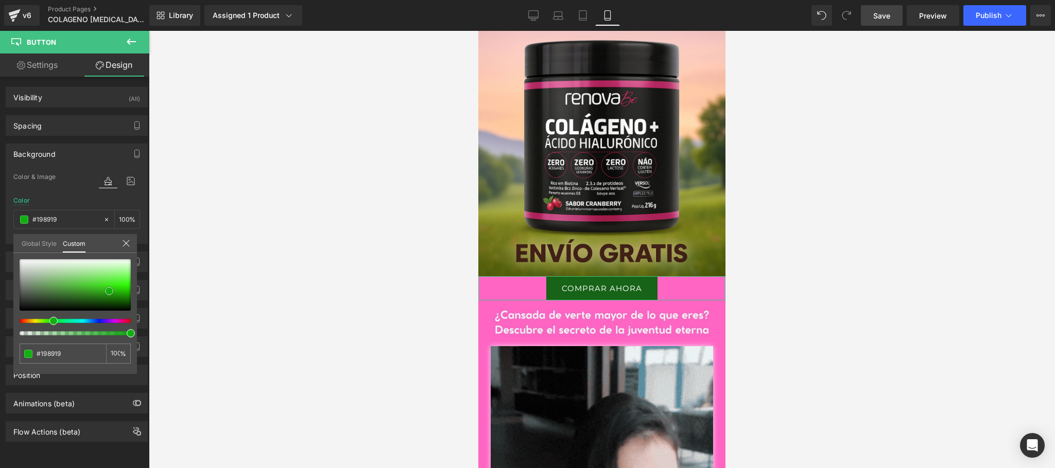
type input "#12af12"
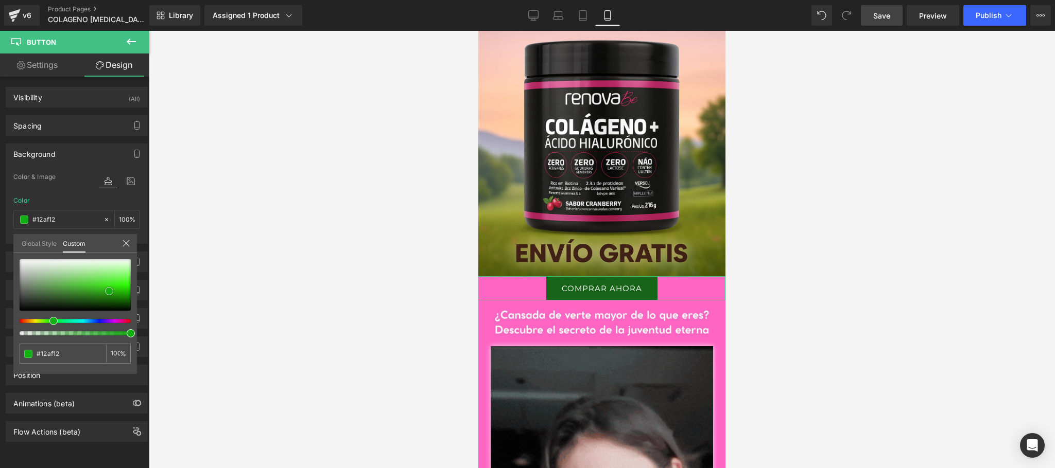
type input "#10b110"
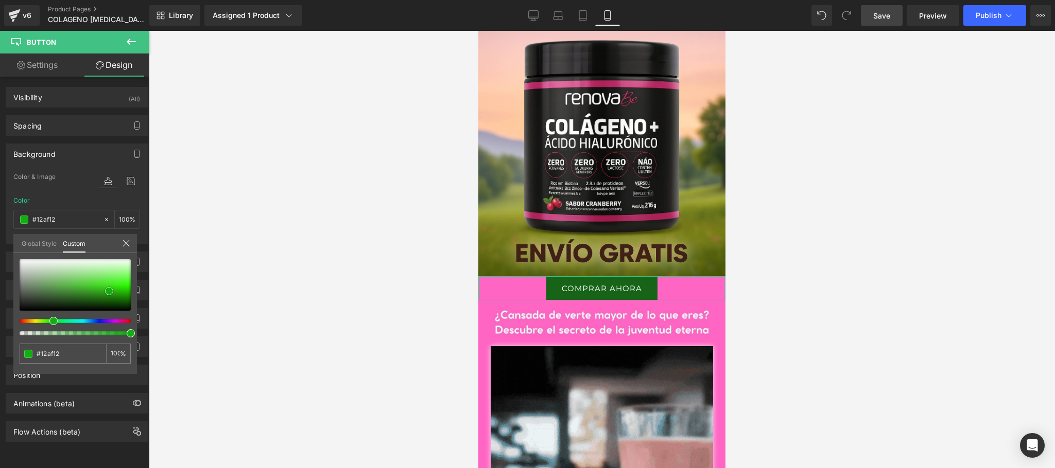
type input "#10b110"
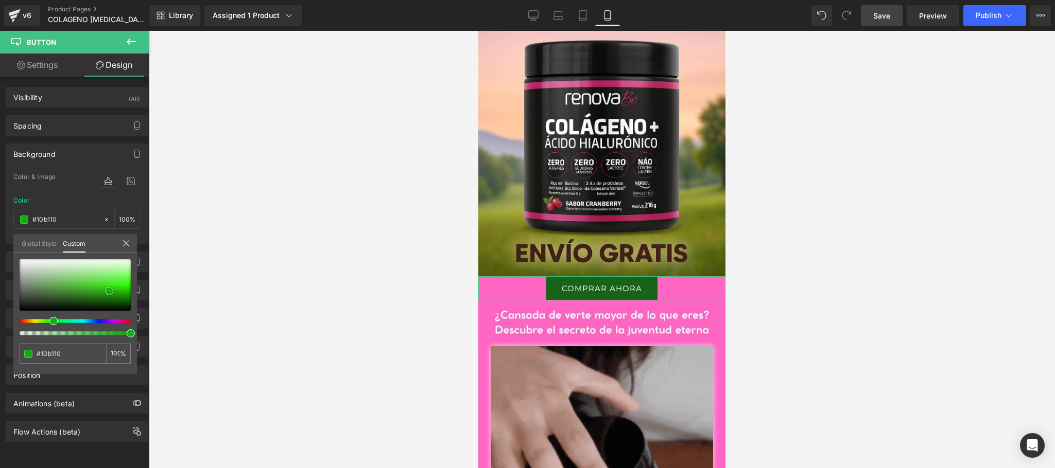
type input "#0cb90c"
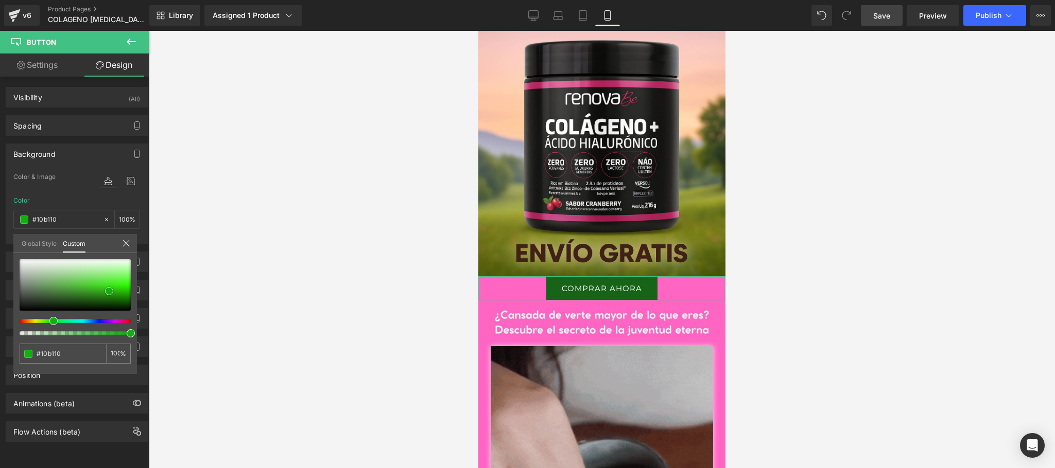
type input "#0cb90c"
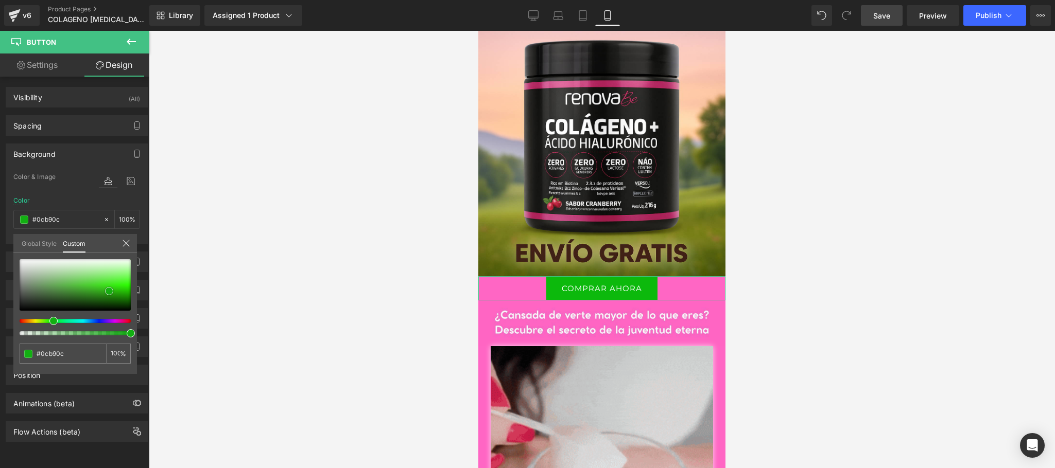
type input "#0bba0b"
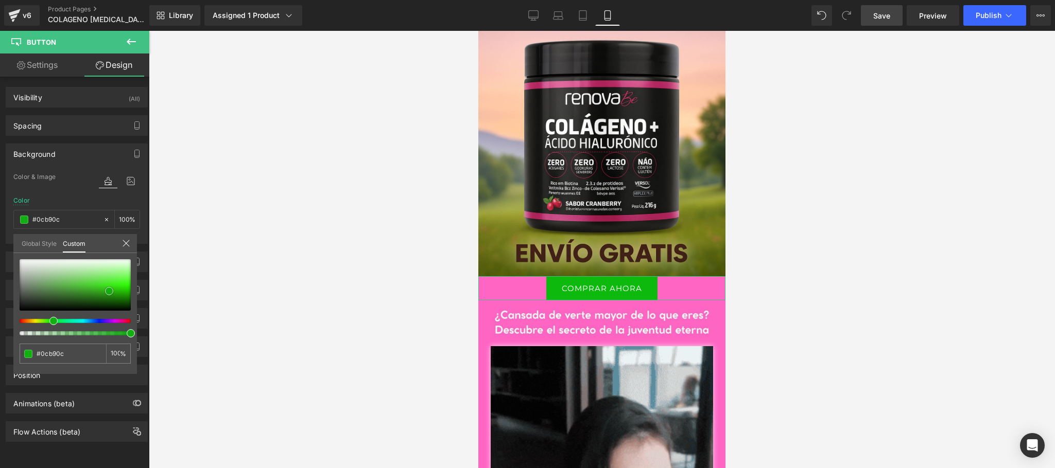
type input "#0bba0b"
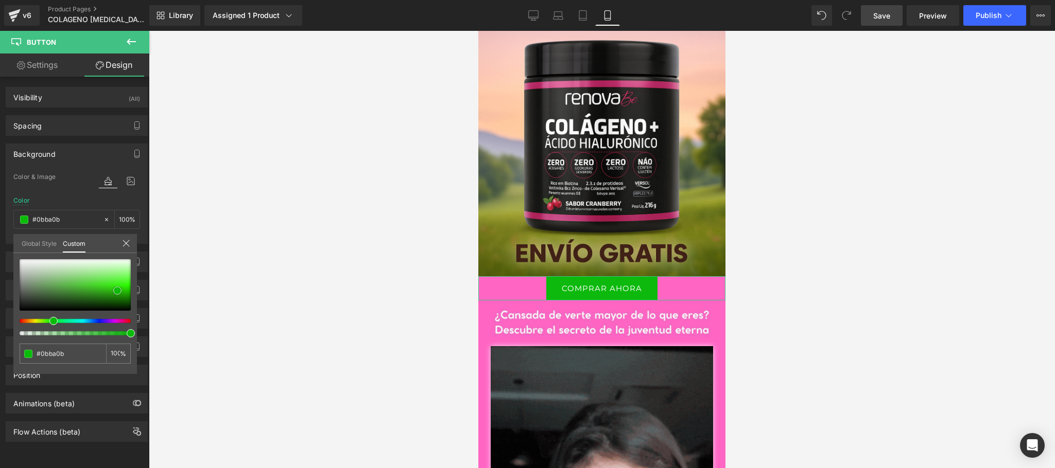
type input "#0abb0a"
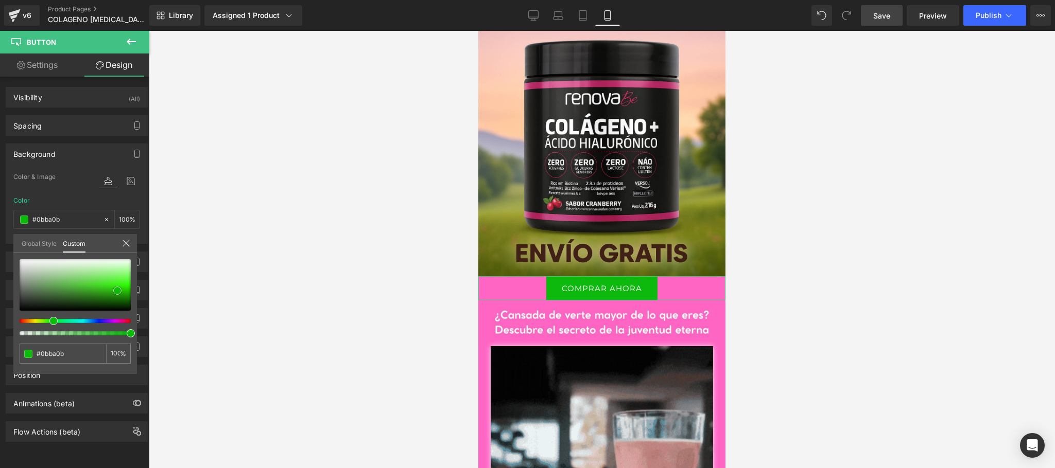
type input "#0abb0a"
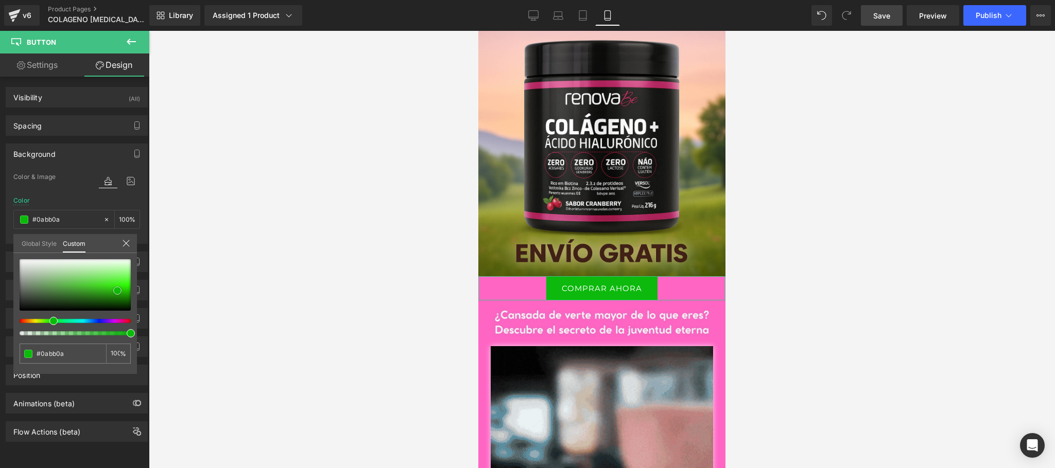
type input "#0ac60a"
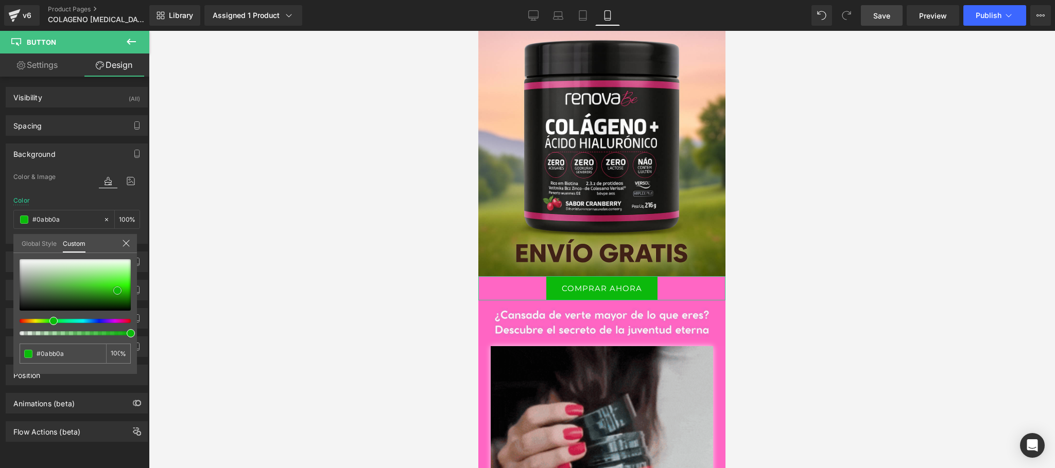
type input "#0ac60a"
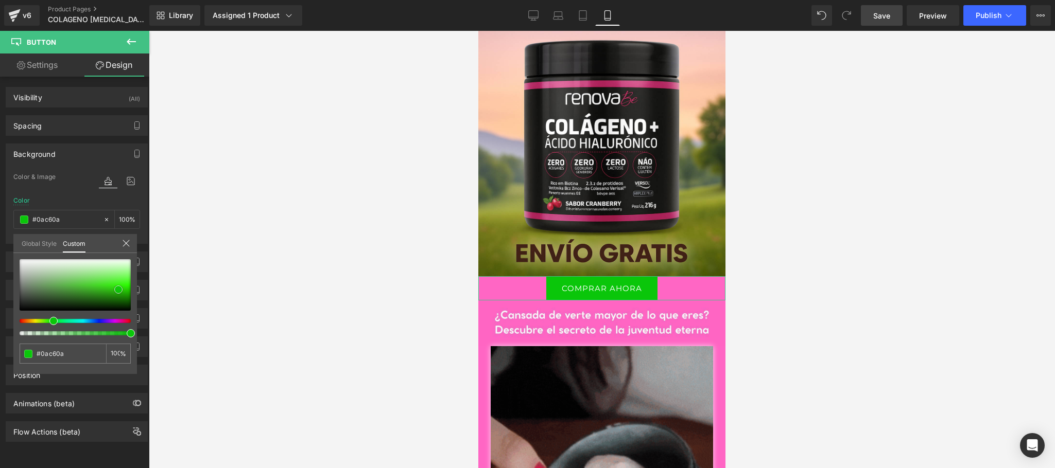
type input "#0bc50b"
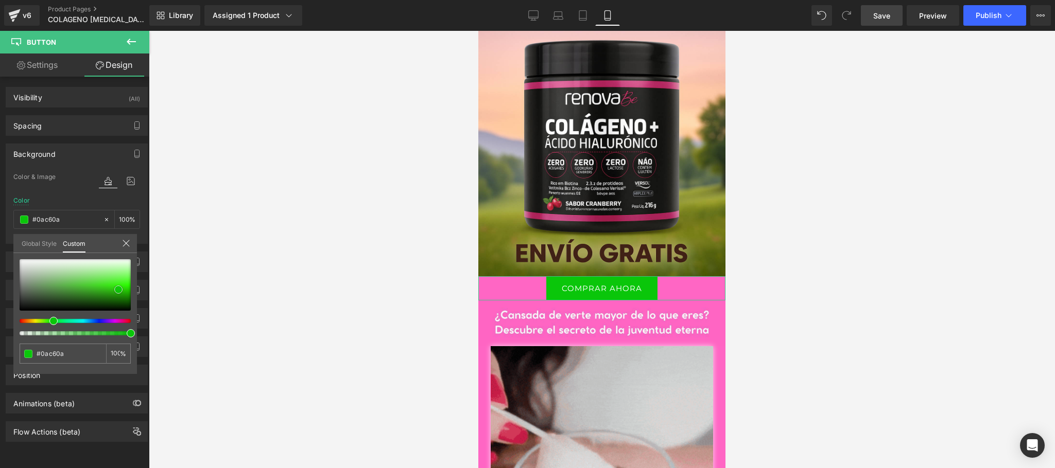
type input "#0bc50b"
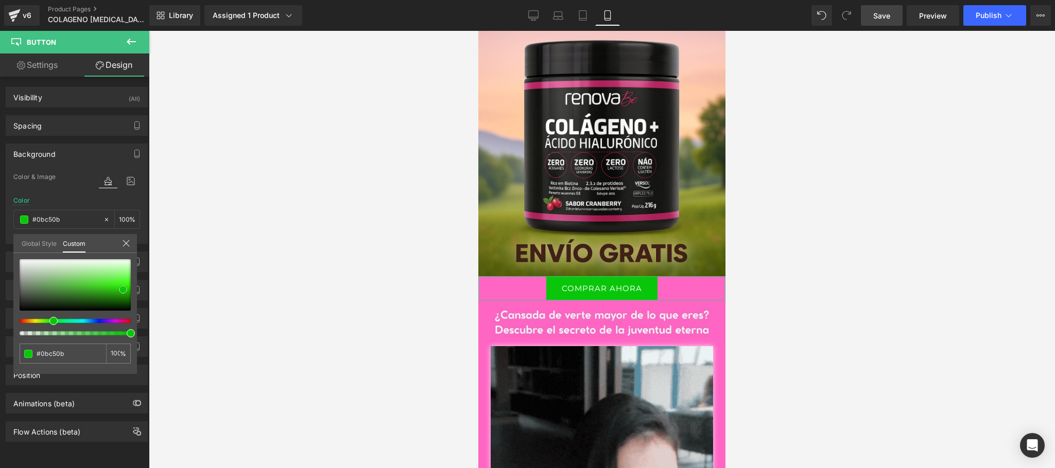
type input "#08c808"
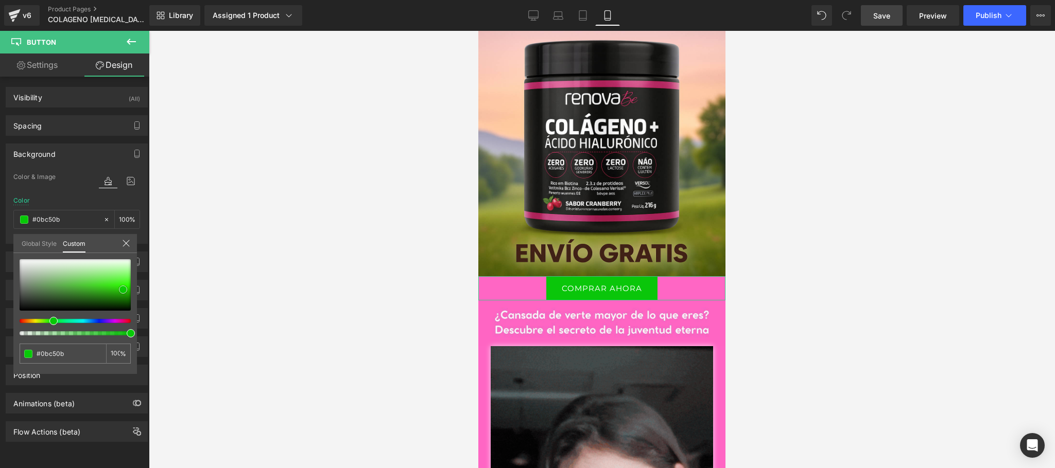
type input "#08c808"
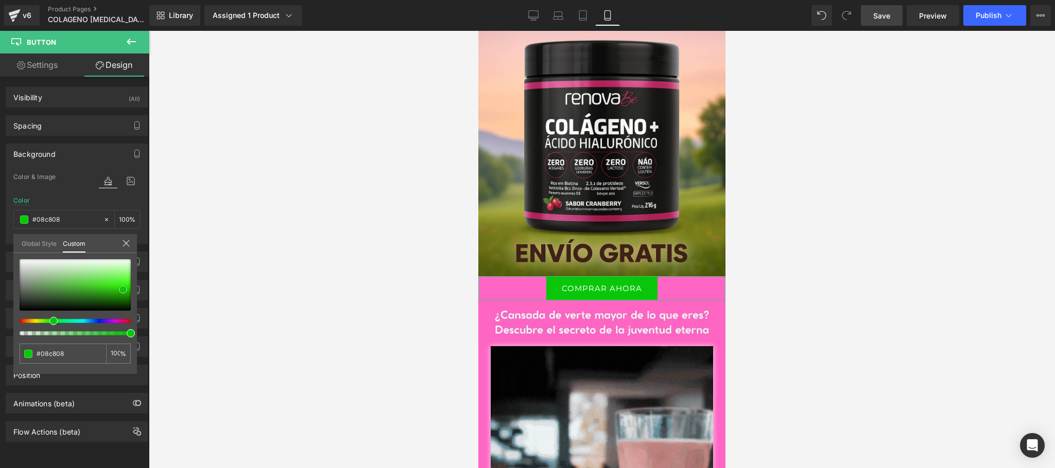
type input "#07c907"
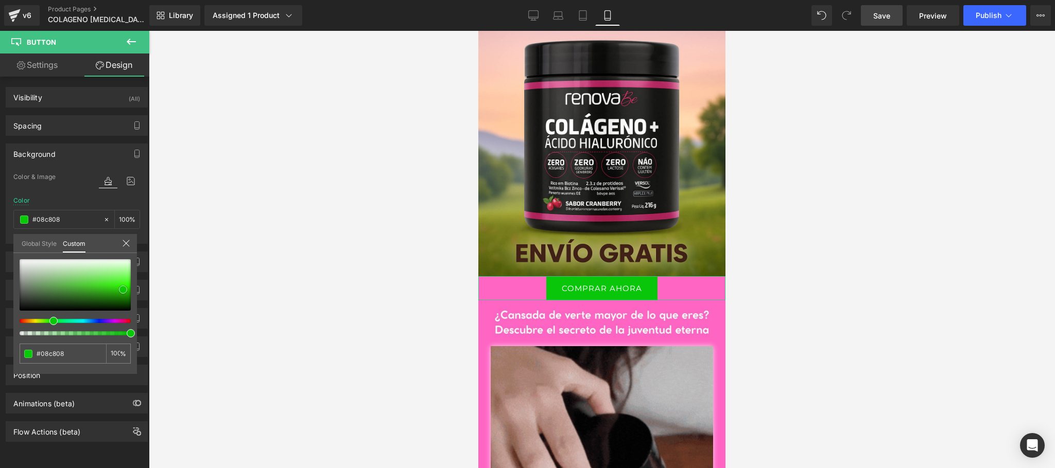
type input "#07c907"
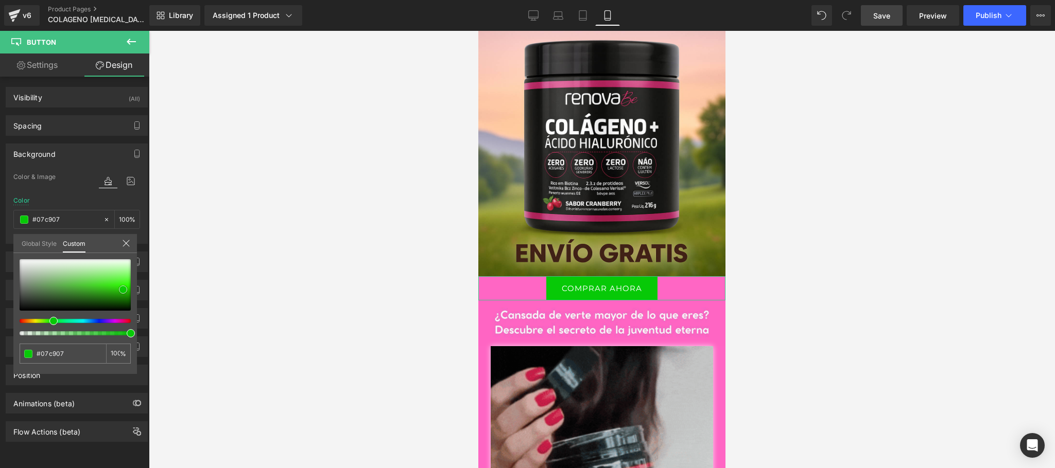
type input "#06ca06"
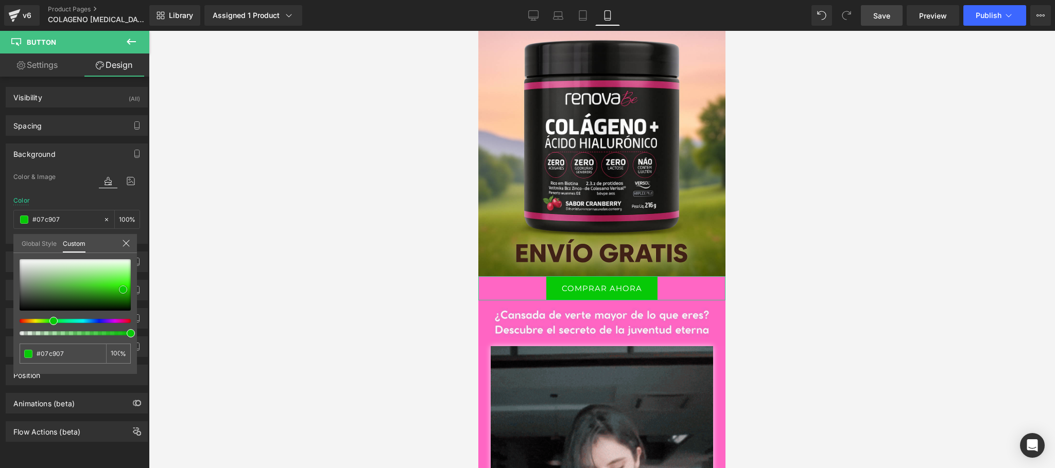
type input "#06ca06"
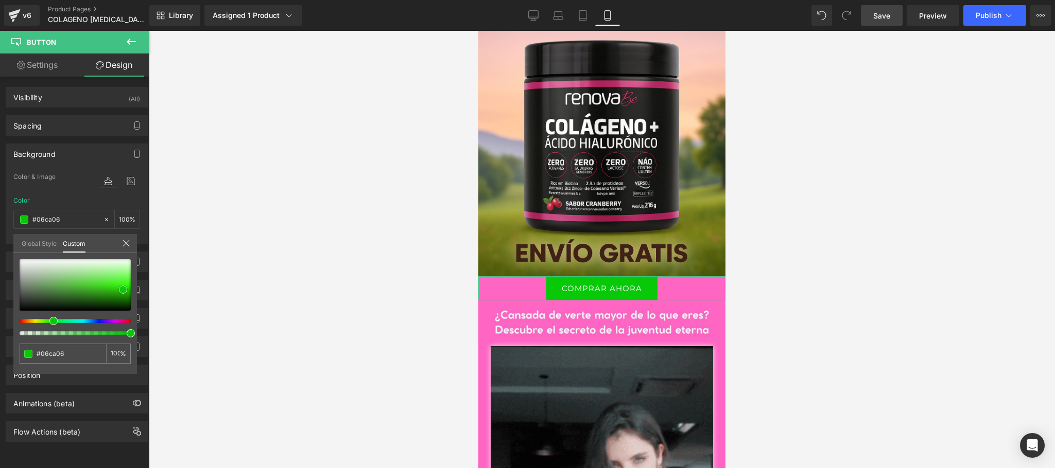
type input "#05cb05"
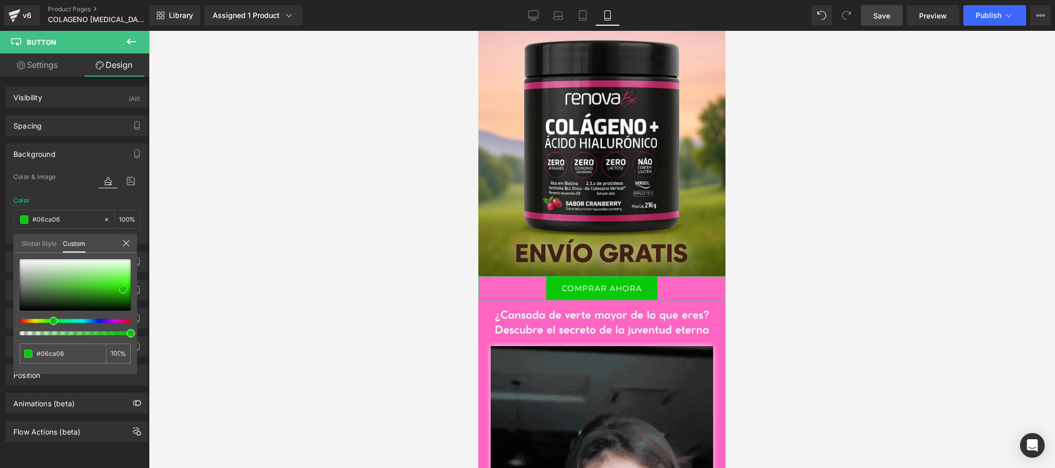
type input "#05cb05"
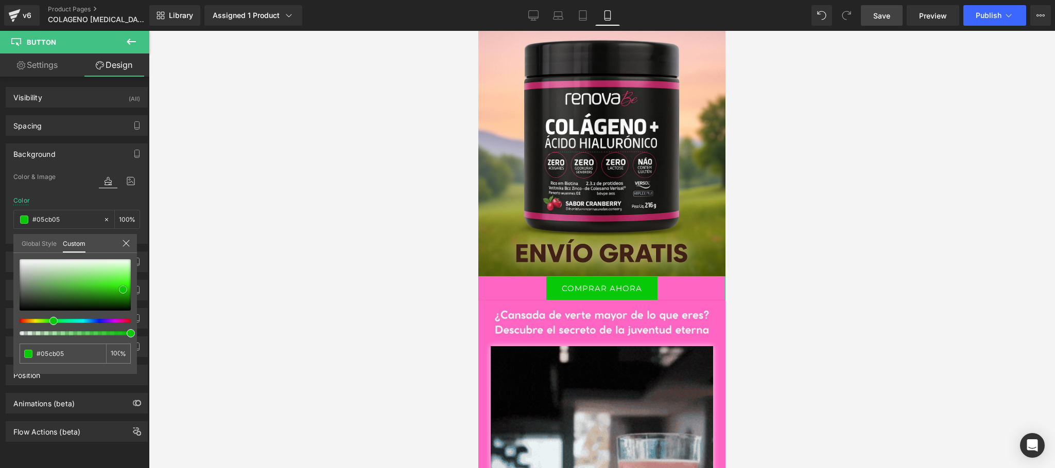
type input "#01d001"
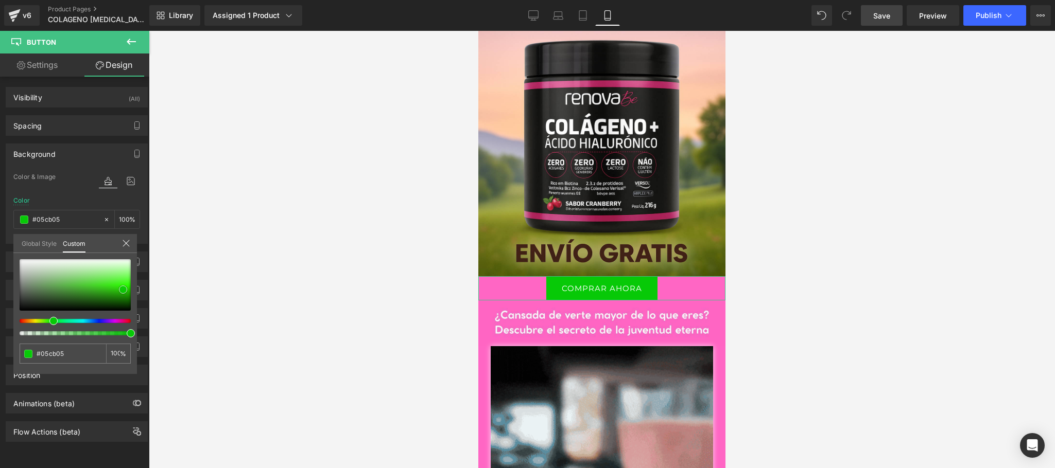
type input "#01d001"
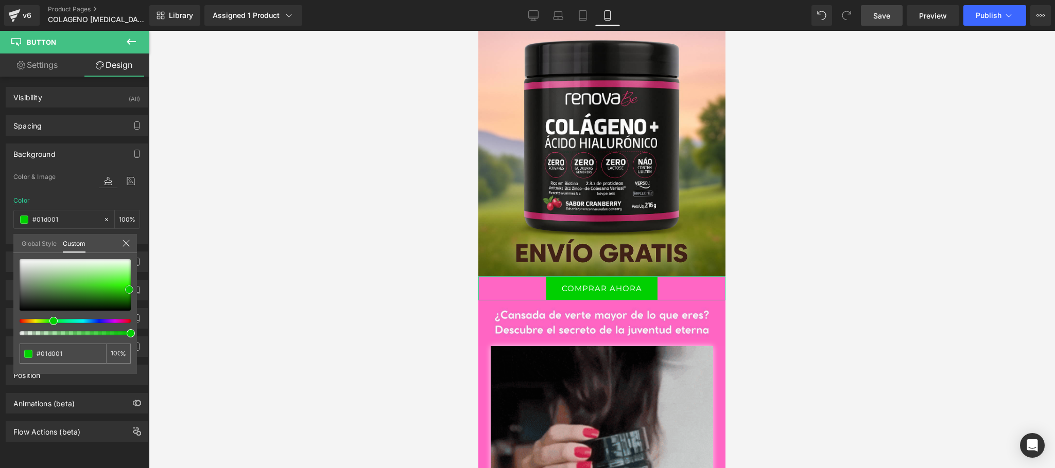
drag, startPoint x: 23, startPoint y: 310, endPoint x: 133, endPoint y: 289, distance: 111.7
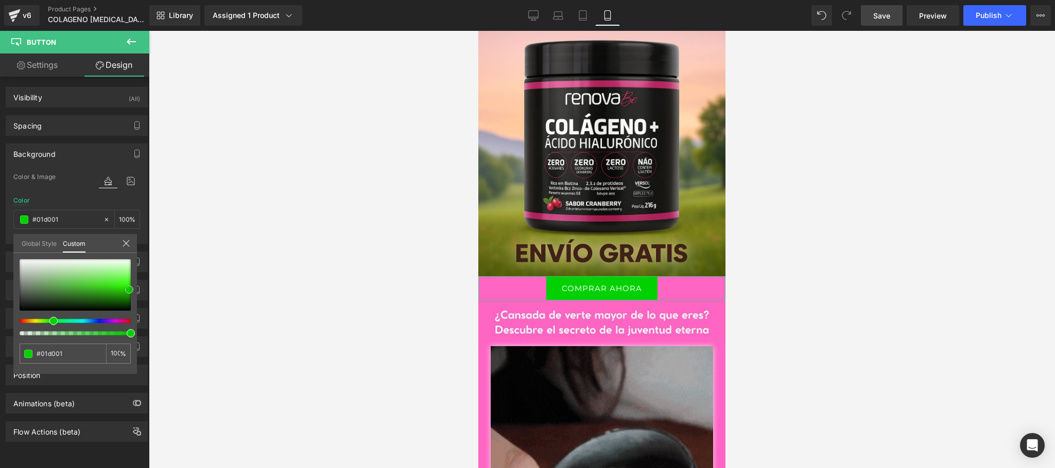
click at [133, 289] on span at bounding box center [129, 290] width 8 height 8
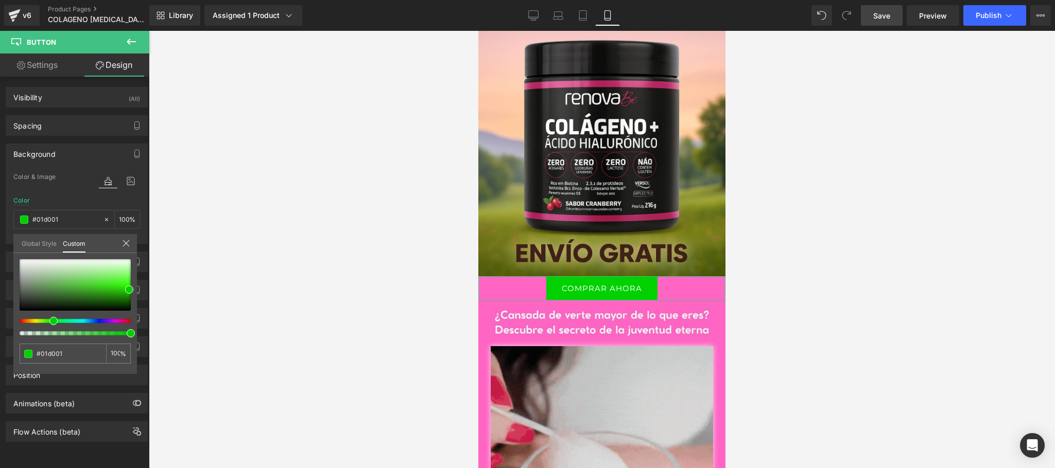
drag, startPoint x: 127, startPoint y: 248, endPoint x: 133, endPoint y: 258, distance: 11.8
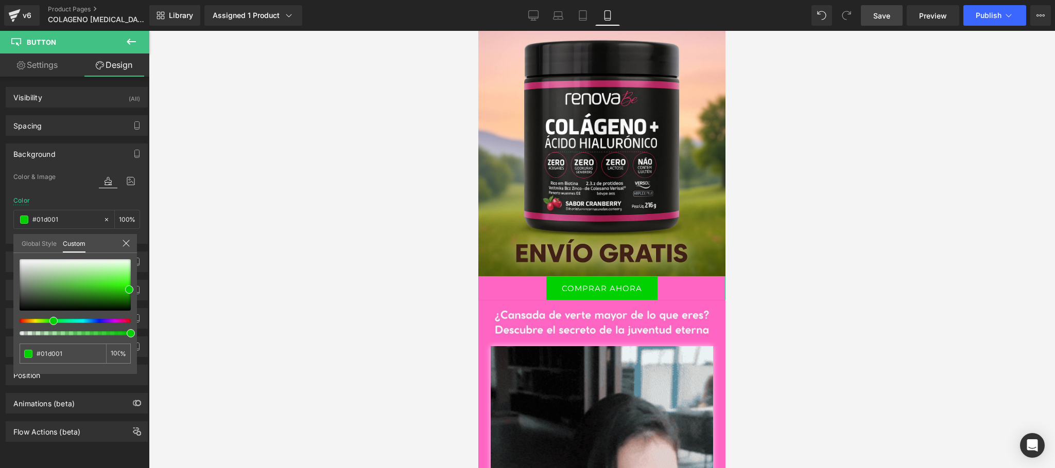
click at [127, 248] on div at bounding box center [126, 244] width 8 height 10
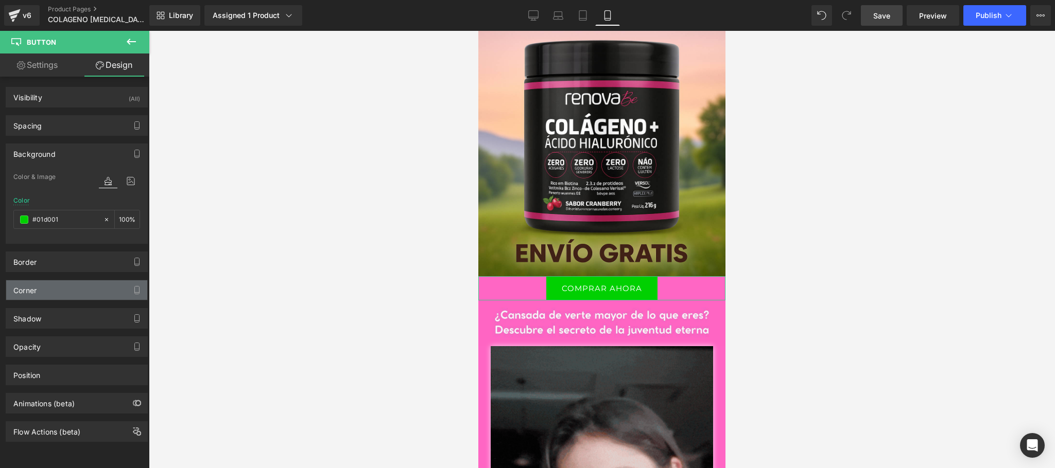
click at [42, 300] on div "Corner" at bounding box center [76, 291] width 141 height 20
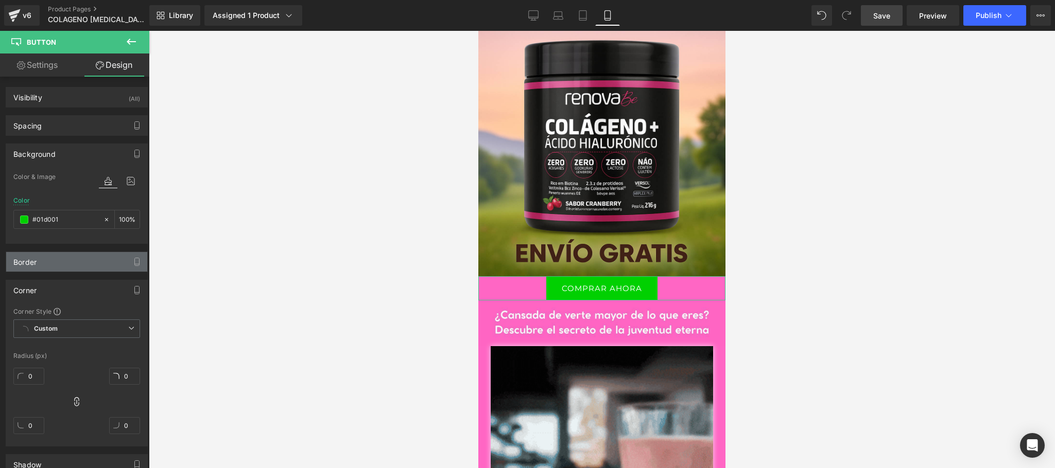
click at [92, 272] on div "Border" at bounding box center [76, 262] width 141 height 20
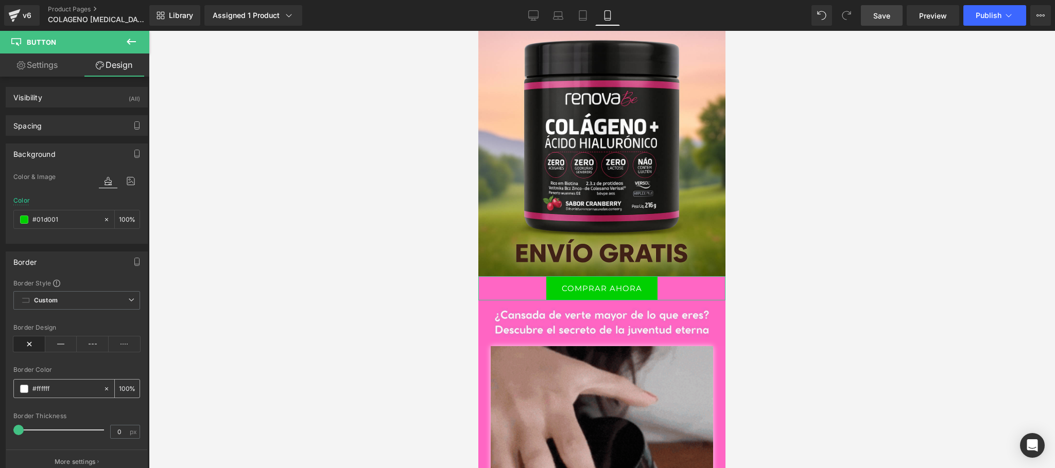
click at [23, 392] on span at bounding box center [24, 389] width 8 height 8
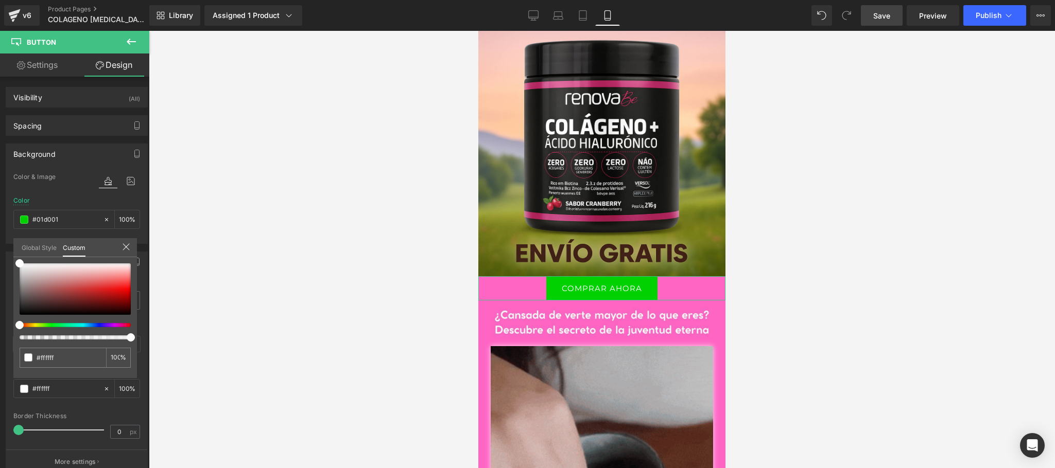
click at [123, 247] on icon at bounding box center [126, 247] width 8 height 8
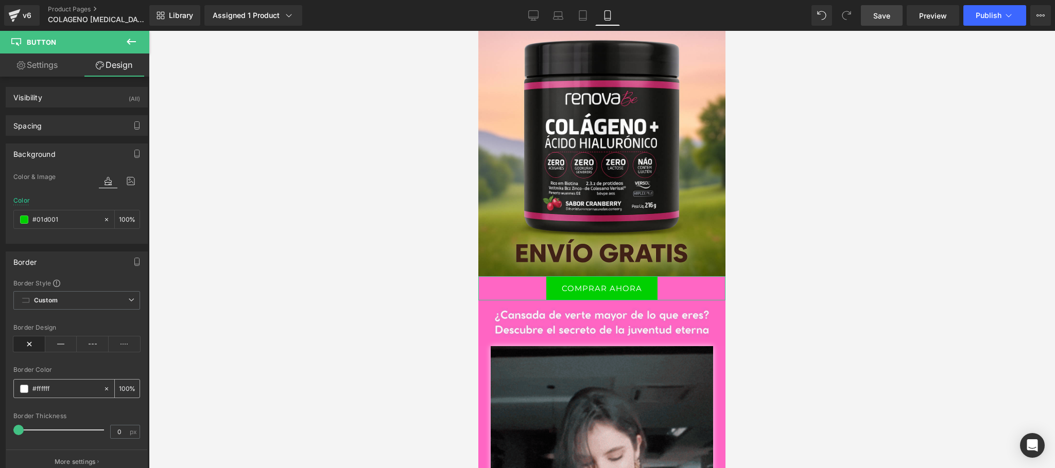
click at [28, 391] on span at bounding box center [24, 389] width 8 height 8
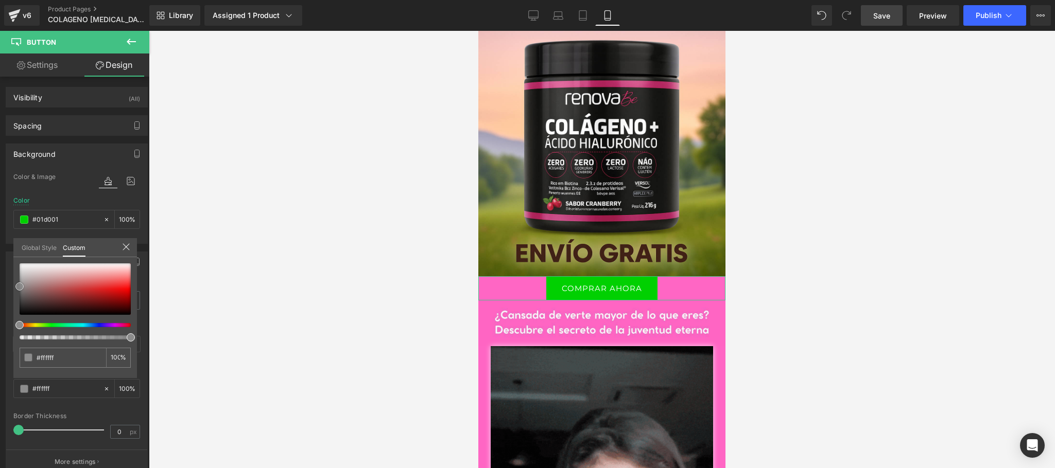
type input "#c1c1c1"
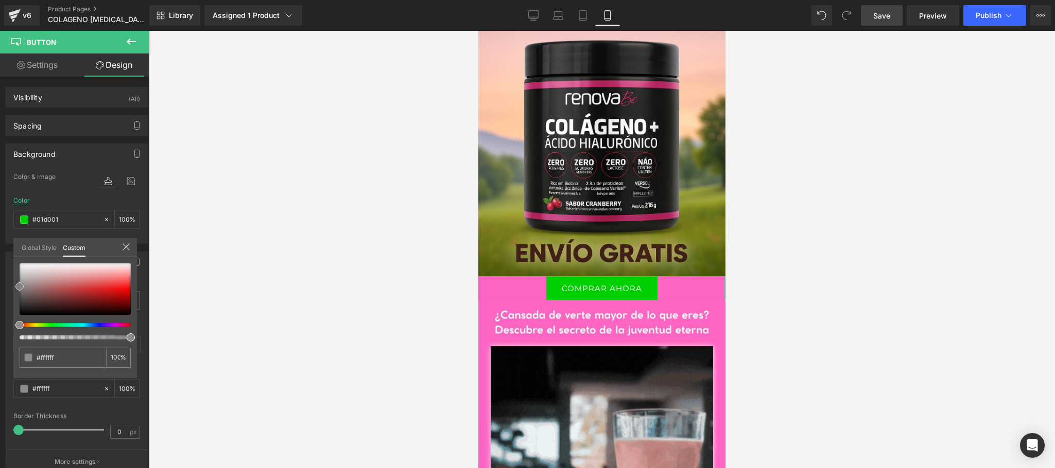
type input "#c1c1c1"
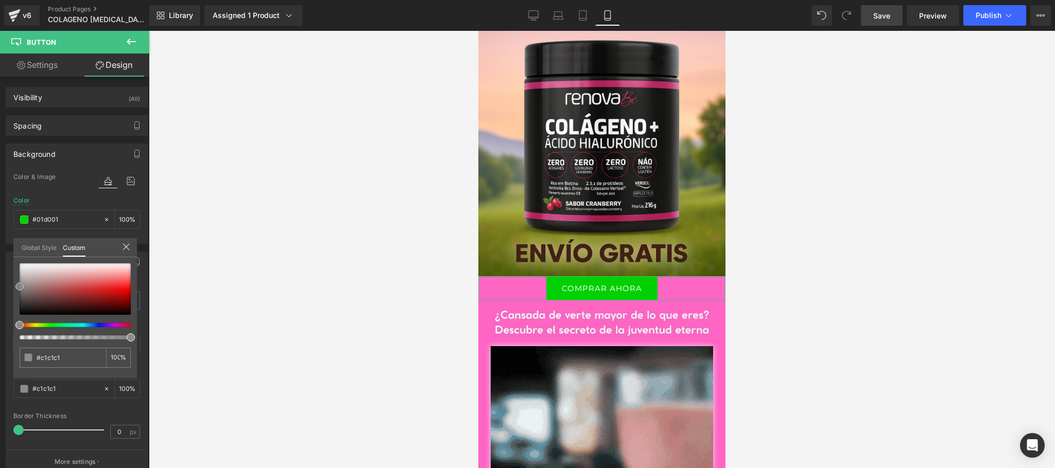
type input "#000000"
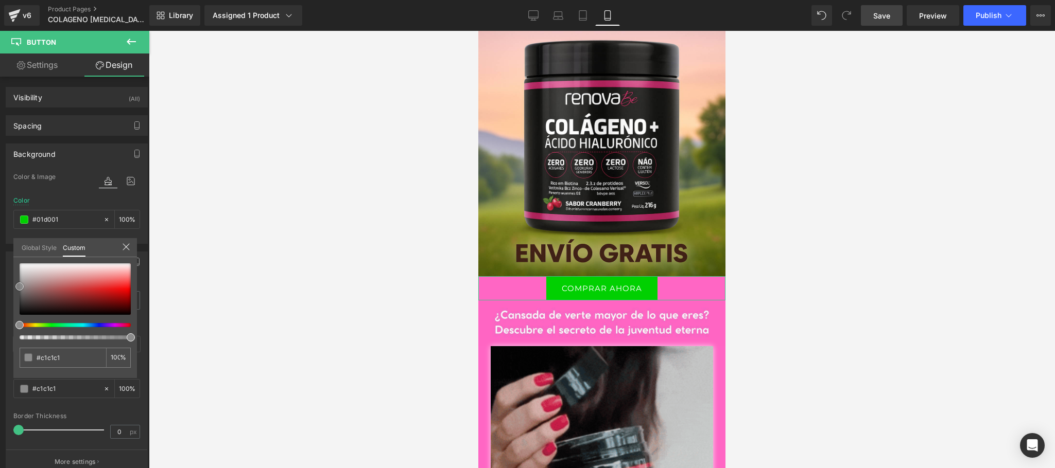
type input "#000000"
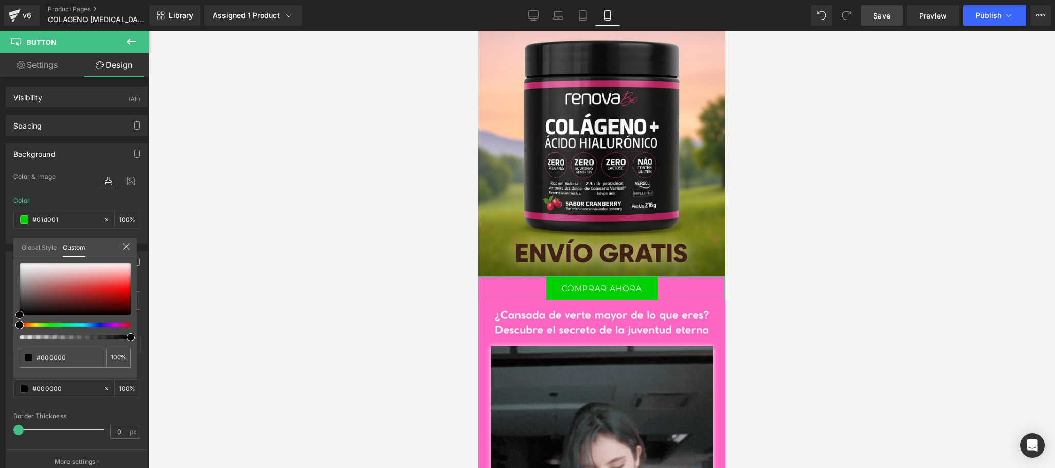
drag, startPoint x: 18, startPoint y: 267, endPoint x: 19, endPoint y: 329, distance: 62.3
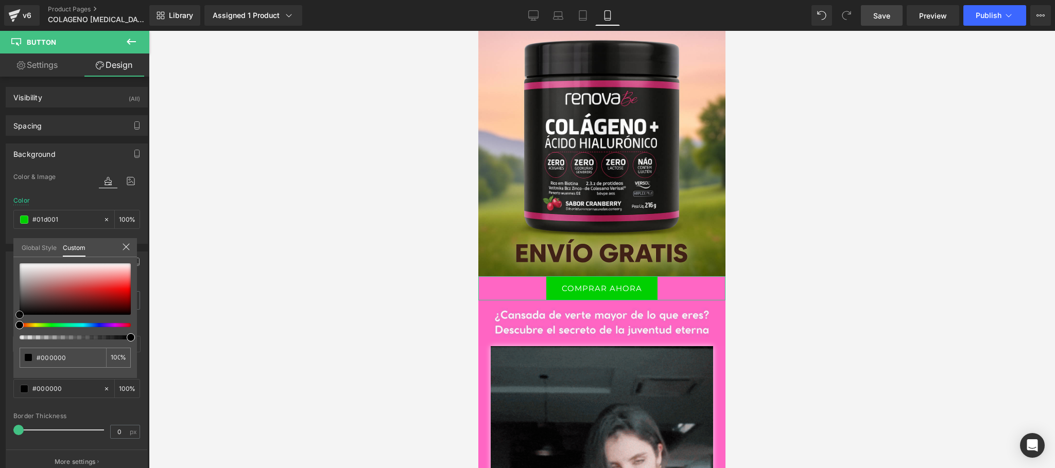
click at [19, 329] on div "#000000 100 %" at bounding box center [75, 321] width 124 height 115
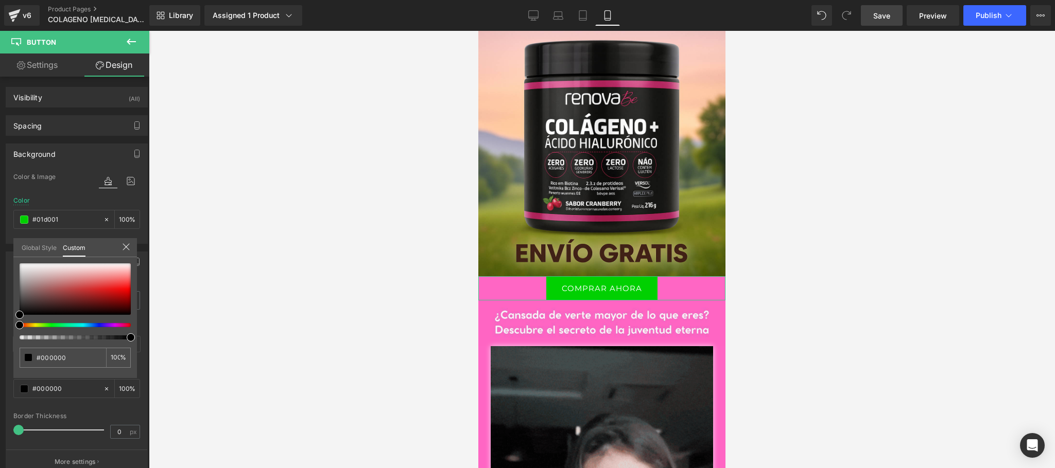
click at [123, 255] on div "Global Style Custom" at bounding box center [75, 247] width 124 height 19
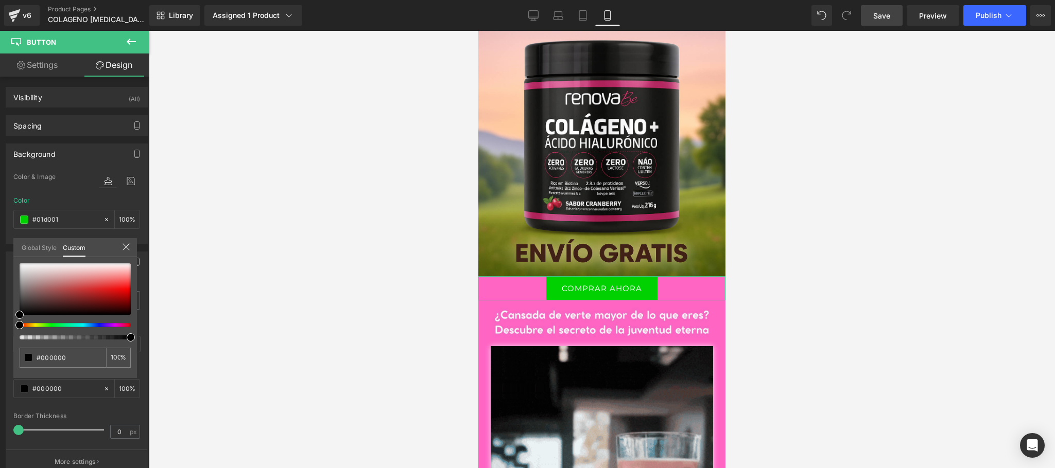
click at [124, 250] on icon at bounding box center [126, 247] width 8 height 8
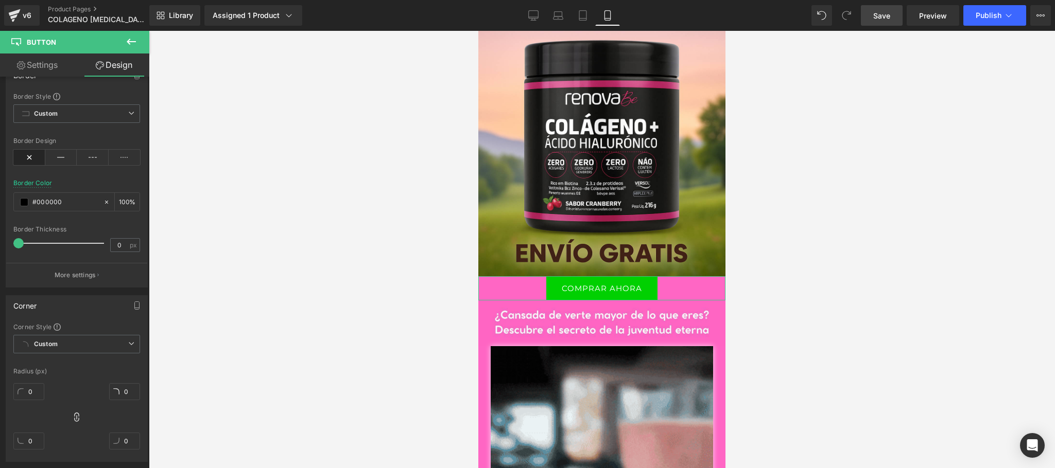
scroll to position [206, 0]
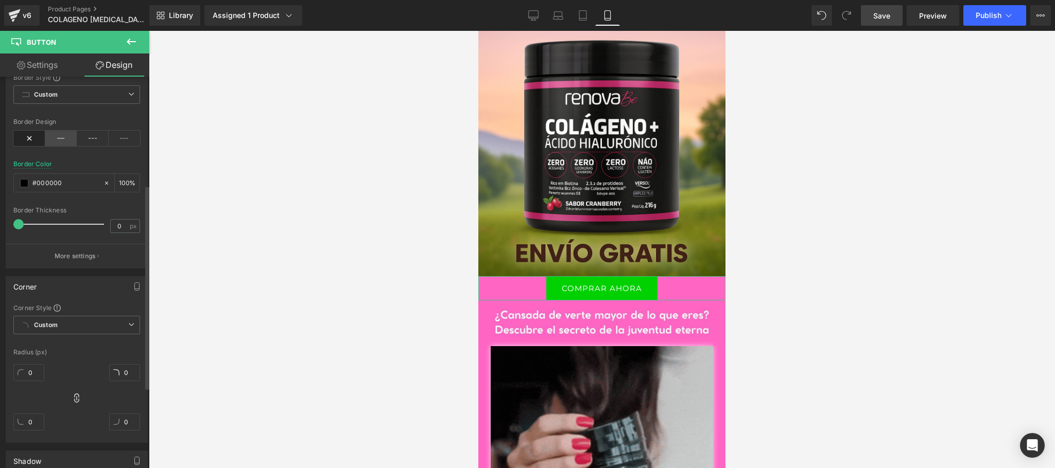
click at [64, 137] on icon at bounding box center [61, 138] width 32 height 15
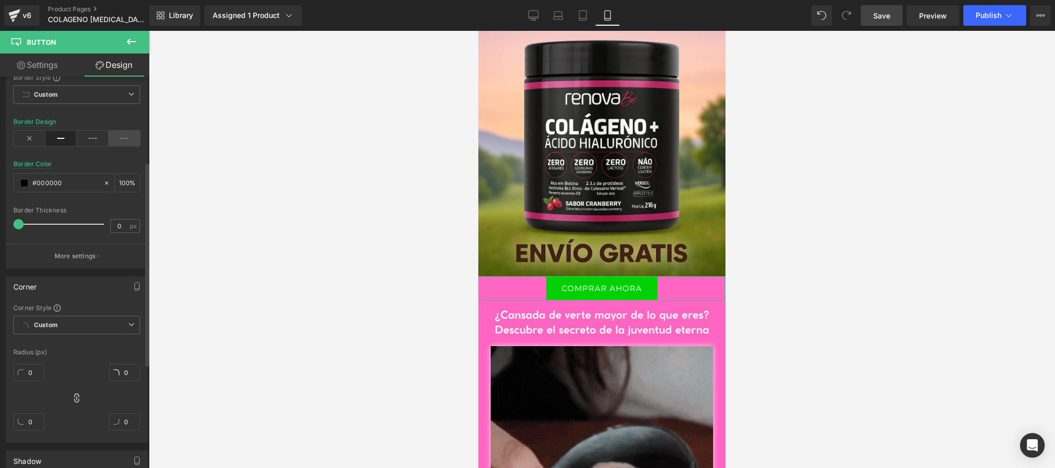
scroll to position [0, 0]
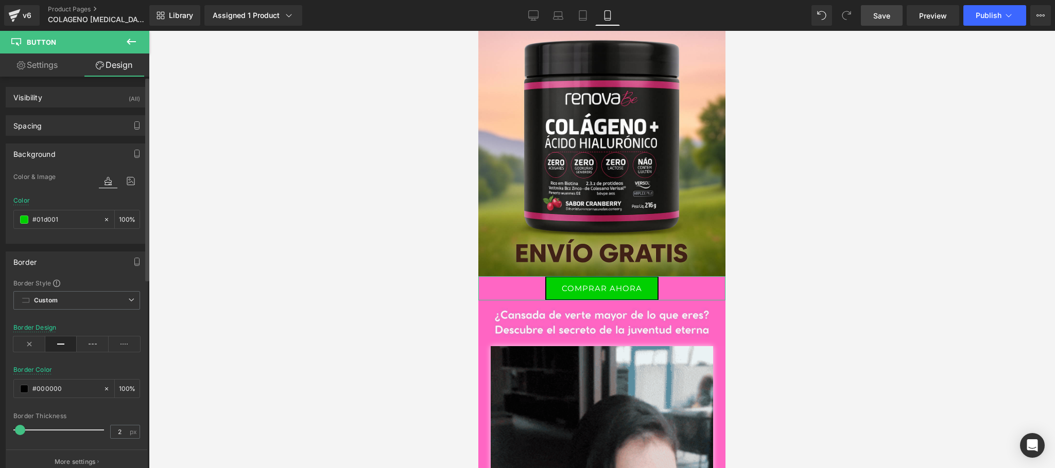
type input "3"
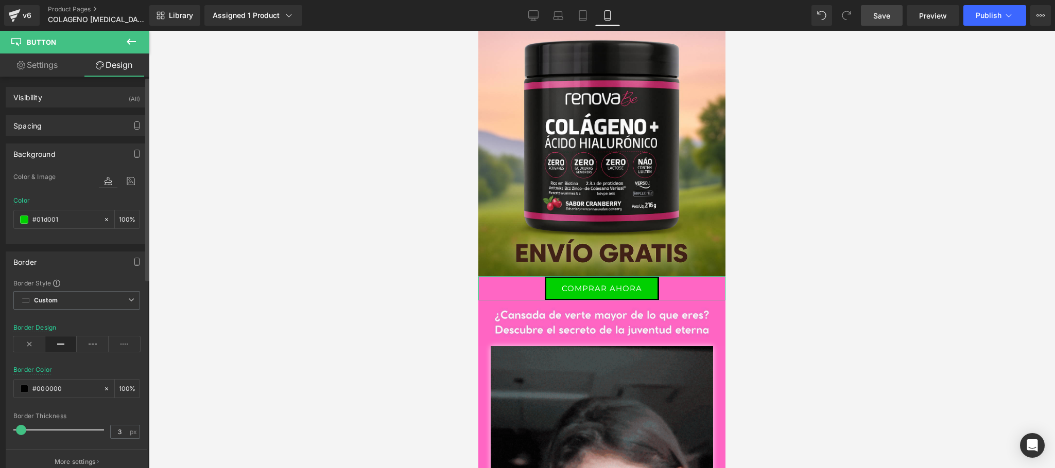
click at [21, 432] on span at bounding box center [21, 430] width 10 height 10
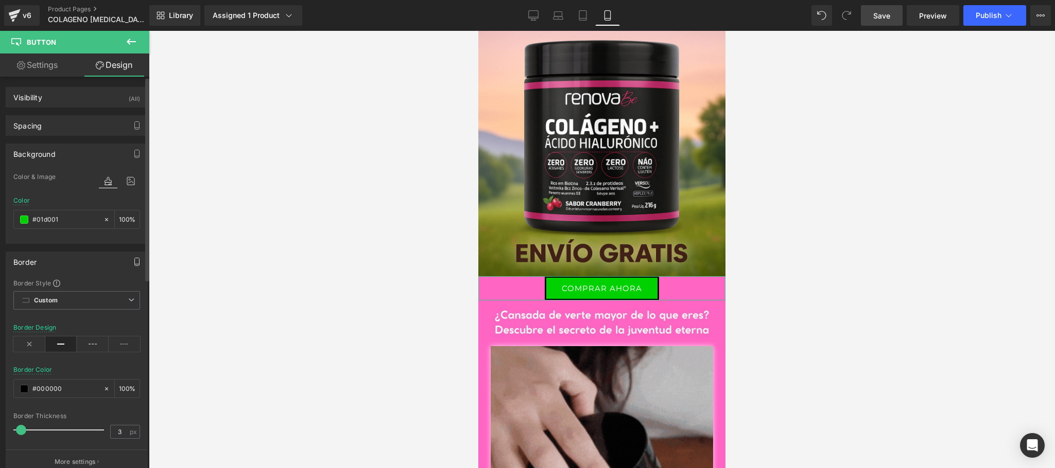
click at [135, 266] on icon "button" at bounding box center [137, 262] width 5 height 8
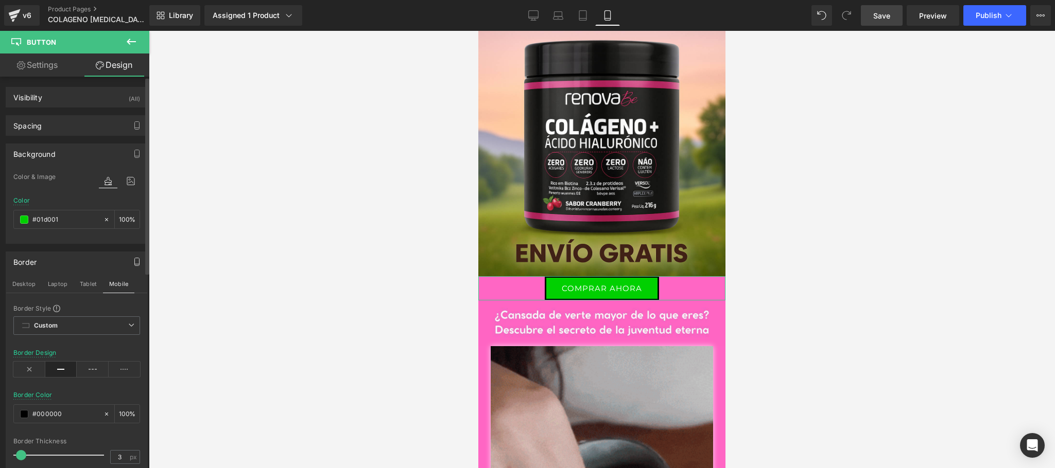
click at [87, 266] on div "Border" at bounding box center [76, 262] width 141 height 20
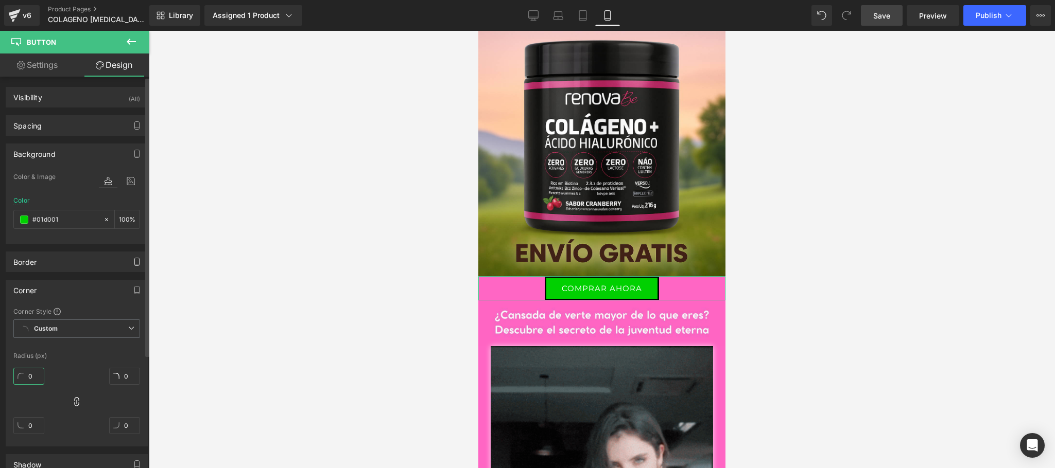
type input "2"
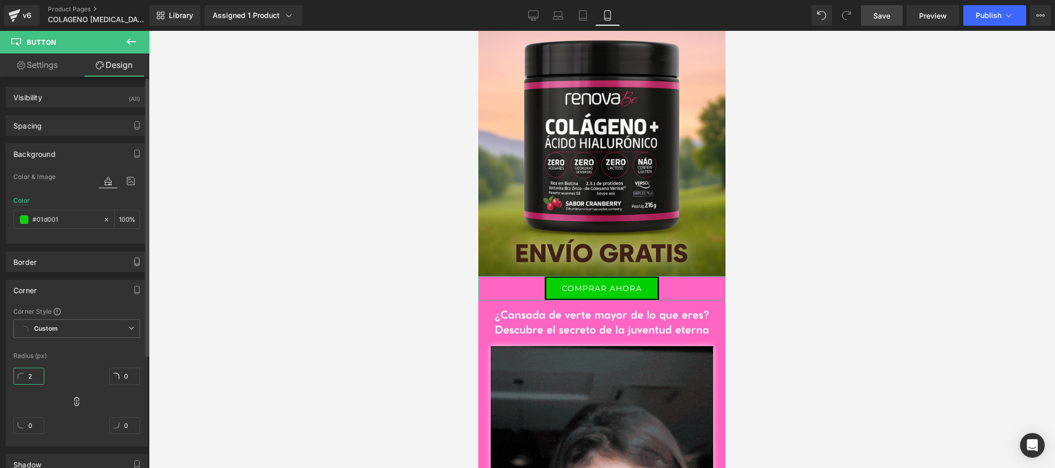
type input "2"
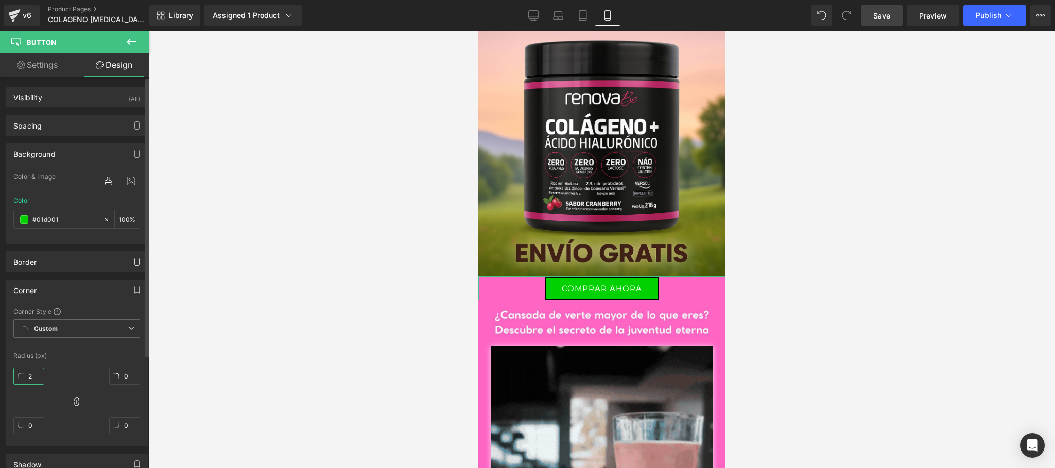
type input "2"
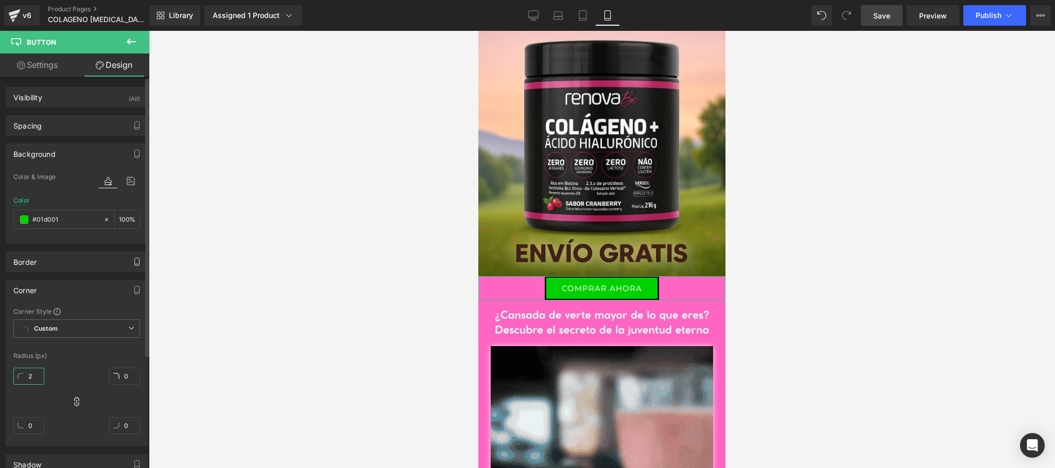
type input "2"
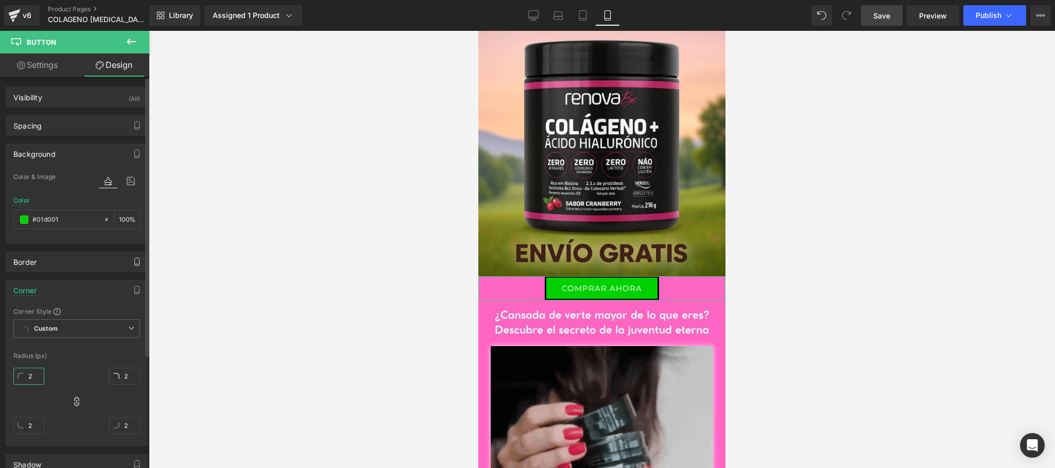
drag, startPoint x: 36, startPoint y: 380, endPoint x: 23, endPoint y: 380, distance: 12.9
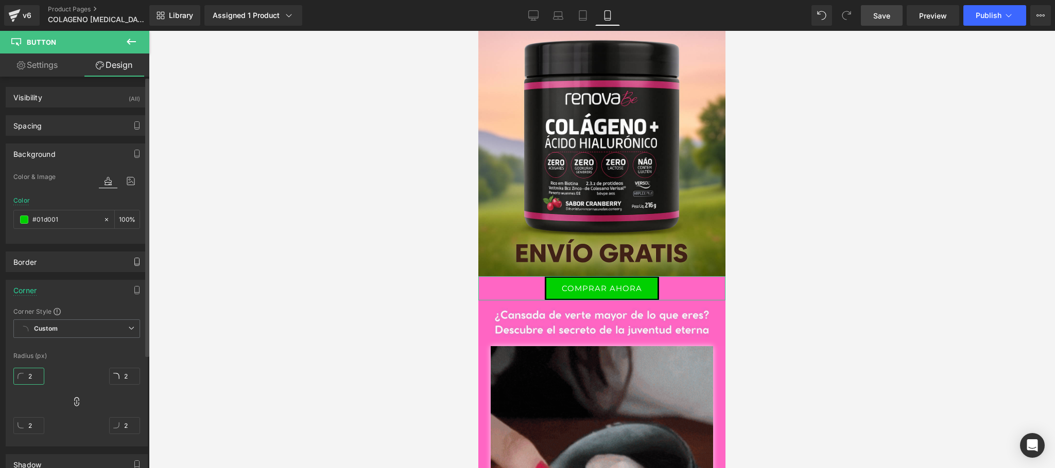
click at [23, 380] on input "2" at bounding box center [28, 376] width 31 height 17
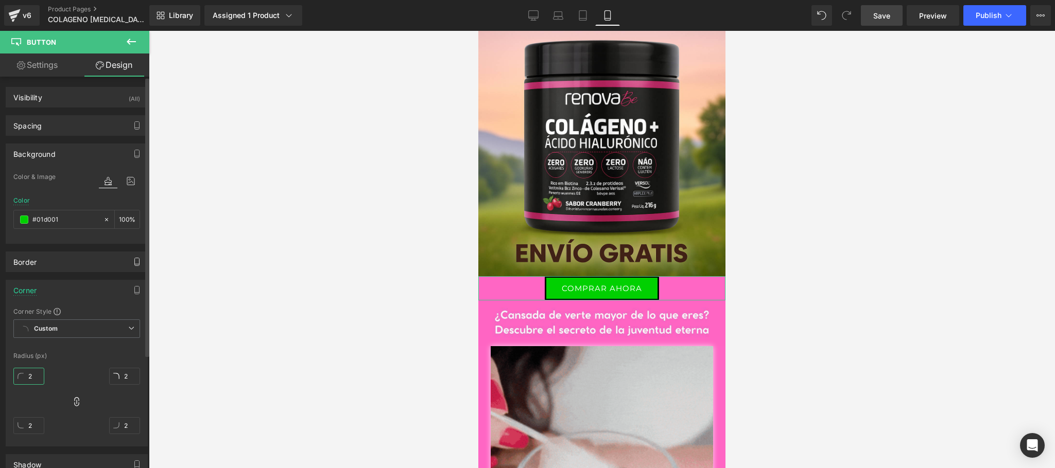
type input "5"
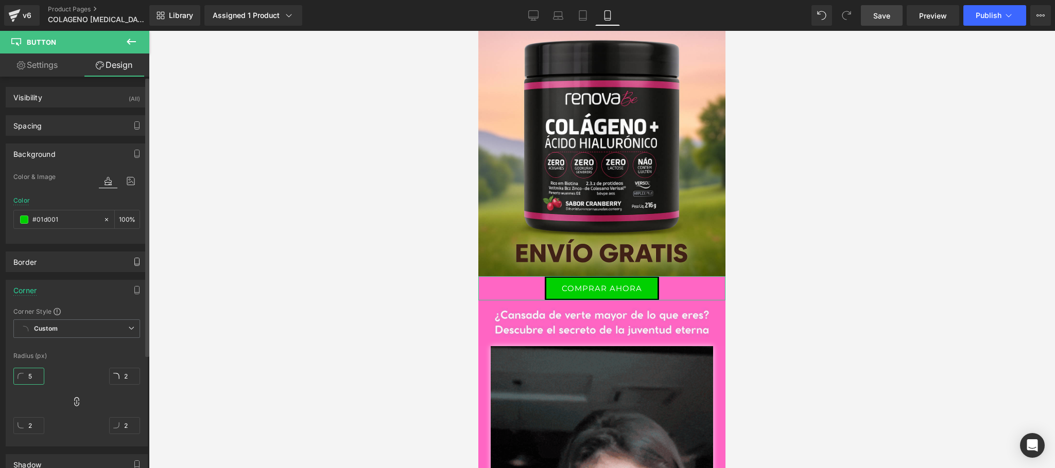
type input "5"
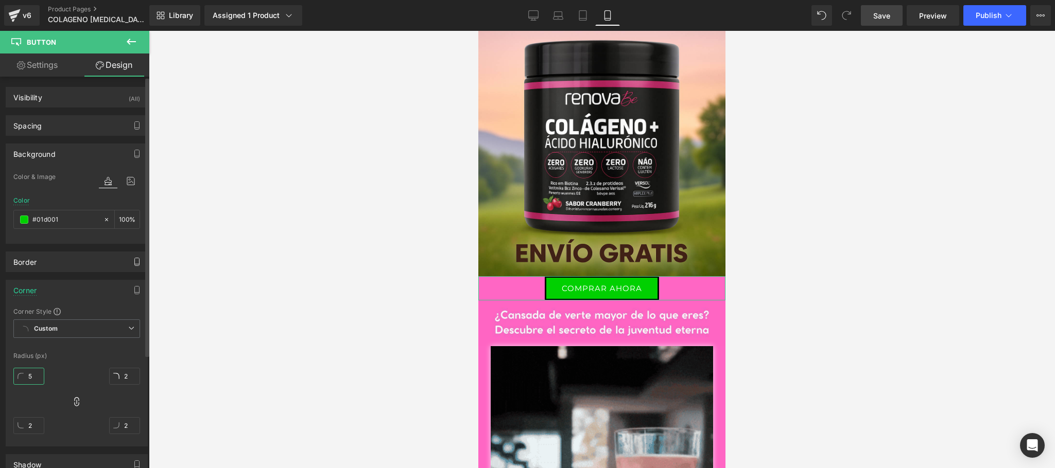
type input "5"
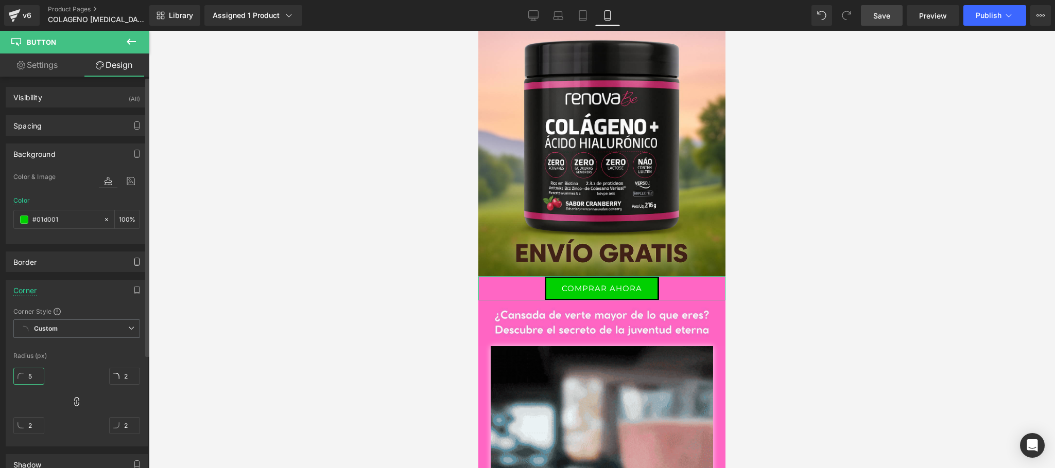
type input "5"
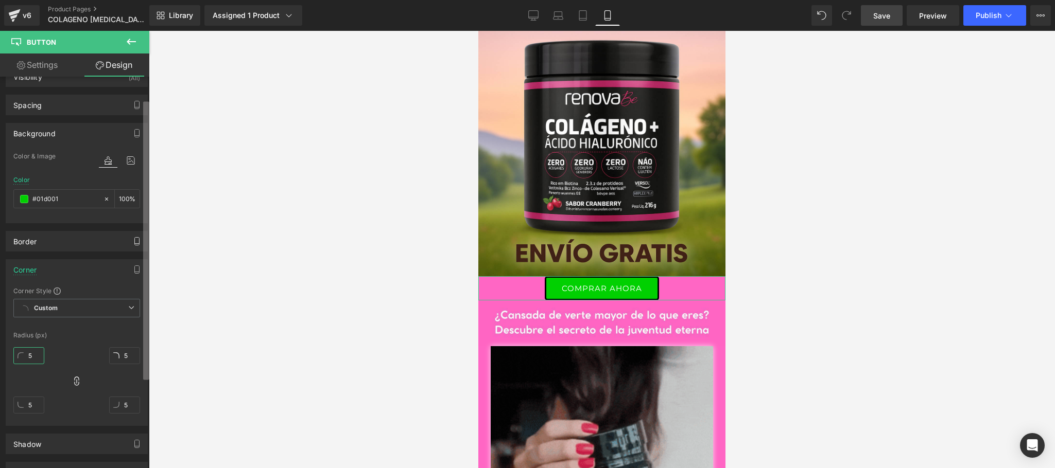
scroll to position [32, 0]
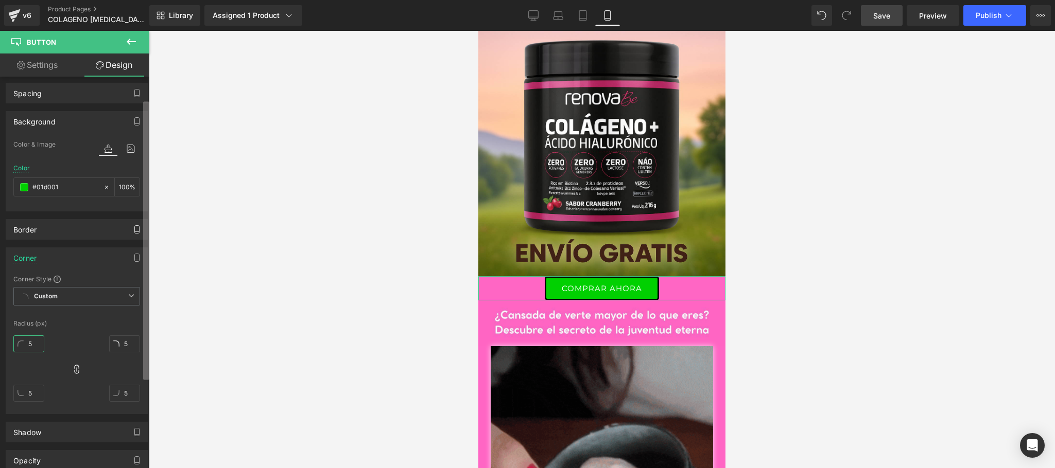
click at [145, 314] on b at bounding box center [146, 240] width 6 height 279
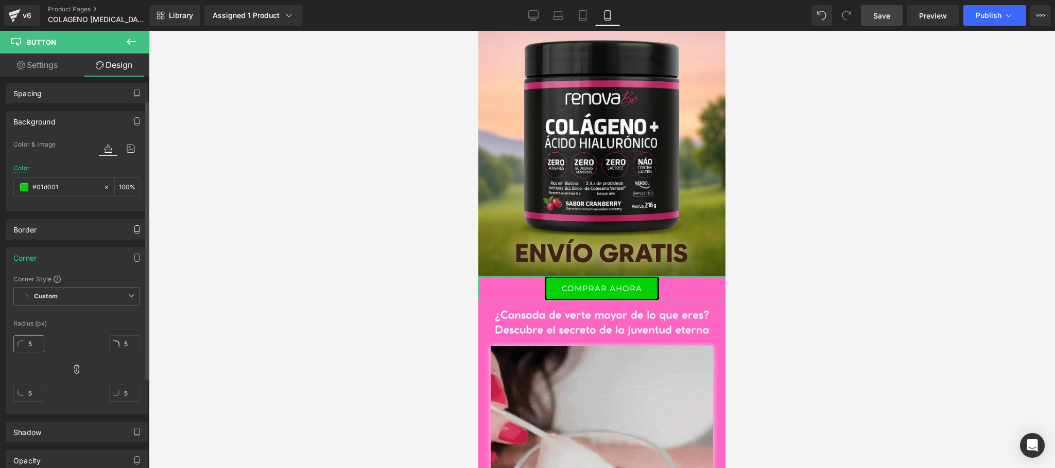
drag, startPoint x: 34, startPoint y: 346, endPoint x: 27, endPoint y: 346, distance: 7.7
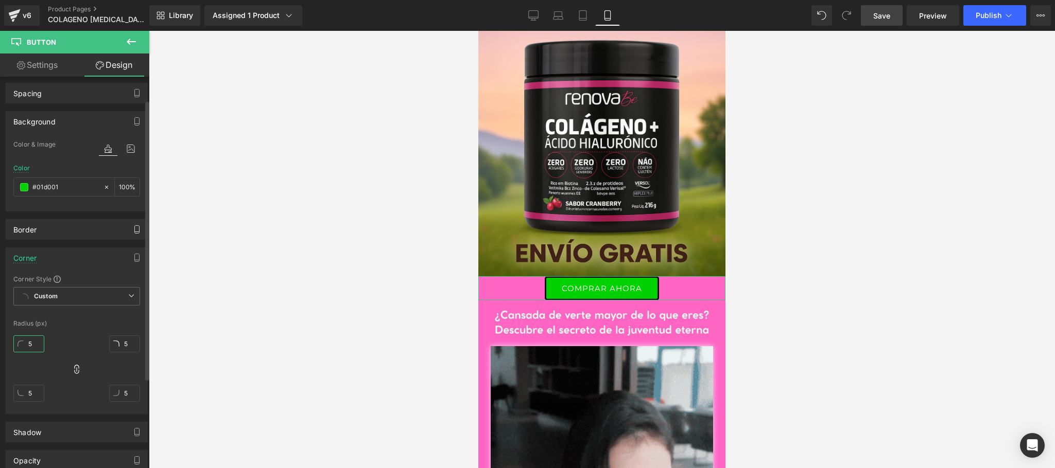
click at [27, 346] on input "5" at bounding box center [28, 344] width 31 height 17
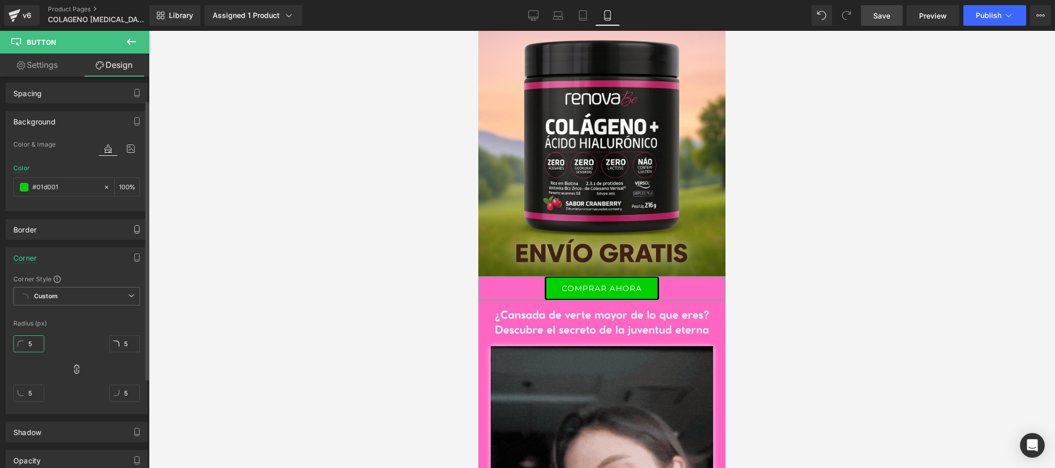
type input "8"
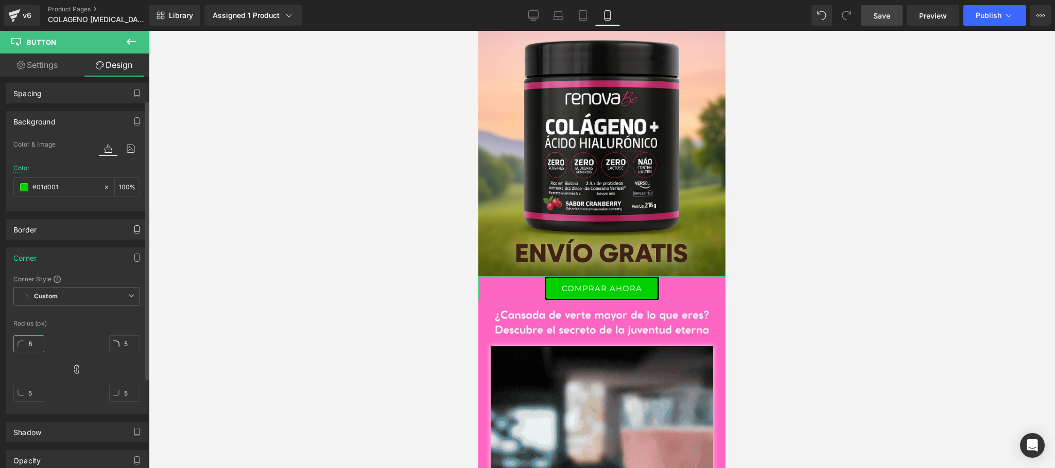
type input "8"
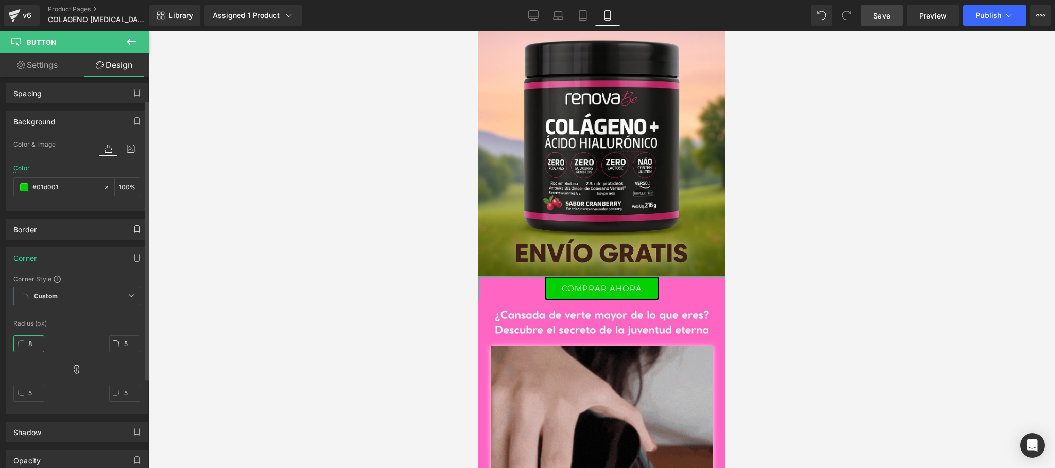
type input "8"
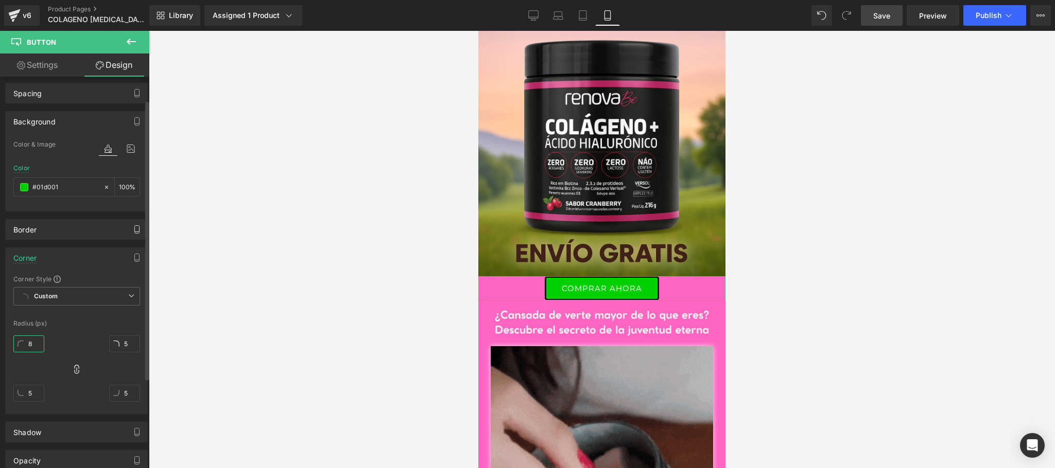
type input "8"
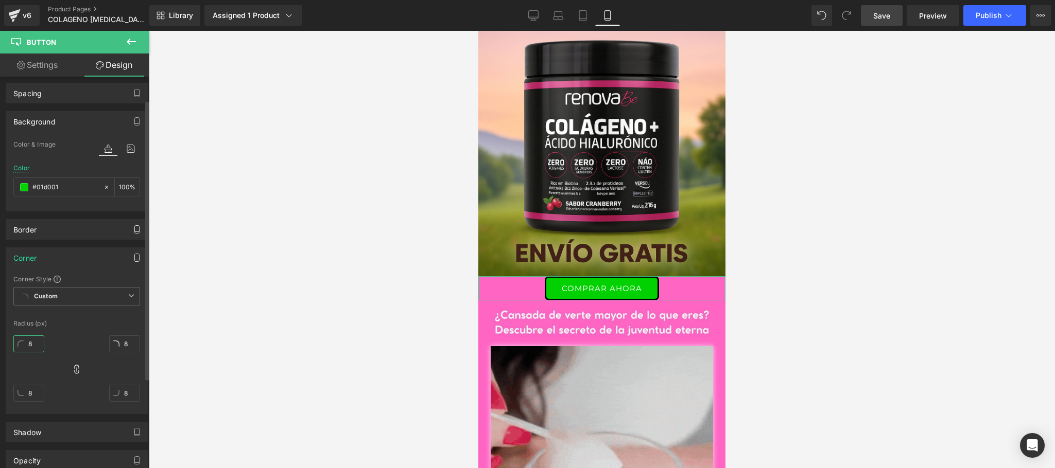
type input "8"
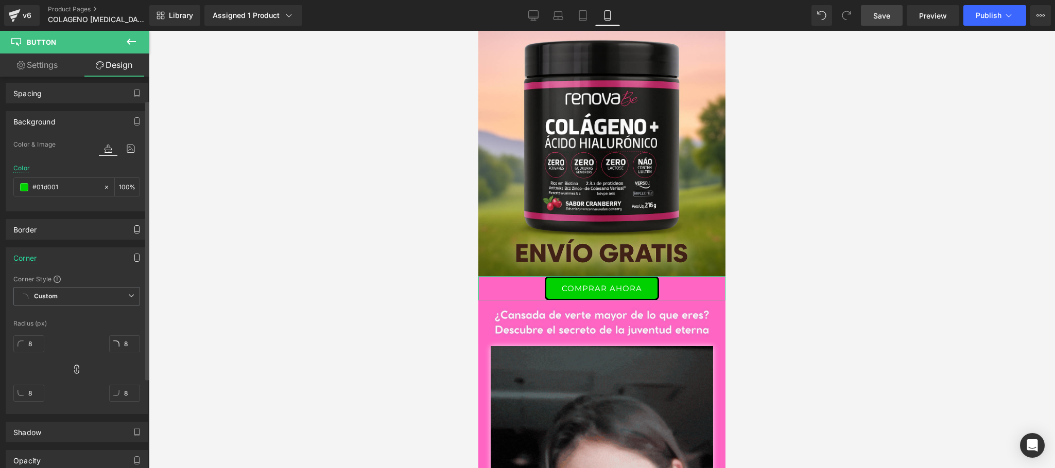
click at [129, 258] on button "button" at bounding box center [137, 258] width 16 height 20
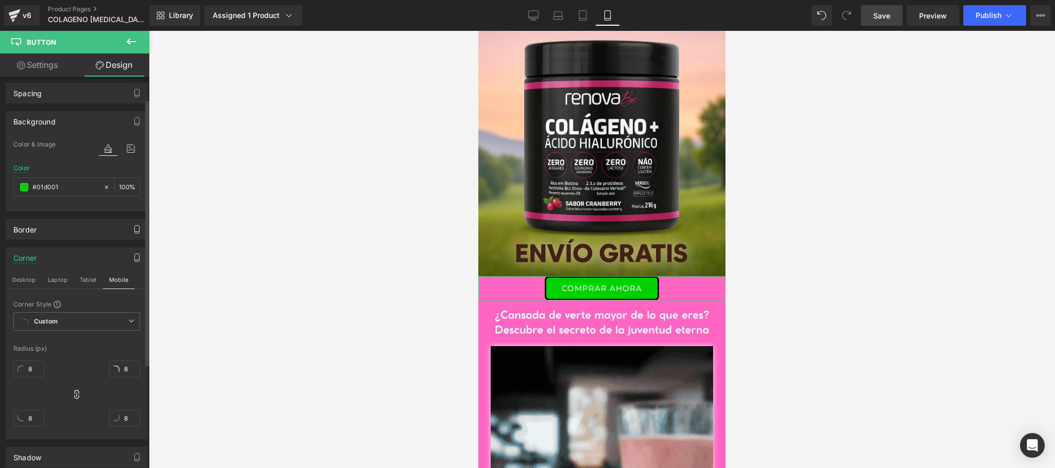
click at [133, 258] on icon "button" at bounding box center [137, 258] width 8 height 8
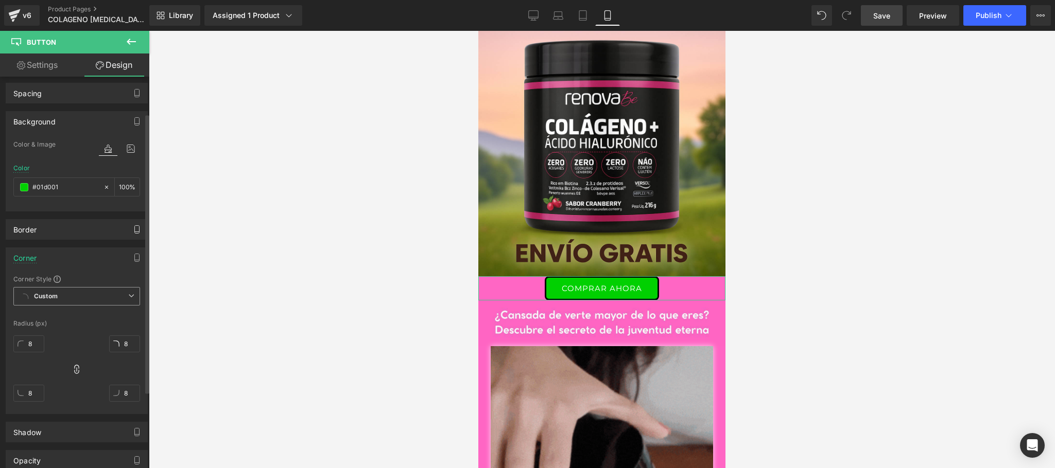
scroll to position [158, 0]
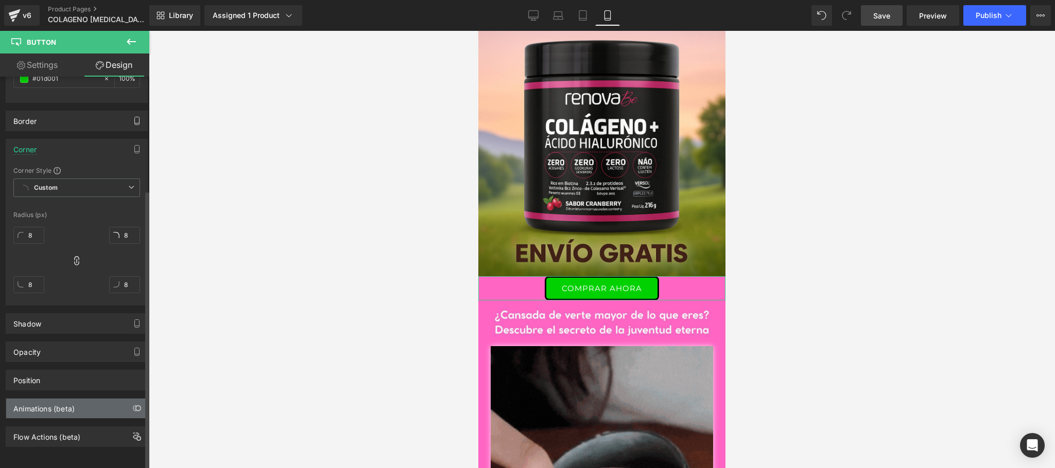
click at [62, 402] on div "Animations (beta)" at bounding box center [76, 409] width 141 height 20
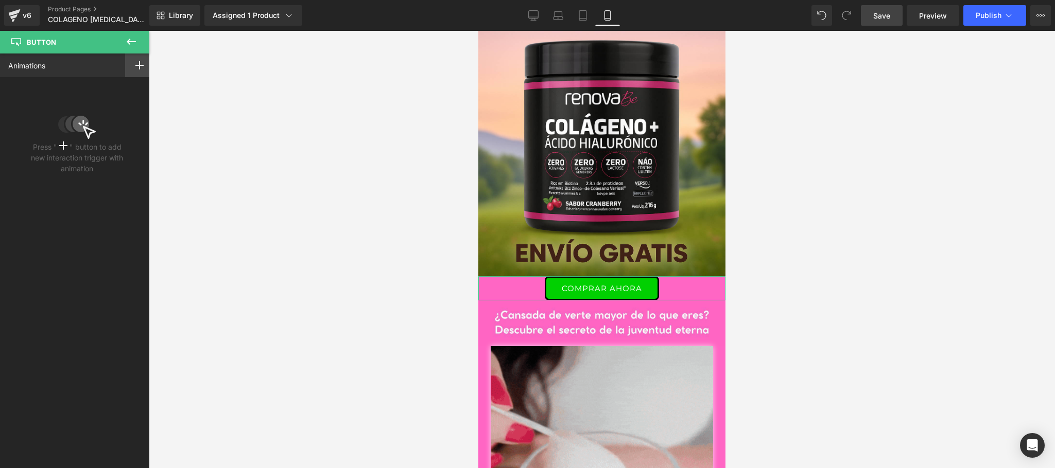
click at [135, 63] on icon at bounding box center [139, 65] width 8 height 8
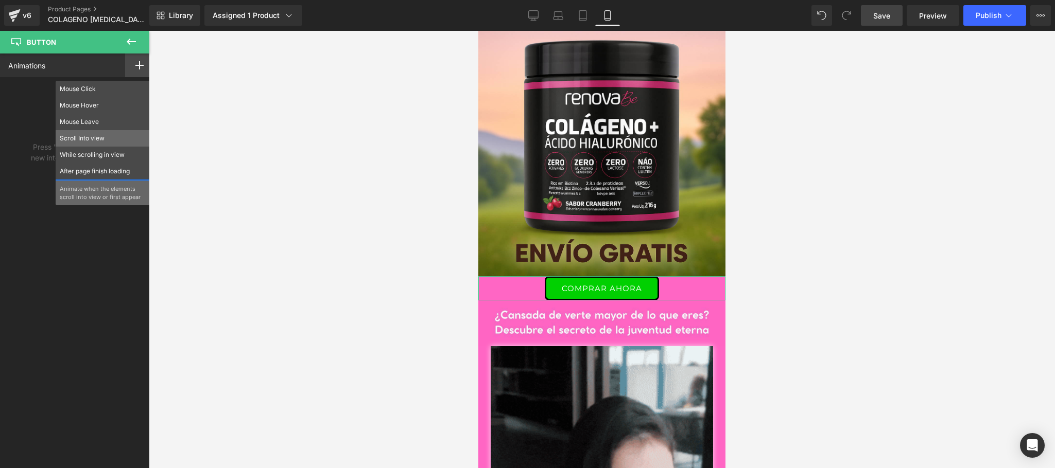
click at [115, 138] on p "Scroll Into view" at bounding box center [103, 138] width 86 height 9
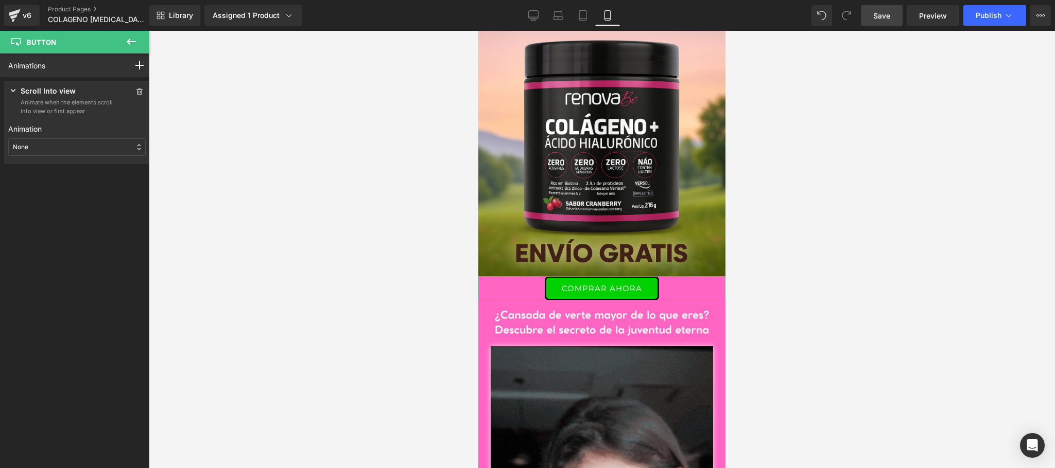
click at [97, 141] on div "None" at bounding box center [76, 147] width 137 height 18
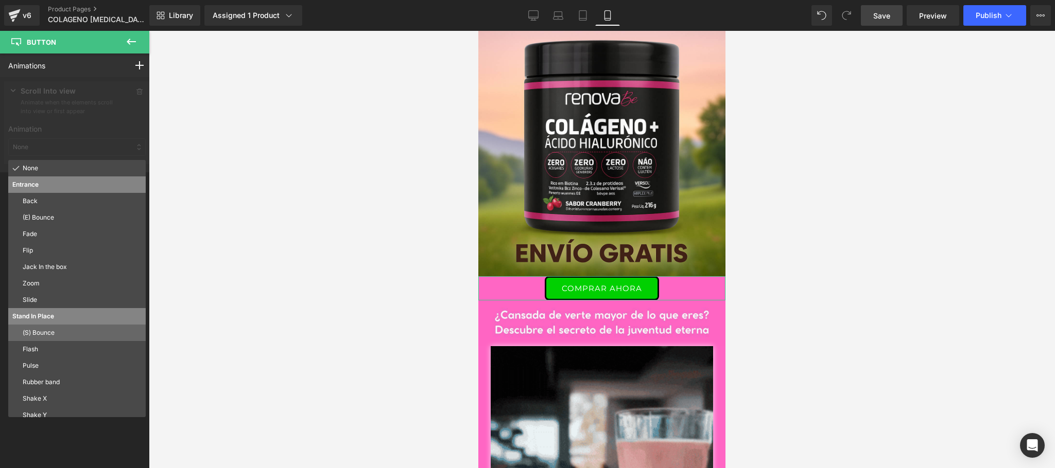
click at [54, 335] on p "(S) Bounce" at bounding box center [82, 332] width 119 height 9
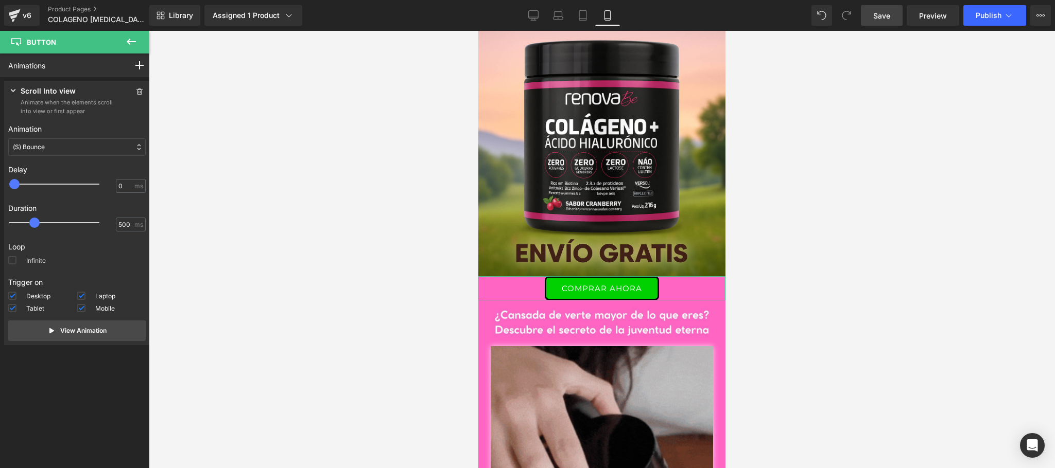
click at [11, 264] on span at bounding box center [12, 260] width 8 height 8
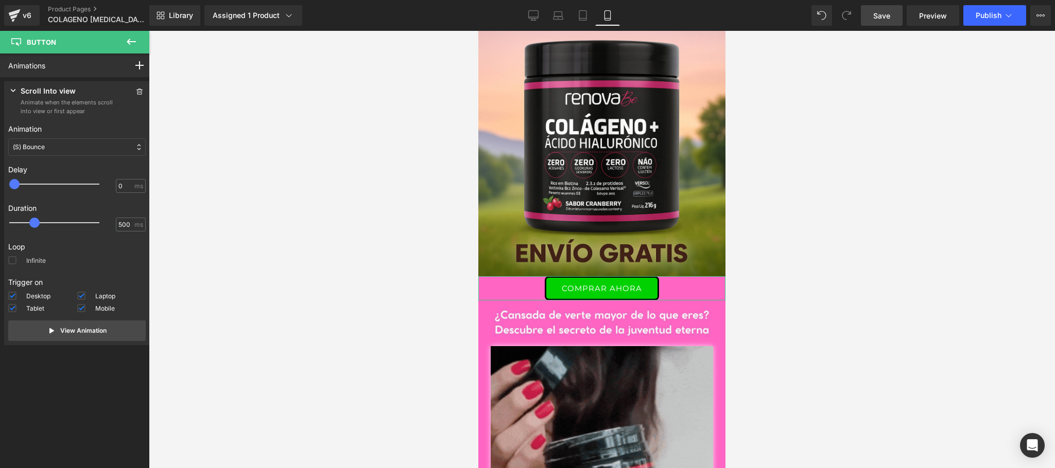
click at [0, 0] on input "Infinite" at bounding box center [0, 0] width 0 height 0
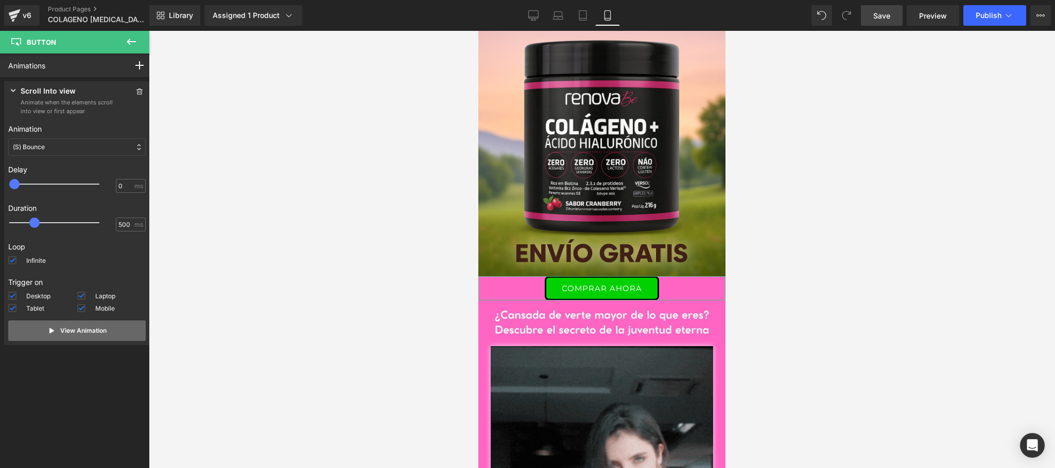
click at [82, 329] on p "View Animation" at bounding box center [83, 330] width 46 height 9
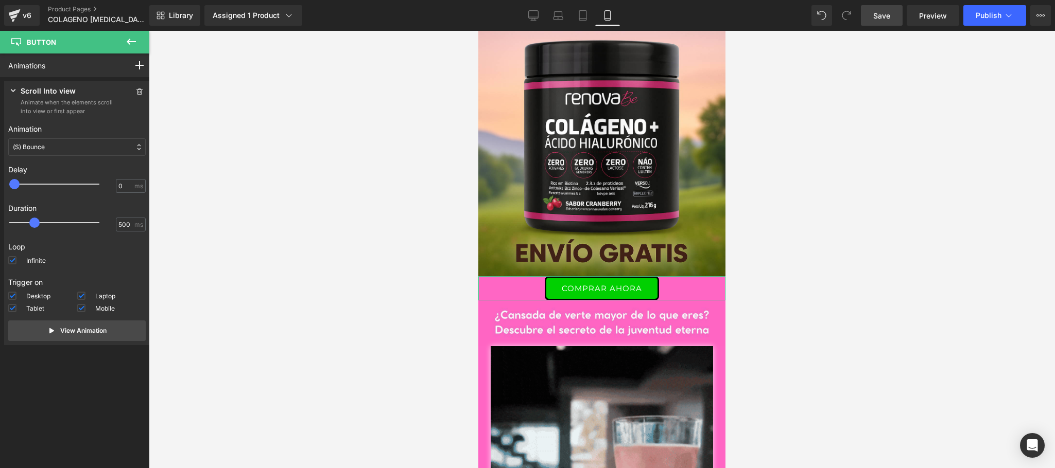
click at [14, 90] on icon at bounding box center [13, 90] width 10 height 10
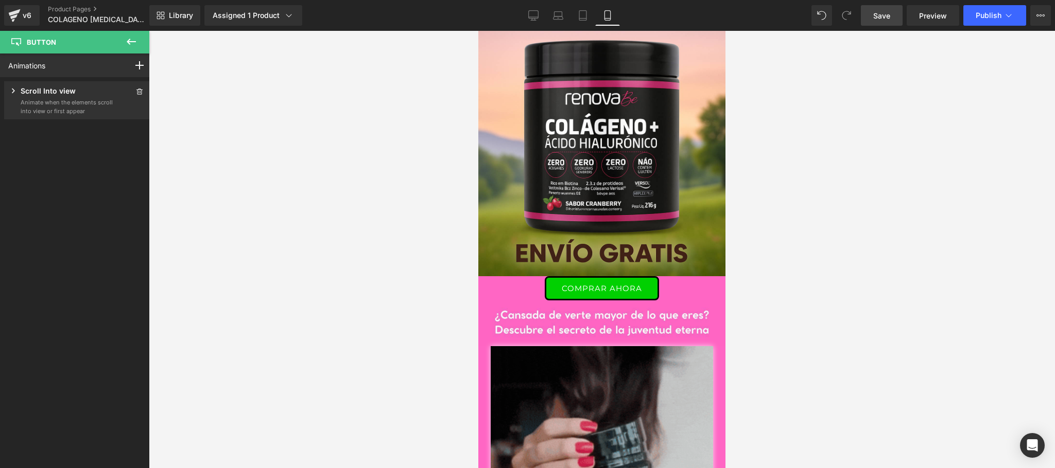
click at [124, 39] on button at bounding box center [131, 42] width 36 height 23
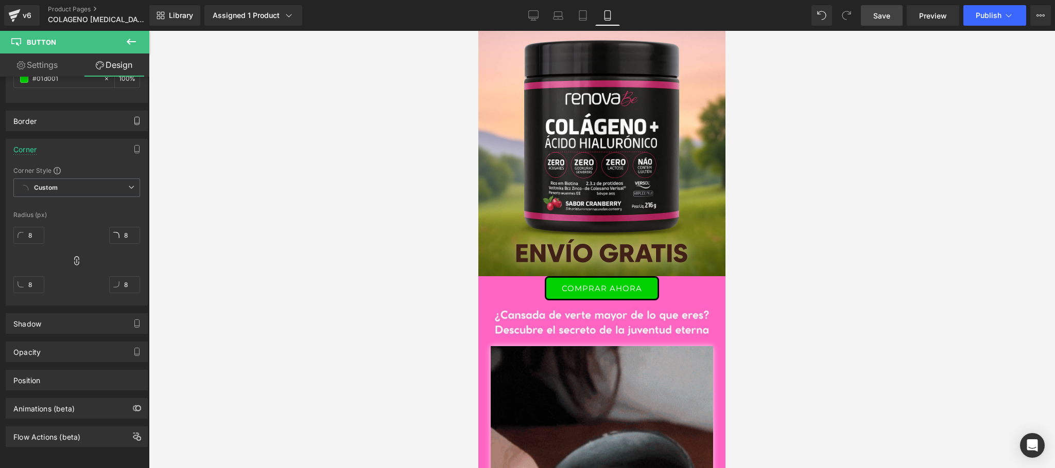
type input "100"
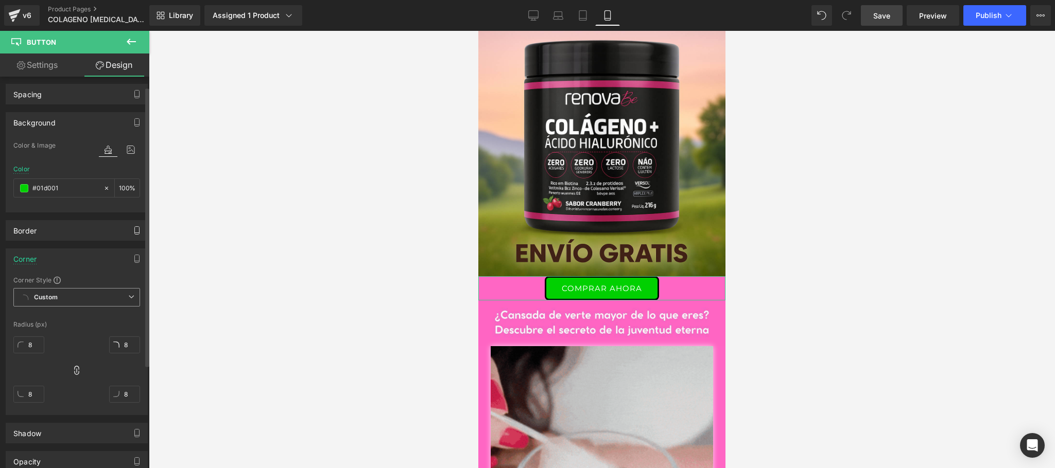
scroll to position [0, 0]
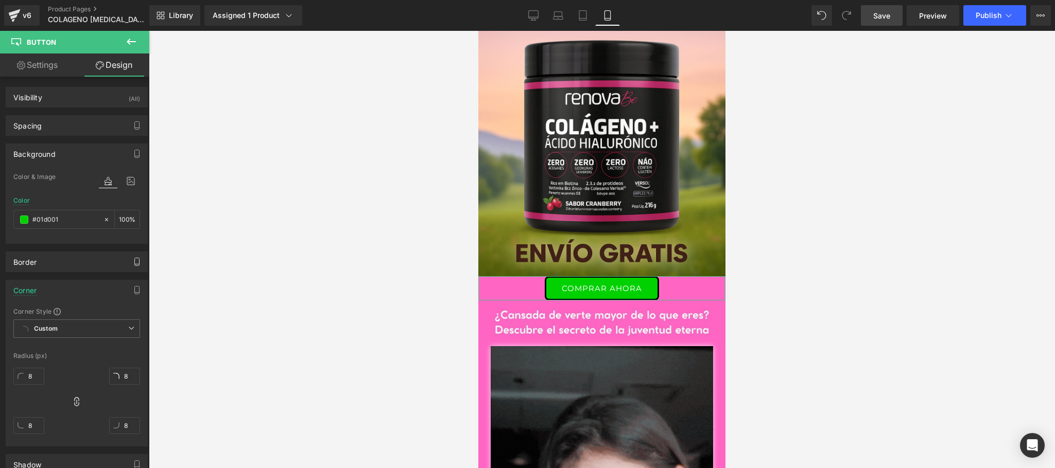
click at [39, 56] on link "Settings" at bounding box center [37, 65] width 75 height 23
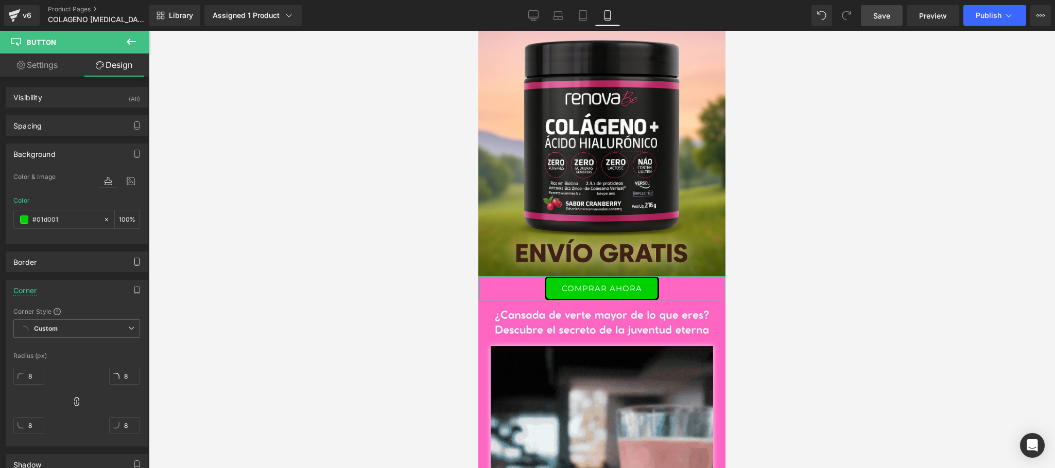
type input "#01d001"
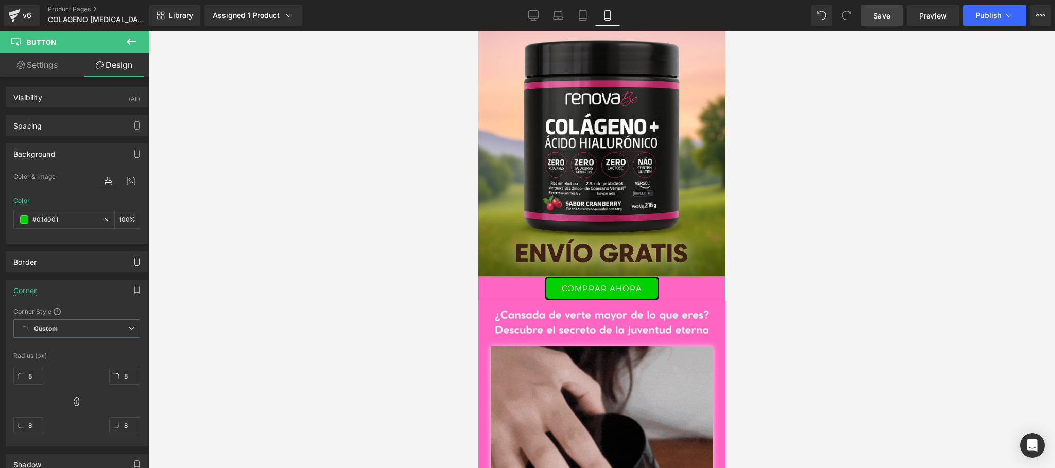
type input "100"
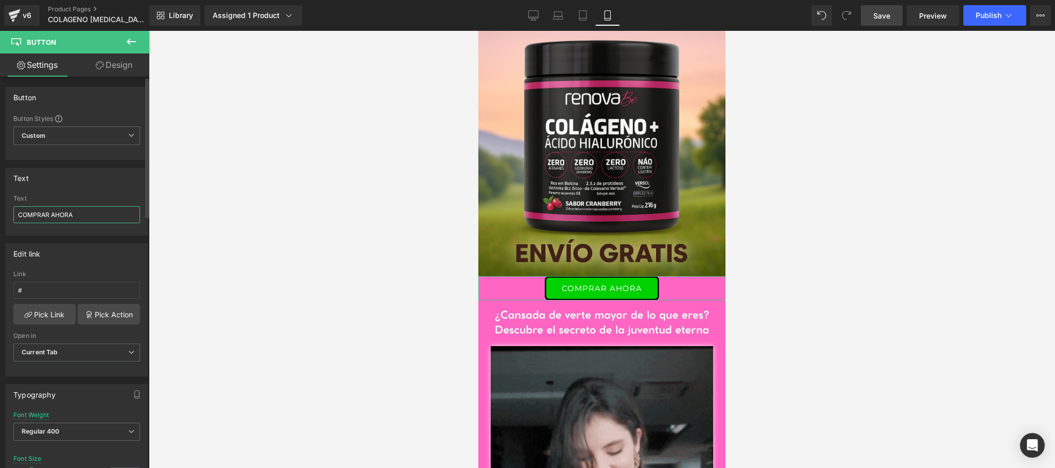
click at [90, 214] on input "COMPRAR AHORA" at bounding box center [76, 214] width 127 height 17
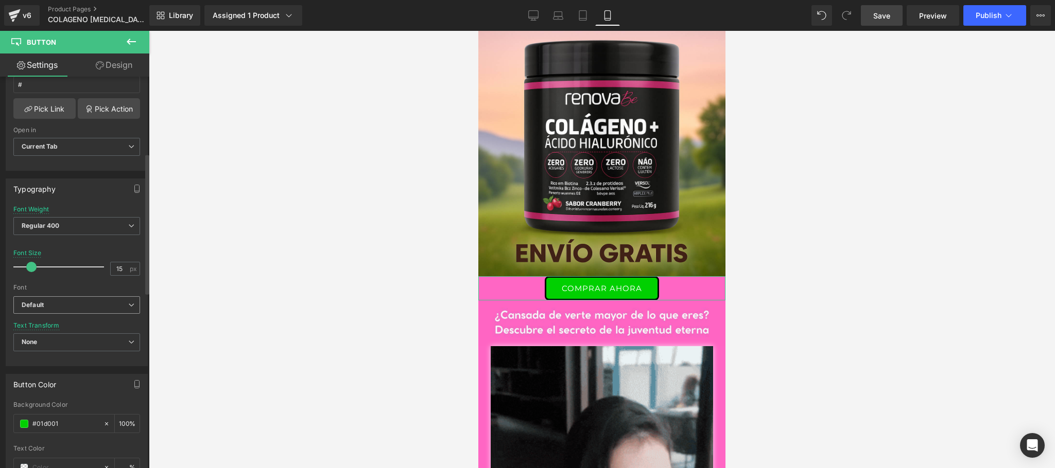
scroll to position [411, 0]
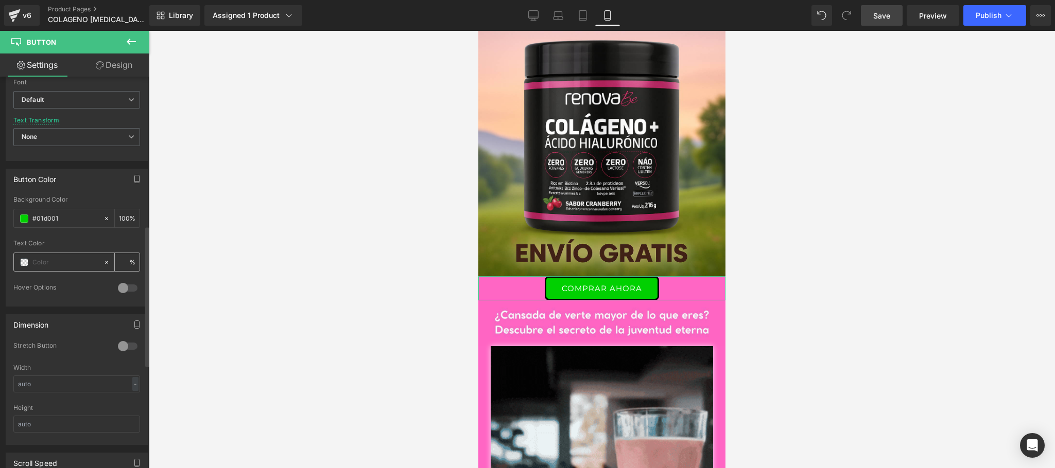
click at [68, 266] on input "text" at bounding box center [65, 262] width 66 height 11
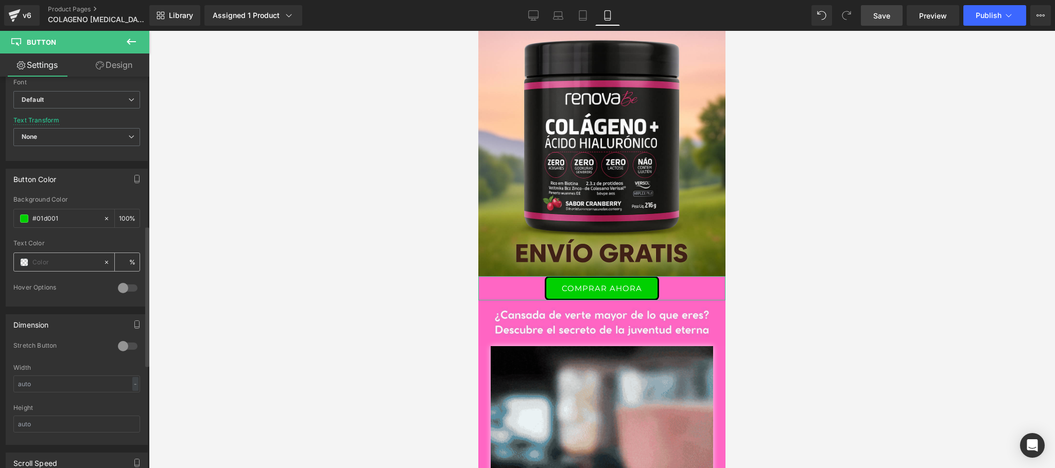
type input "0"
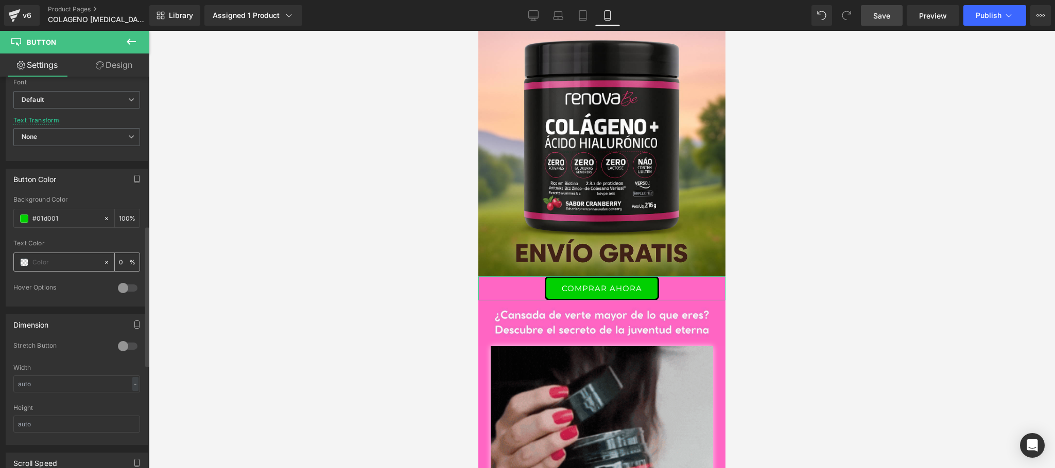
click at [28, 263] on div at bounding box center [58, 262] width 89 height 18
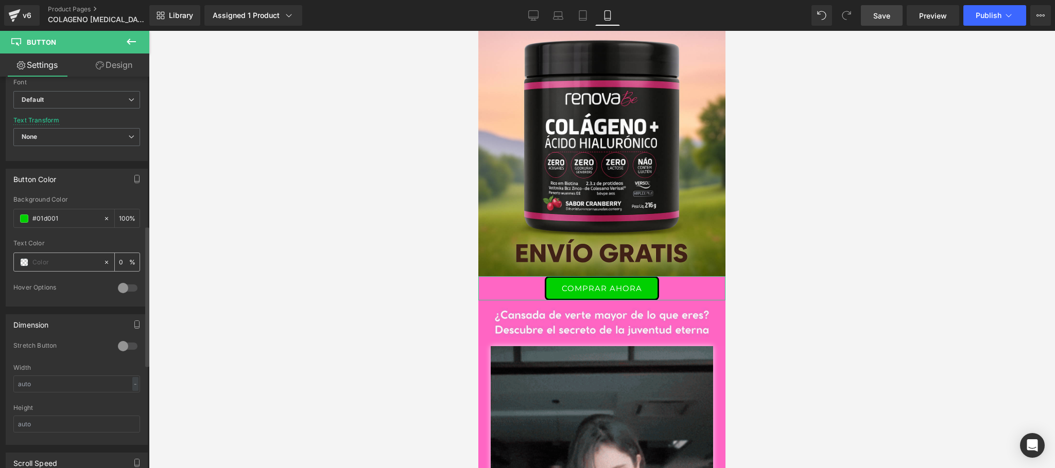
click at [27, 267] on span at bounding box center [24, 262] width 8 height 8
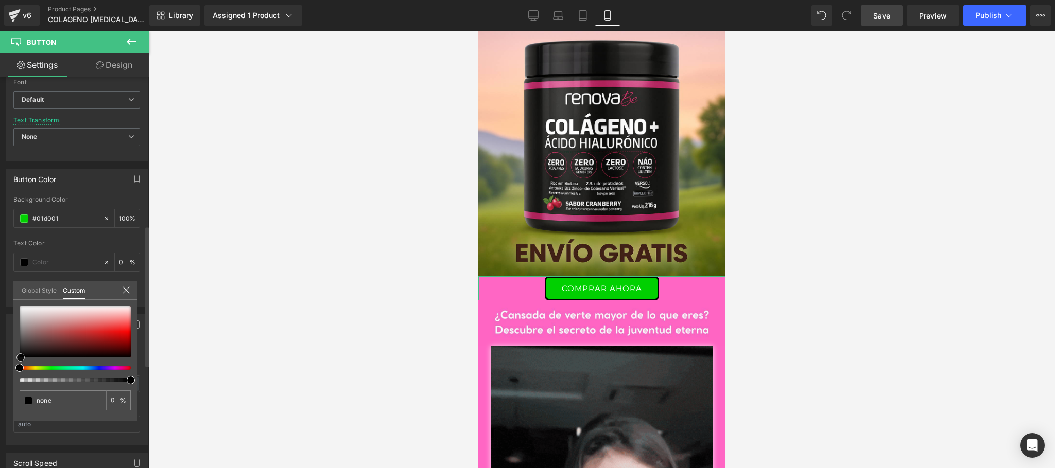
type input "#000000"
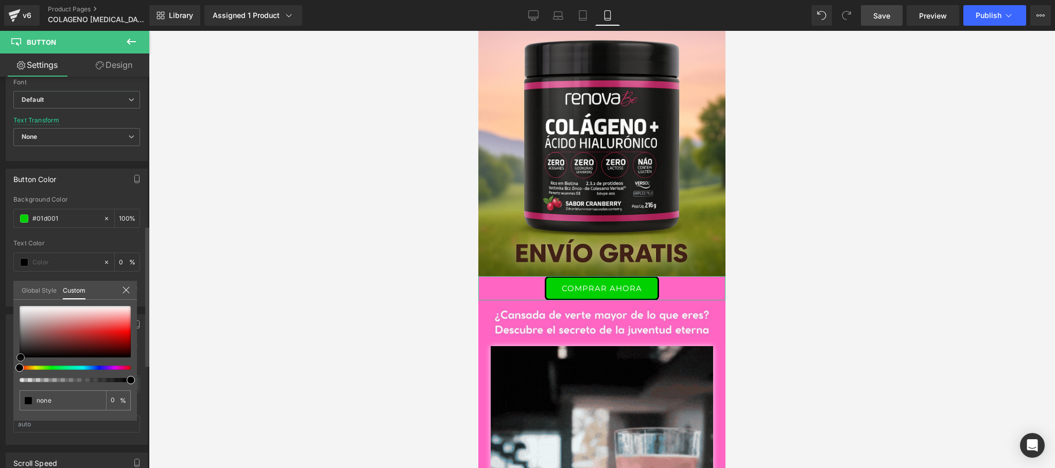
type input "100"
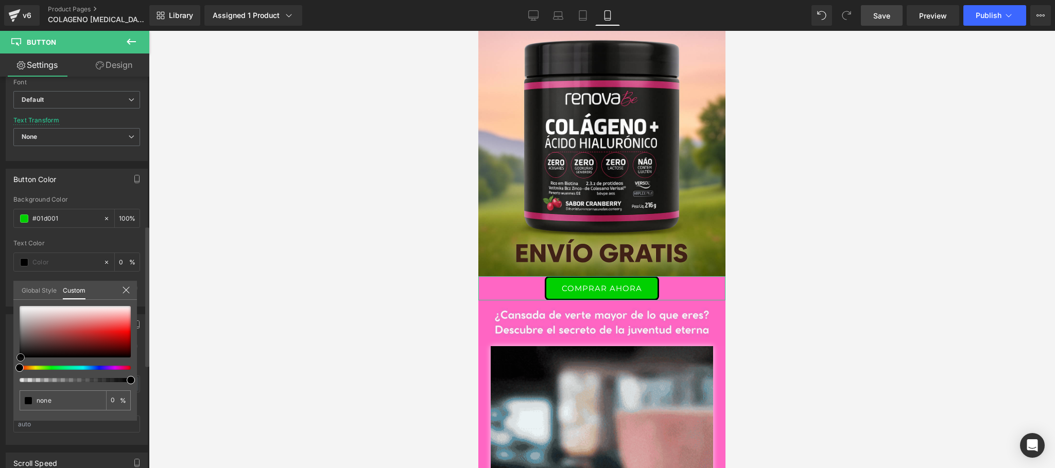
type input "#000000"
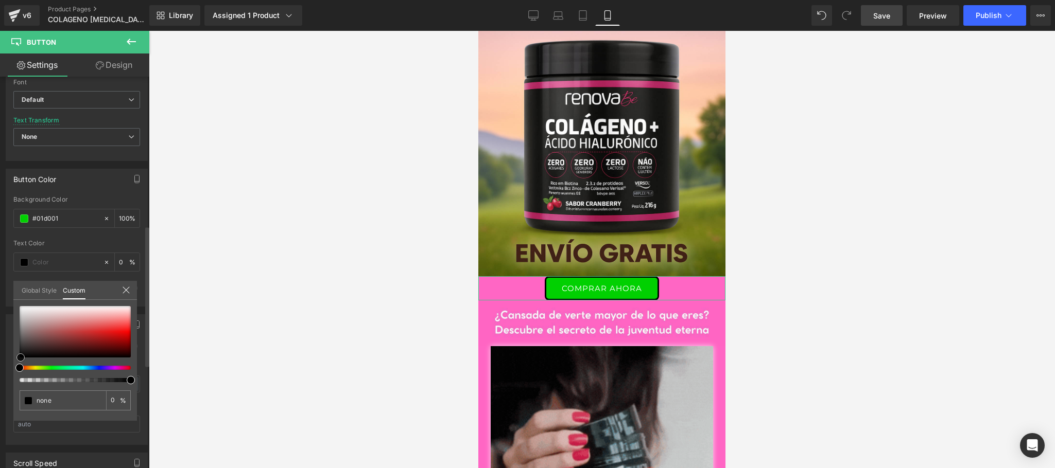
type input "100"
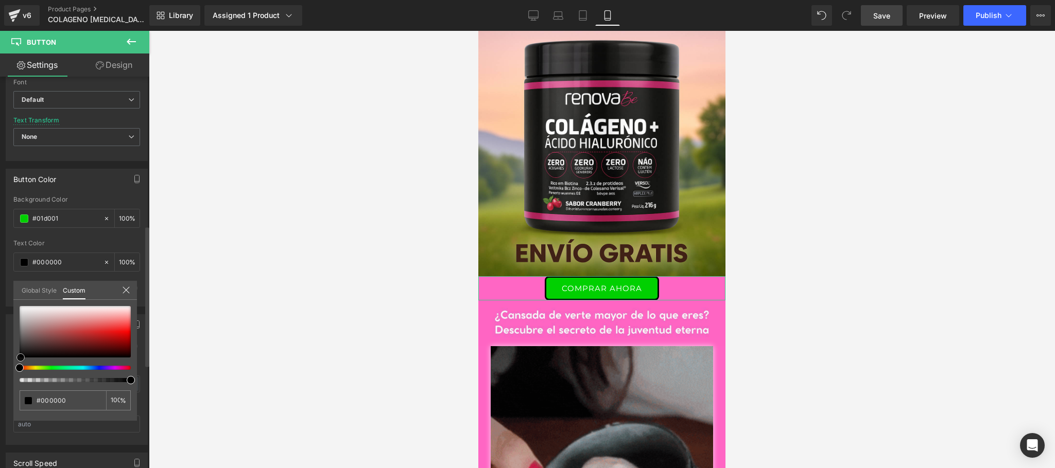
type input "#070707"
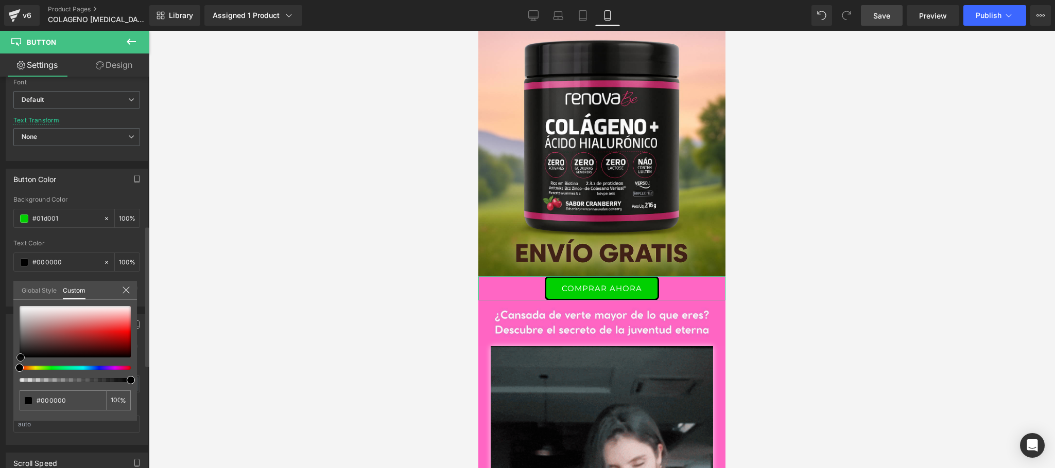
type input "#070707"
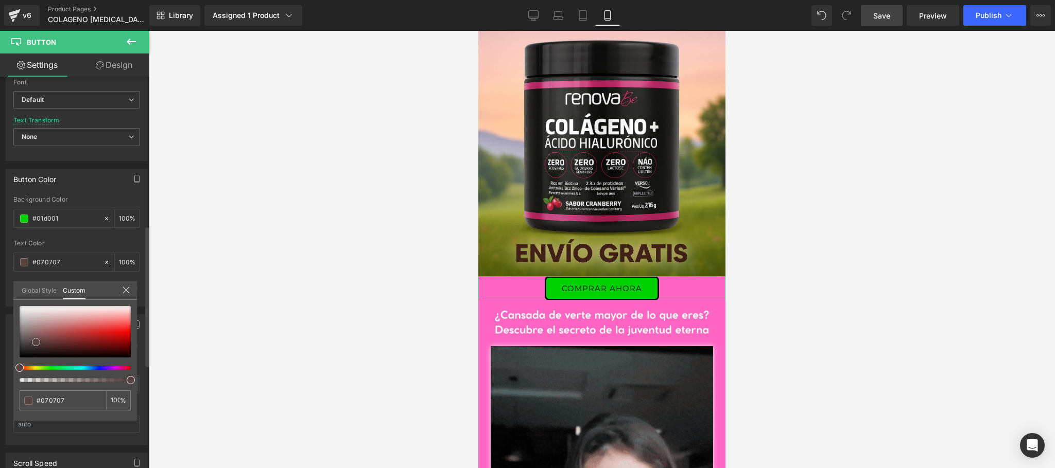
type input "#543f3f"
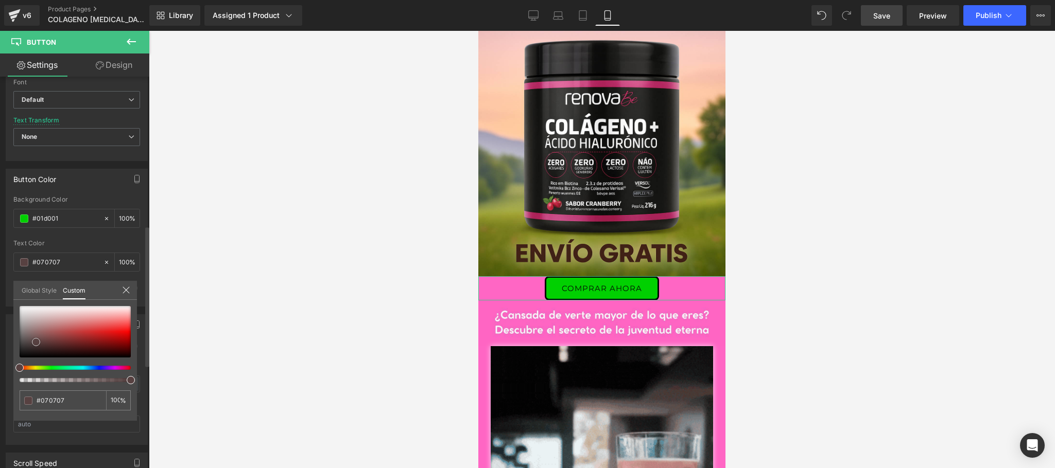
type input "#543f3f"
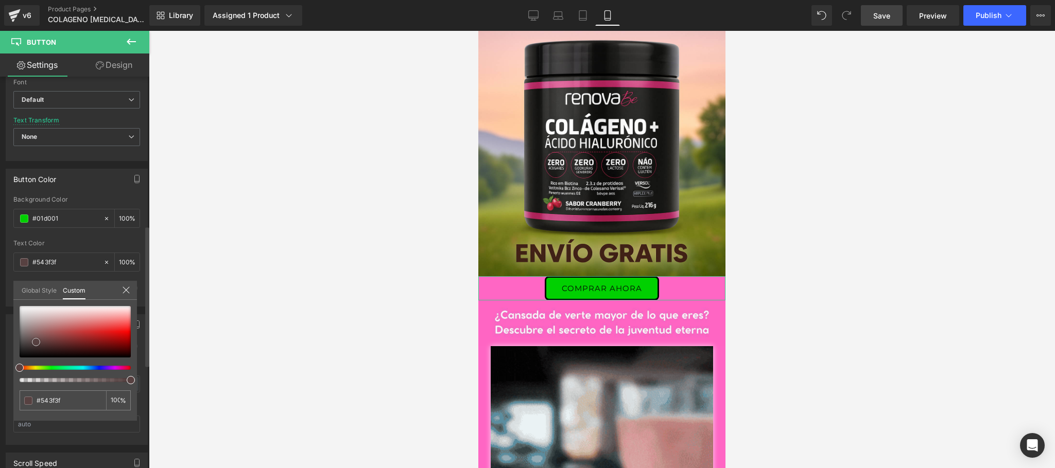
type input "#574141"
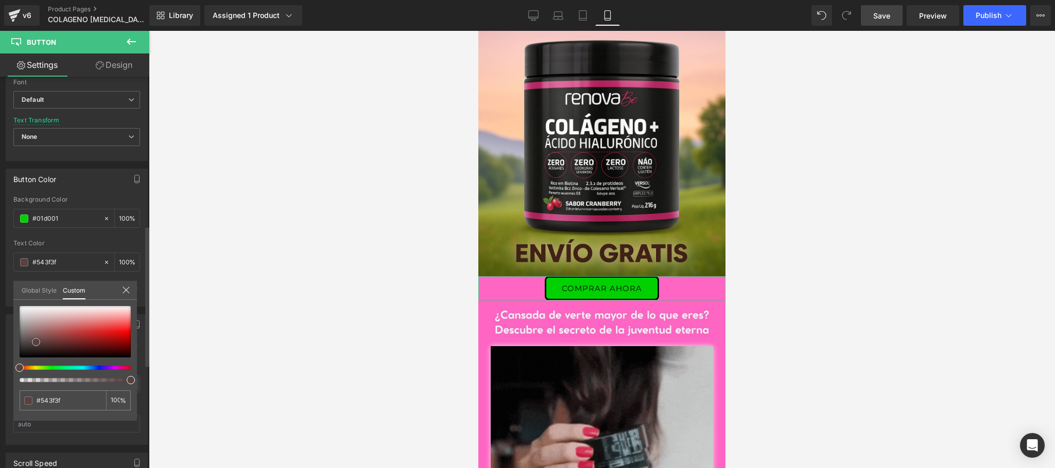
type input "#574141"
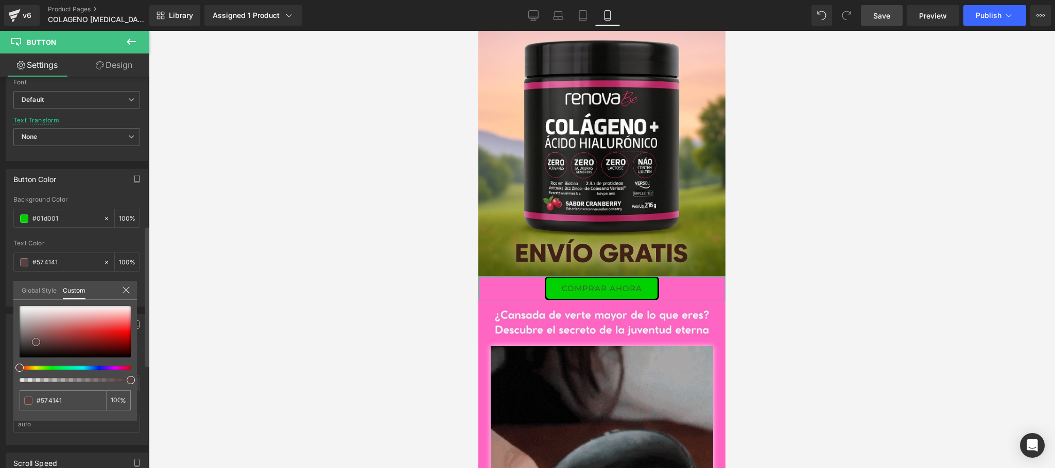
type input "#554343"
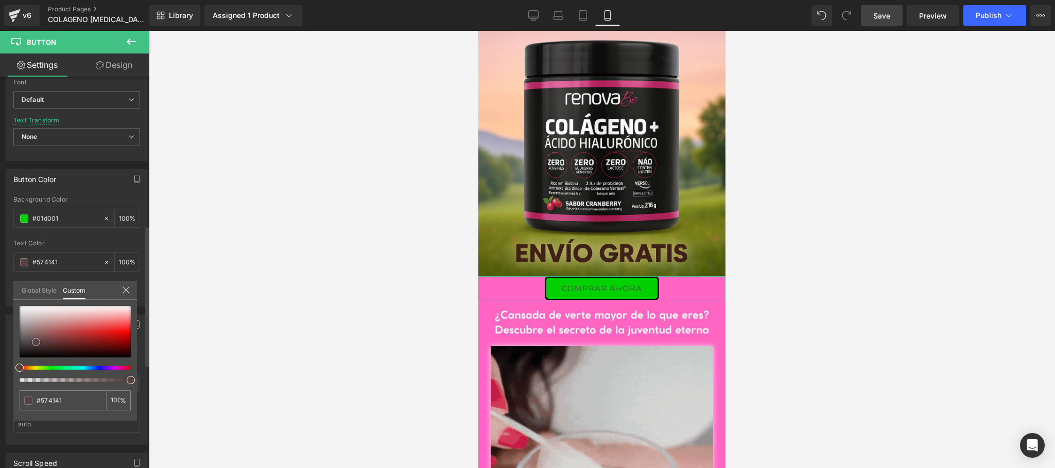
type input "#554343"
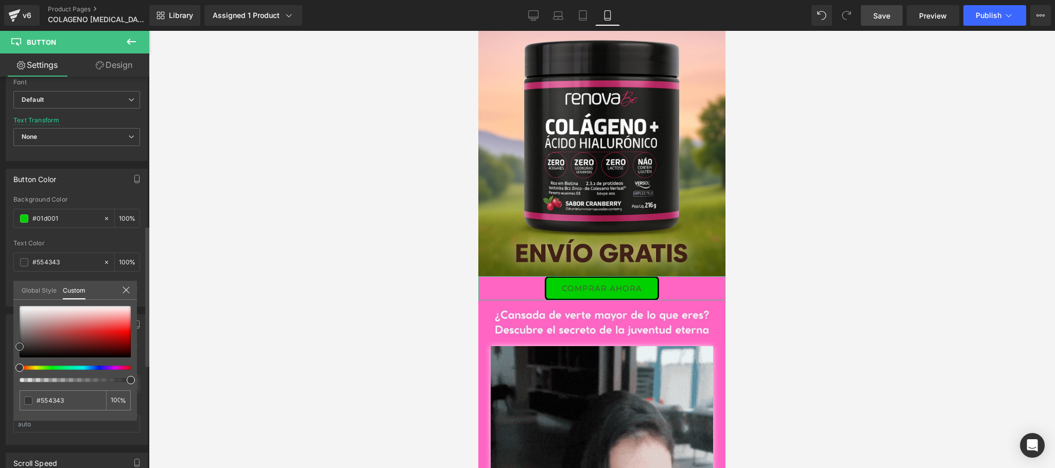
type input "#443f3f"
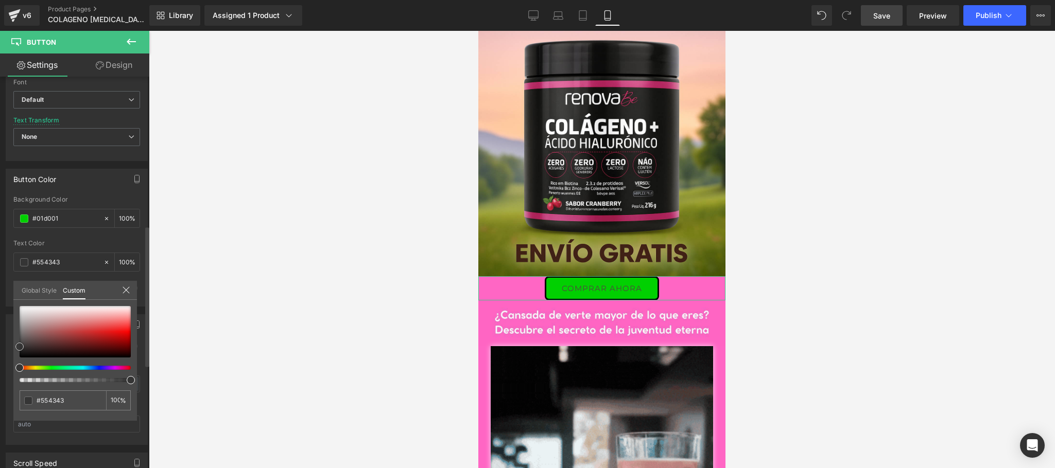
type input "#443f3f"
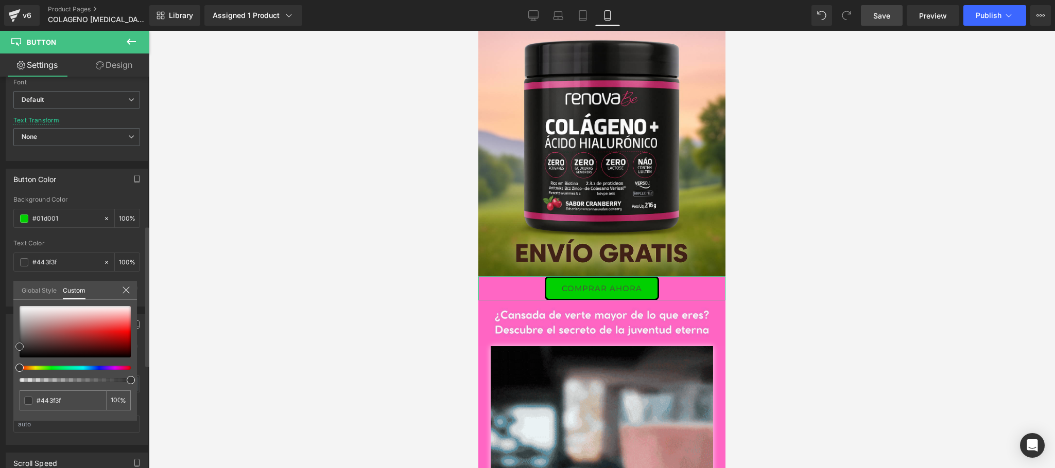
type input "#353535"
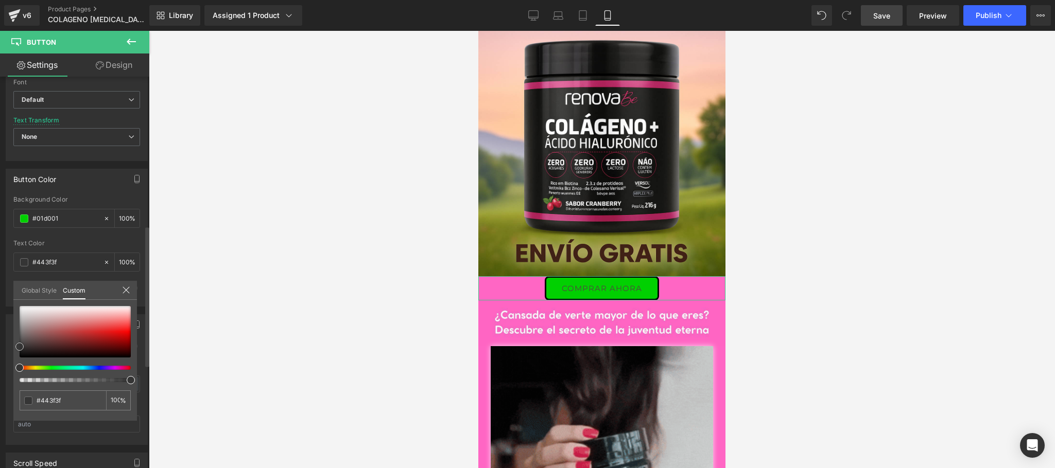
type input "#353535"
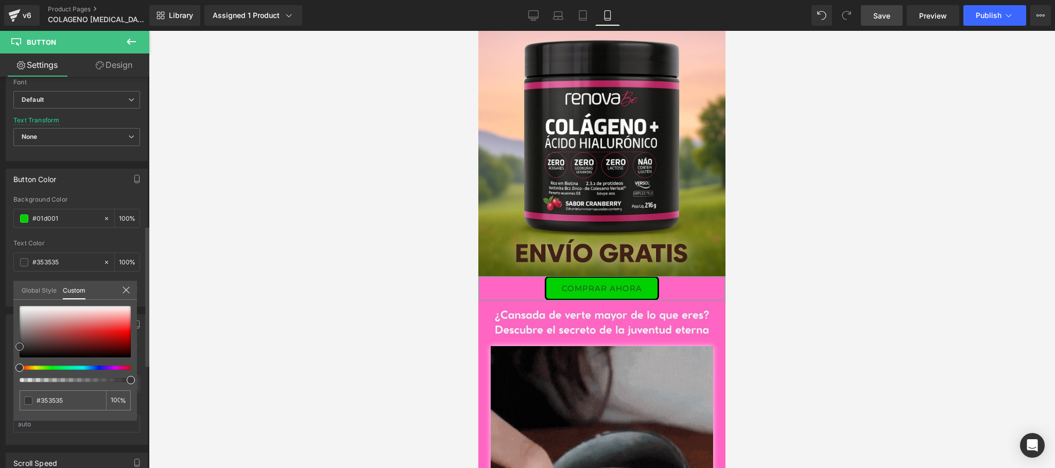
type input "#1e1e1e"
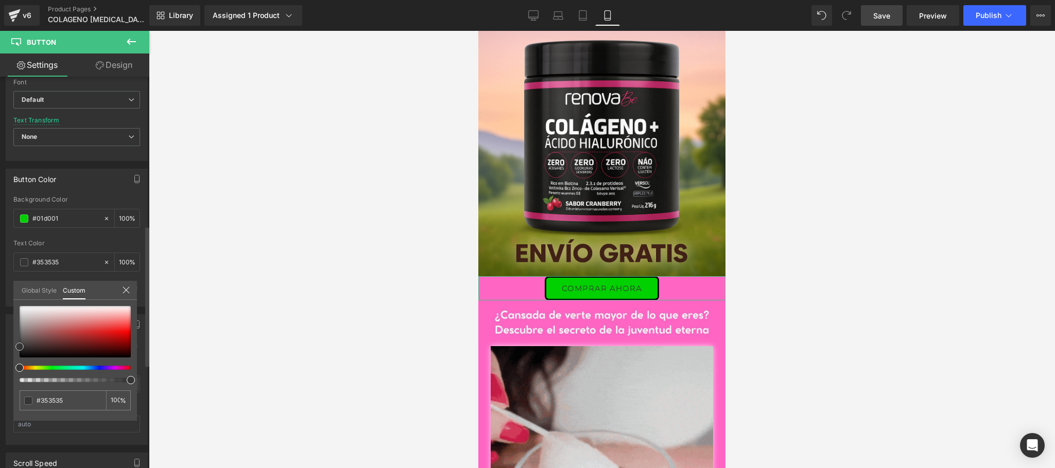
type input "#1e1e1e"
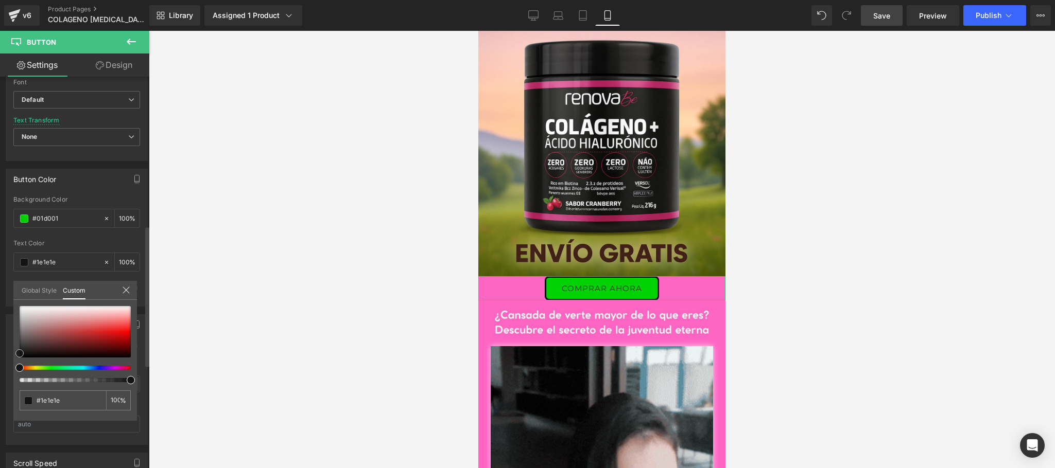
type input "#161616"
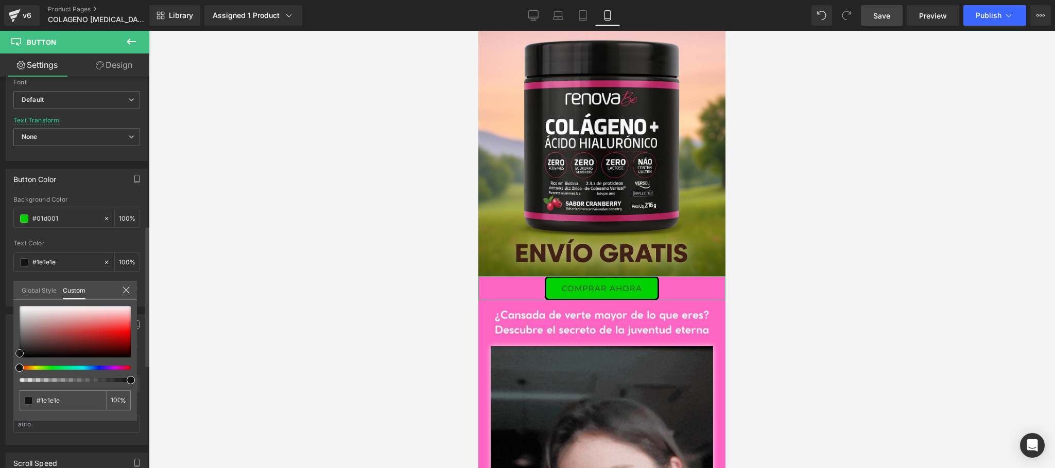
type input "#161616"
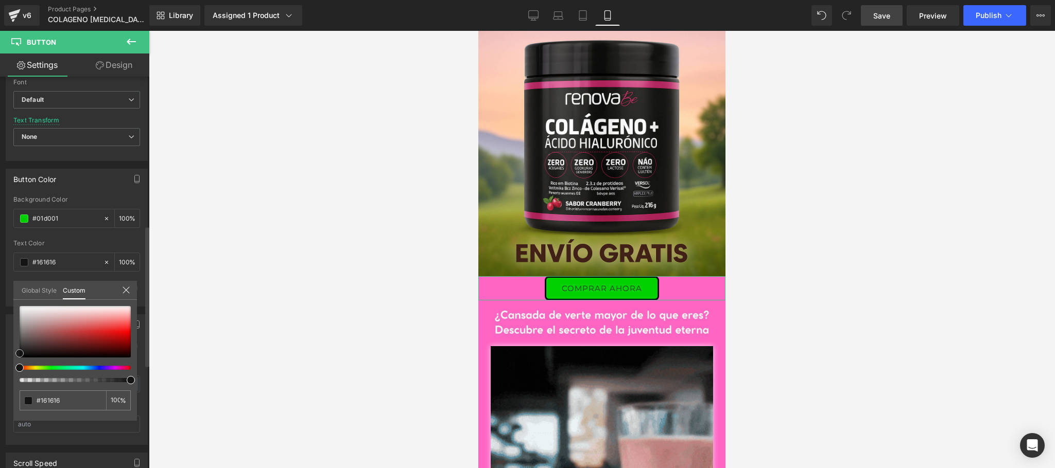
type input "#070707"
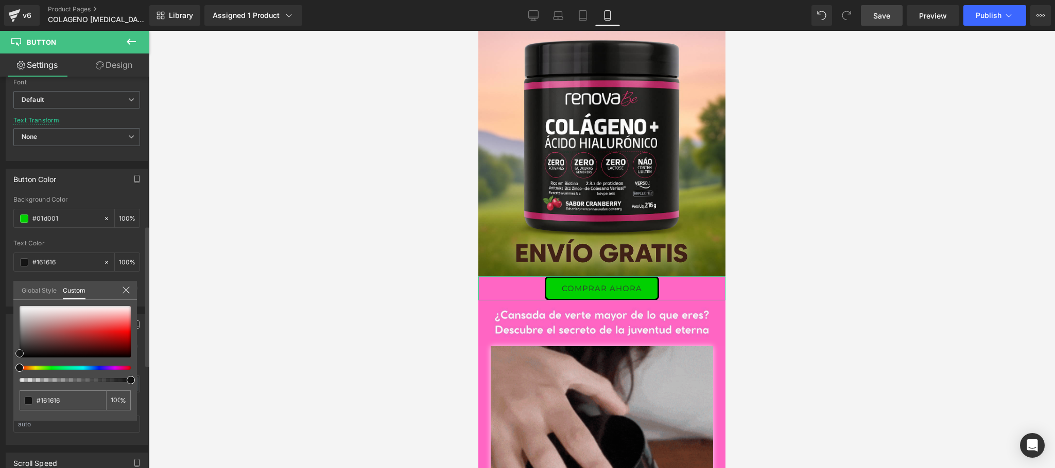
type input "#070707"
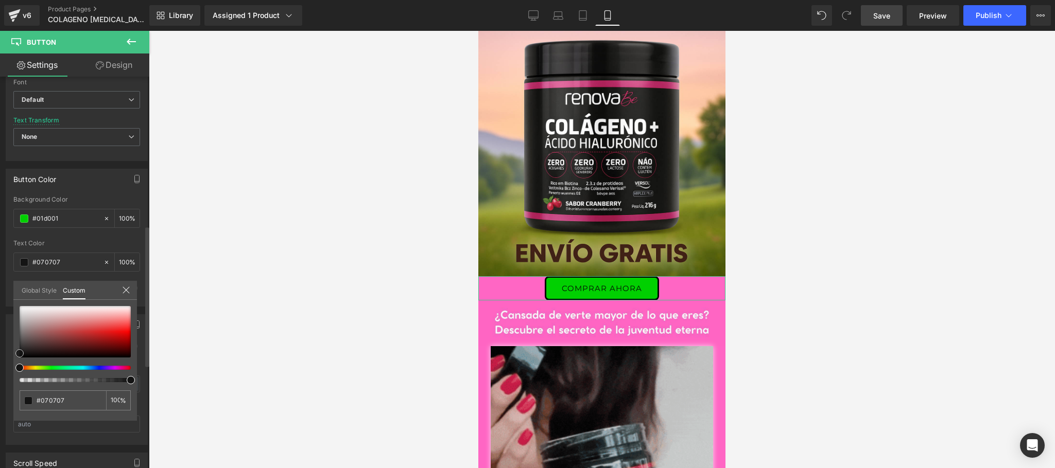
type input "#000000"
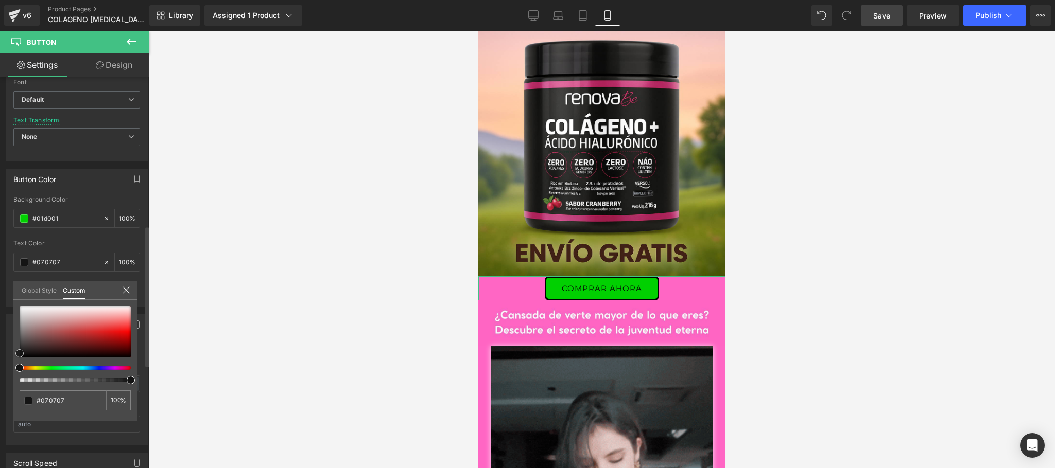
type input "#000000"
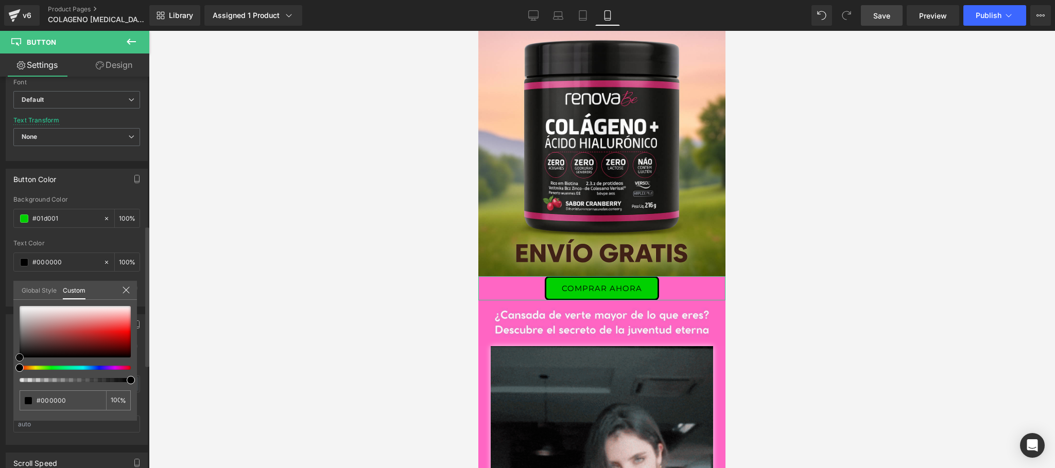
drag, startPoint x: 21, startPoint y: 355, endPoint x: 0, endPoint y: 360, distance: 21.2
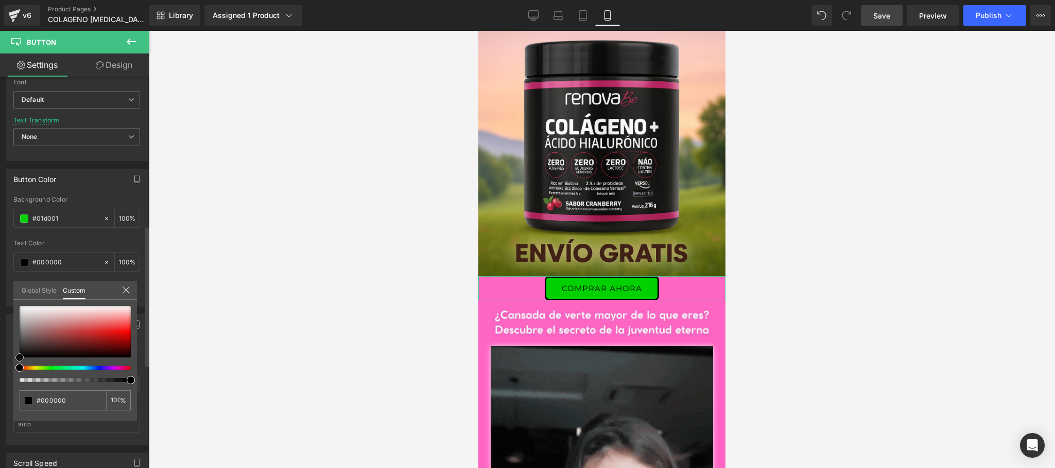
click at [0, 307] on div "Button Color rgba(1, 208, 1, 1) Background Color #01d001 100 % rgba(0, 0, 0, 1)…" at bounding box center [77, 234] width 154 height 146
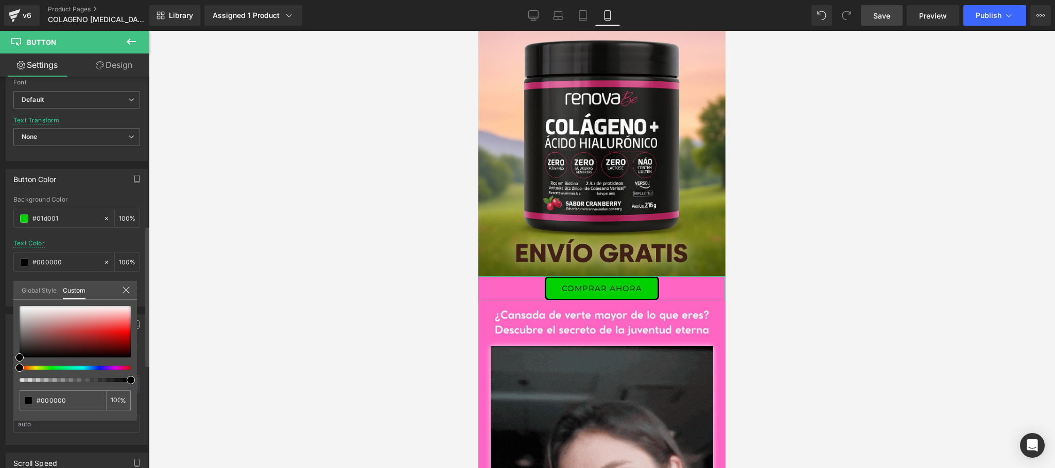
click at [132, 289] on div "Global Style Custom" at bounding box center [75, 290] width 124 height 19
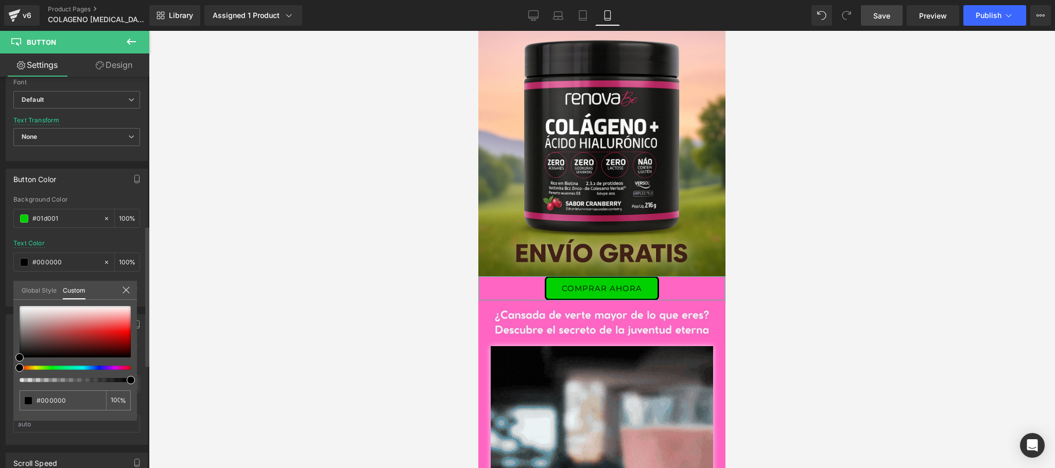
click at [130, 289] on icon at bounding box center [126, 290] width 8 height 8
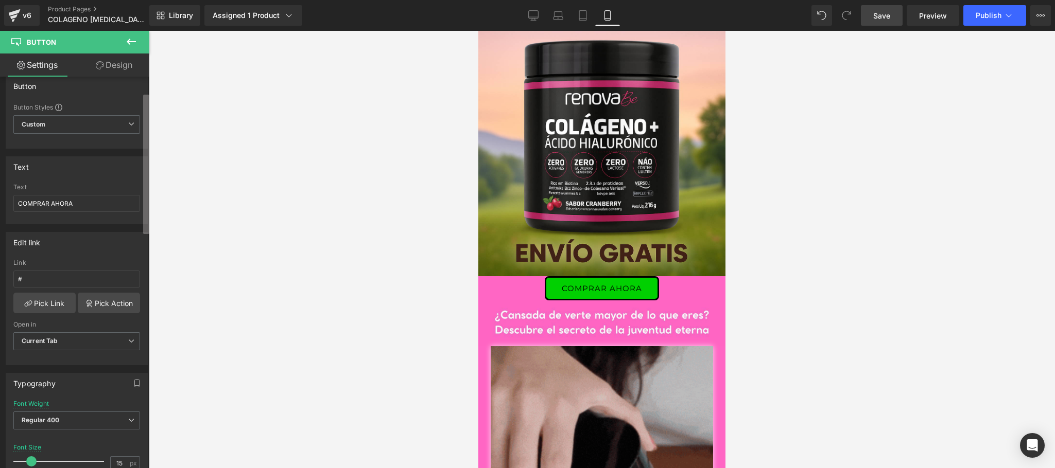
scroll to position [0, 0]
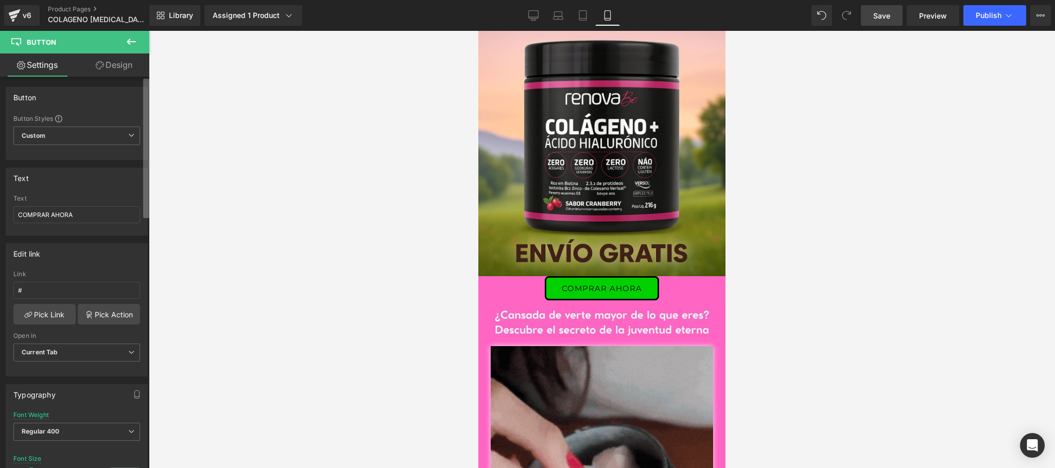
click at [155, 85] on div "Button You are previewing how the will restyle your page. You can not edit Elem…" at bounding box center [527, 243] width 1055 height 486
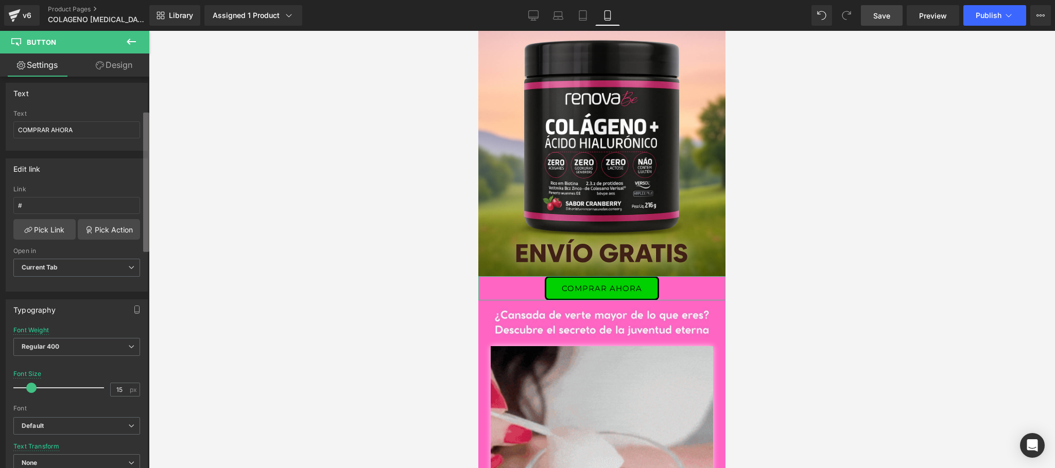
scroll to position [96, 0]
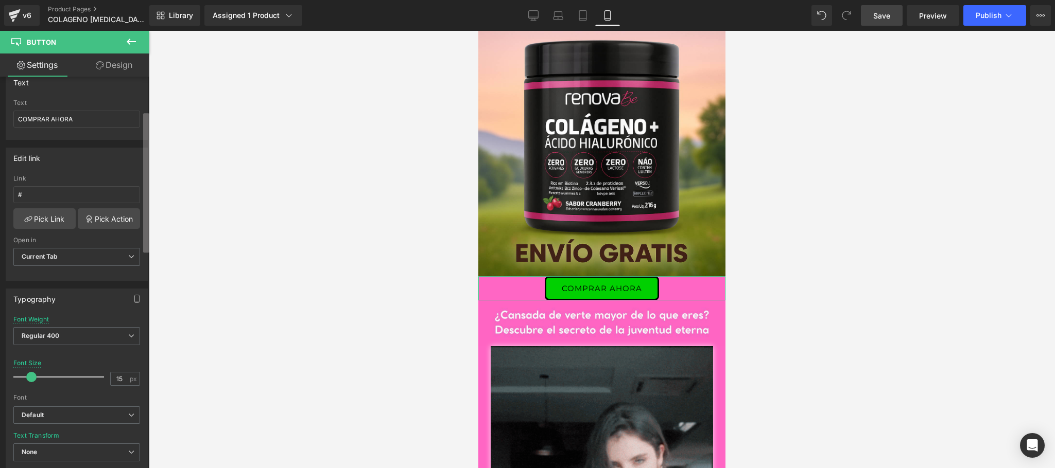
click at [144, 214] on b at bounding box center [146, 183] width 6 height 140
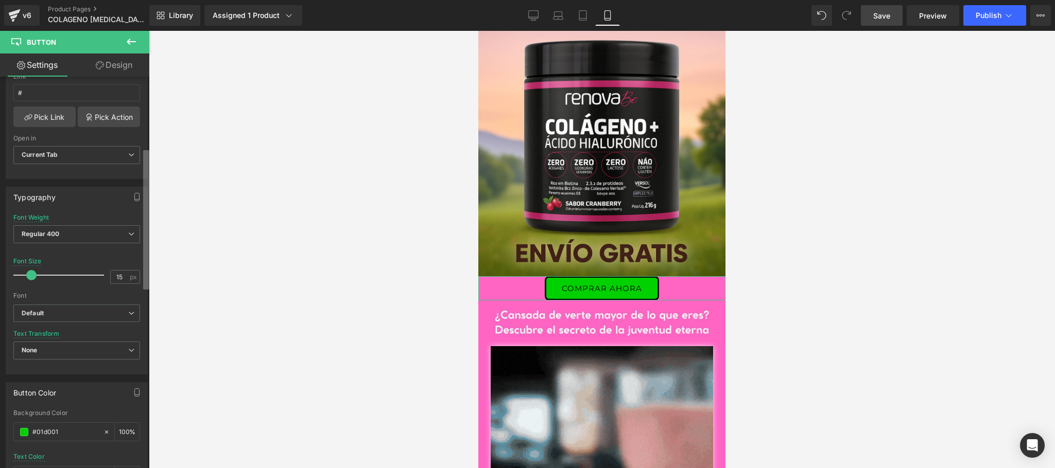
scroll to position [204, 0]
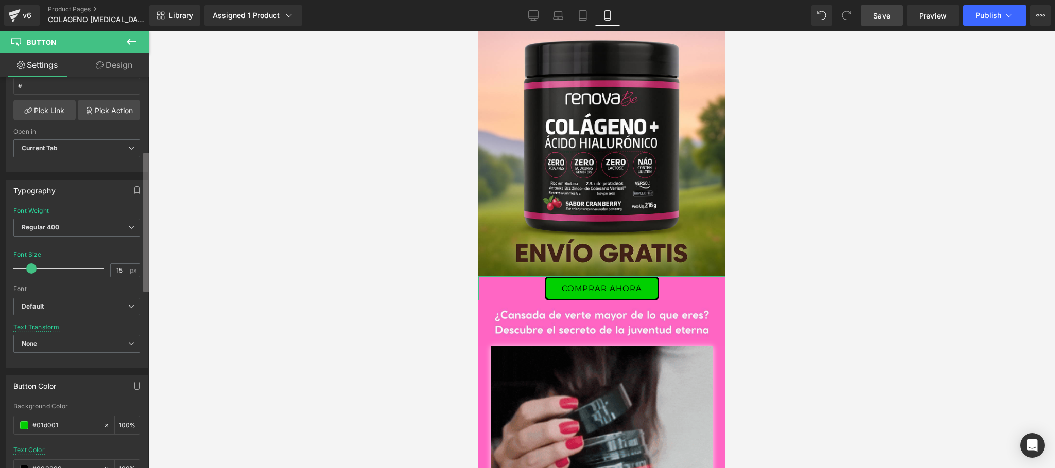
click at [147, 281] on b at bounding box center [146, 223] width 6 height 140
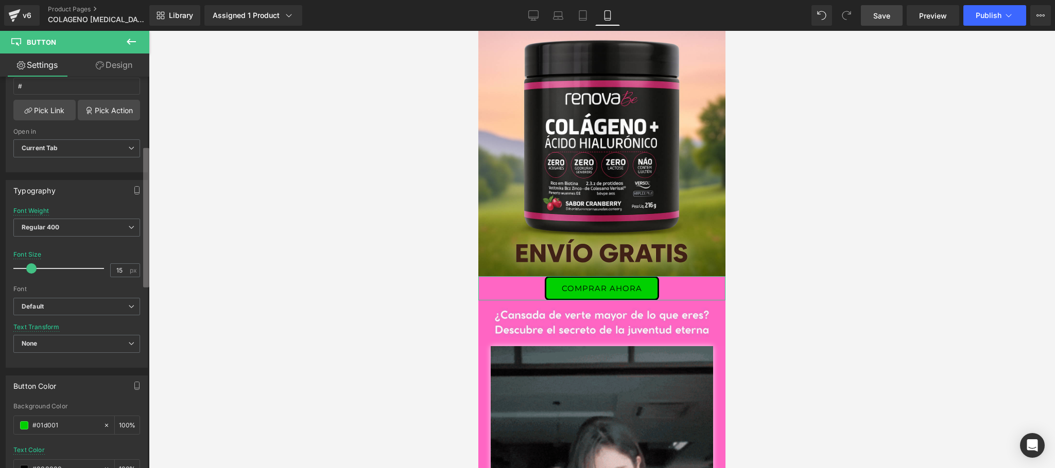
scroll to position [192, 0]
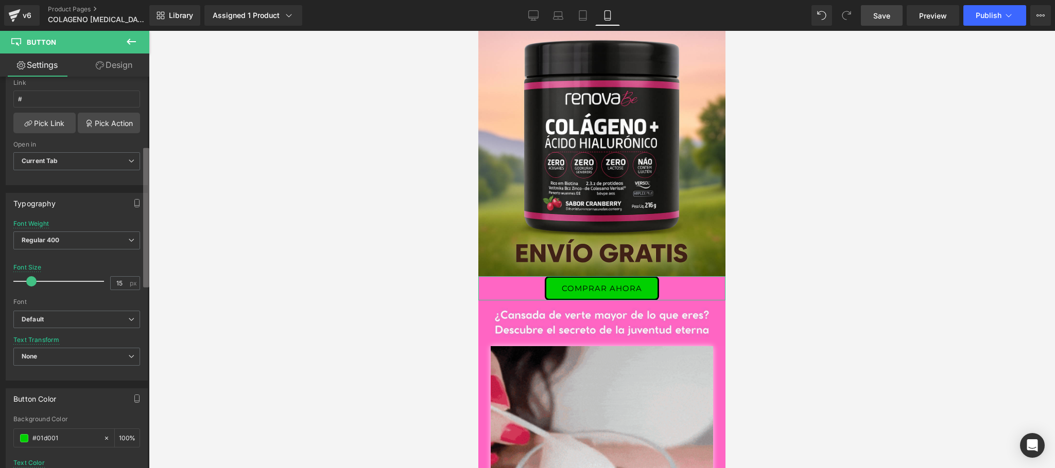
click at [148, 233] on b at bounding box center [146, 218] width 6 height 140
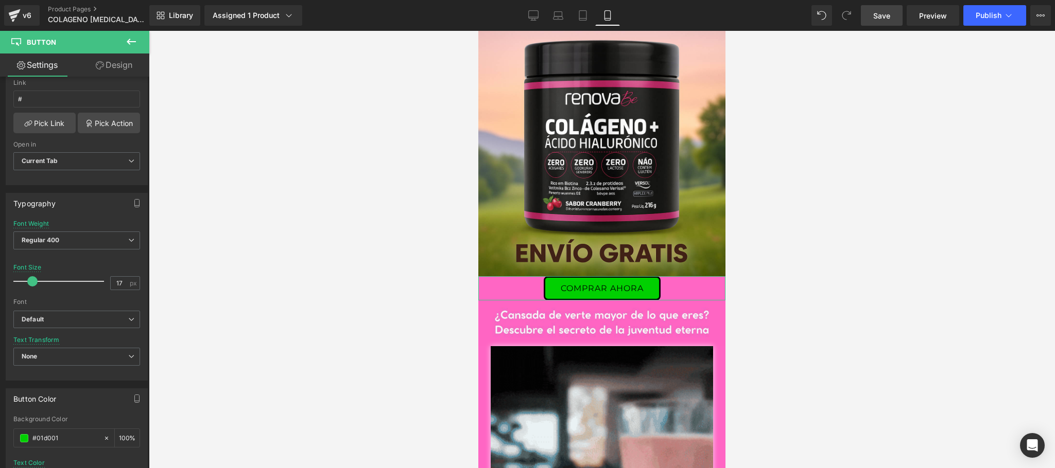
type input "18"
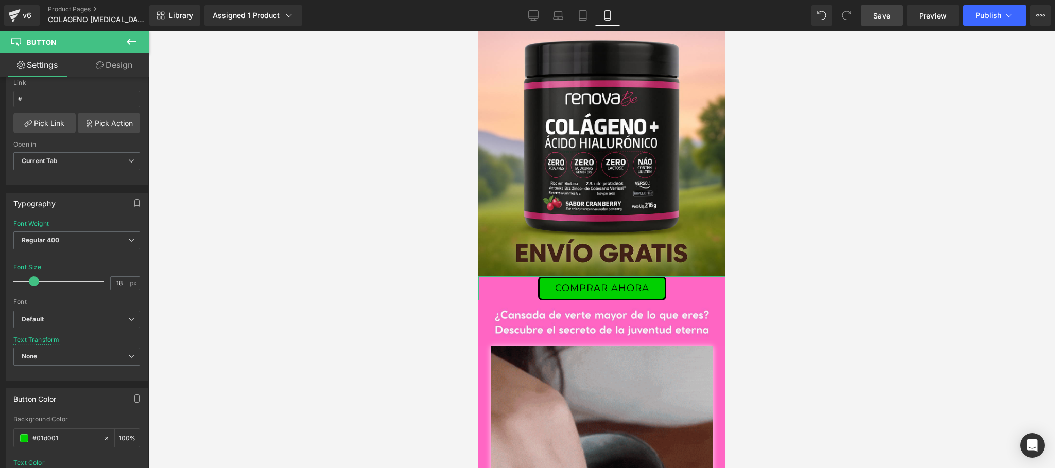
click at [33, 287] on span at bounding box center [34, 281] width 10 height 10
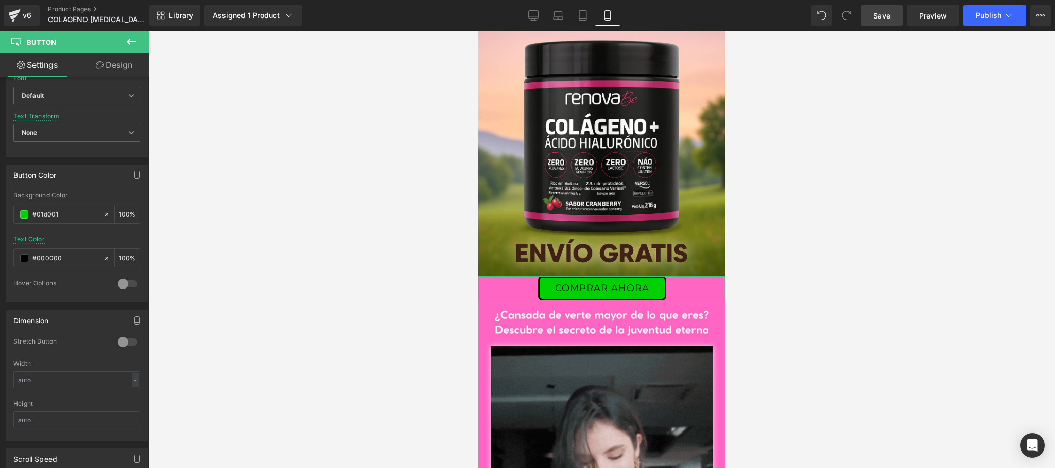
scroll to position [422, 0]
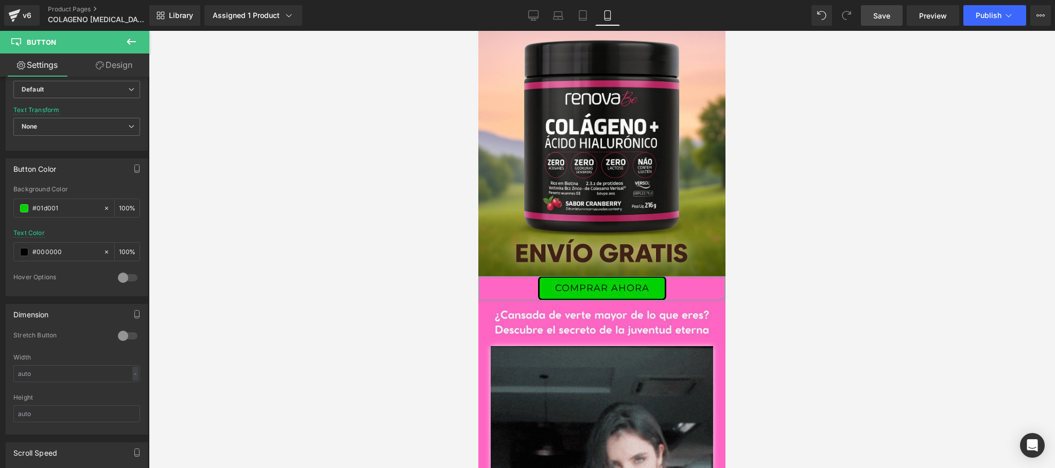
click at [141, 293] on div "Button Button Styles Custom Custom Setup Global Style Custom Setup Global Style…" at bounding box center [74, 275] width 149 height 396
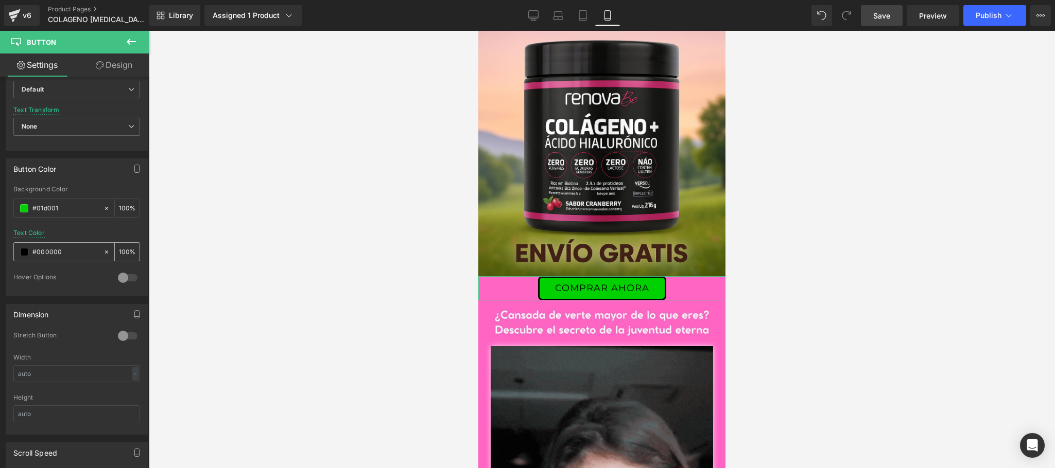
scroll to position [10, 0]
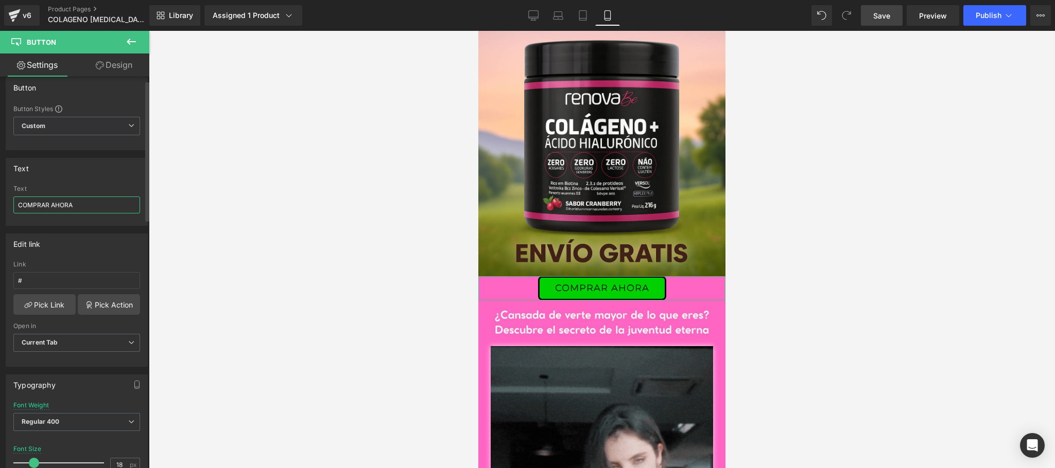
click at [95, 207] on input "COMPRAR AHORA" at bounding box center [76, 205] width 127 height 17
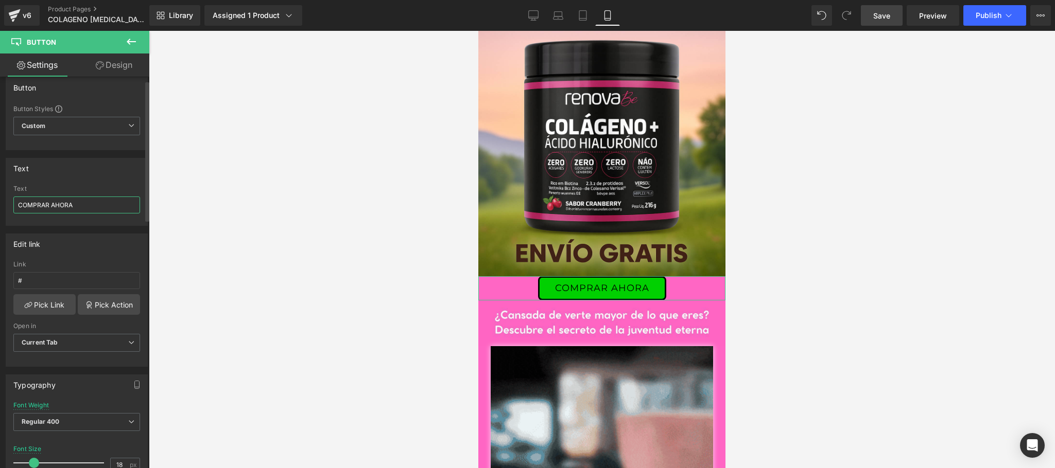
click at [18, 204] on input "COMPRAR AHORA" at bounding box center [76, 205] width 127 height 17
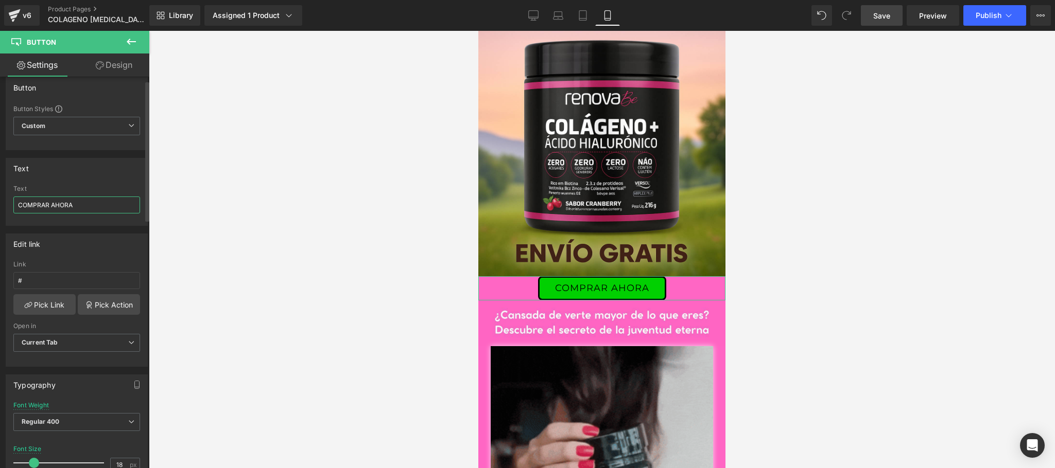
paste input "🛒"
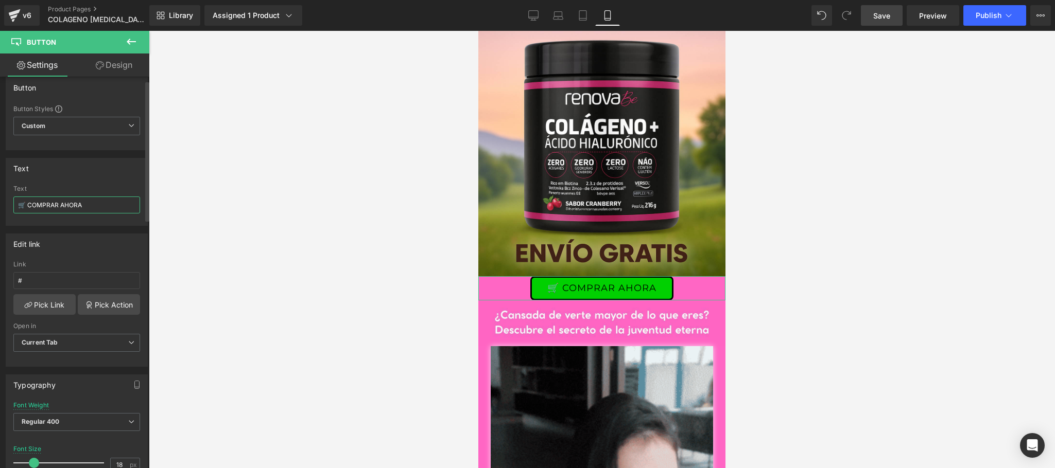
click at [111, 205] on input "🛒 COMPRAR AHORA" at bounding box center [76, 205] width 127 height 17
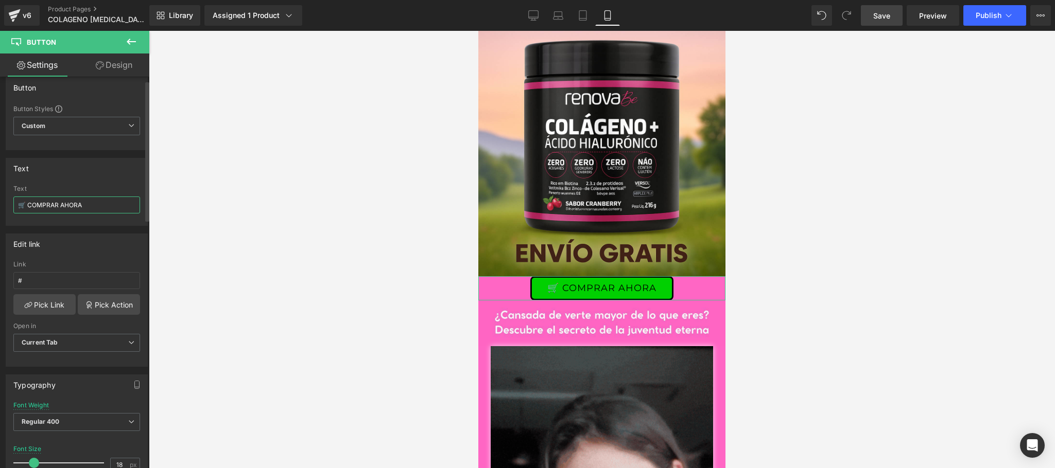
paste input "🛒"
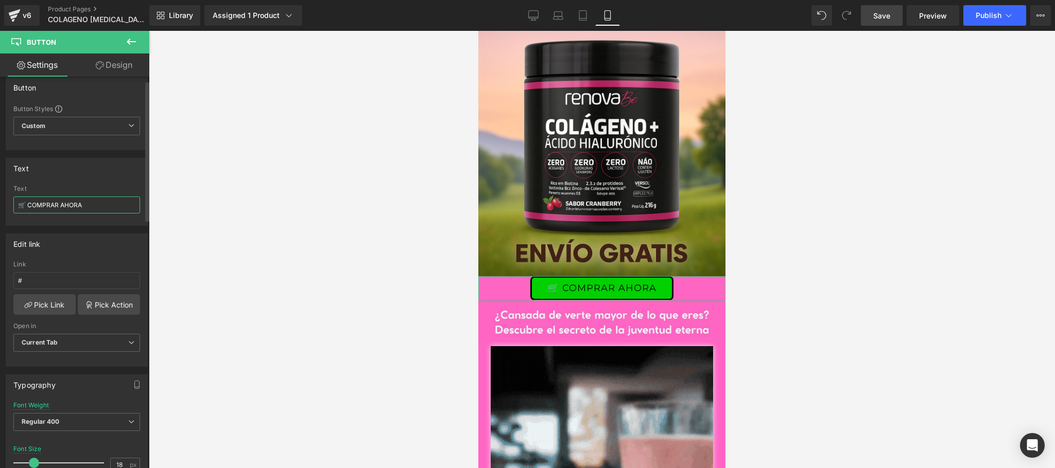
type input "🛒 COMPRAR AHORA 🛒"
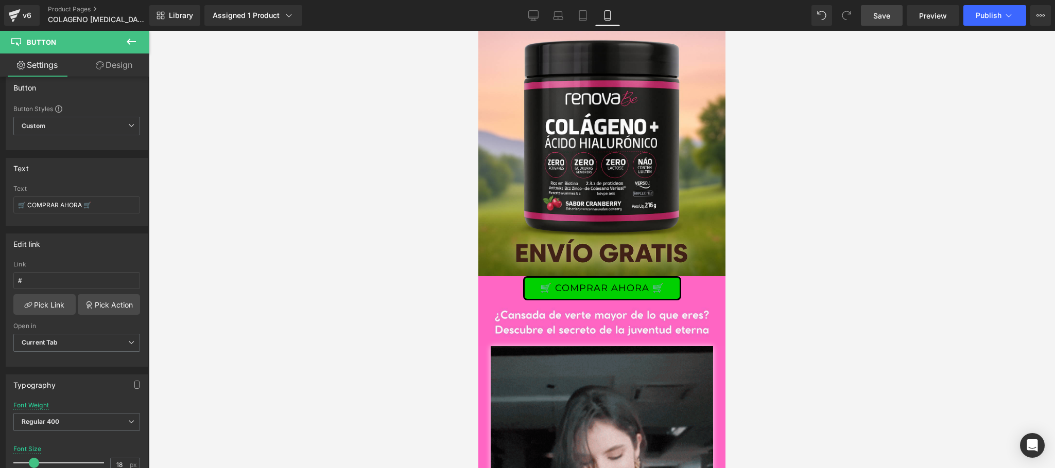
click at [268, 206] on div at bounding box center [602, 250] width 906 height 438
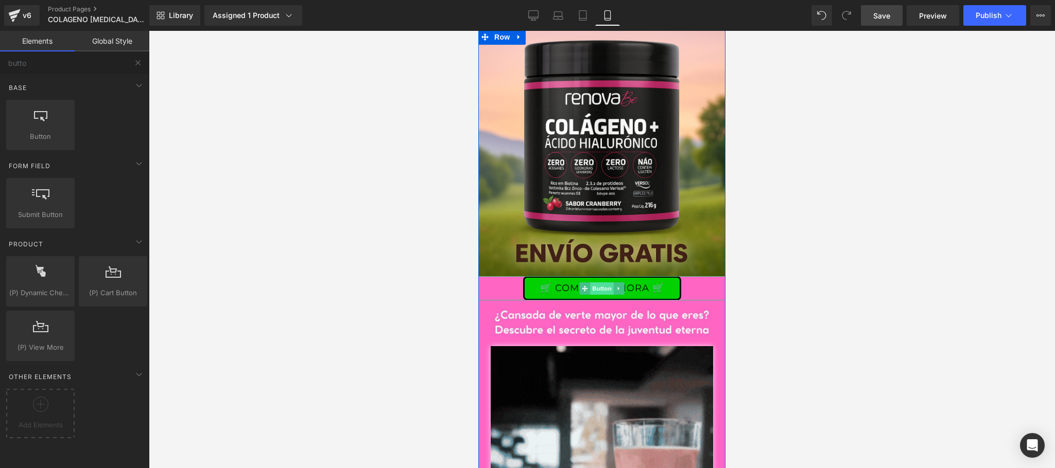
click at [590, 290] on span "Button" at bounding box center [602, 289] width 24 height 12
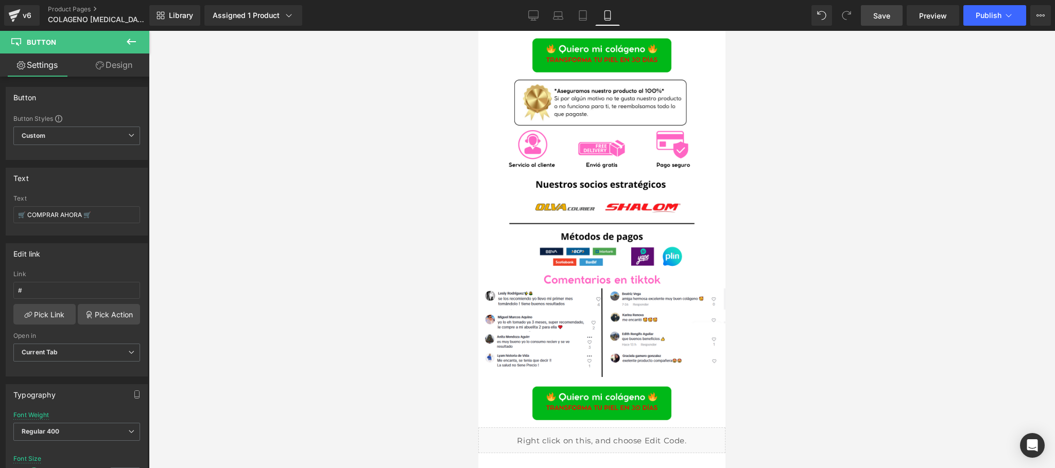
scroll to position [1940, 0]
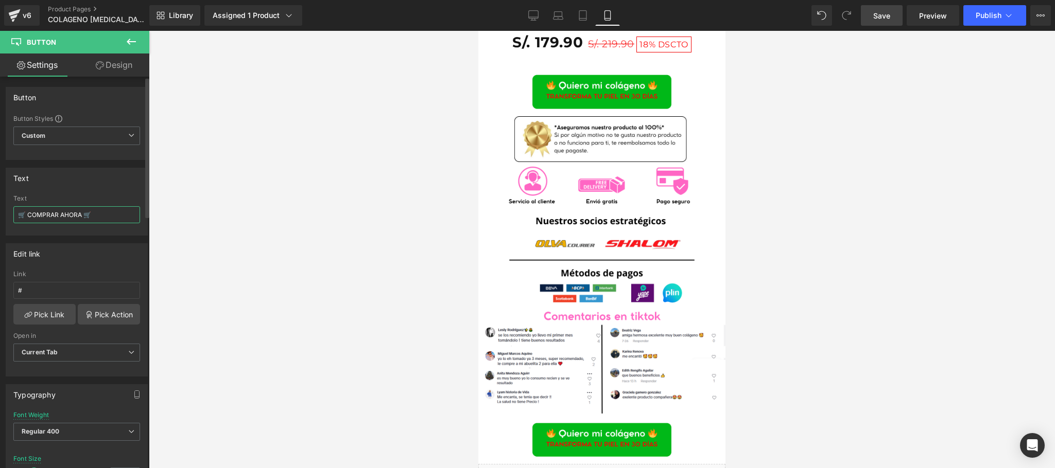
click at [116, 212] on input "🛒 COMPRAR AHORA 🛒" at bounding box center [76, 214] width 127 height 17
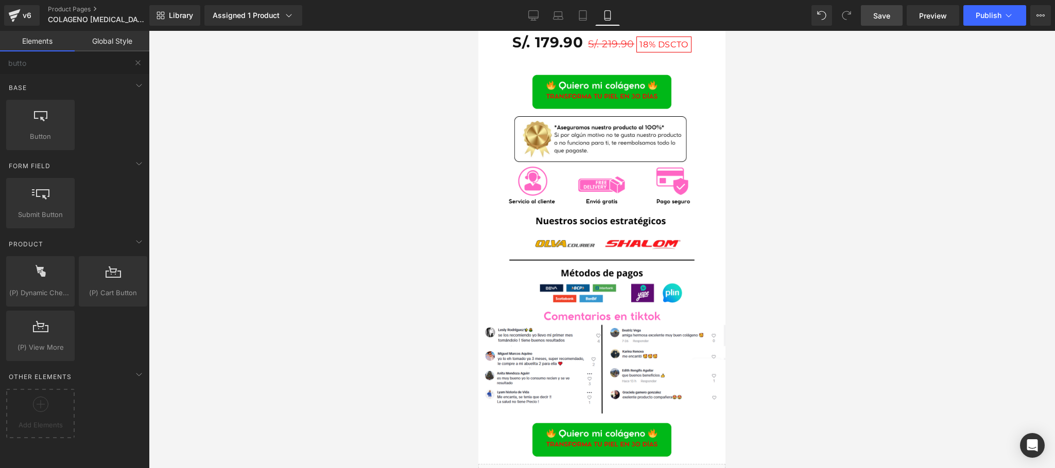
click at [309, 280] on div at bounding box center [602, 250] width 906 height 438
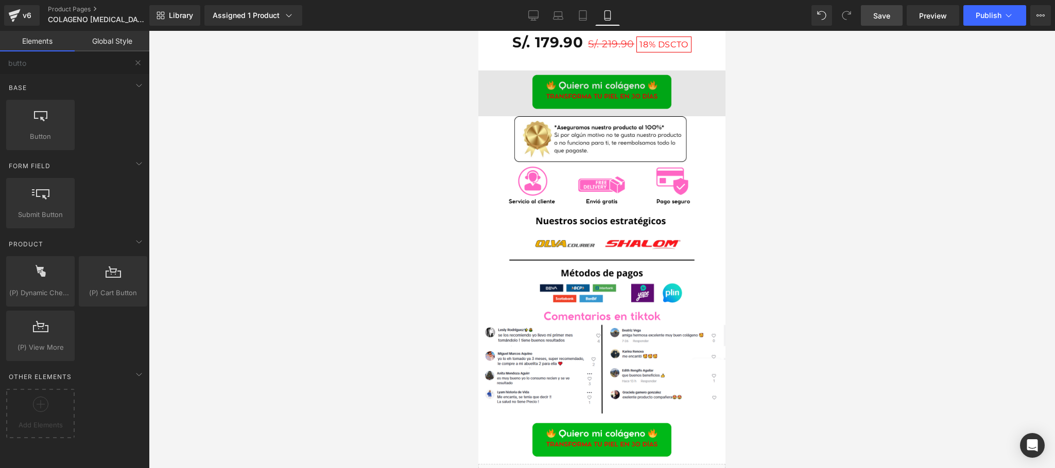
click at [529, 110] on img at bounding box center [601, 94] width 247 height 46
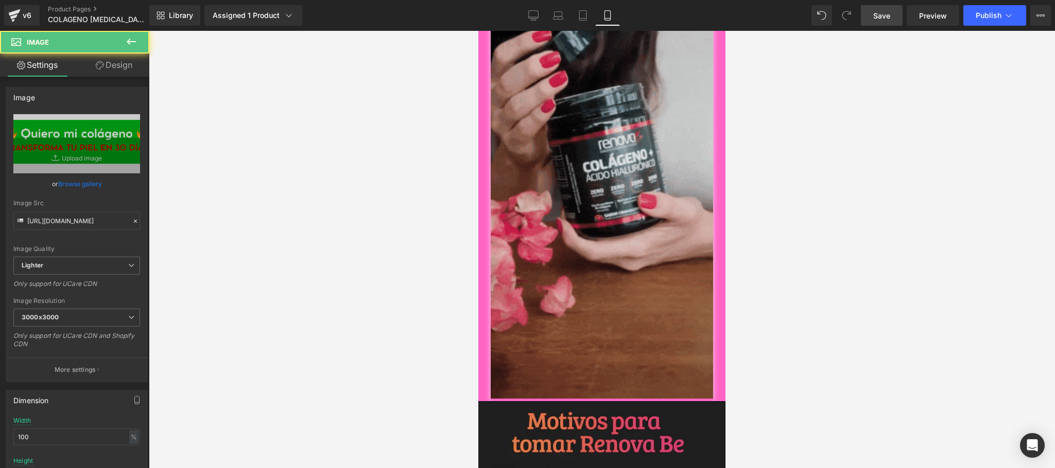
scroll to position [0, 0]
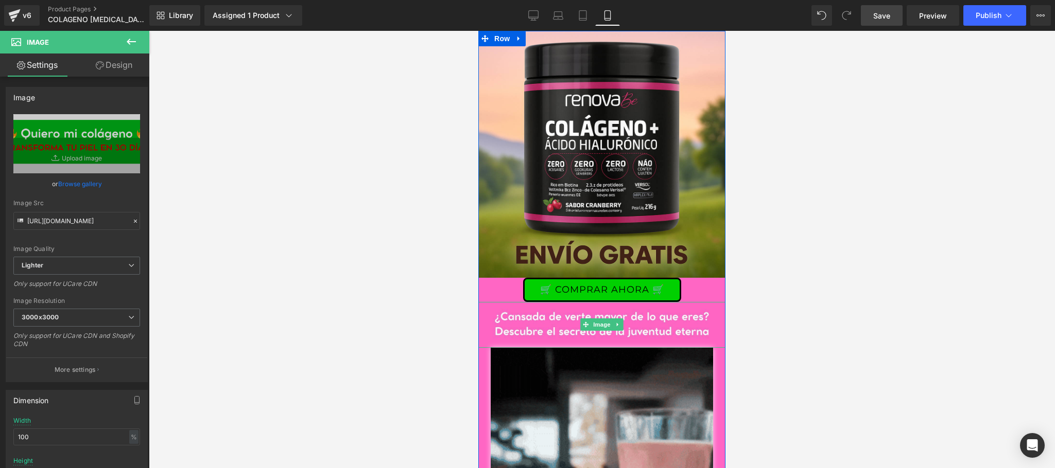
click at [542, 292] on link "🛒 COMPRAR AHORA 🛒" at bounding box center [602, 290] width 158 height 24
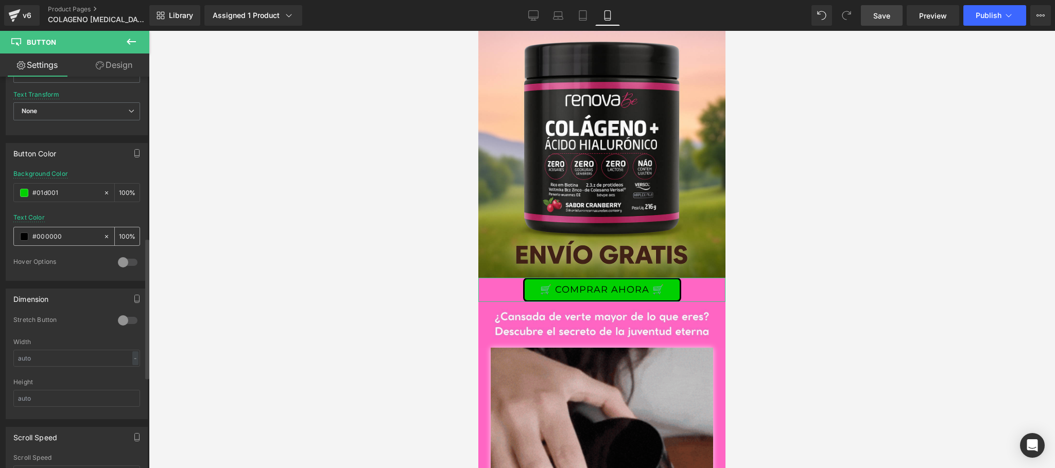
scroll to position [446, 0]
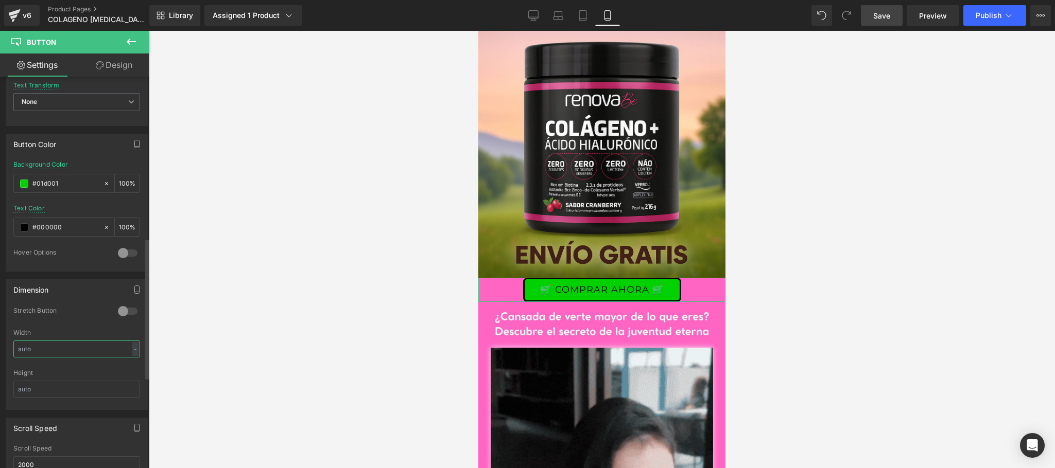
click at [63, 354] on input "text" at bounding box center [76, 349] width 127 height 17
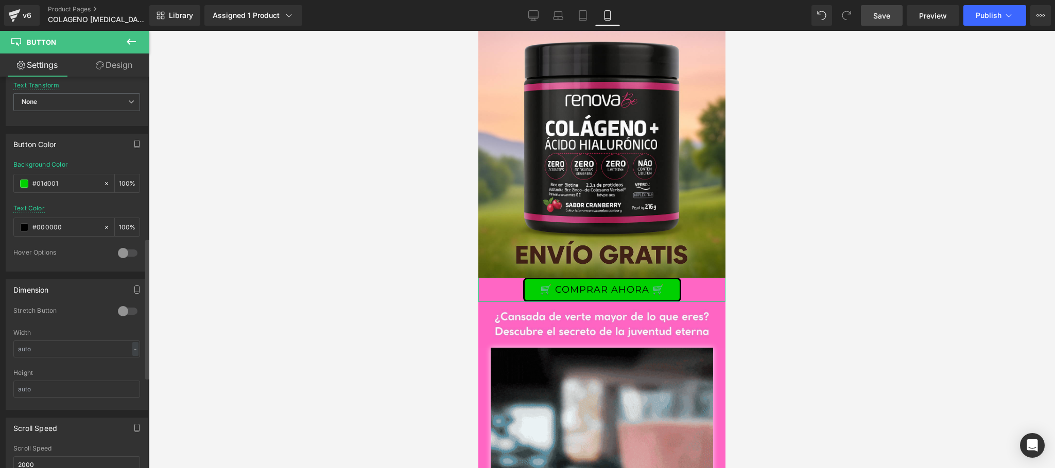
click at [120, 318] on div at bounding box center [127, 311] width 25 height 16
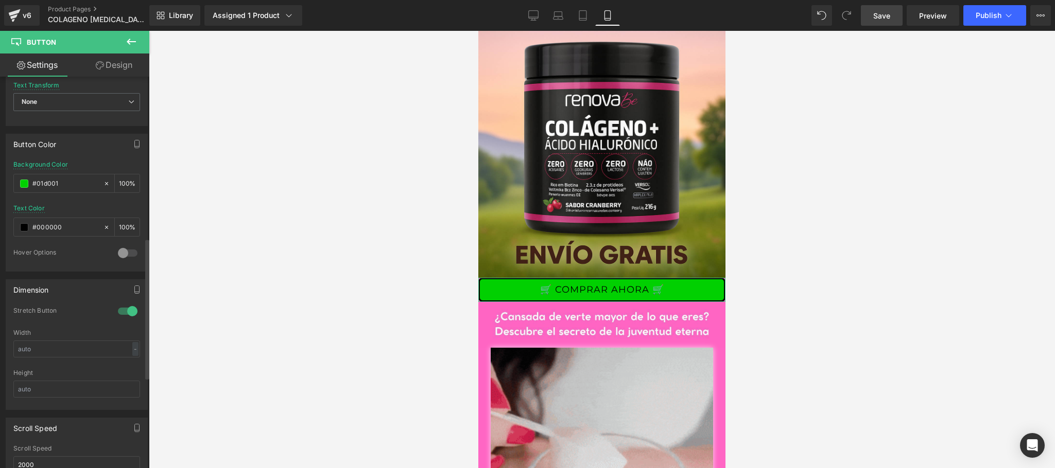
click at [120, 318] on div at bounding box center [127, 311] width 25 height 16
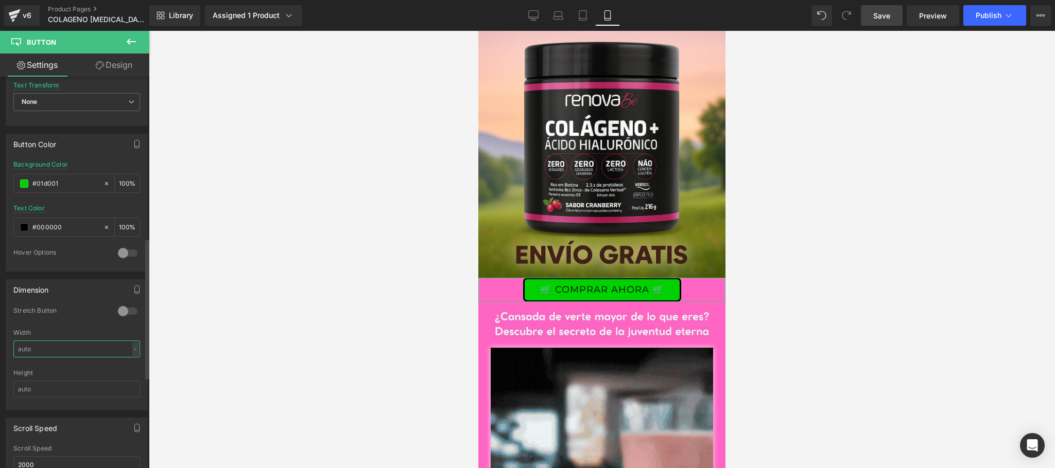
click at [75, 357] on input "text" at bounding box center [76, 349] width 127 height 17
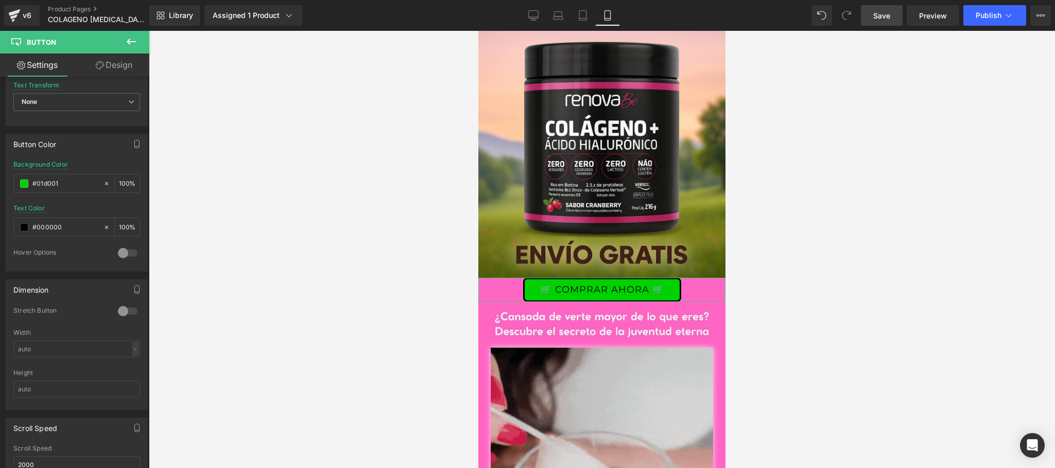
click at [109, 66] on link "Design" at bounding box center [114, 65] width 75 height 23
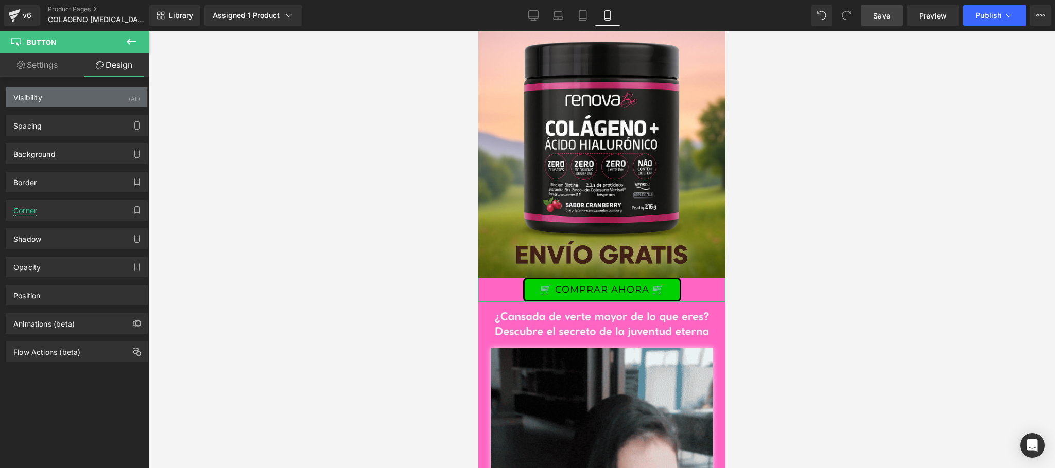
type input "0"
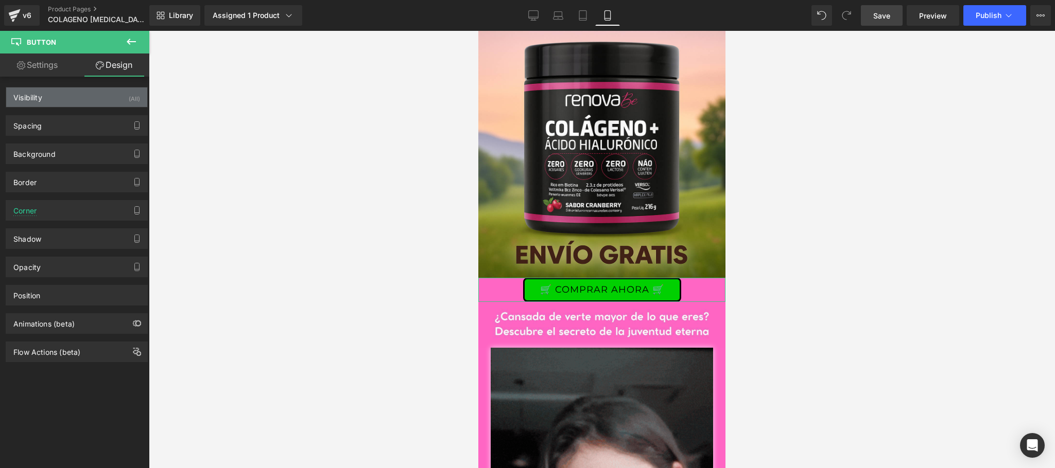
type input "0"
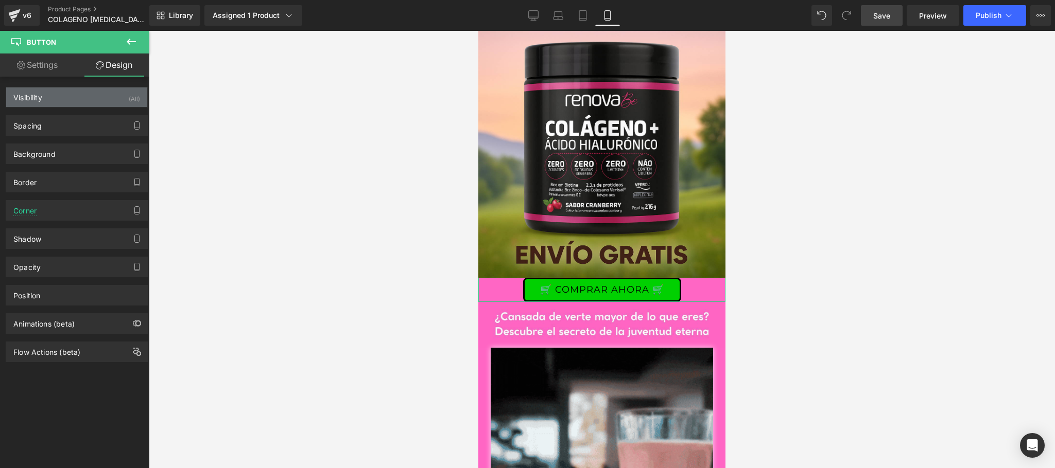
type input "0"
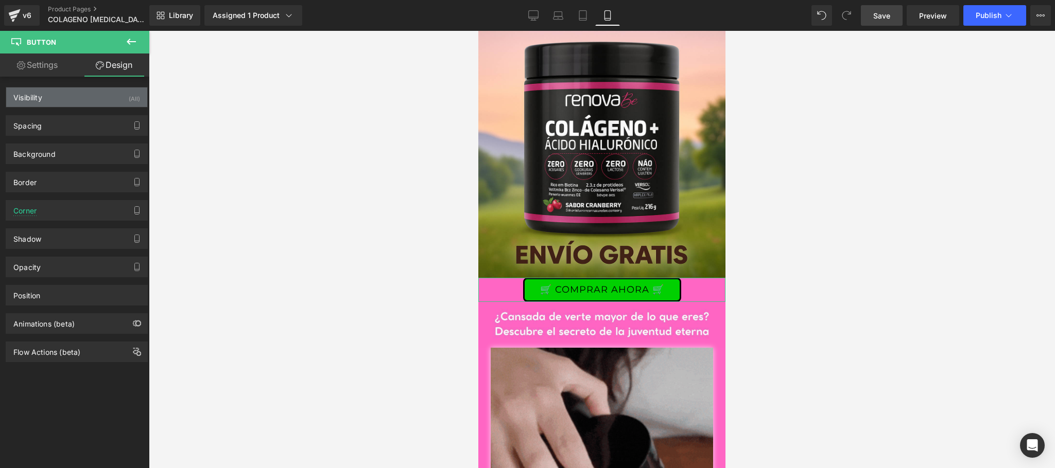
type input "0"
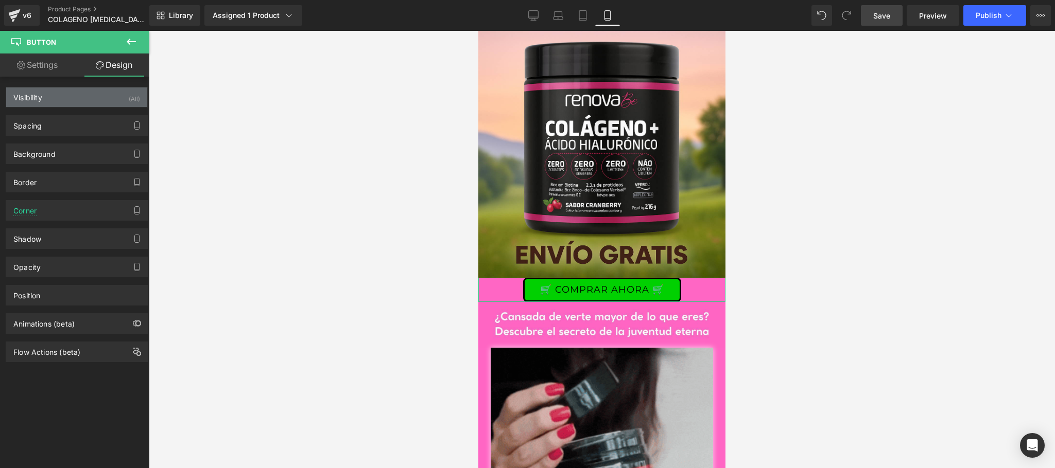
type input "0"
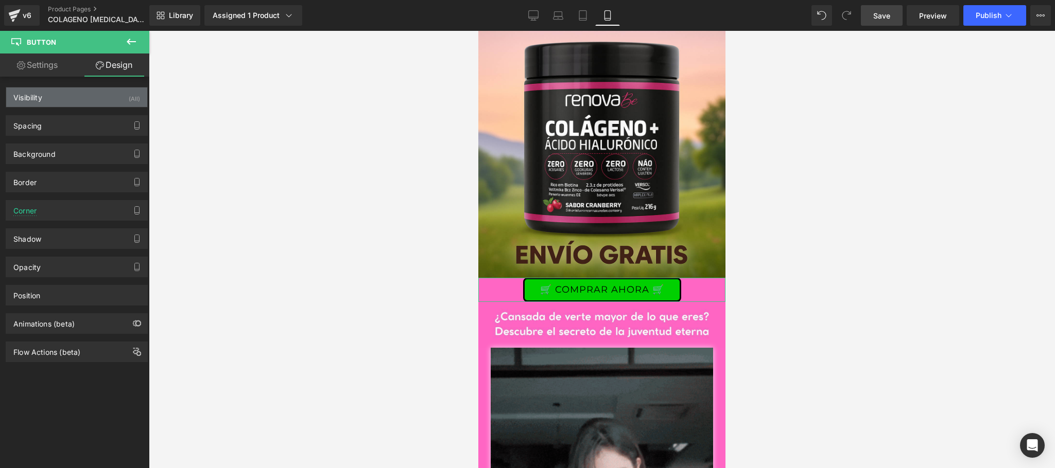
type input "30"
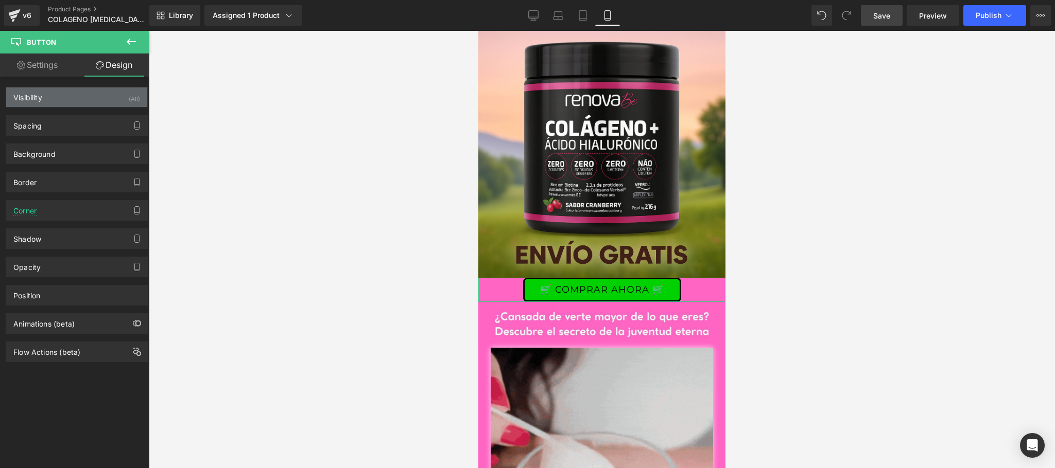
type input "0"
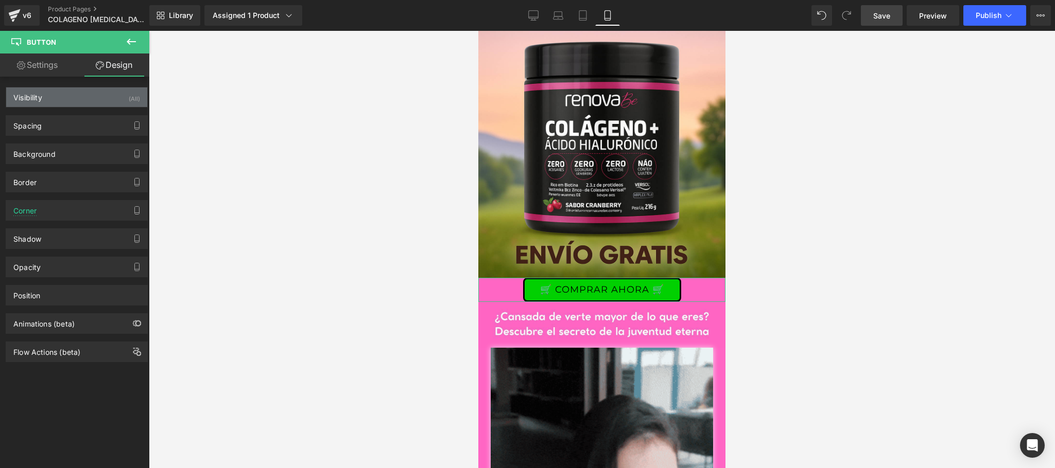
type input "30"
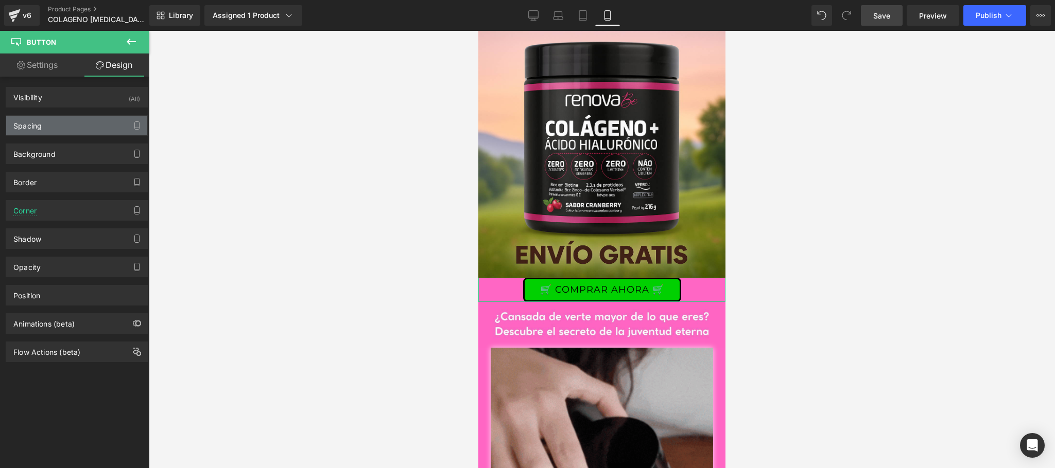
click at [45, 129] on div "Spacing" at bounding box center [76, 126] width 141 height 20
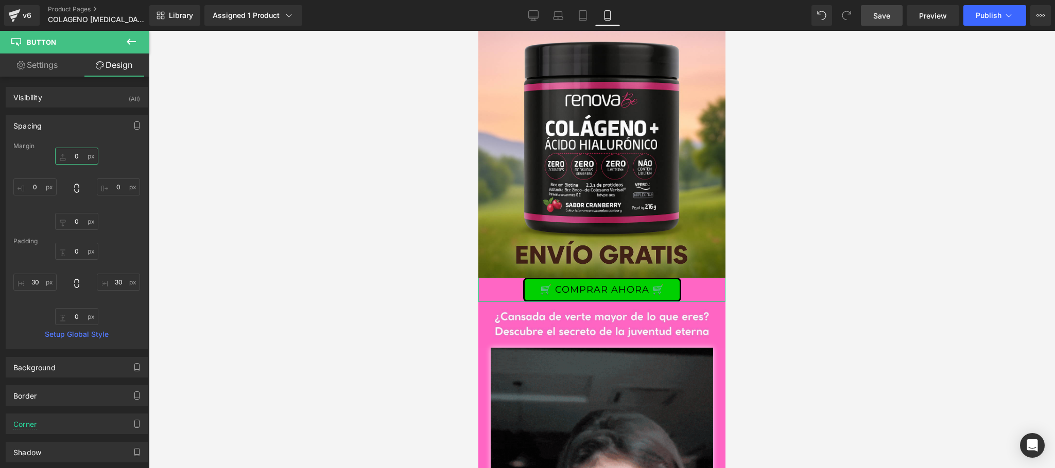
click at [76, 159] on input "0" at bounding box center [76, 156] width 43 height 17
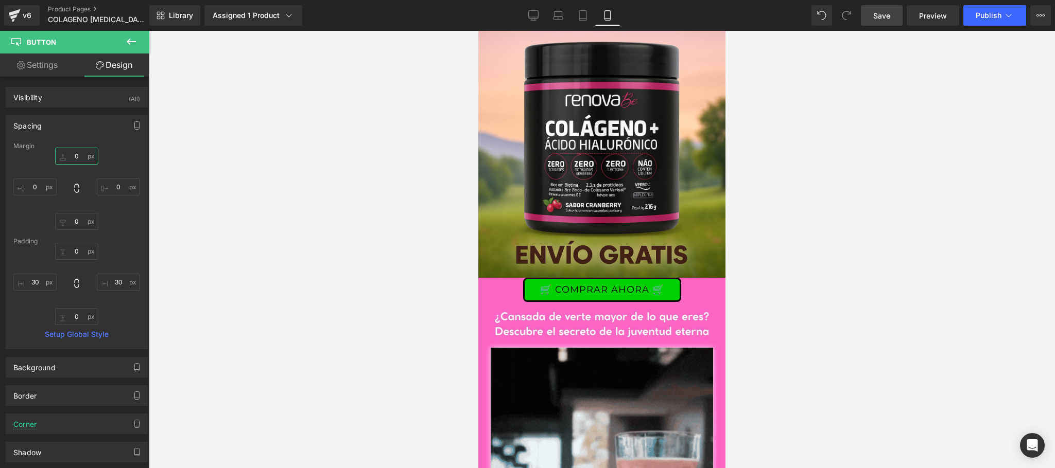
type input "5"
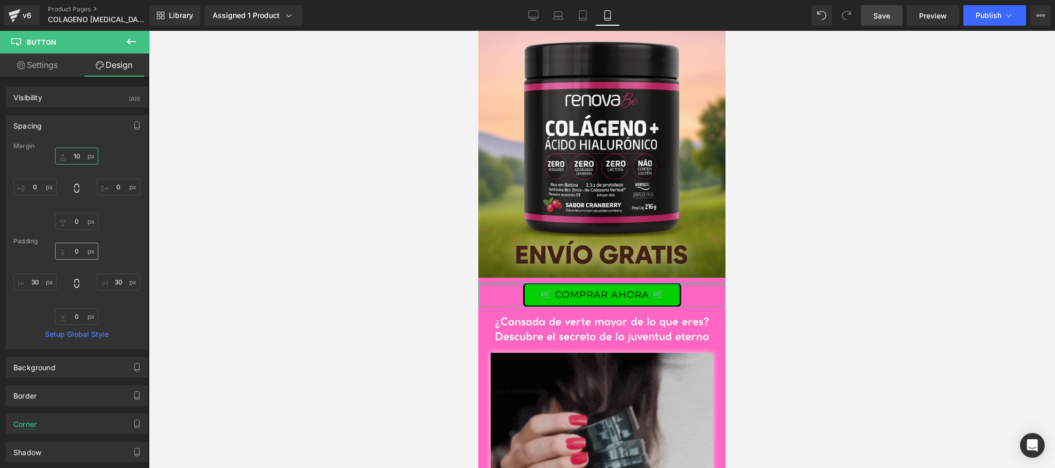
type input "10"
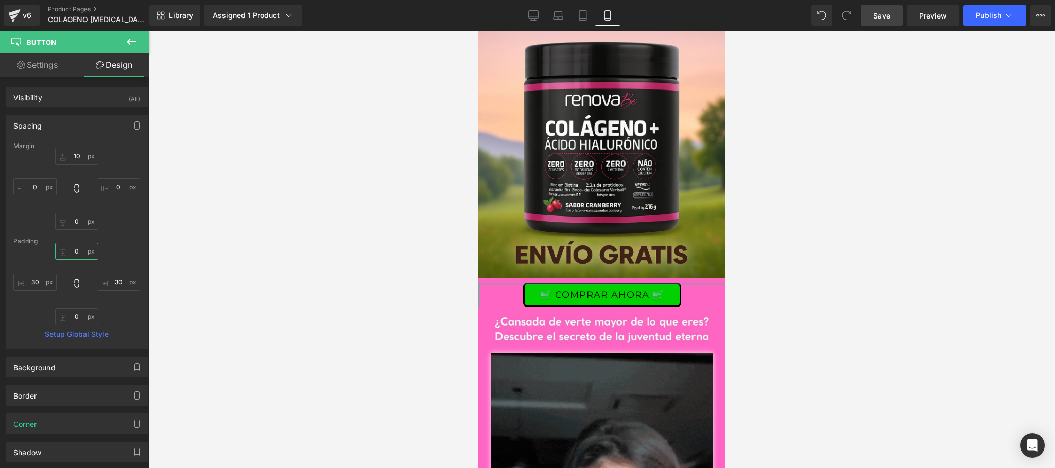
click at [77, 251] on input "0" at bounding box center [76, 251] width 43 height 17
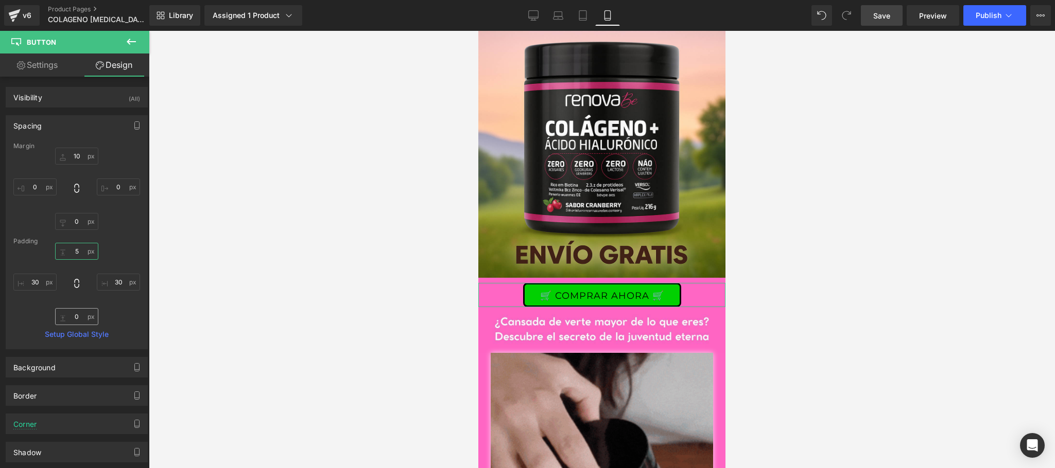
type input "5"
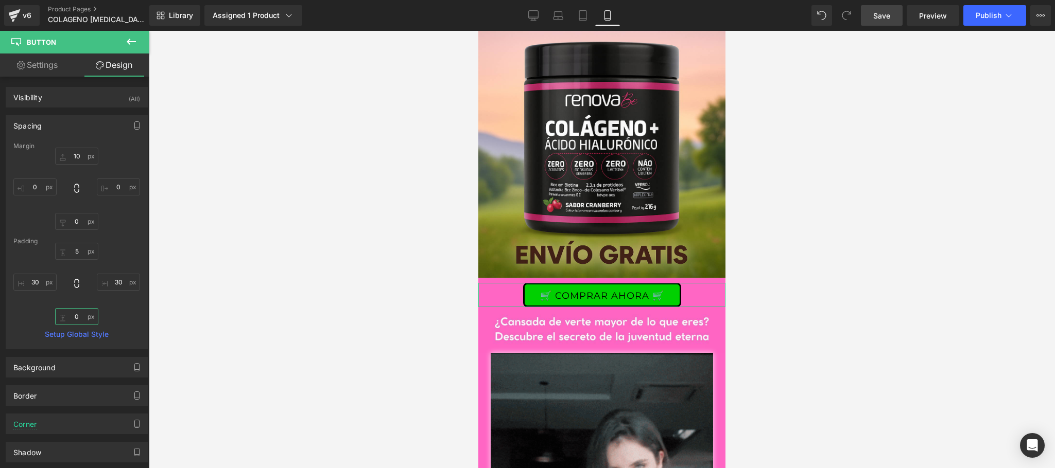
click at [73, 317] on input "0" at bounding box center [76, 316] width 43 height 17
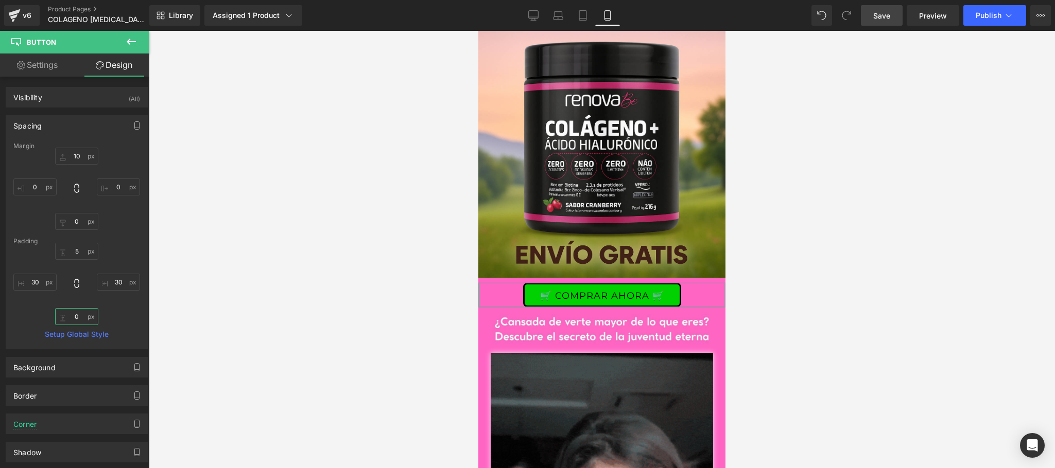
type input "5"
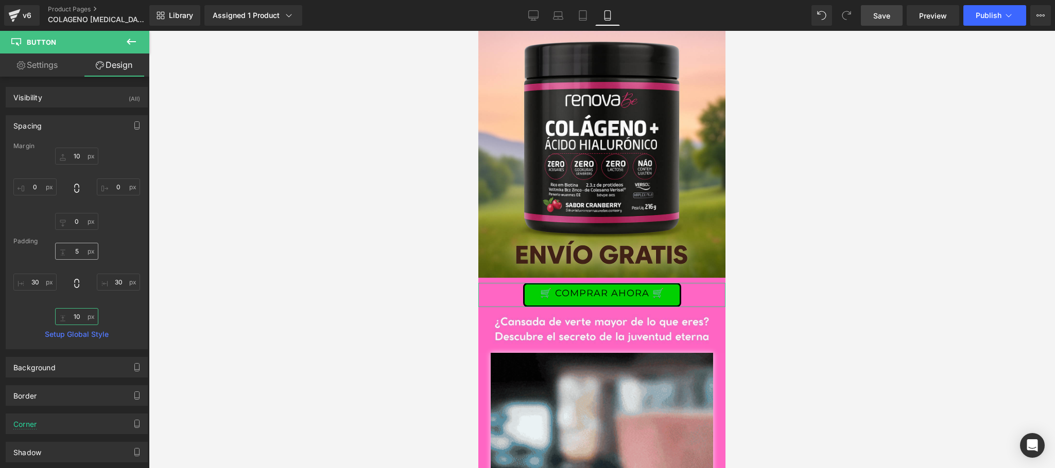
type input "10"
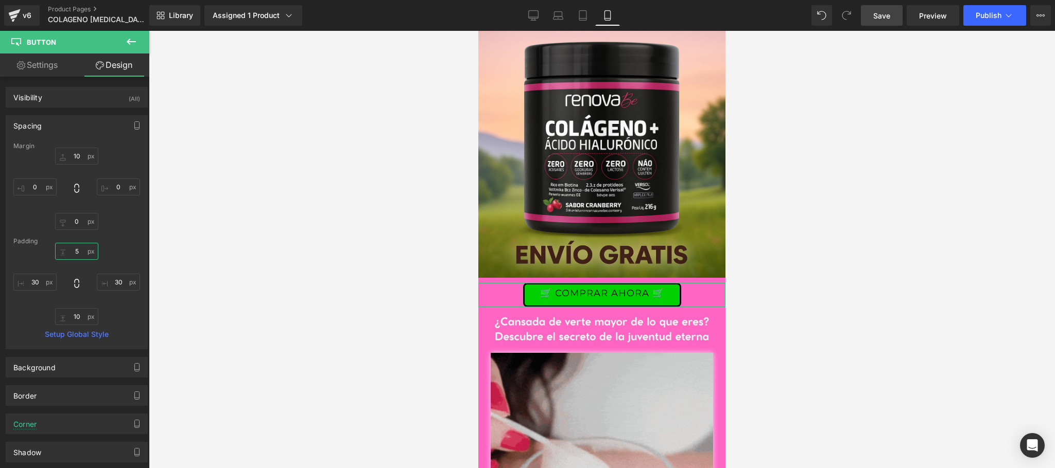
click at [68, 248] on input "5" at bounding box center [76, 251] width 43 height 17
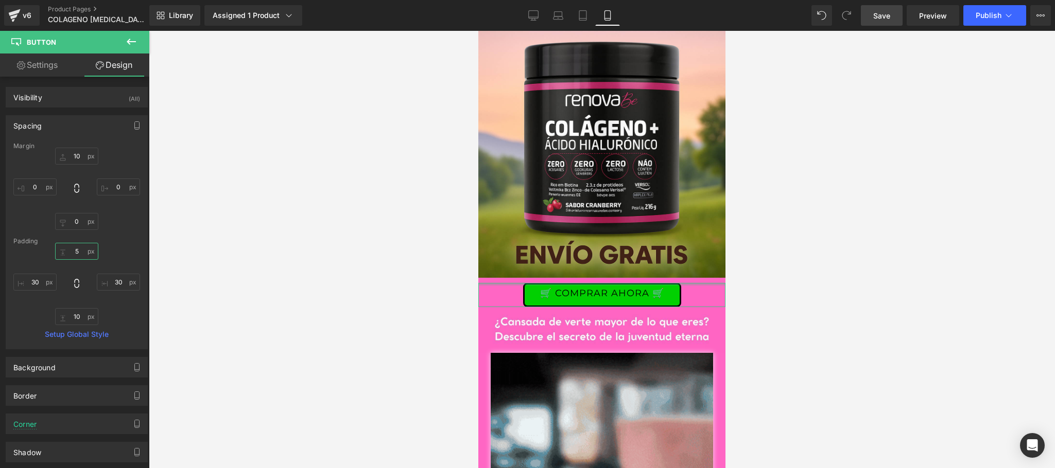
click at [74, 252] on input "5" at bounding box center [76, 251] width 43 height 17
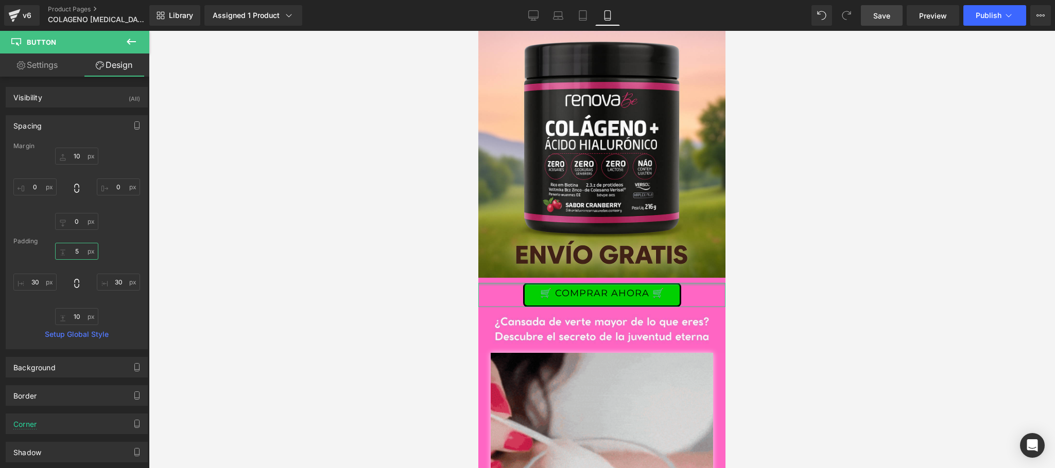
click at [74, 252] on input "5" at bounding box center [76, 251] width 43 height 17
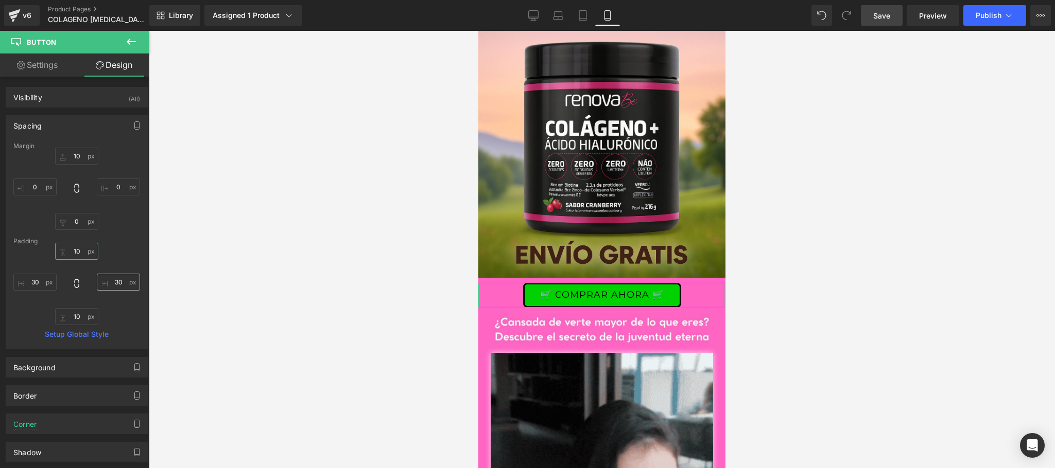
type input "1"
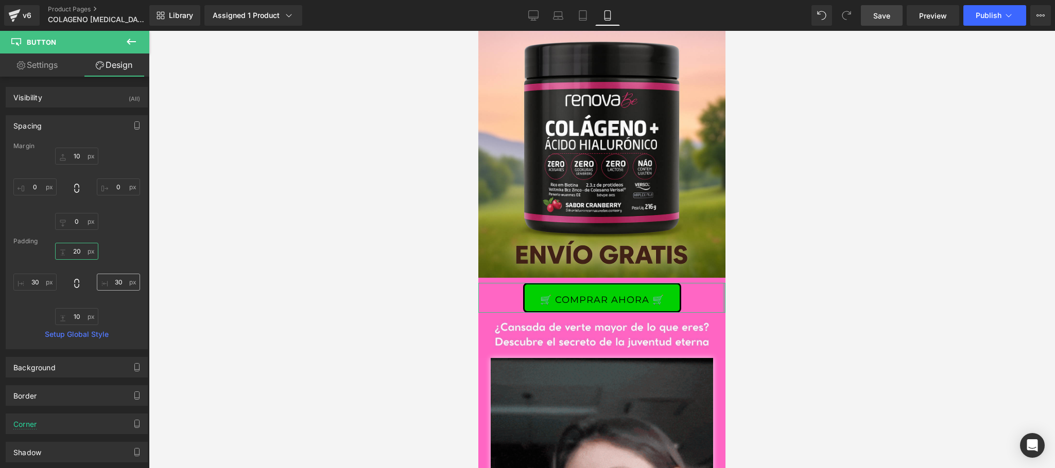
type input "2"
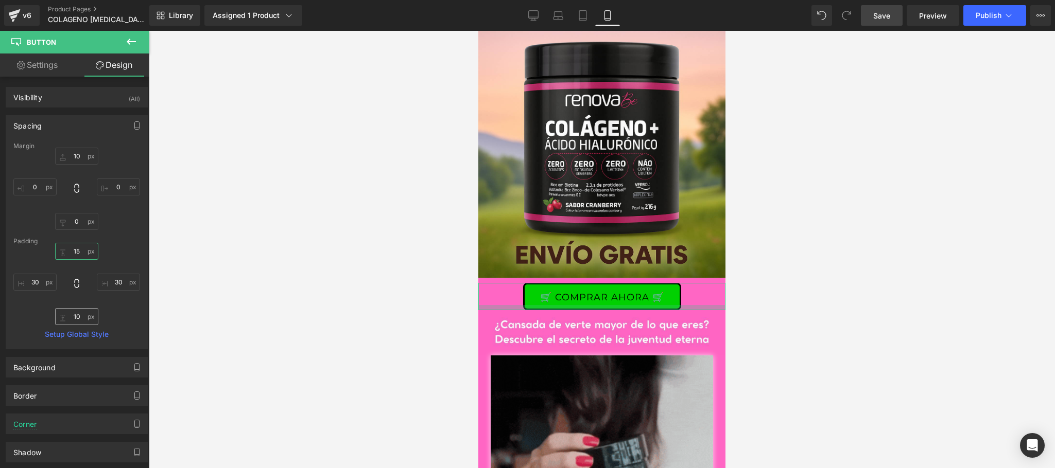
type input "15"
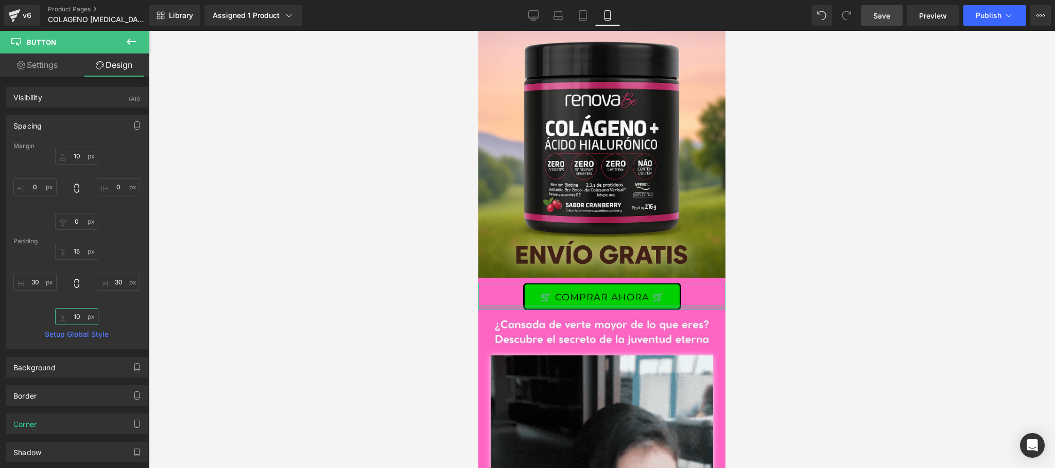
click at [76, 316] on input "10" at bounding box center [76, 316] width 43 height 17
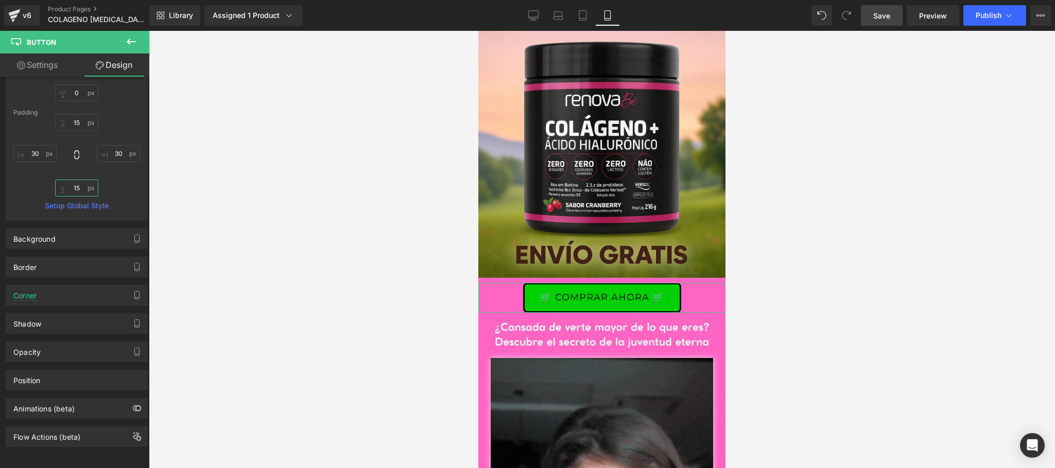
scroll to position [145, 0]
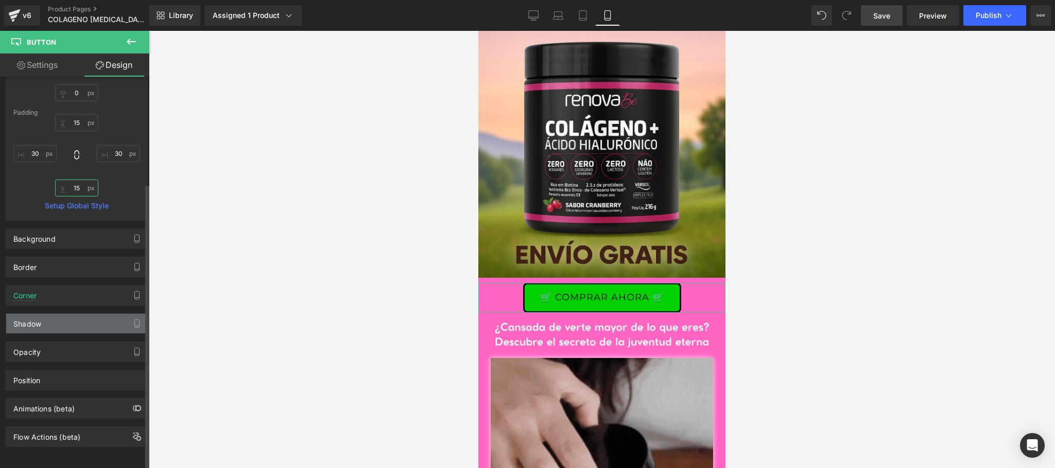
type input "15"
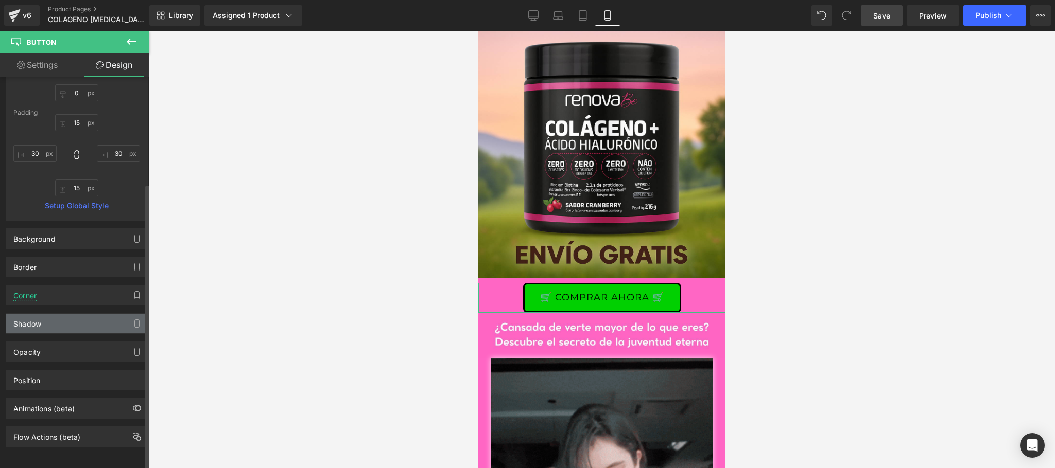
click at [59, 315] on div "Shadow" at bounding box center [76, 324] width 141 height 20
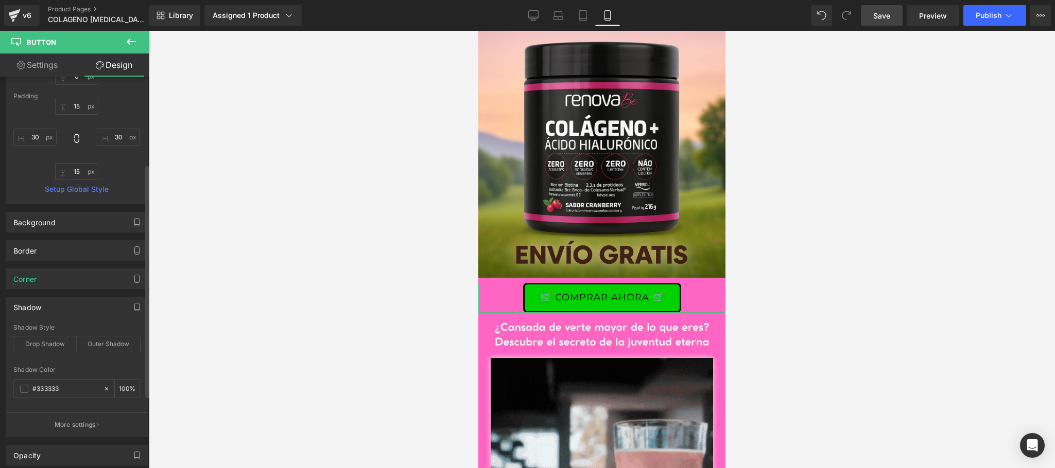
click at [62, 308] on div "Shadow" at bounding box center [76, 308] width 141 height 20
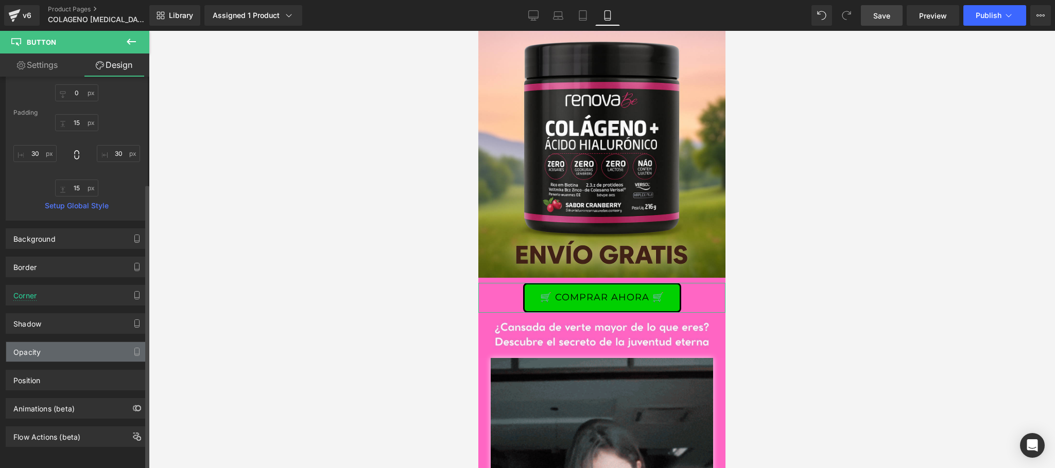
click at [53, 342] on div "Opacity" at bounding box center [76, 352] width 141 height 20
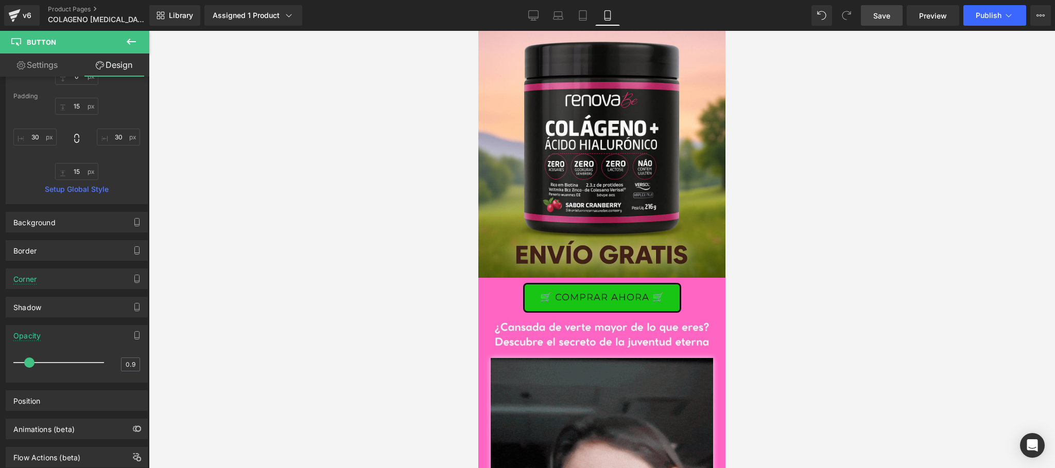
type input "1"
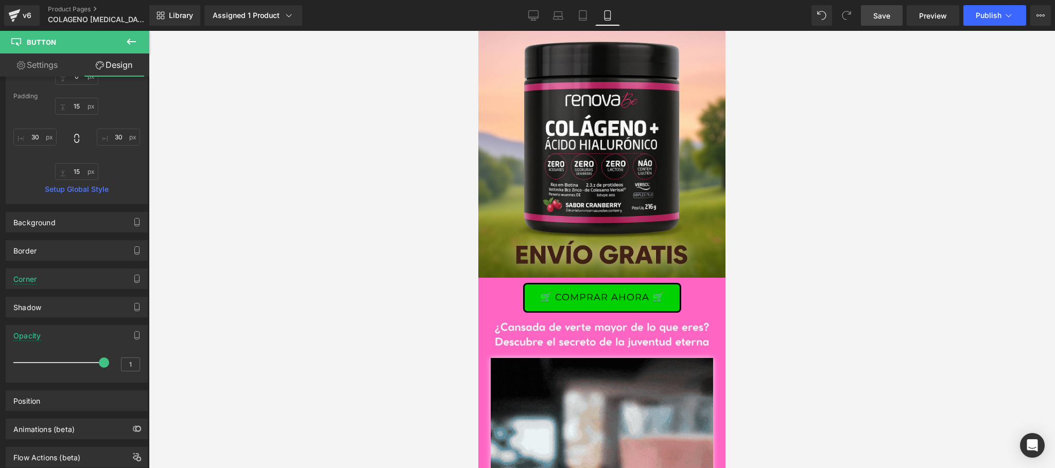
drag, startPoint x: 98, startPoint y: 368, endPoint x: 245, endPoint y: 367, distance: 146.7
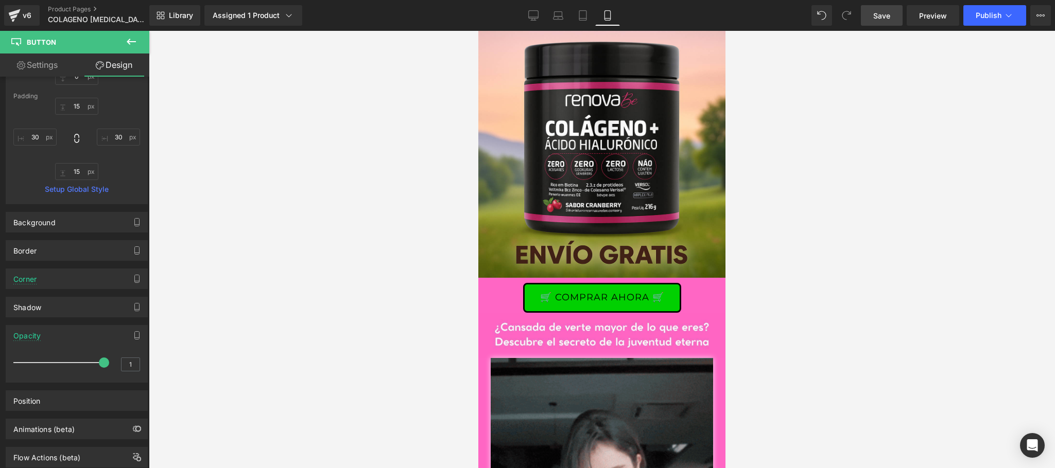
click at [245, 367] on div "Button You are previewing how the will restyle your page. You can not edit Elem…" at bounding box center [527, 243] width 1055 height 486
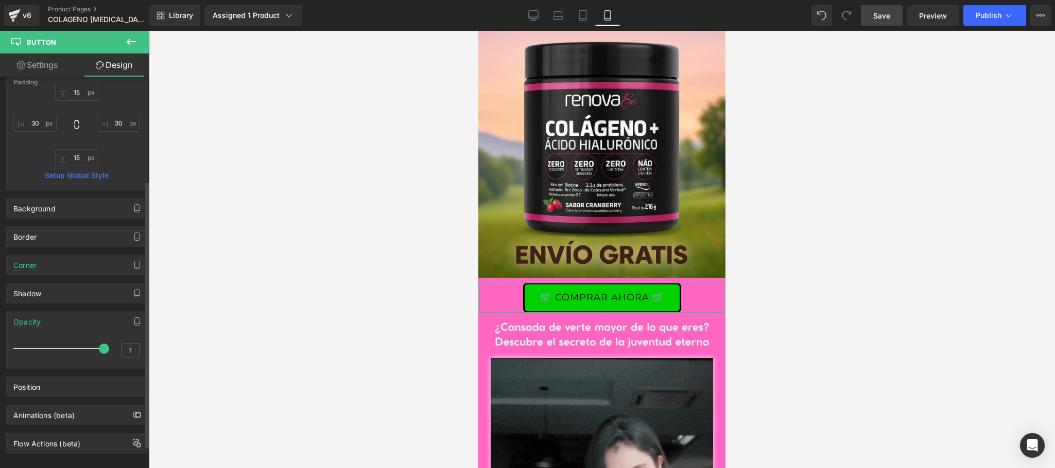
scroll to position [164, 0]
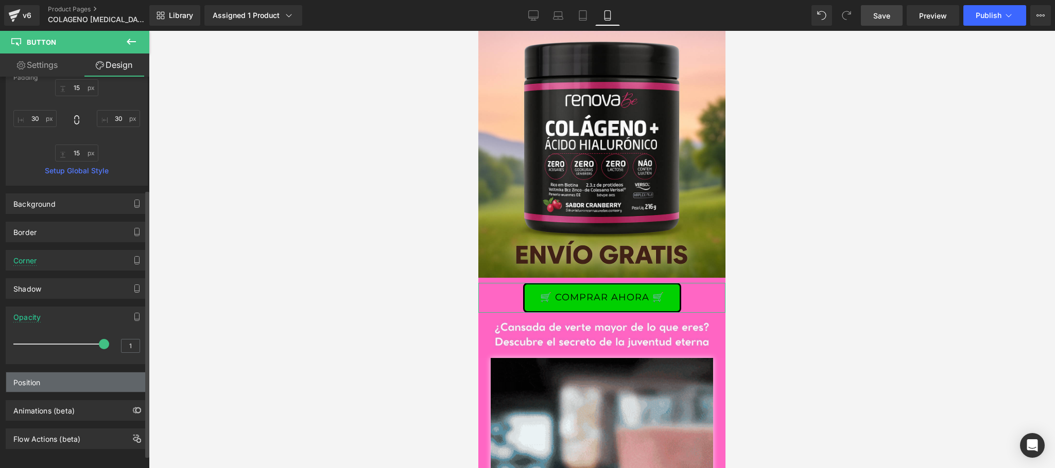
click at [62, 387] on div "Position" at bounding box center [76, 383] width 141 height 20
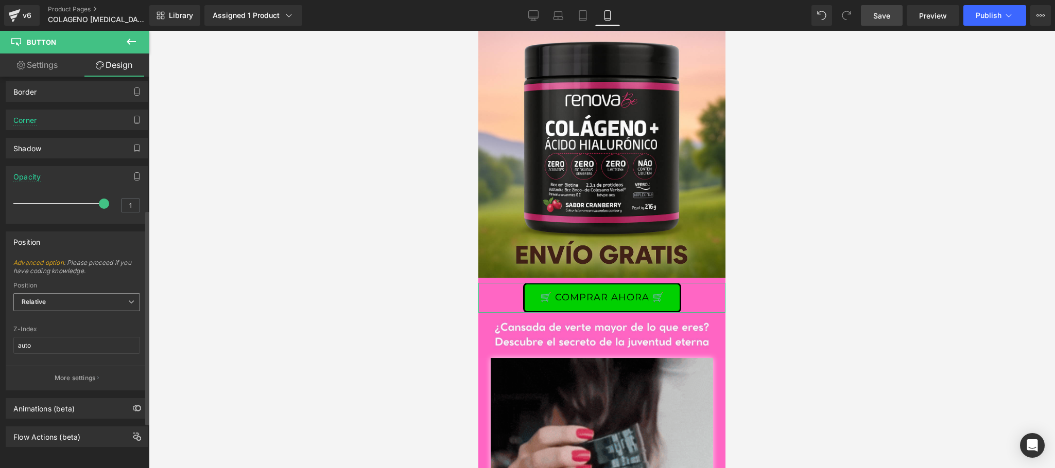
scroll to position [117, 0]
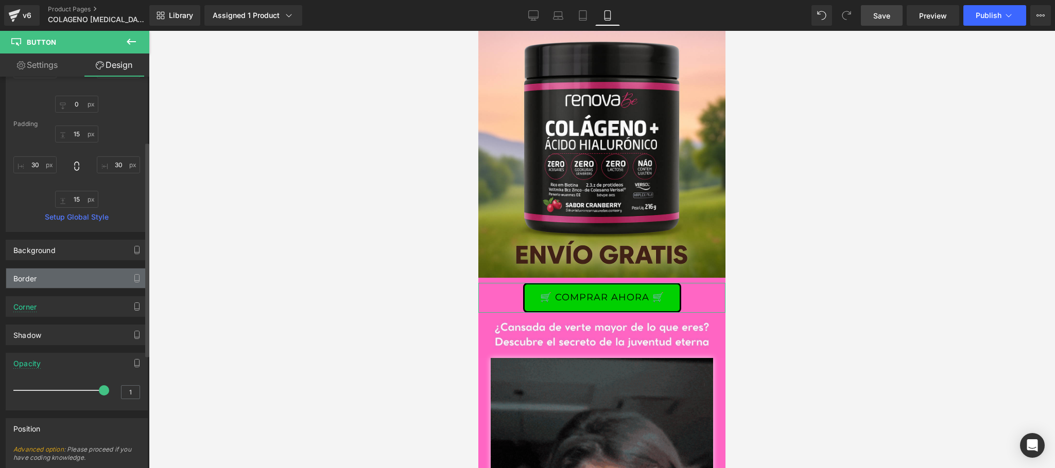
click at [59, 279] on div "Border" at bounding box center [76, 279] width 141 height 20
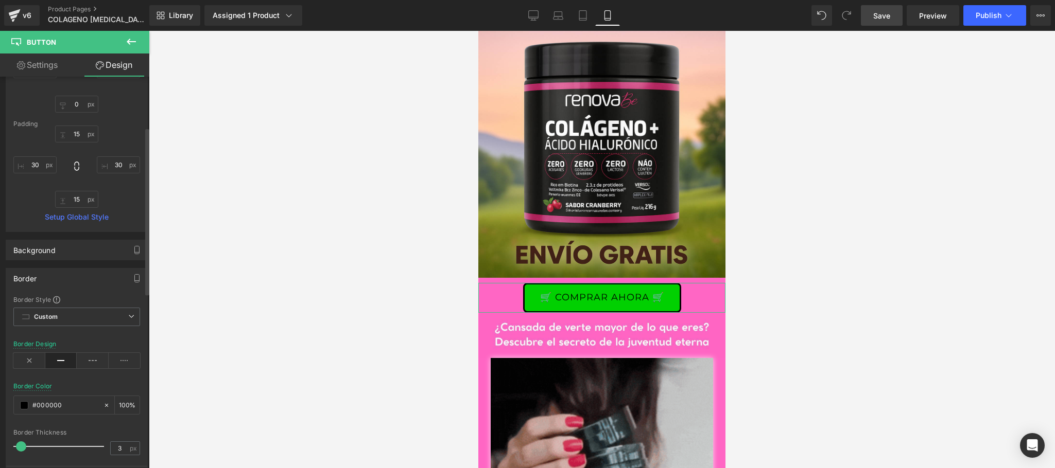
click at [59, 279] on div "Border" at bounding box center [76, 279] width 141 height 20
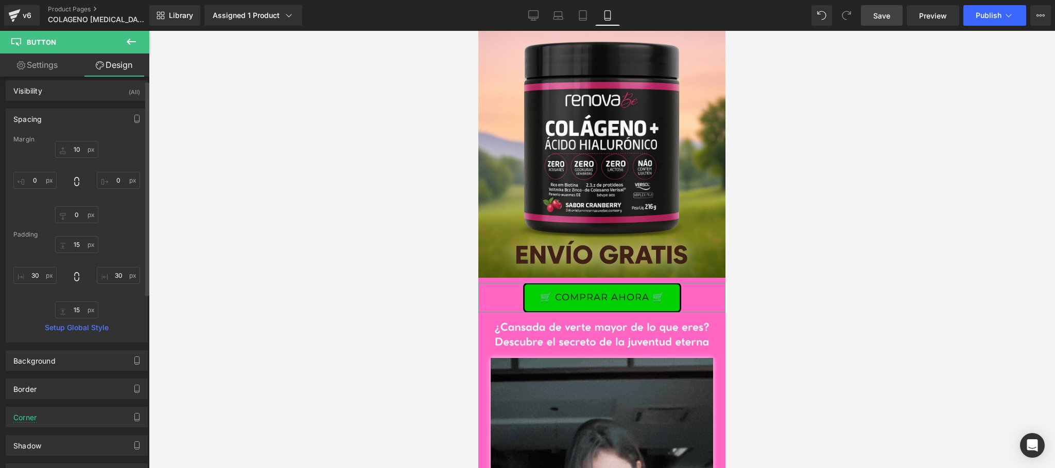
scroll to position [0, 0]
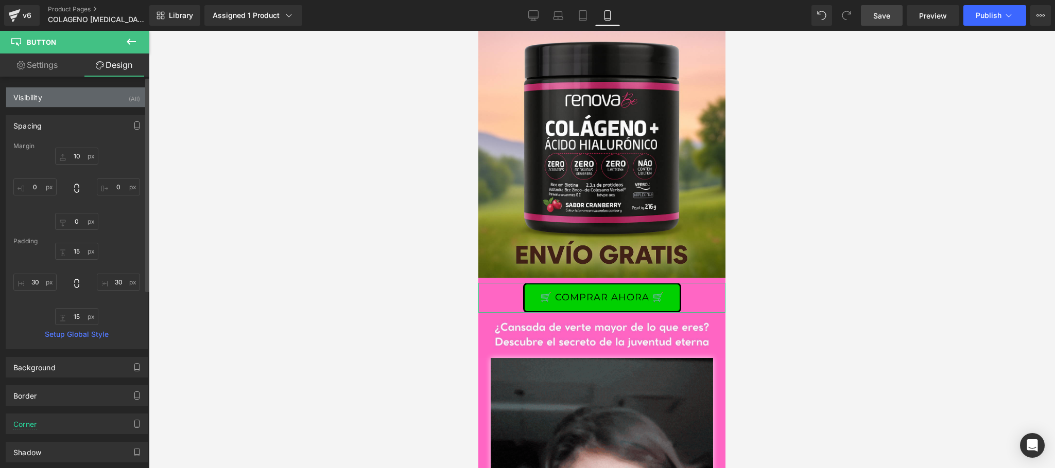
click at [72, 101] on div "Visibility (All)" at bounding box center [76, 98] width 141 height 20
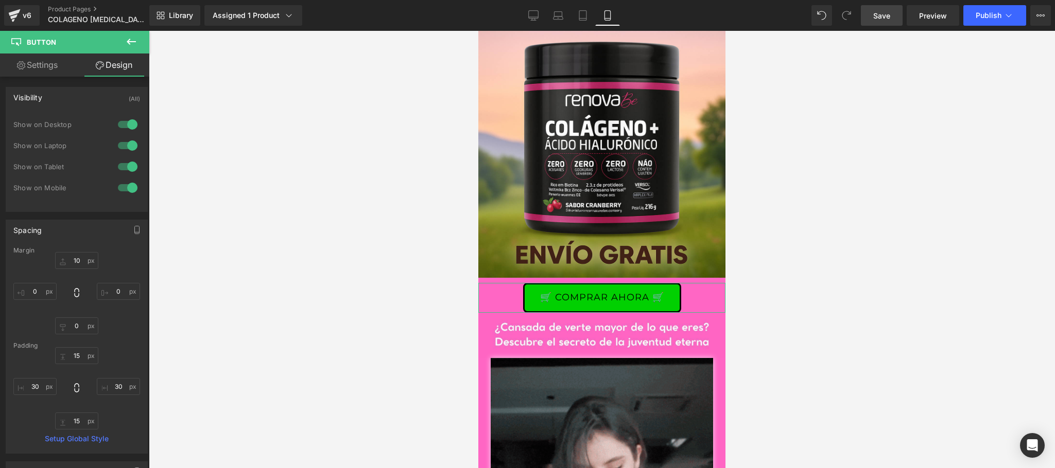
click at [1, 59] on link "Settings" at bounding box center [37, 65] width 75 height 23
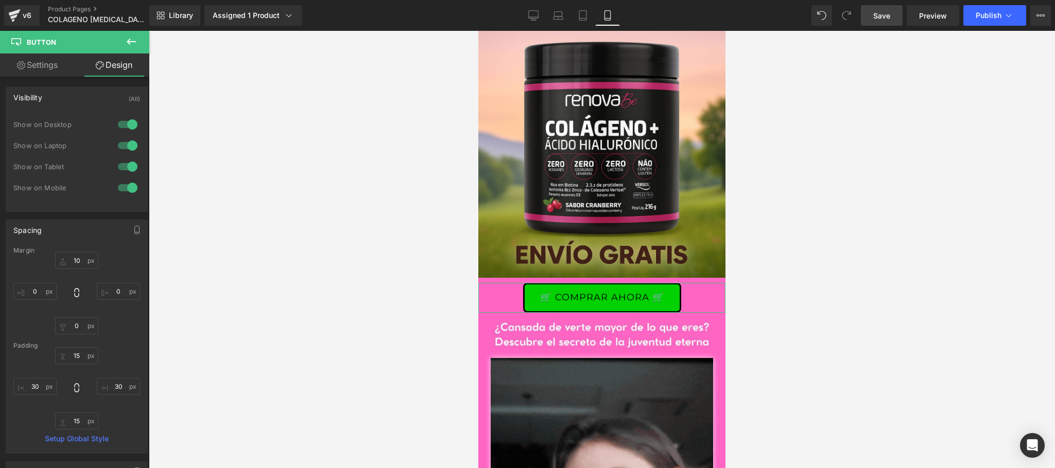
click at [10, 64] on link "Settings" at bounding box center [37, 65] width 75 height 23
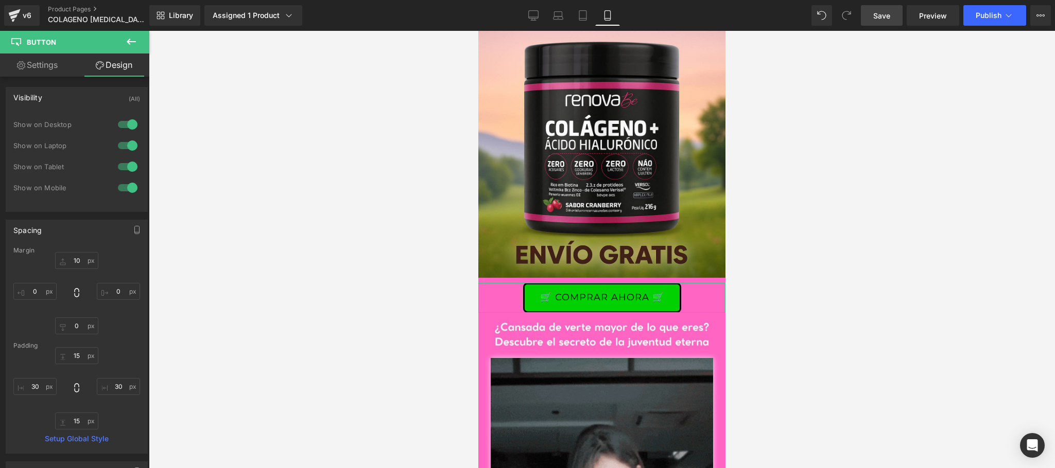
click at [17, 66] on icon at bounding box center [21, 65] width 8 height 8
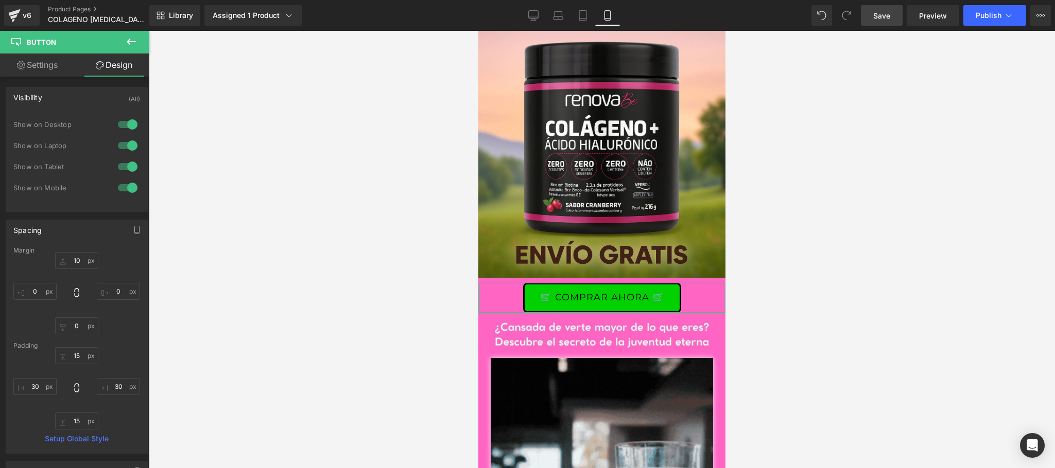
click at [25, 68] on link "Settings" at bounding box center [37, 65] width 75 height 23
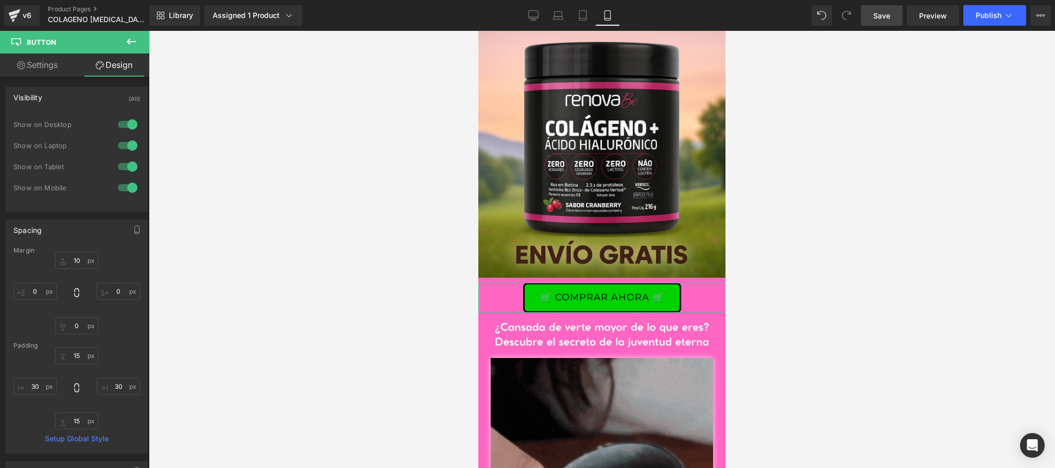
click at [44, 65] on link "Settings" at bounding box center [37, 65] width 75 height 23
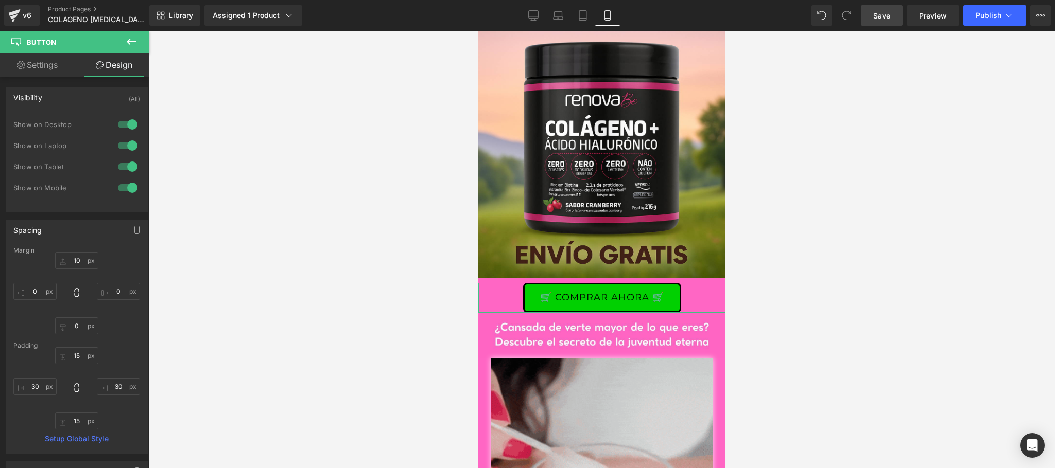
click at [34, 71] on link "Settings" at bounding box center [37, 65] width 75 height 23
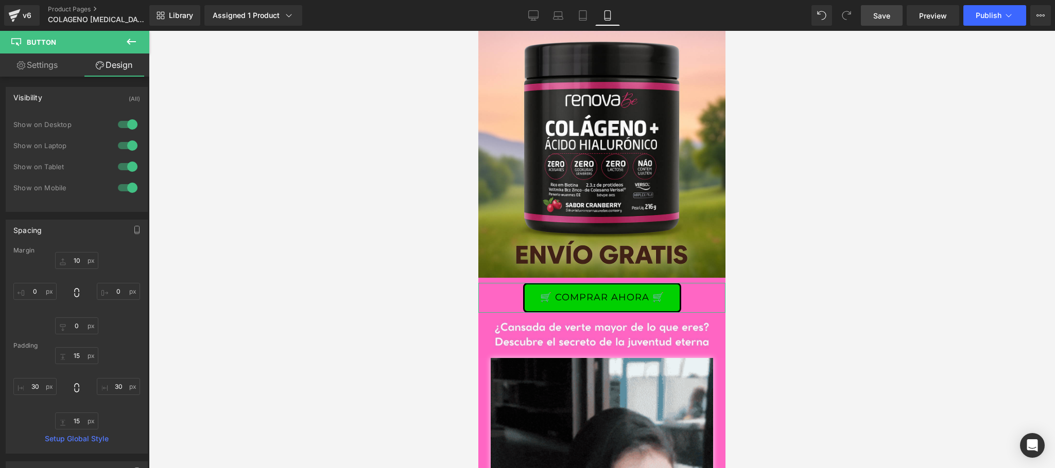
type input "100"
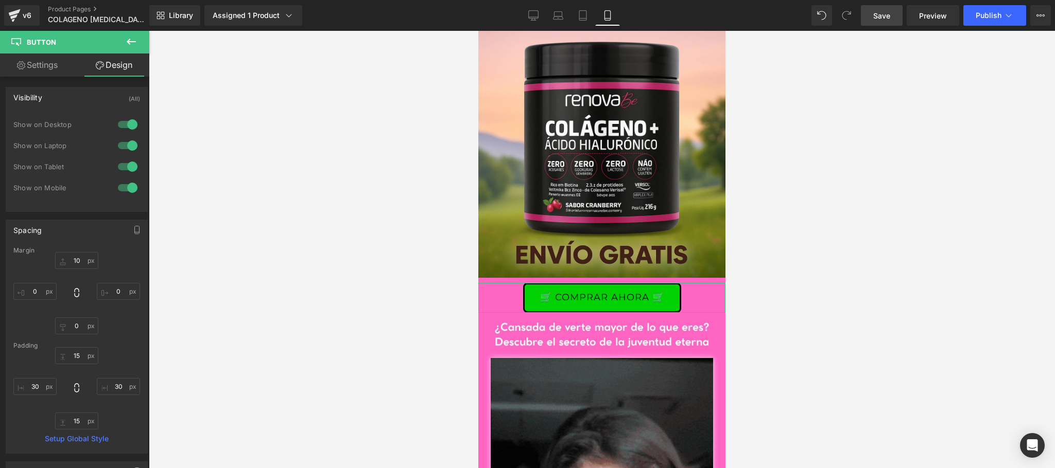
type input "100"
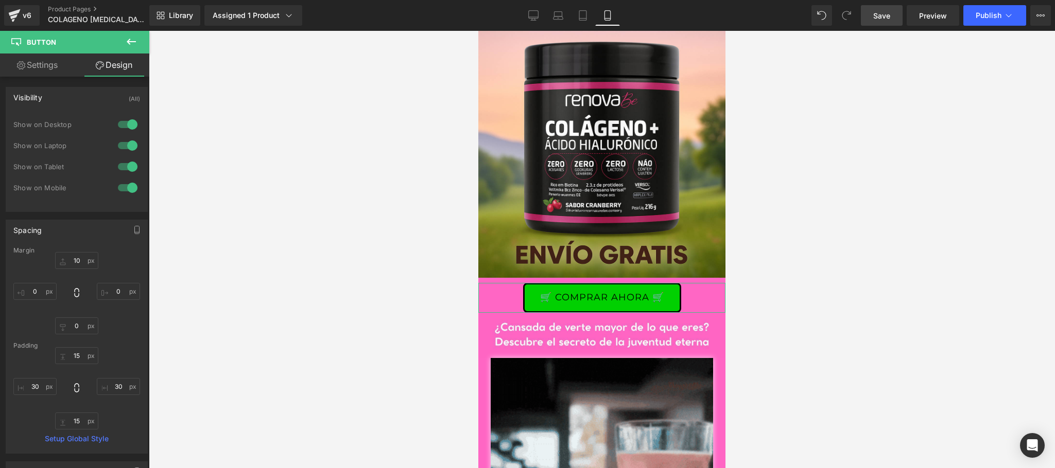
click at [34, 71] on link "Settings" at bounding box center [37, 65] width 75 height 23
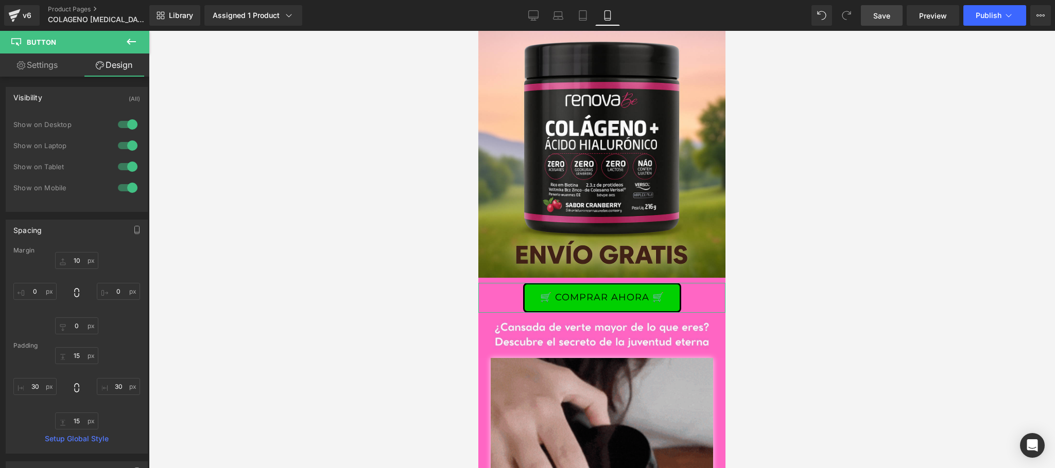
click at [36, 70] on link "Settings" at bounding box center [37, 65] width 75 height 23
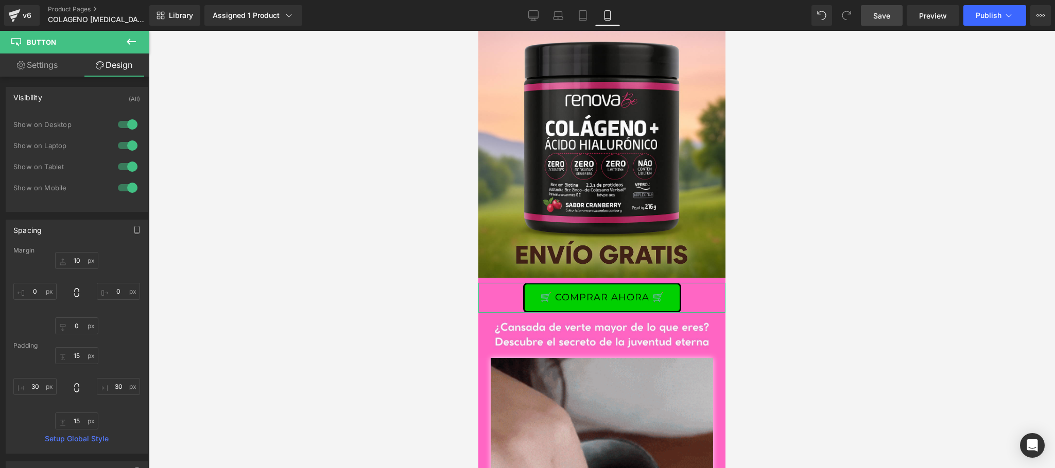
click at [37, 66] on link "Settings" at bounding box center [37, 65] width 75 height 23
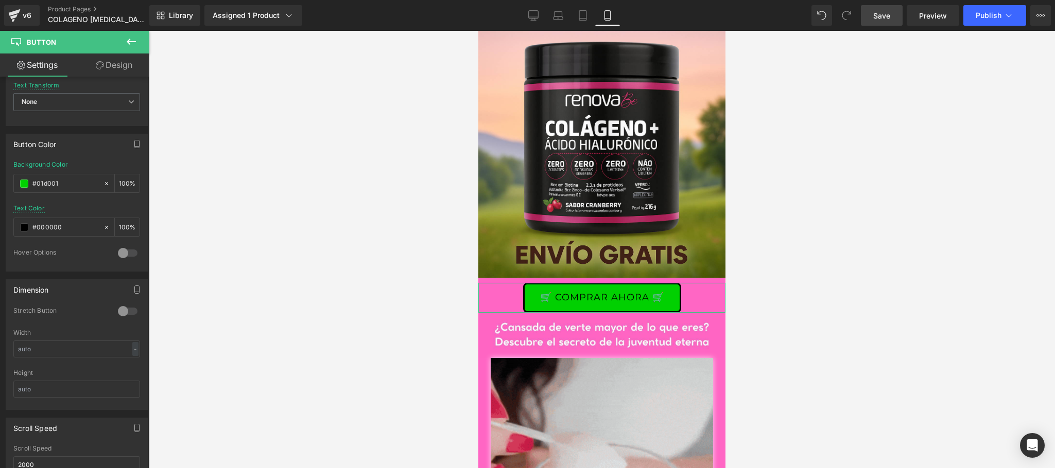
click at [37, 66] on link "Settings" at bounding box center [37, 65] width 75 height 23
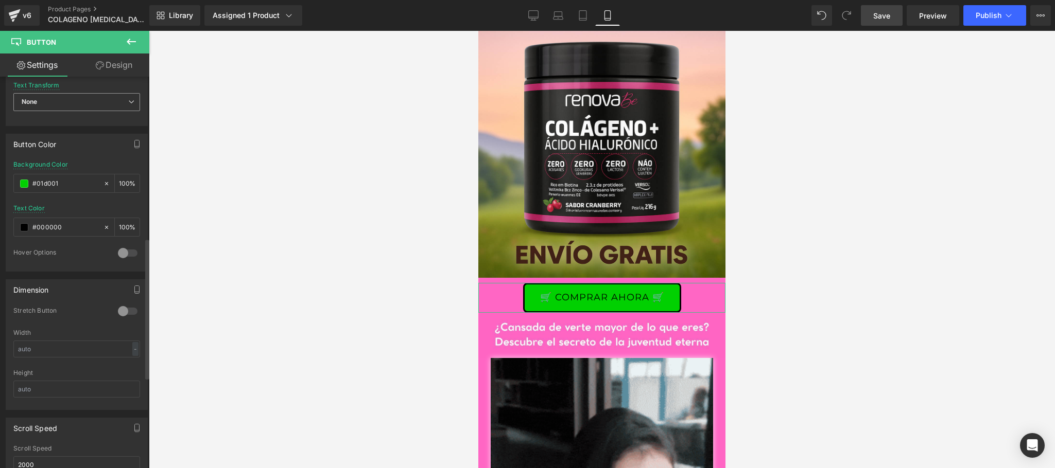
click at [71, 106] on span "None" at bounding box center [76, 102] width 127 height 18
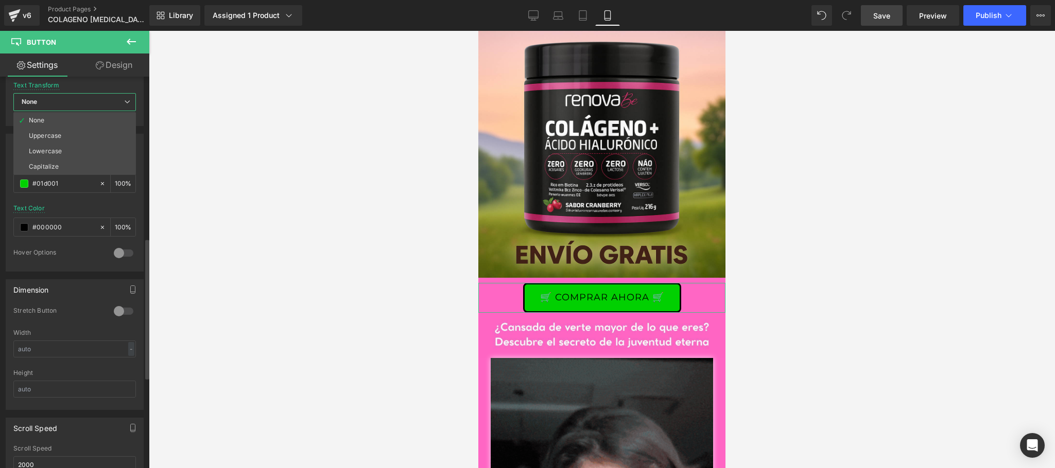
click at [71, 106] on span "None" at bounding box center [74, 102] width 123 height 18
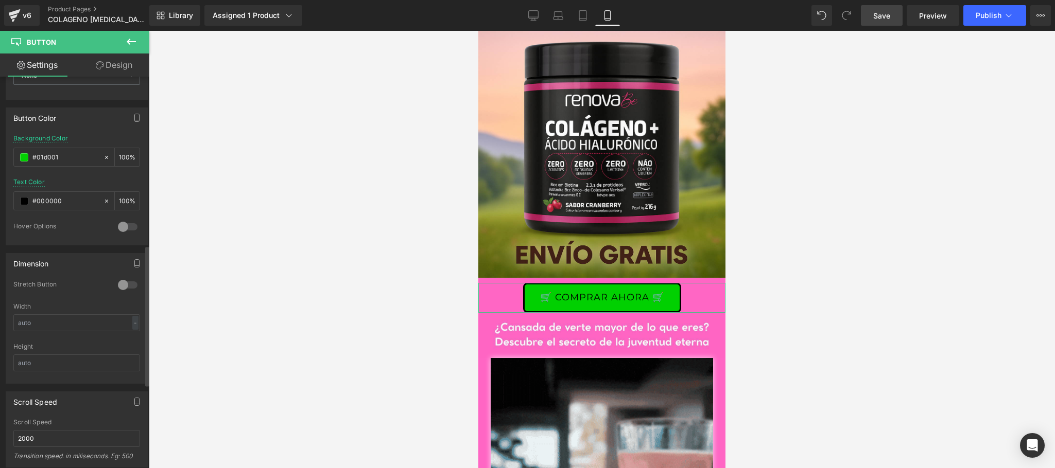
scroll to position [476, 0]
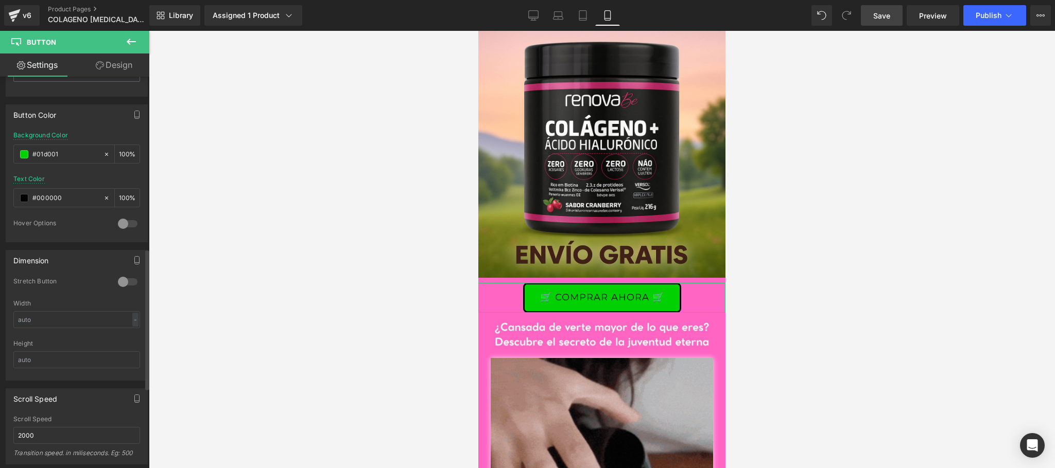
click at [125, 229] on div at bounding box center [127, 224] width 25 height 16
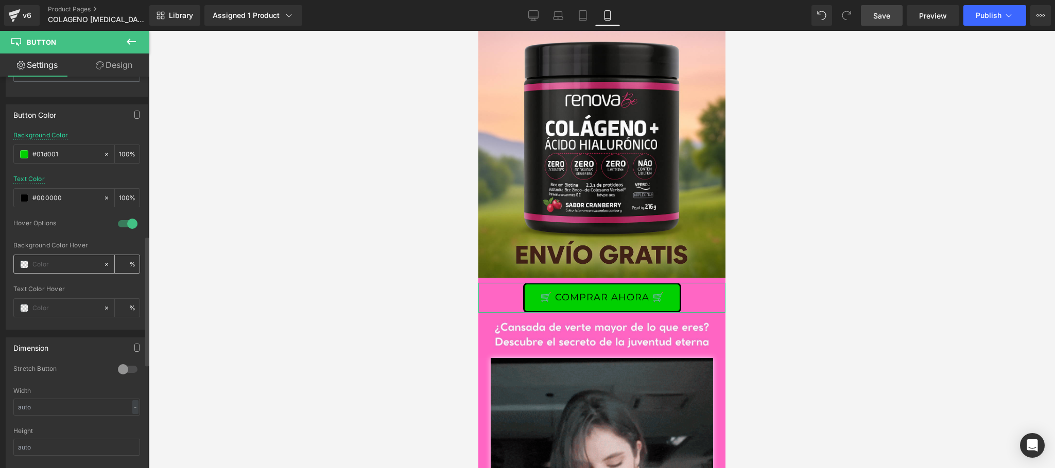
click at [50, 267] on input "text" at bounding box center [65, 264] width 66 height 11
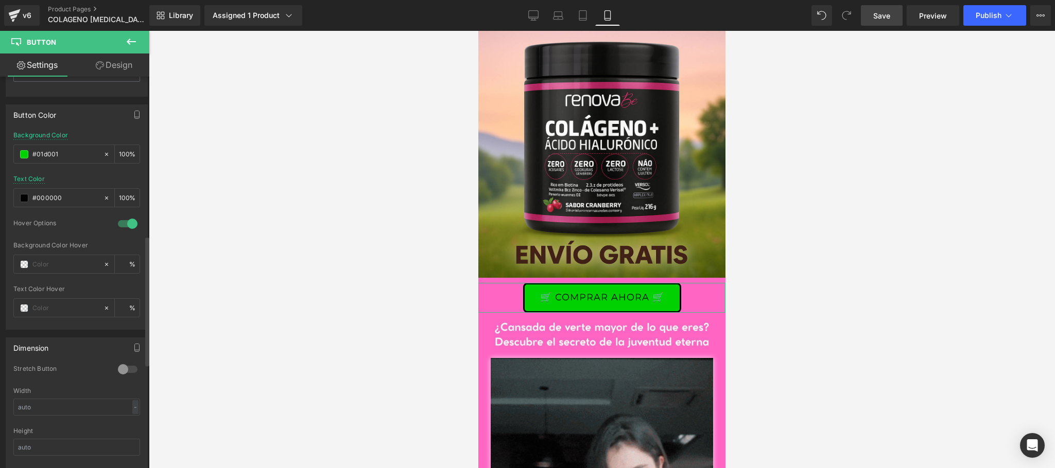
click at [62, 240] on div "Hover Options" at bounding box center [76, 230] width 127 height 23
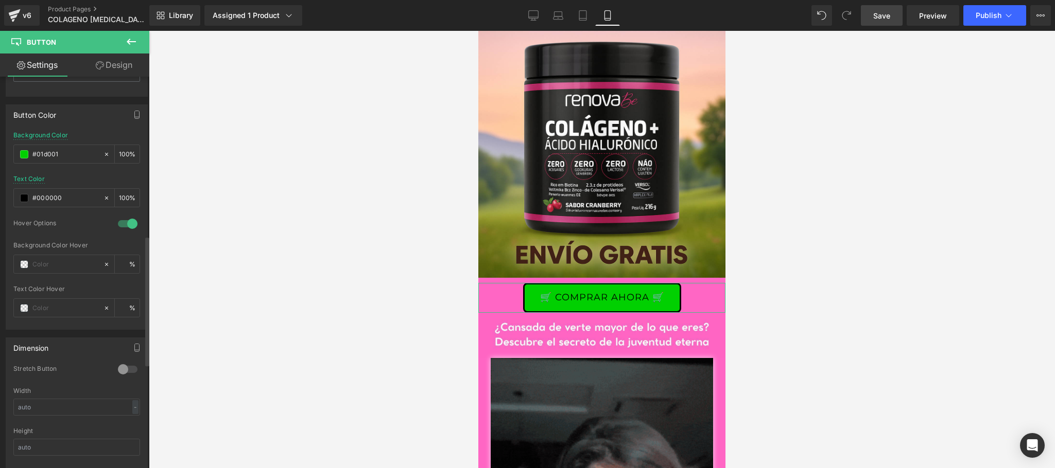
type input "0"
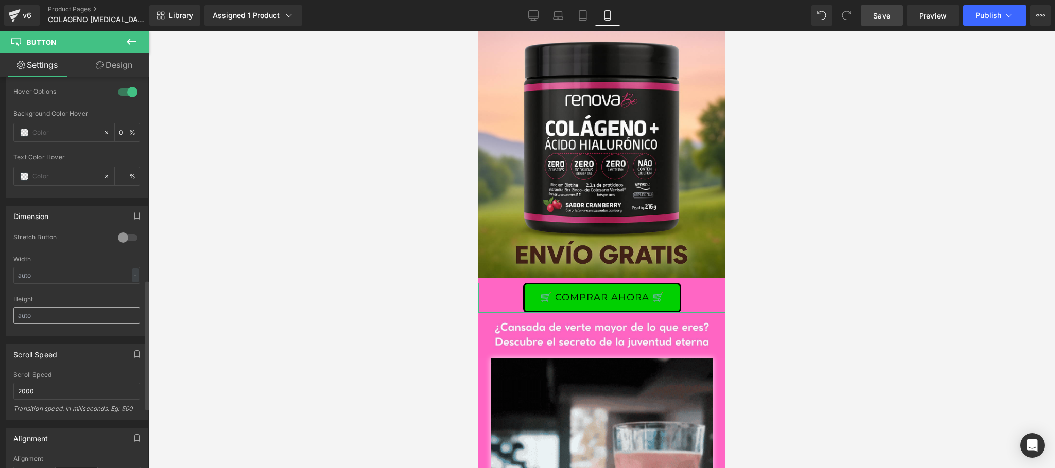
scroll to position [610, 0]
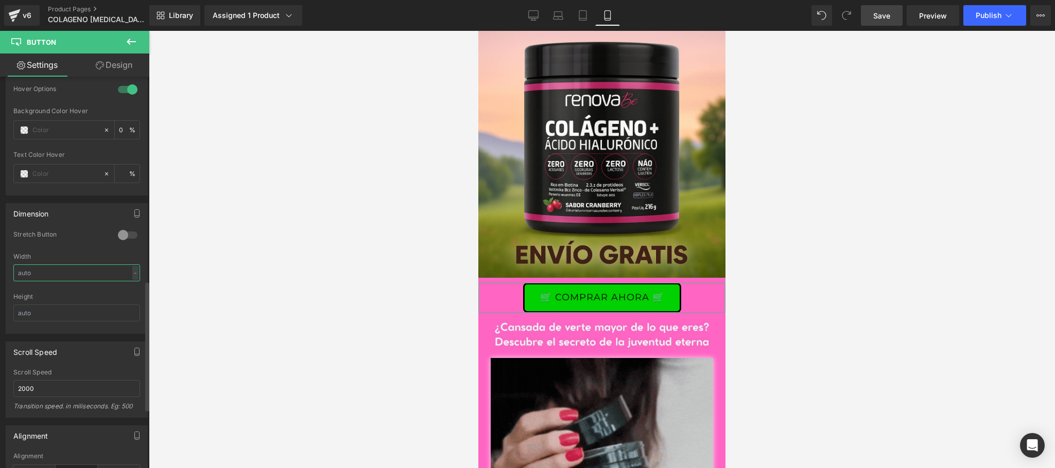
click at [83, 282] on input "text" at bounding box center [76, 273] width 127 height 17
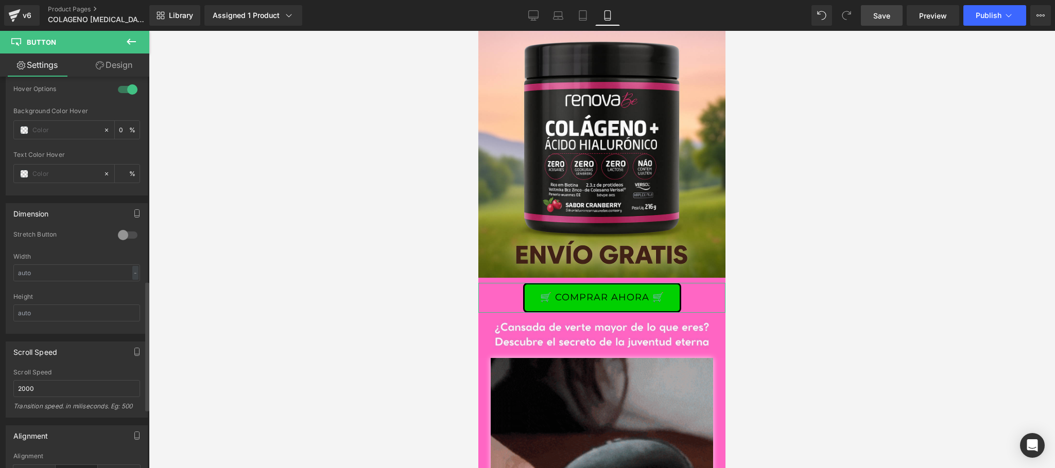
click at [31, 252] on div "Stretch Button" at bounding box center [76, 242] width 127 height 23
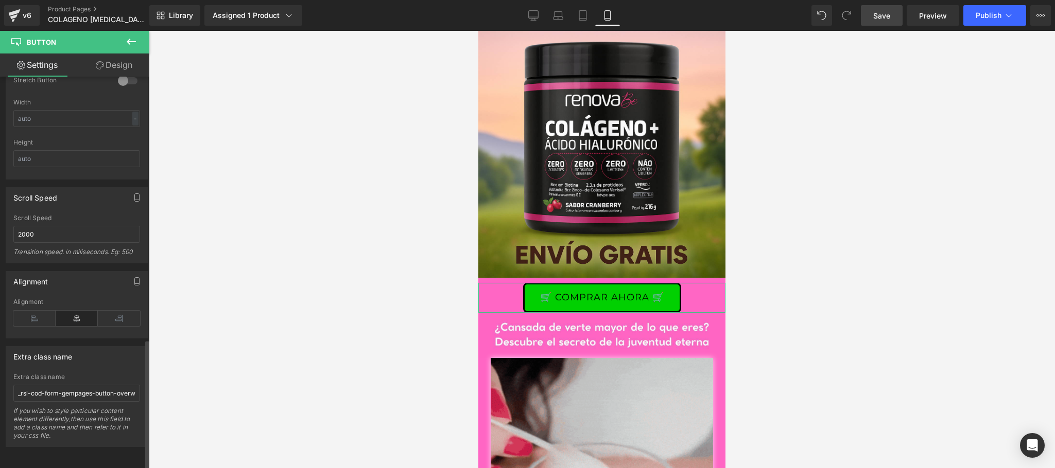
scroll to position [787, 0]
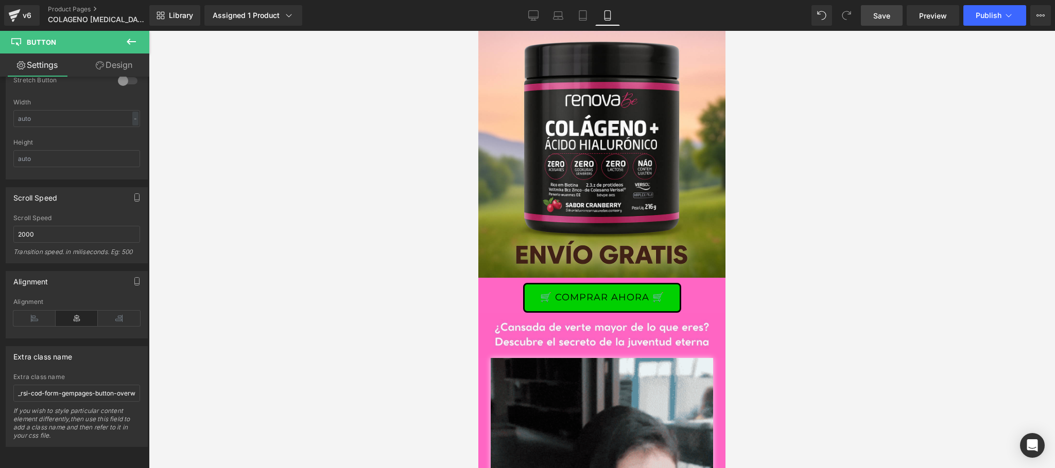
click at [888, 16] on span "Save" at bounding box center [881, 15] width 17 height 11
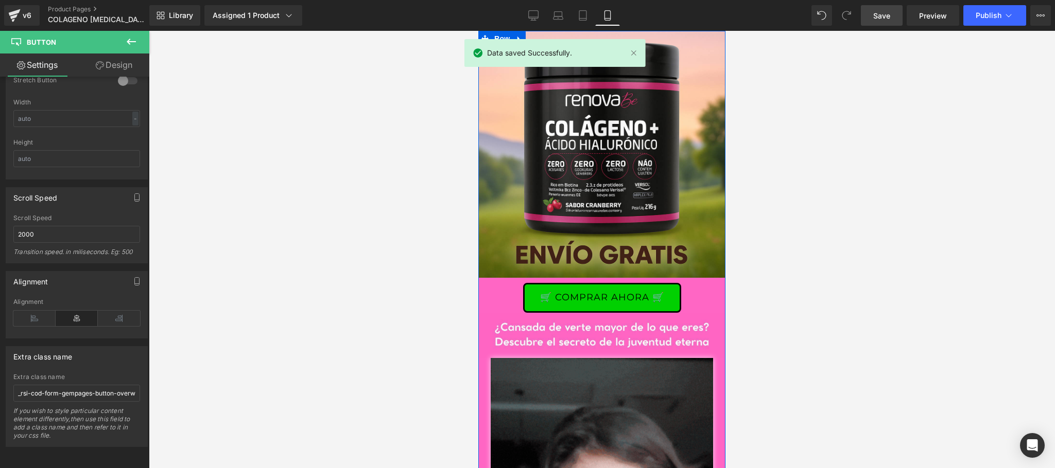
click at [601, 300] on span "Button" at bounding box center [602, 298] width 24 height 12
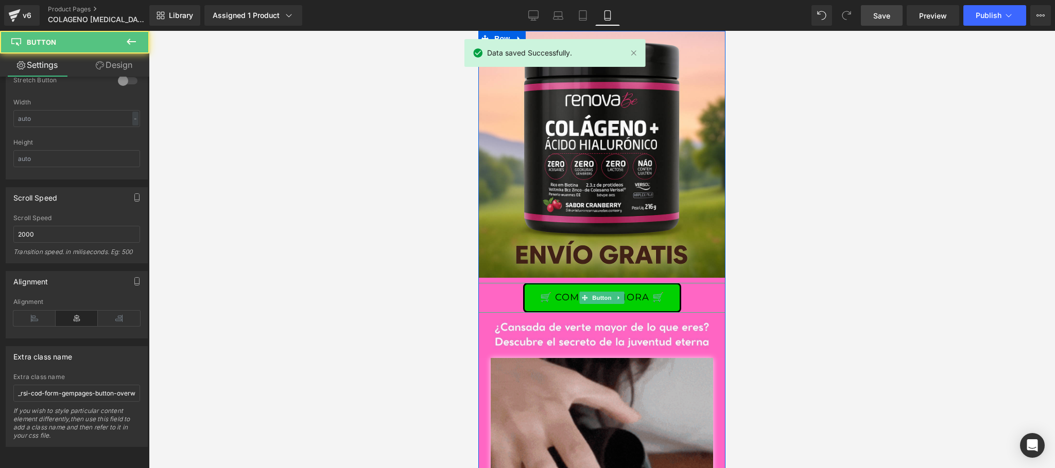
click at [642, 302] on link "🛒 COMPRAR AHORA 🛒" at bounding box center [602, 298] width 158 height 30
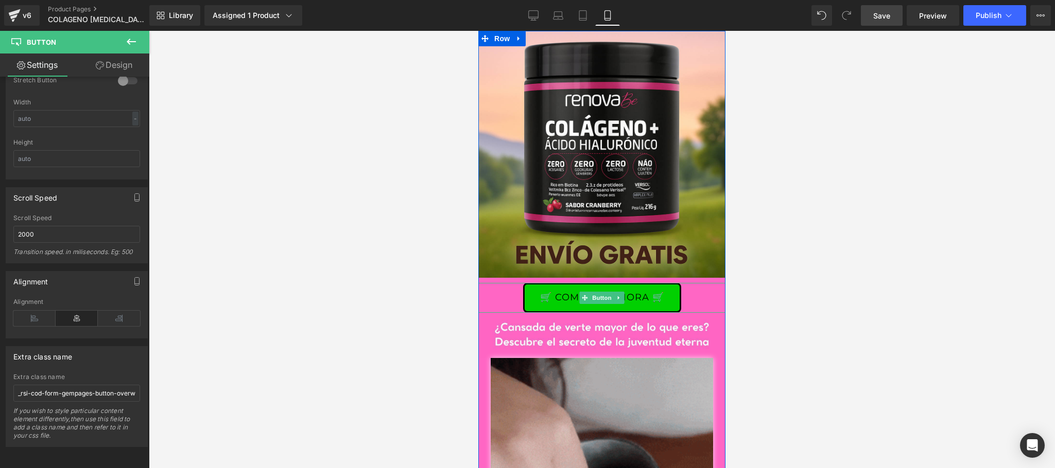
click at [541, 293] on link "🛒 COMPRAR AHORA 🛒" at bounding box center [602, 298] width 158 height 30
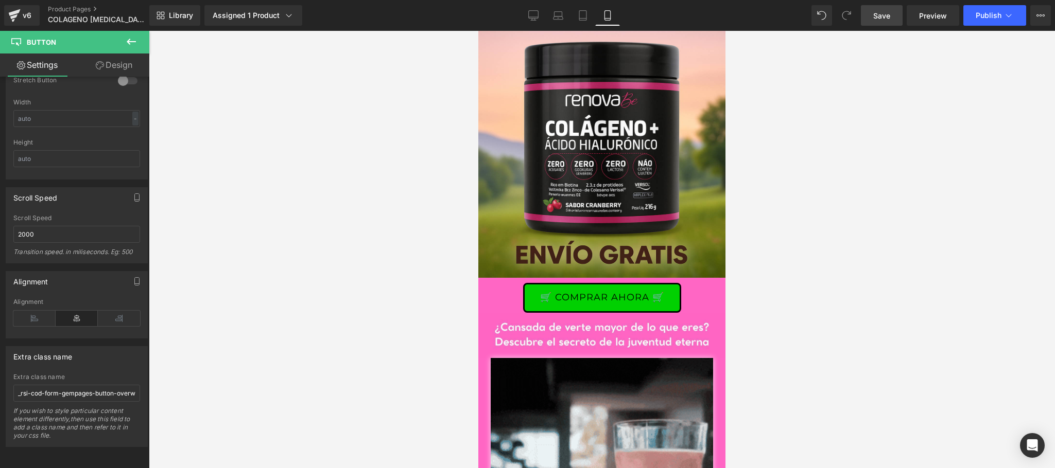
click at [124, 34] on button at bounding box center [131, 42] width 36 height 23
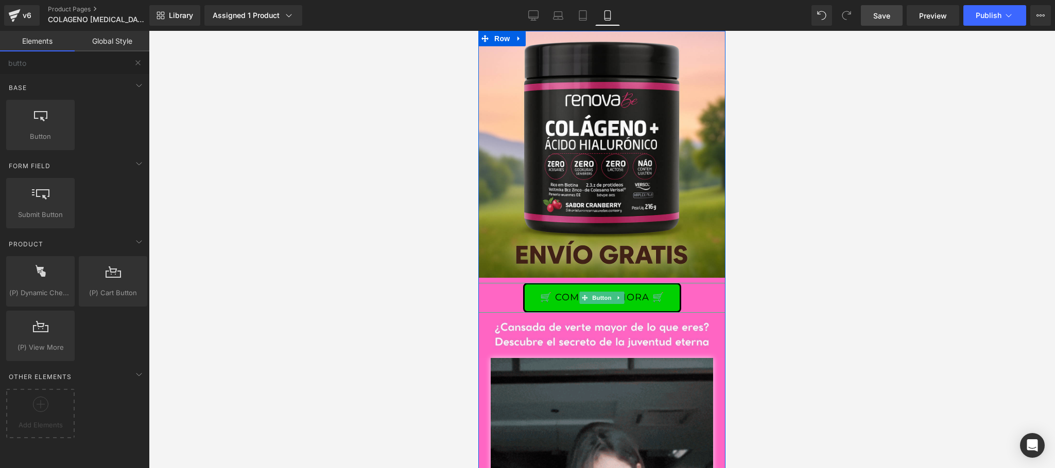
click at [612, 286] on div at bounding box center [601, 287] width 247 height 8
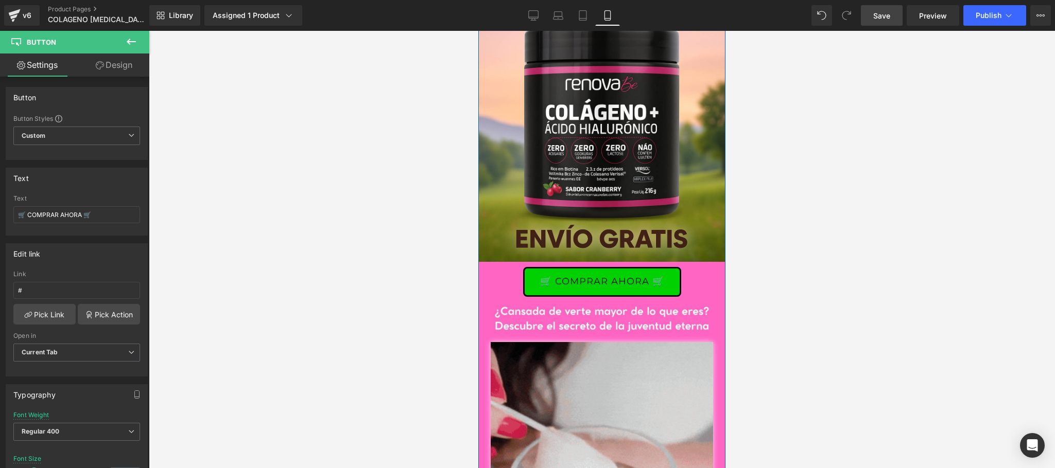
scroll to position [17, 0]
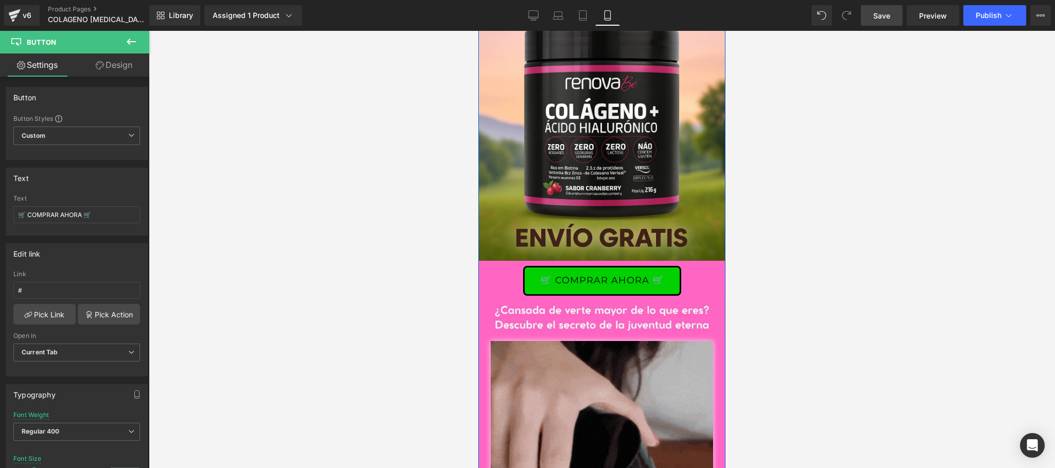
click at [637, 275] on link "🛒 COMPRAR AHORA 🛒" at bounding box center [602, 281] width 158 height 30
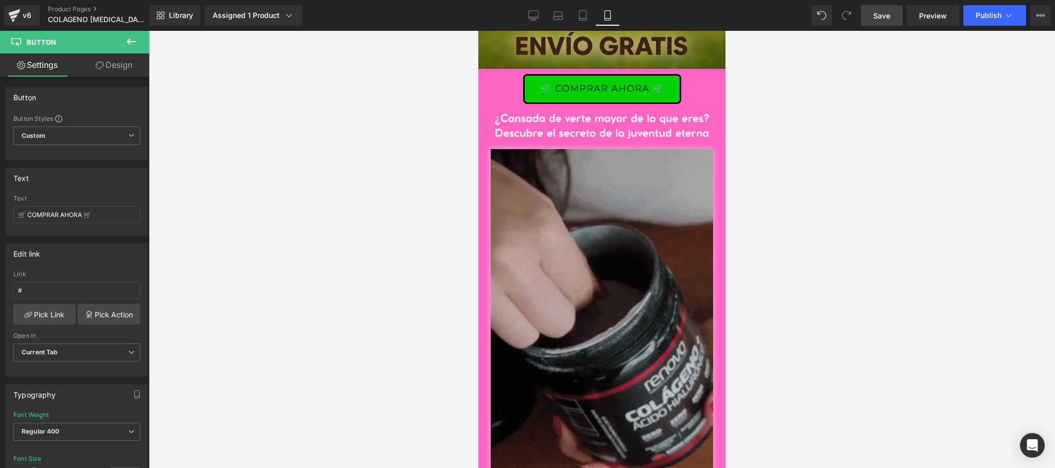
scroll to position [206, 0]
